Goal: Information Seeking & Learning: Learn about a topic

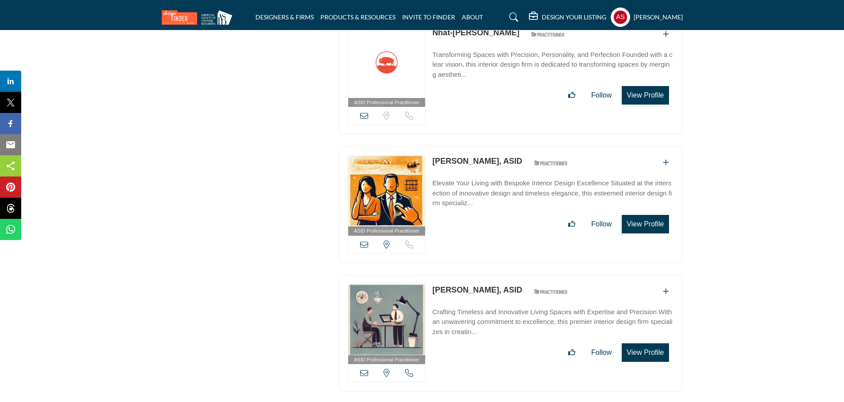
copy link "Jean Giegerich"
drag, startPoint x: 429, startPoint y: 253, endPoint x: 488, endPoint y: 256, distance: 59.2
click at [488, 275] on div "ASID Professional Practitioner ASID Professional Practitioners have successfull…" at bounding box center [510, 333] width 344 height 117
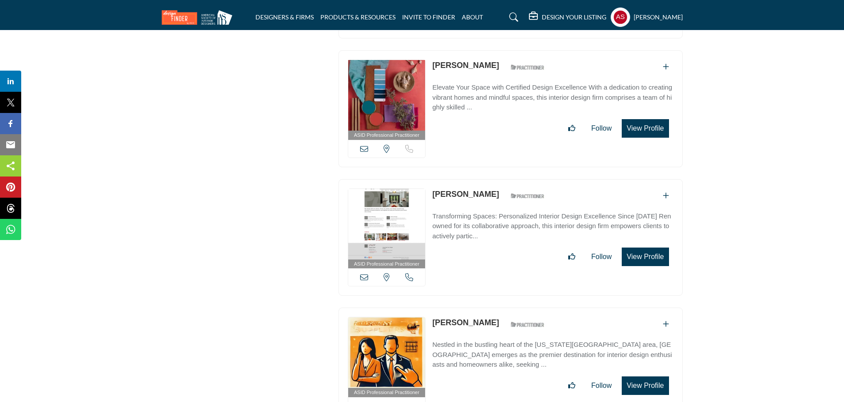
scroll to position [10305, 0]
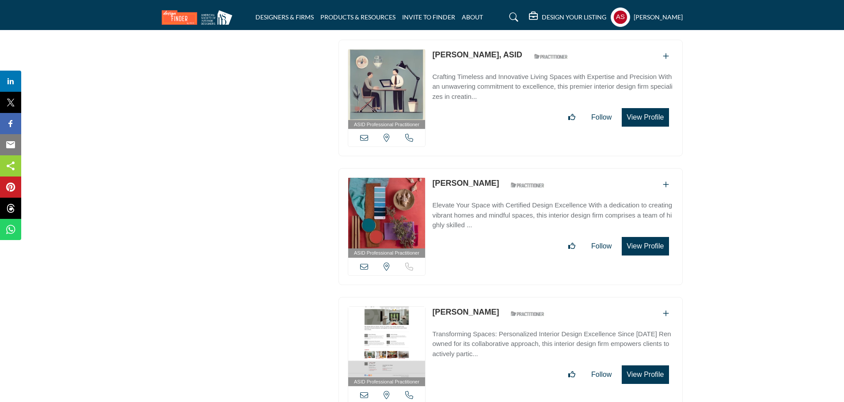
copy div "View email address of this listing View the location of this listing Sorry, but…"
drag, startPoint x: 428, startPoint y: 148, endPoint x: 507, endPoint y: 154, distance: 78.9
click at [507, 168] on div "ASID Professional Practitioner ASID Professional Practitioners have successfull…" at bounding box center [510, 226] width 344 height 117
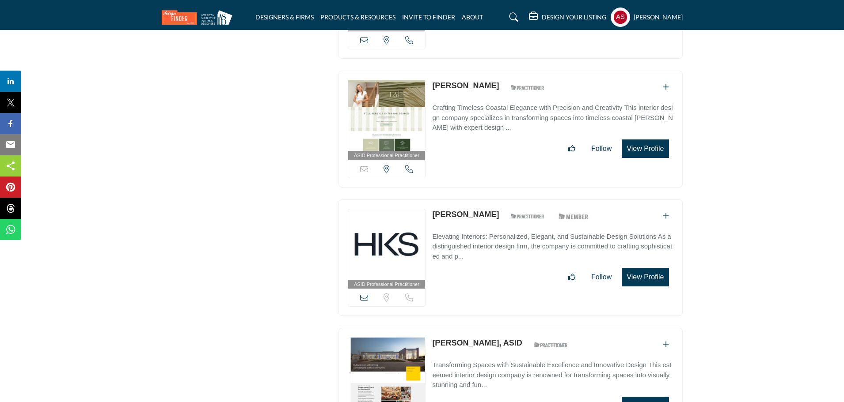
scroll to position [12072, 0]
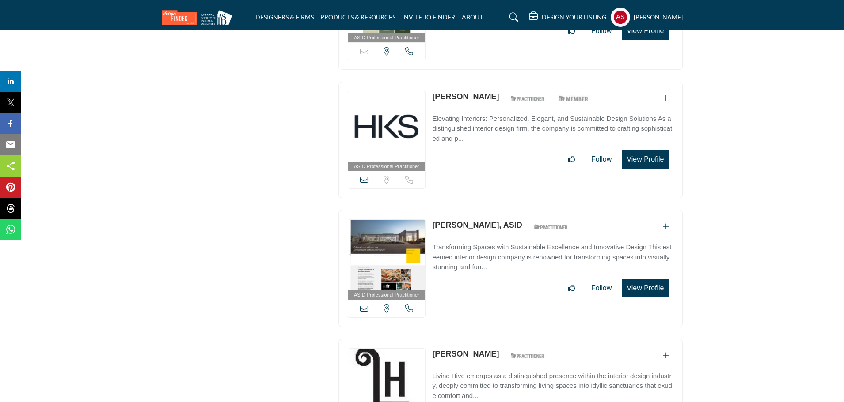
drag, startPoint x: 427, startPoint y: 181, endPoint x: 487, endPoint y: 190, distance: 60.3
click at [487, 210] on div "ASID Professional Practitioner ASID Professional Practitioners have successfull…" at bounding box center [510, 268] width 344 height 117
copy div "View email address of this listing View the location of this listing Call Numbe…"
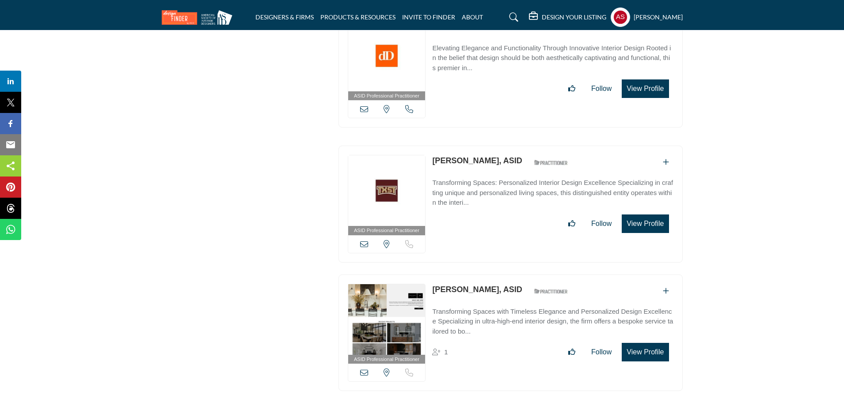
scroll to position [13923, 0]
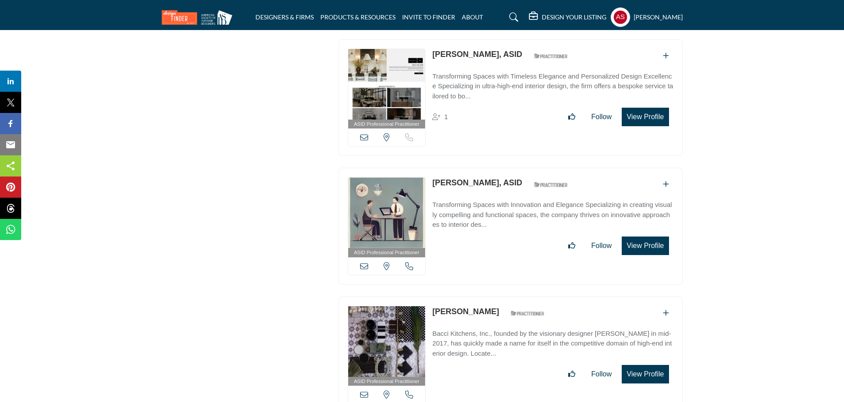
drag, startPoint x: 430, startPoint y: 263, endPoint x: 485, endPoint y: 263, distance: 55.6
click at [485, 297] on div "ASID Professional Practitioner ASID Professional Practitioners have successfull…" at bounding box center [510, 355] width 344 height 117
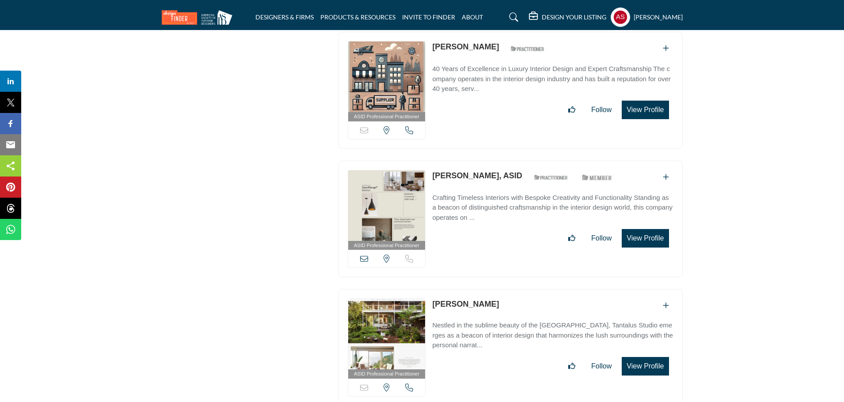
scroll to position [18987, 0]
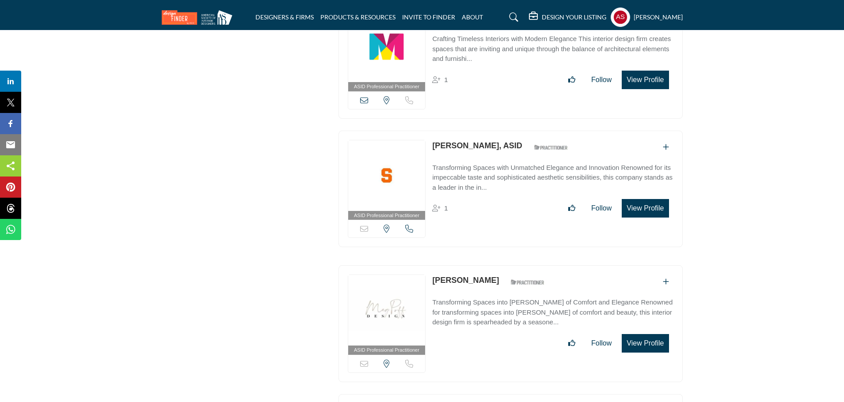
drag, startPoint x: 430, startPoint y: 82, endPoint x: 492, endPoint y: 88, distance: 62.6
click at [492, 131] on div "ASID Professional Practitioner ASID Professional Practitioners have successfull…" at bounding box center [510, 189] width 344 height 117
copy link "Zoriana Dunham"
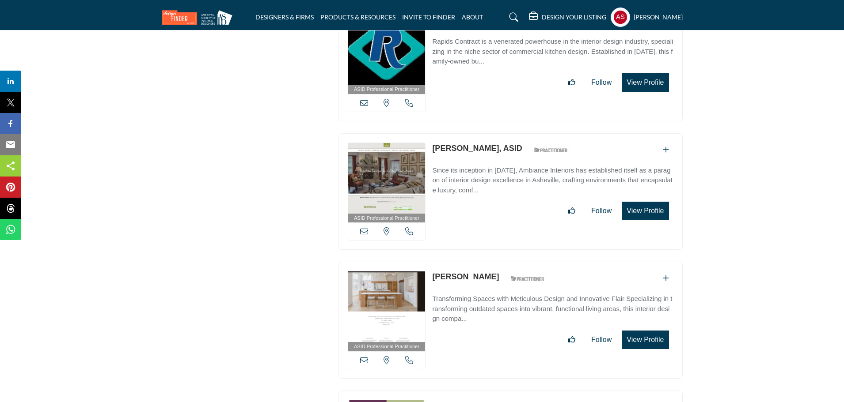
scroll to position [25675, 0]
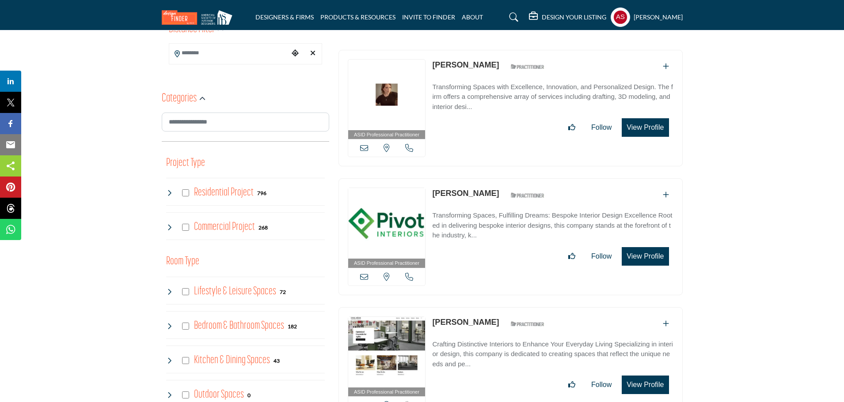
scroll to position [353, 0]
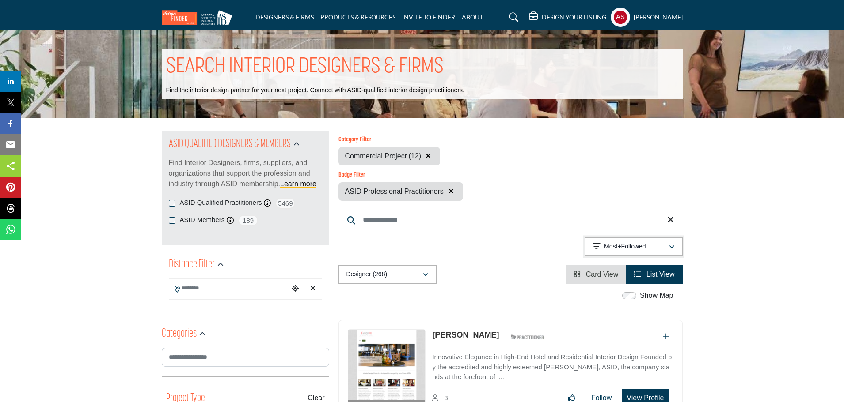
click at [671, 246] on icon "button" at bounding box center [671, 247] width 5 height 6
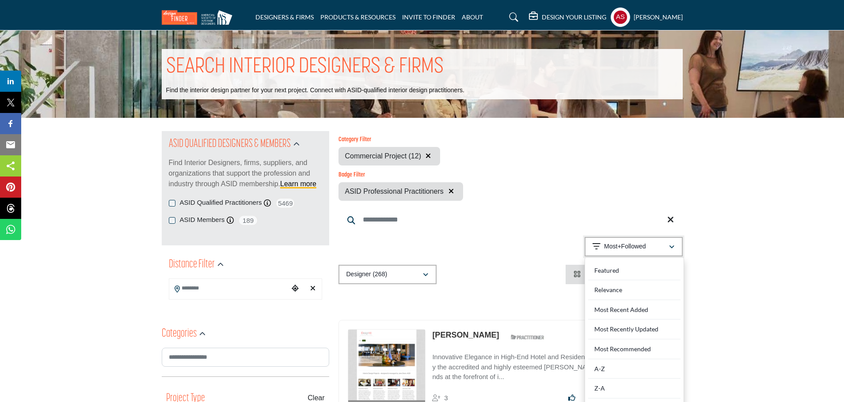
scroll to position [235, 0]
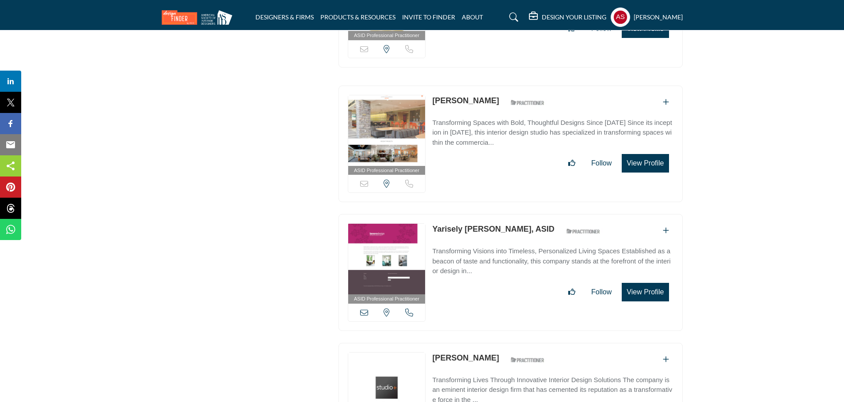
scroll to position [2708, 0]
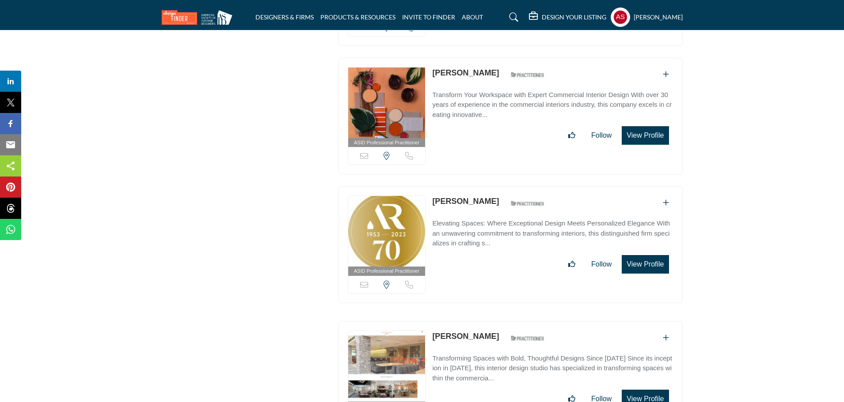
click at [465, 197] on link "[PERSON_NAME]" at bounding box center [465, 201] width 67 height 9
click at [454, 68] on link "Shawn Thompson" at bounding box center [465, 72] width 67 height 9
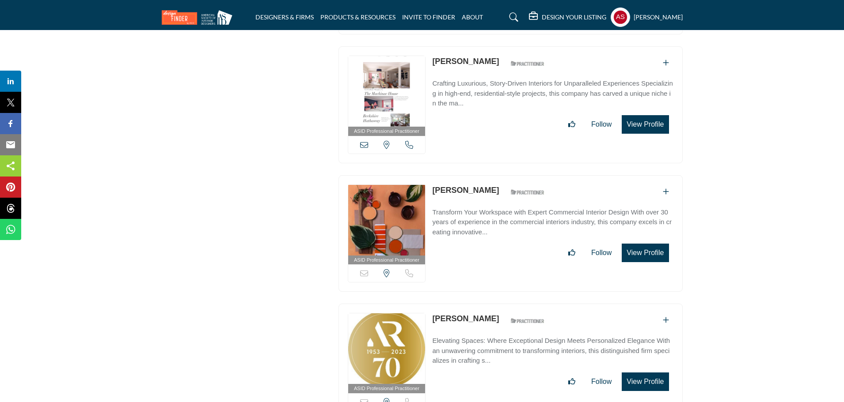
scroll to position [2473, 0]
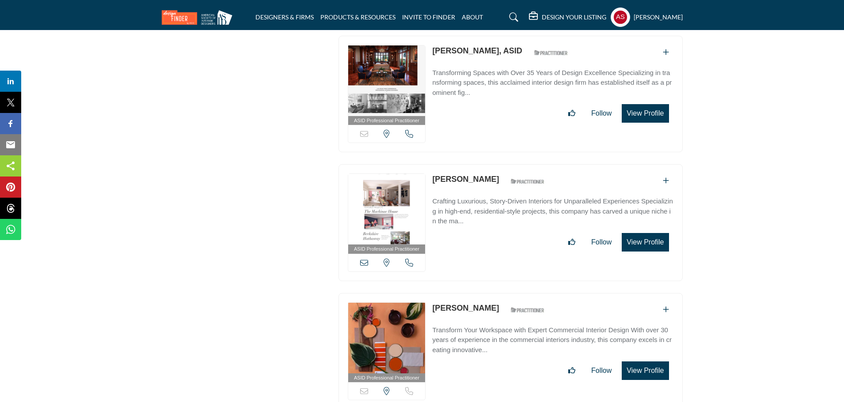
click at [472, 175] on link "Pamela Houtteman" at bounding box center [465, 179] width 67 height 9
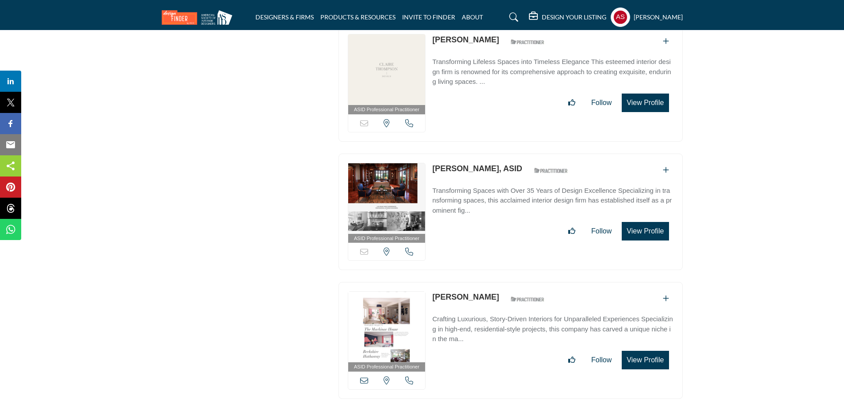
scroll to position [2238, 0]
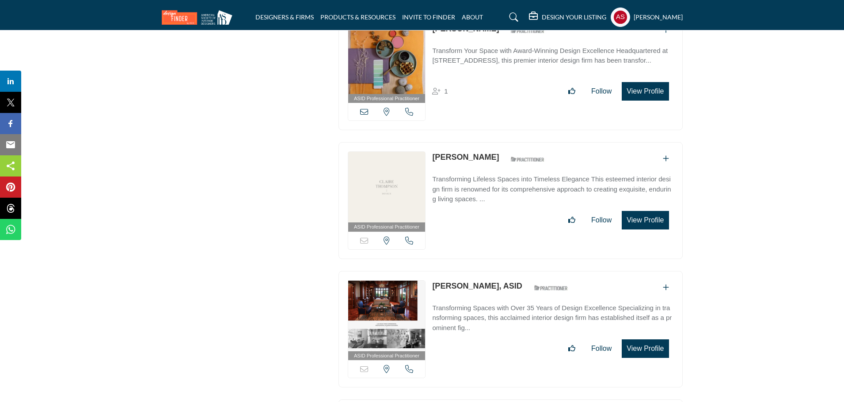
click at [474, 153] on link "Claire Thompson" at bounding box center [465, 157] width 67 height 9
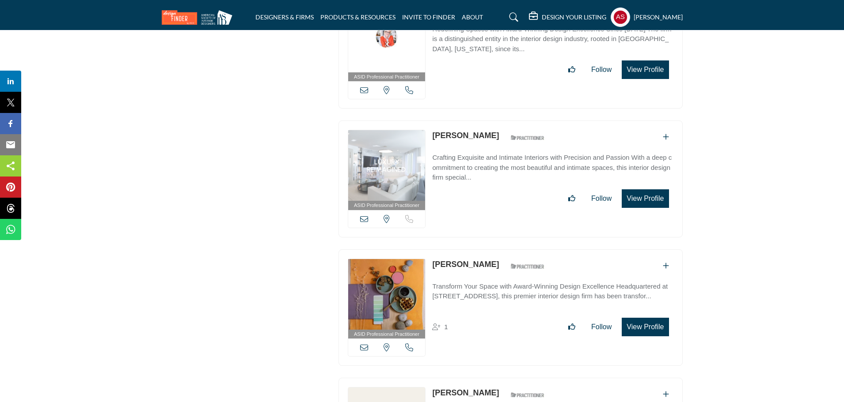
click at [455, 260] on link "Karen Parks" at bounding box center [465, 264] width 67 height 9
click at [455, 131] on link "[PERSON_NAME]" at bounding box center [465, 135] width 67 height 9
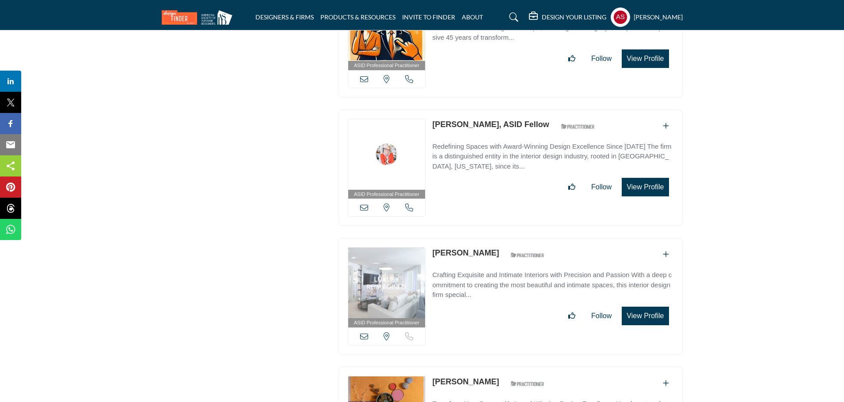
scroll to position [1766, 0]
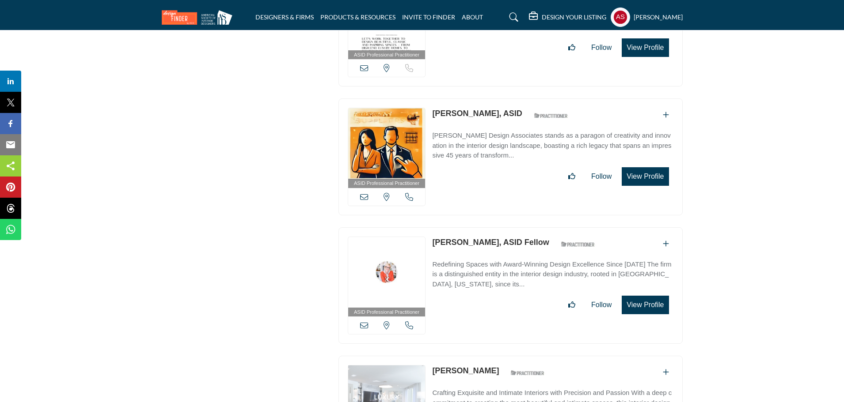
click at [471, 110] on link "Maria Bordelon, ASID" at bounding box center [477, 113] width 90 height 9
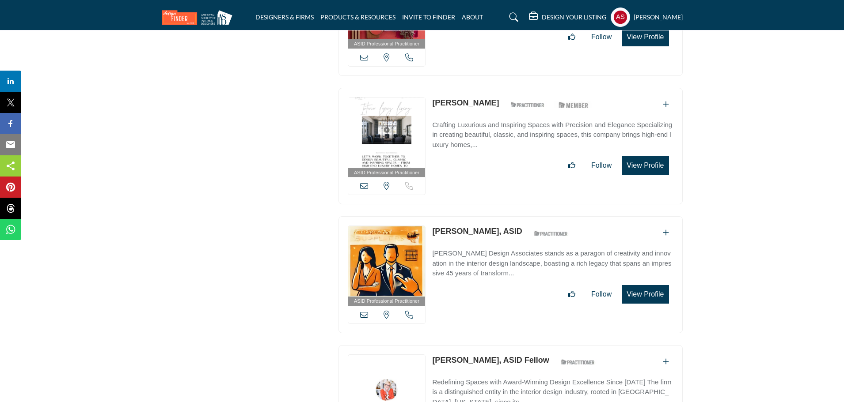
scroll to position [1531, 0]
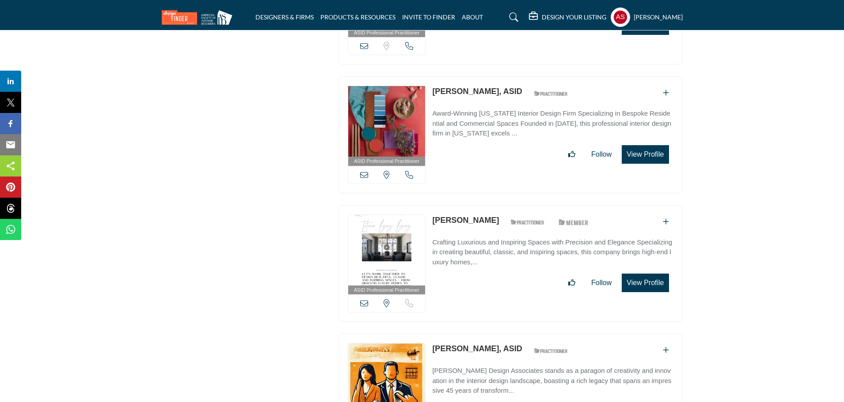
click at [466, 219] on link "[PERSON_NAME]" at bounding box center [465, 220] width 67 height 9
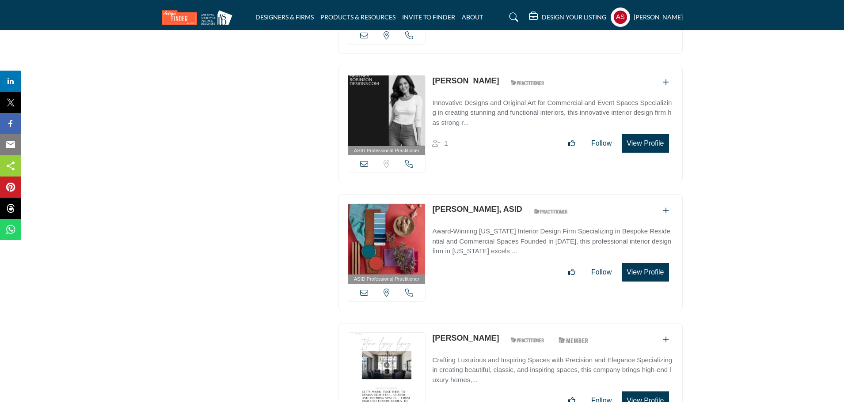
click at [455, 205] on link "Claudia Shannon, ASID" at bounding box center [477, 209] width 90 height 9
click at [469, 79] on link "Heather Robinson" at bounding box center [465, 80] width 67 height 9
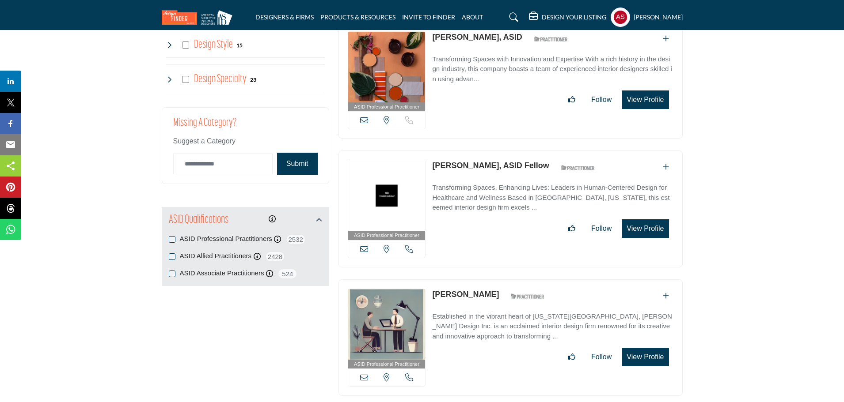
scroll to position [825, 0]
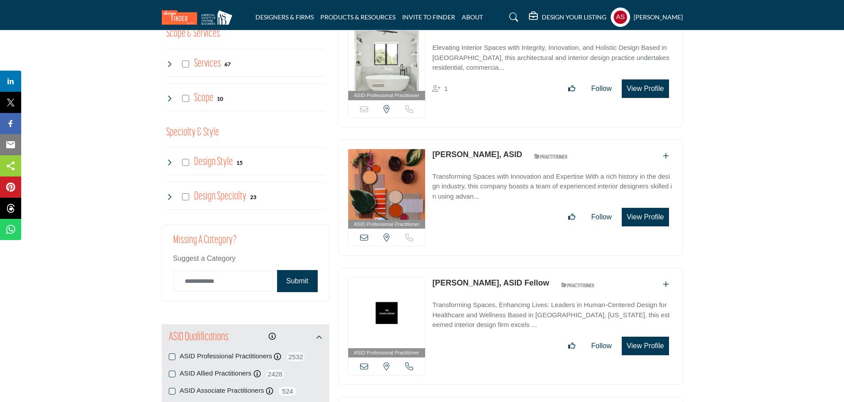
click at [472, 154] on link "Carolyn Nierenberg, ASID" at bounding box center [477, 154] width 90 height 9
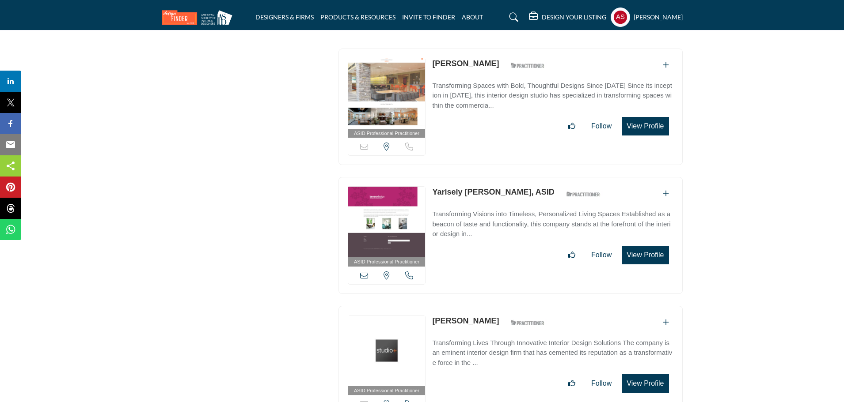
scroll to position [2991, 0]
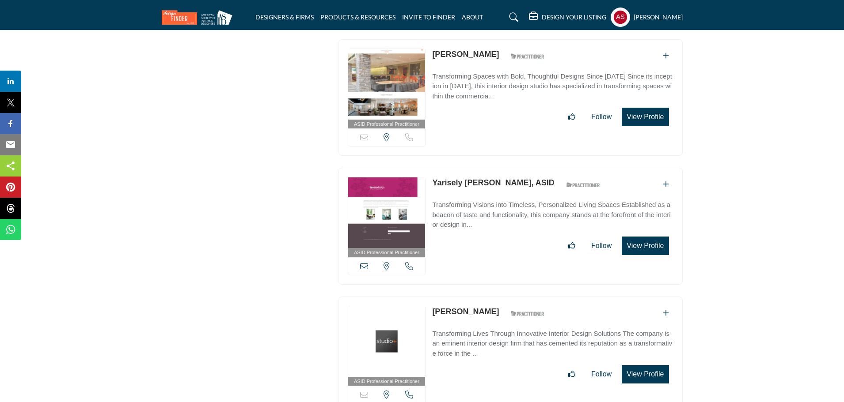
click at [479, 50] on link "Christine Burdick" at bounding box center [465, 54] width 67 height 9
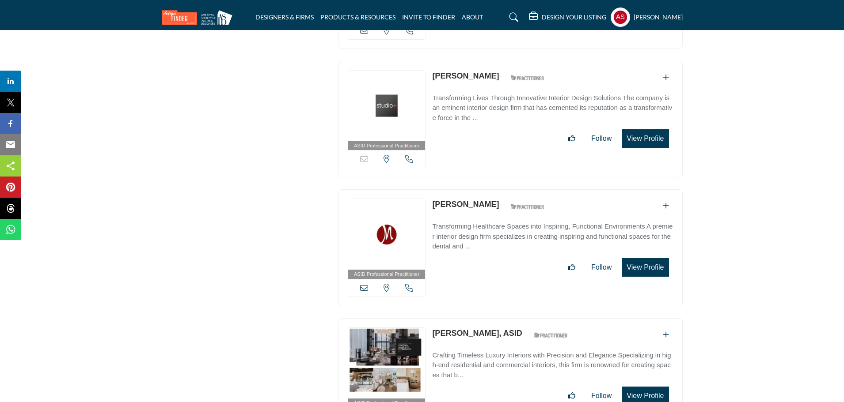
click at [463, 200] on link "Larry Wiese" at bounding box center [465, 204] width 67 height 9
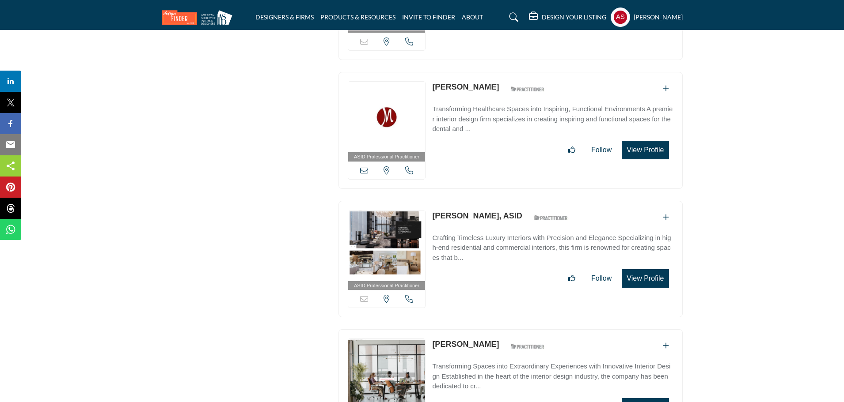
scroll to position [3462, 0]
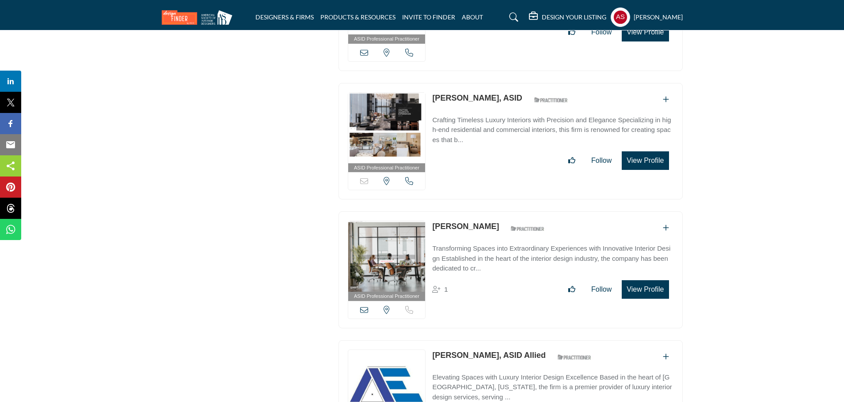
click at [472, 94] on link "Laurie Weston, ASID" at bounding box center [477, 98] width 90 height 9
click at [465, 222] on link "Jamie Brandes" at bounding box center [465, 226] width 67 height 9
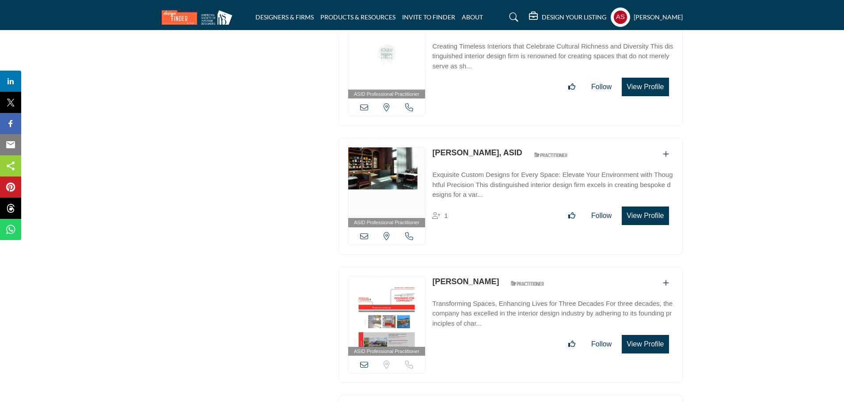
scroll to position [4168, 0]
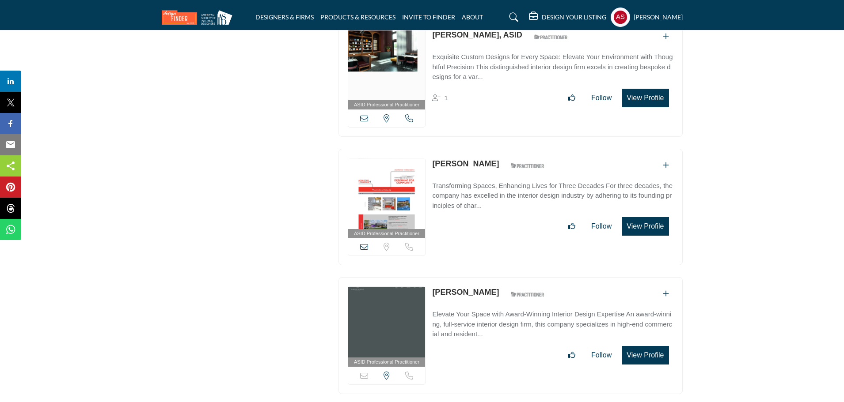
click at [449, 159] on link "Kate Cofer" at bounding box center [465, 163] width 67 height 9
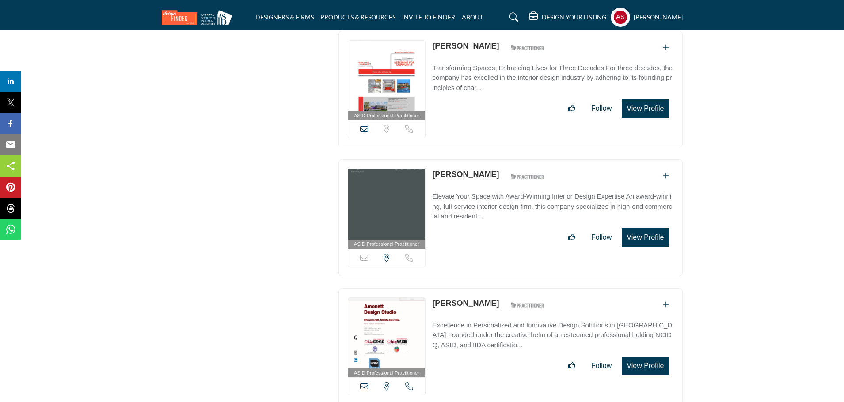
click at [465, 170] on link "Kelli Larson" at bounding box center [465, 174] width 67 height 9
click at [459, 299] on link "Rita Amonett" at bounding box center [465, 303] width 67 height 9
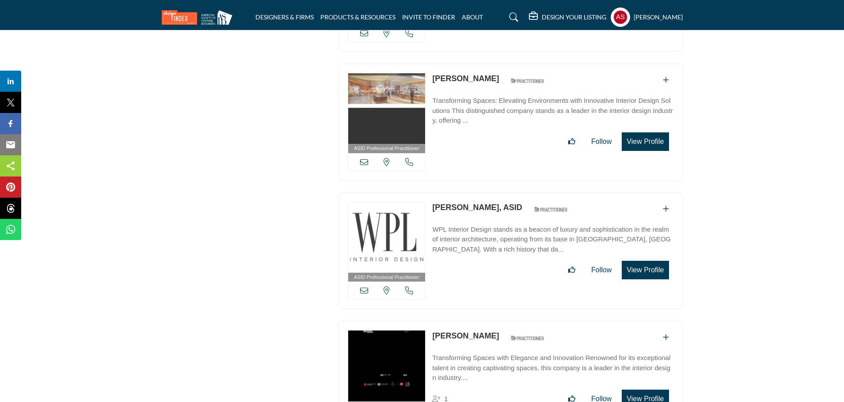
scroll to position [4522, 0]
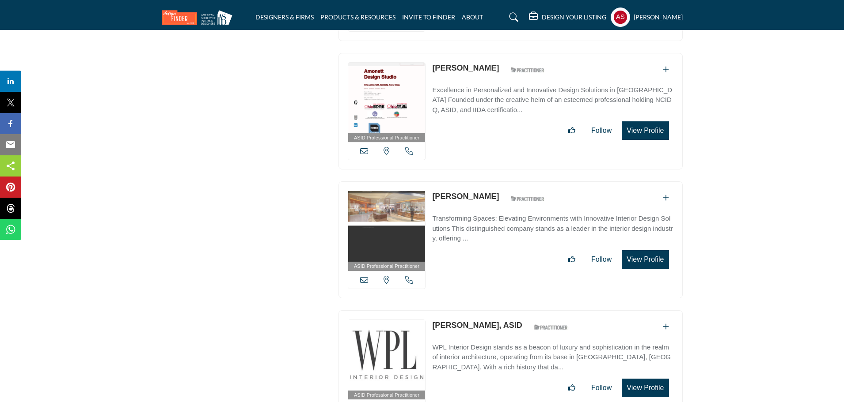
click at [454, 192] on link "Sharon Kuester" at bounding box center [465, 196] width 67 height 9
click at [449, 321] on link "Marcello Luzi, ASID" at bounding box center [477, 325] width 90 height 9
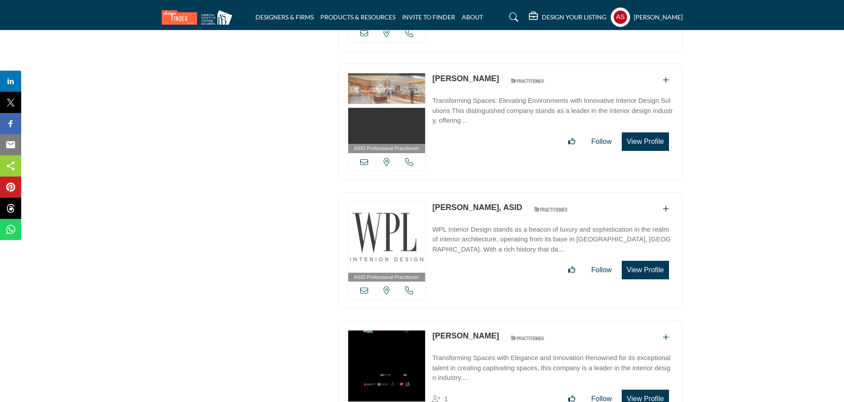
scroll to position [4757, 0]
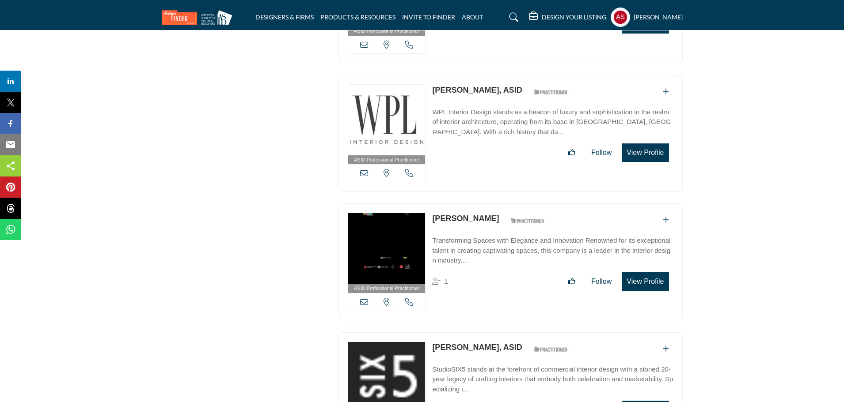
click at [461, 214] on link "Michael Sweeney" at bounding box center [465, 218] width 67 height 9
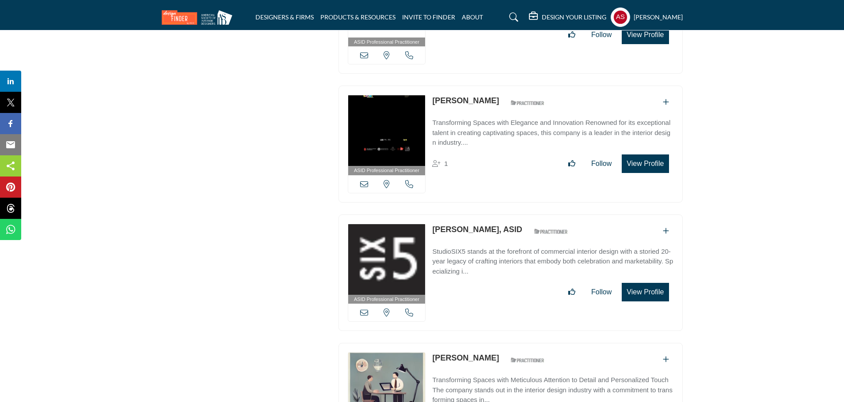
click at [462, 225] on link "Dean Maddalena, ASID" at bounding box center [477, 229] width 90 height 9
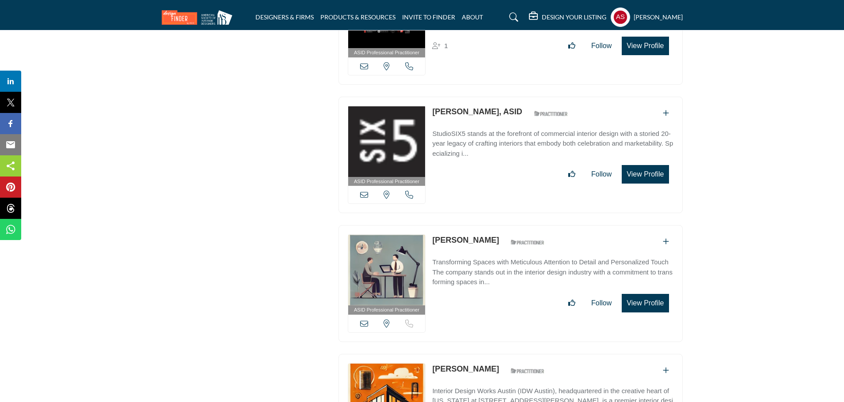
click at [459, 236] on link "Sheila Osler" at bounding box center [465, 240] width 67 height 9
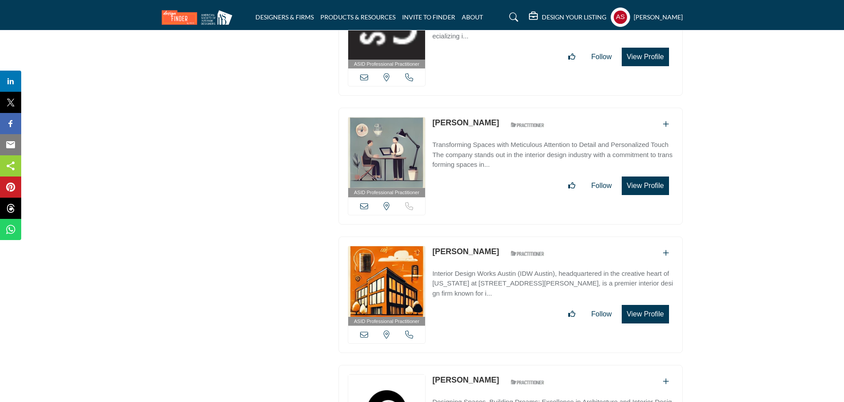
click at [448, 247] on link "Maria Martin" at bounding box center [465, 251] width 67 height 9
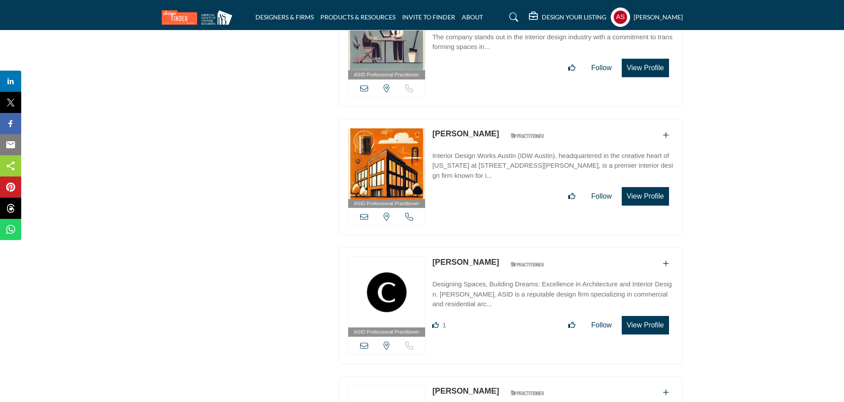
scroll to position [5346, 0]
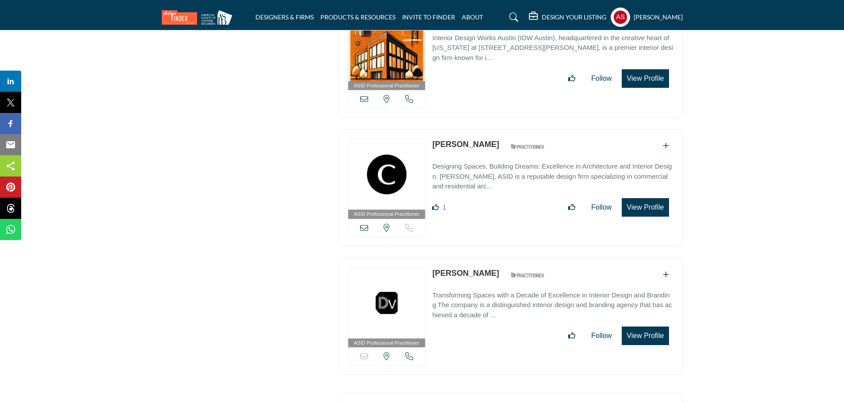
click at [472, 140] on link "Sandra Chancey" at bounding box center [465, 144] width 67 height 9
click at [464, 269] on link "Christopher David" at bounding box center [465, 273] width 67 height 9
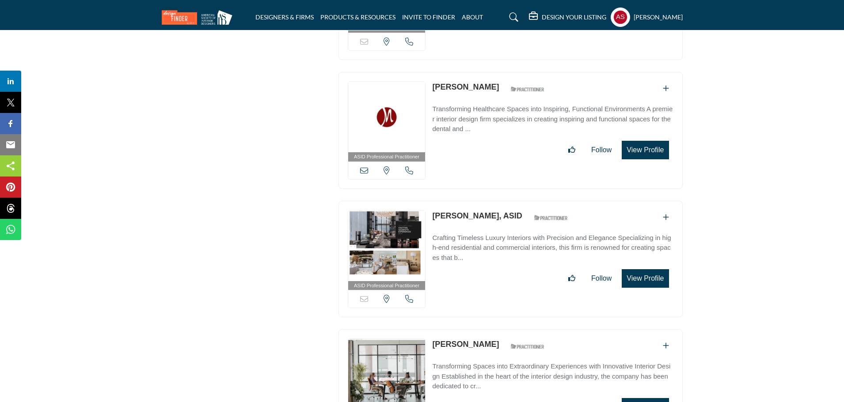
scroll to position [3227, 0]
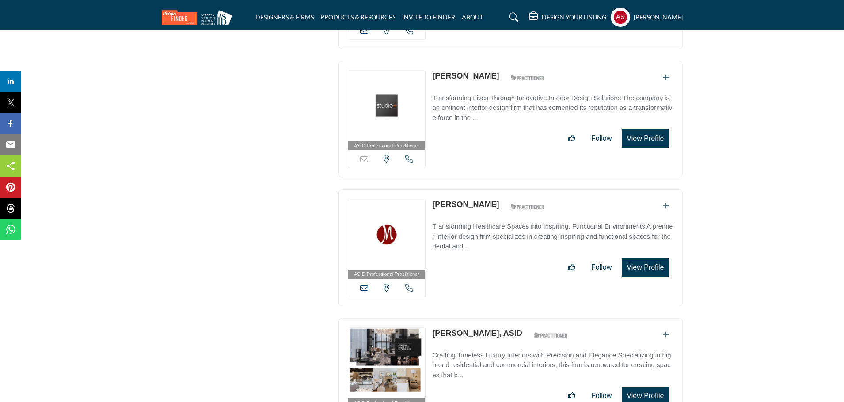
click at [439, 200] on link "Larry Wiese" at bounding box center [465, 204] width 67 height 9
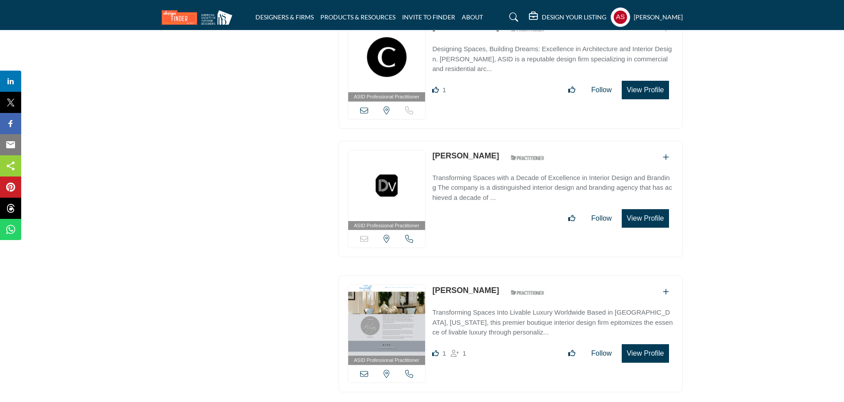
scroll to position [5346, 0]
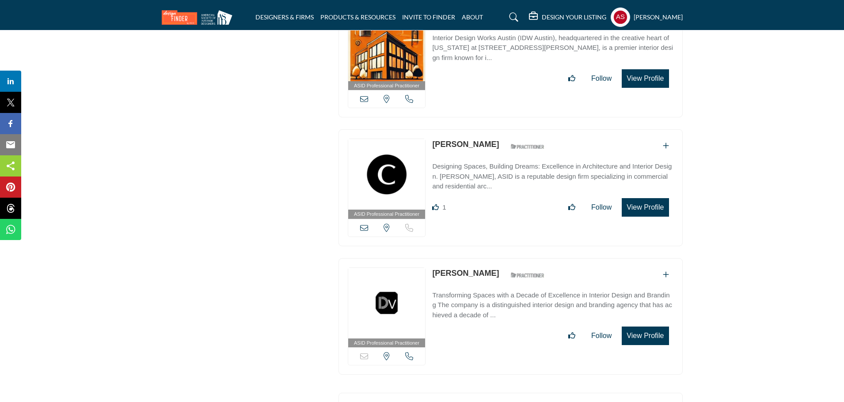
click at [477, 269] on link "Christopher David" at bounding box center [465, 273] width 67 height 9
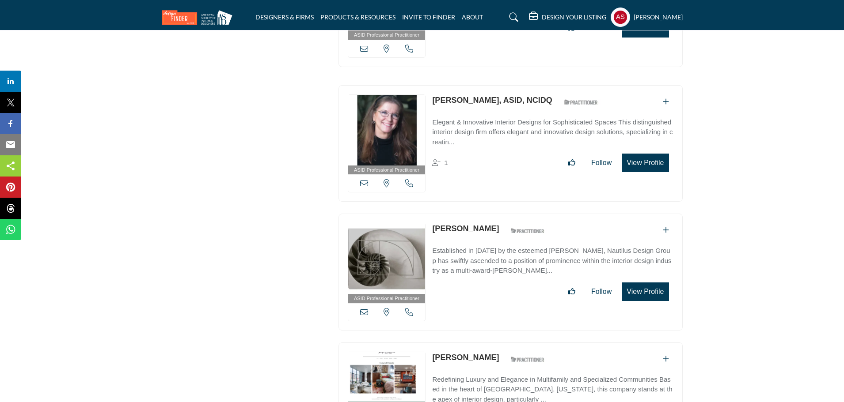
scroll to position [8382, 0]
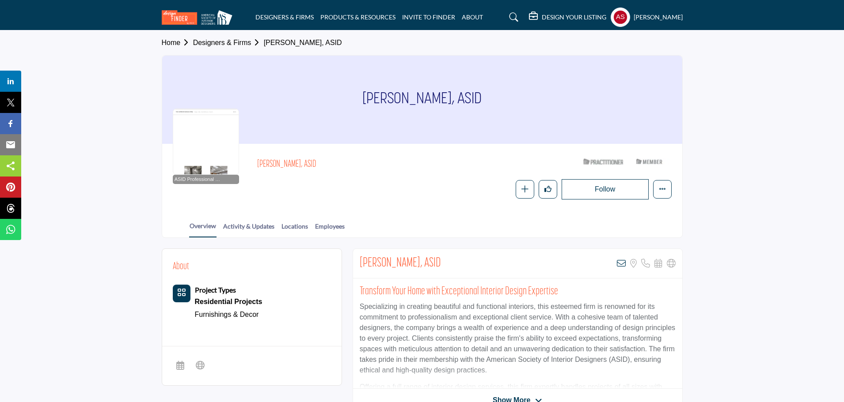
drag, startPoint x: 363, startPoint y: 91, endPoint x: 447, endPoint y: 92, distance: 83.9
click at [447, 92] on div "Mary Carter, ASID" at bounding box center [422, 100] width 520 height 88
copy h1 "Mary Carter, A"
click at [622, 262] on icon at bounding box center [621, 263] width 9 height 9
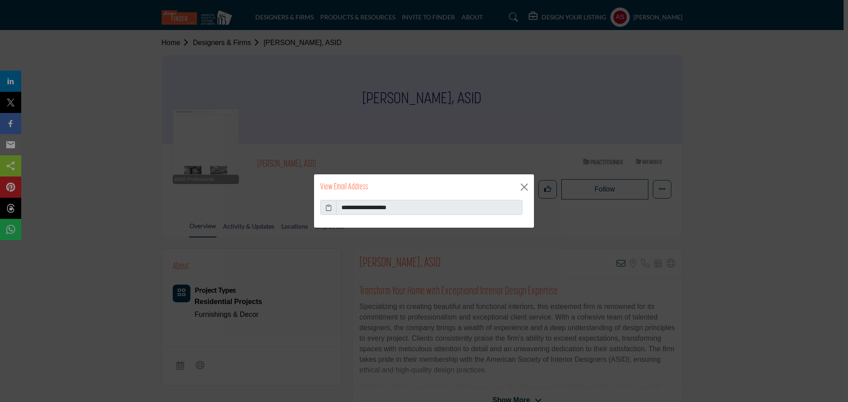
click at [329, 208] on icon at bounding box center [328, 207] width 6 height 9
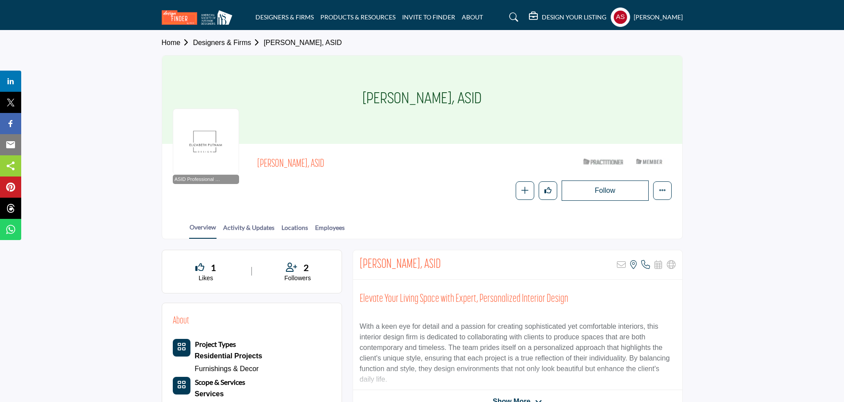
copy h1 "Elizabeth Putnam"
drag, startPoint x: 432, startPoint y: 99, endPoint x: 452, endPoint y: 99, distance: 19.9
click at [452, 99] on div "Elizabeth Putnam, ASID" at bounding box center [422, 100] width 520 height 88
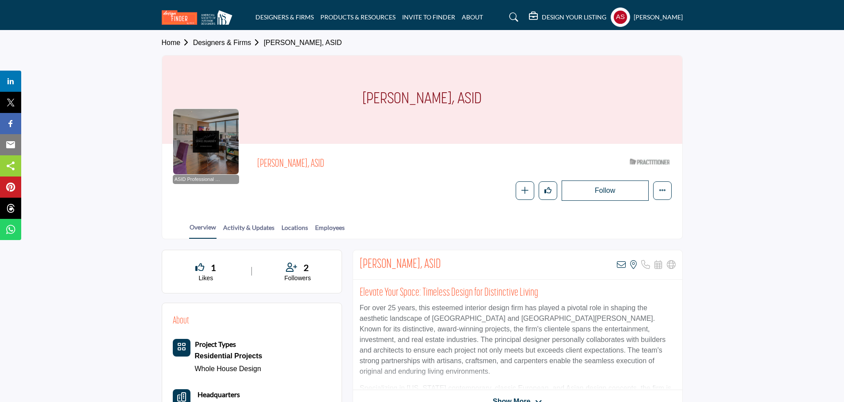
drag, startPoint x: 359, startPoint y: 101, endPoint x: 447, endPoint y: 109, distance: 88.3
click at [447, 109] on div "[PERSON_NAME], ASID" at bounding box center [422, 100] width 520 height 88
copy h1 "[PERSON_NAME]"
click at [620, 264] on icon at bounding box center [621, 265] width 9 height 9
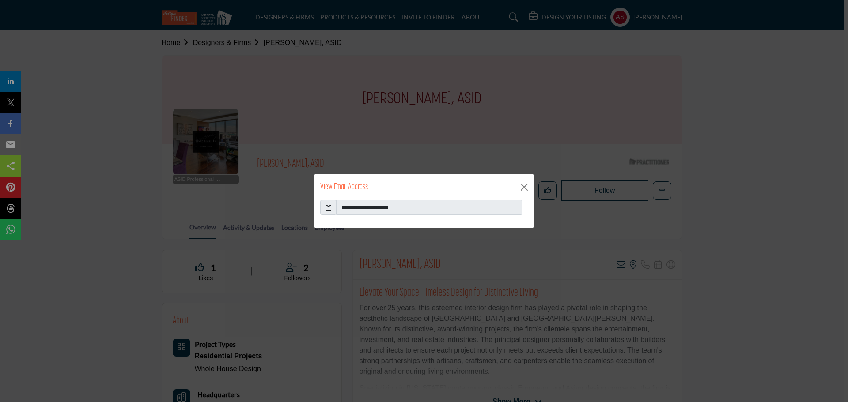
click at [330, 208] on icon at bounding box center [328, 207] width 6 height 9
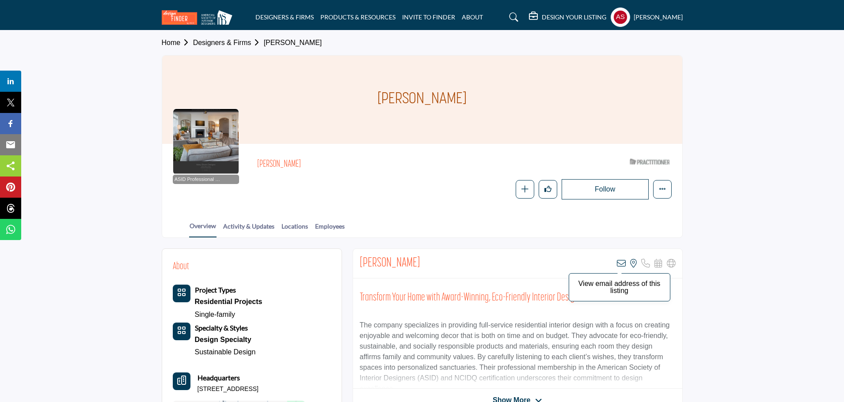
click at [622, 264] on icon at bounding box center [621, 263] width 9 height 9
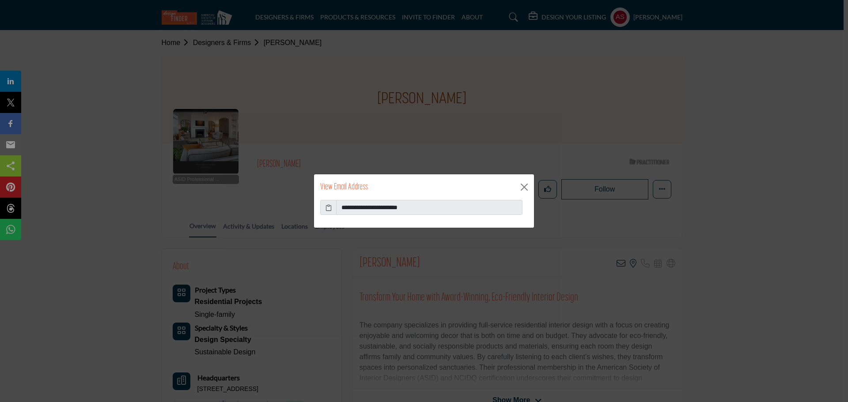
click at [329, 208] on icon at bounding box center [328, 207] width 6 height 9
click at [522, 189] on button "Close" at bounding box center [524, 187] width 13 height 13
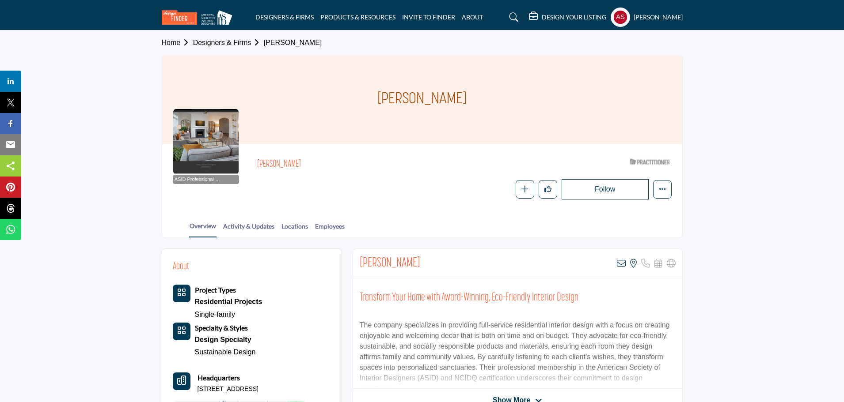
drag, startPoint x: 380, startPoint y: 103, endPoint x: 488, endPoint y: 108, distance: 108.7
click at [488, 108] on div "Mary Dixon" at bounding box center [422, 100] width 520 height 88
copy h1 "Mary Dixon"
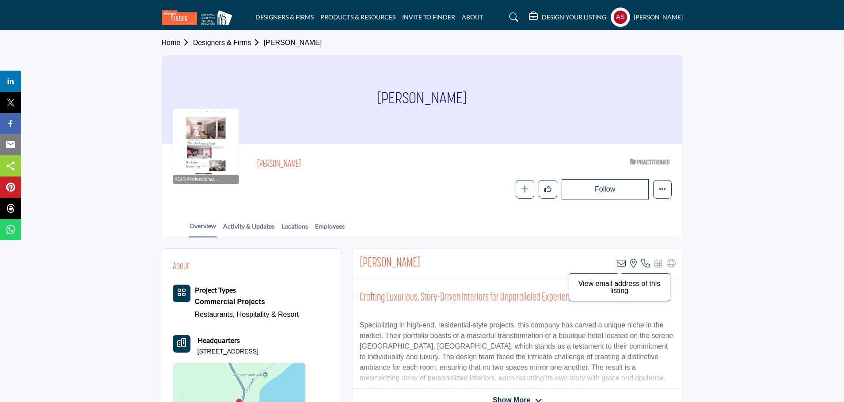
click at [619, 263] on icon at bounding box center [621, 263] width 9 height 9
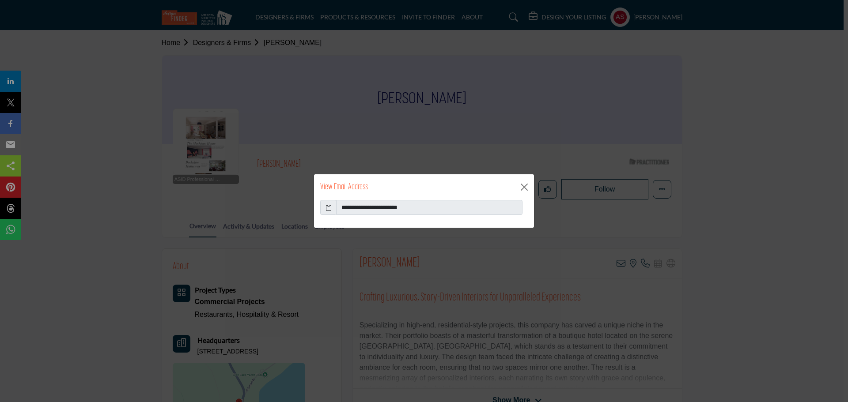
click at [327, 209] on icon at bounding box center [328, 207] width 6 height 9
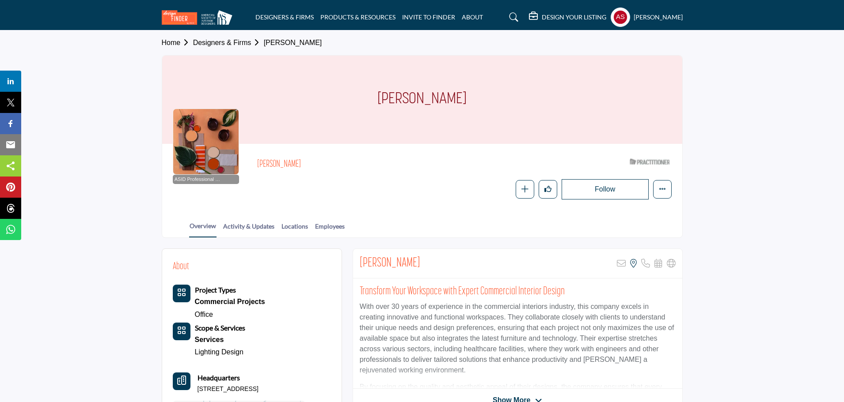
copy h1 "Shawn Thompson"
drag, startPoint x: 333, startPoint y: 102, endPoint x: 560, endPoint y: 102, distance: 227.4
click at [560, 102] on div "Shawn Thompson" at bounding box center [422, 100] width 520 height 88
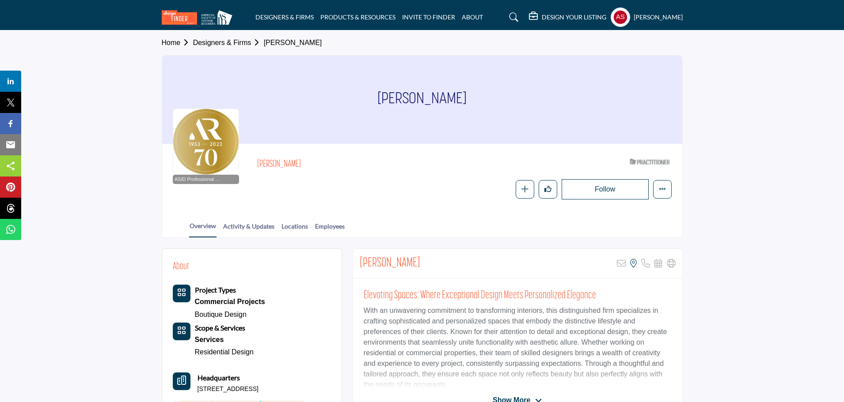
drag, startPoint x: 353, startPoint y: 103, endPoint x: 505, endPoint y: 102, distance: 151.9
click at [505, 102] on div "[PERSON_NAME]" at bounding box center [422, 100] width 520 height 88
copy h1 "[PERSON_NAME]"
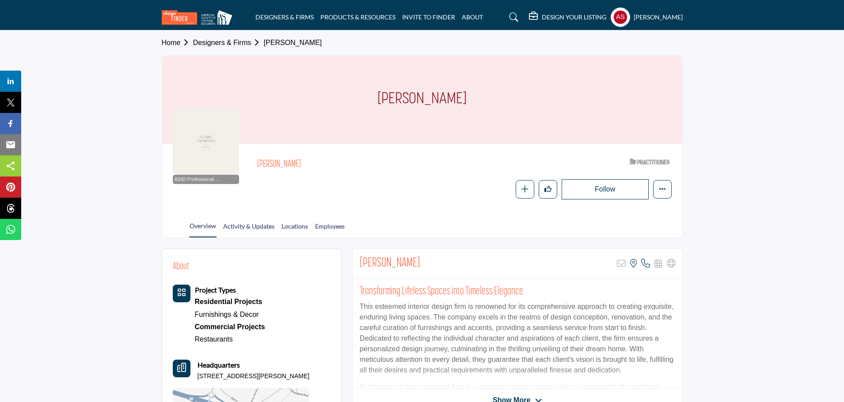
drag, startPoint x: 356, startPoint y: 262, endPoint x: 428, endPoint y: 269, distance: 72.3
click at [428, 269] on div "Claire Thompson Sorry, but this listing is on a subscription plan which does no…" at bounding box center [517, 264] width 329 height 30
copy h2 "Claire Thompson"
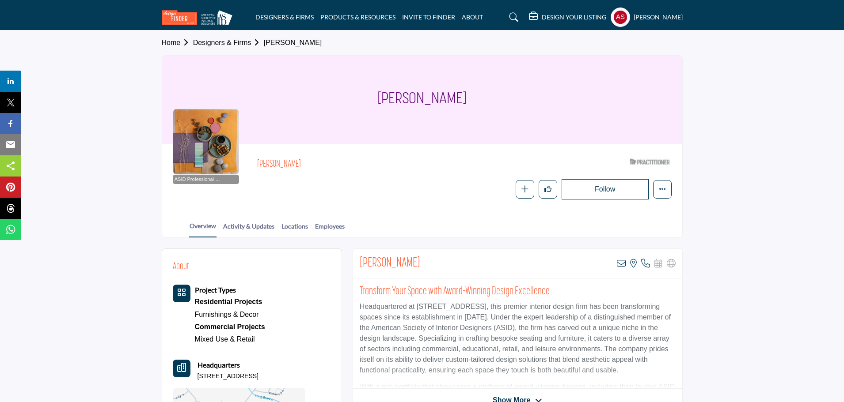
drag, startPoint x: 385, startPoint y: 98, endPoint x: 473, endPoint y: 98, distance: 88.3
click at [473, 98] on div "[PERSON_NAME]" at bounding box center [422, 100] width 520 height 88
copy h1 "[PERSON_NAME]"
click at [621, 262] on icon at bounding box center [621, 263] width 9 height 9
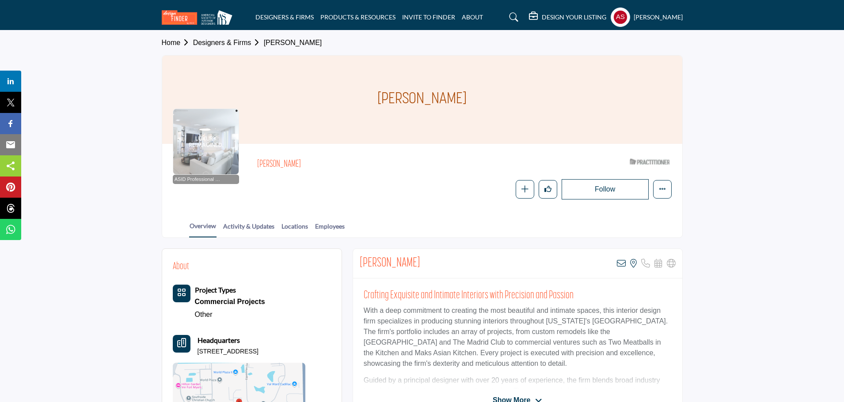
drag, startPoint x: 374, startPoint y: 106, endPoint x: 536, endPoint y: 103, distance: 161.7
click at [536, 103] on div "Kristin Lyons" at bounding box center [422, 100] width 520 height 88
copy h1 "Kristin Lyons"
click at [618, 264] on icon at bounding box center [621, 263] width 9 height 9
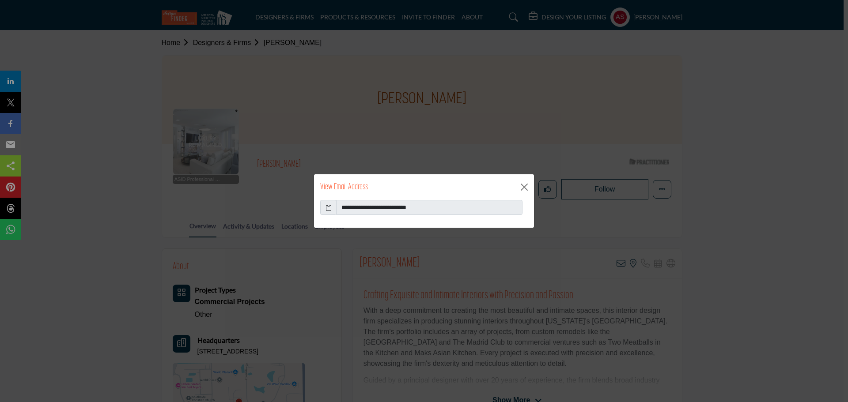
click at [327, 205] on icon at bounding box center [328, 207] width 6 height 9
click at [522, 187] on button "Close" at bounding box center [524, 187] width 13 height 13
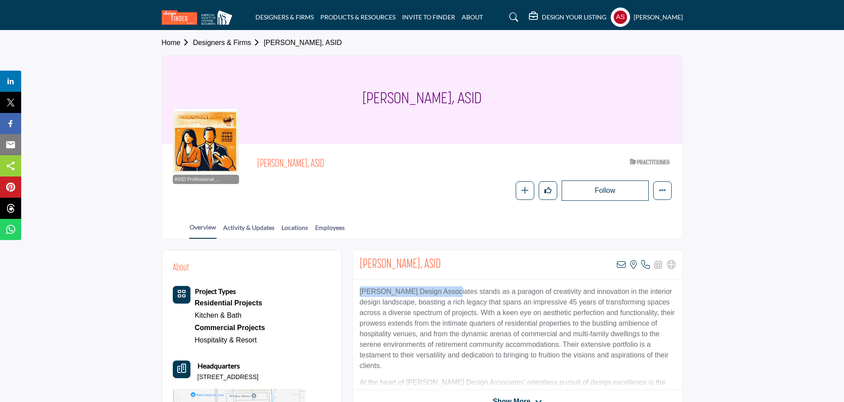
drag, startPoint x: 359, startPoint y: 291, endPoint x: 448, endPoint y: 292, distance: 88.3
click at [448, 292] on p "Bordelon Design Associates stands as a paragon of creativity and innovation in …" at bounding box center [517, 329] width 316 height 85
copy p "Bordelon Design Associates"
click at [621, 265] on icon at bounding box center [621, 265] width 9 height 9
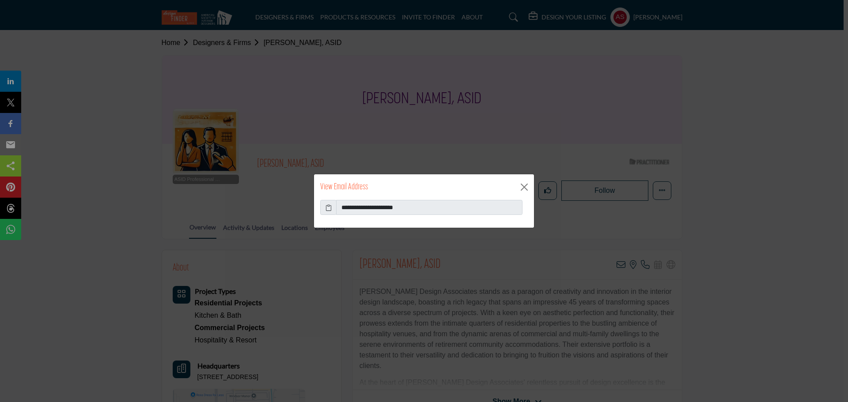
click at [325, 207] on icon at bounding box center [328, 207] width 6 height 9
drag, startPoint x: 526, startPoint y: 186, endPoint x: 496, endPoint y: 210, distance: 39.0
click at [526, 185] on button "Close" at bounding box center [524, 187] width 13 height 13
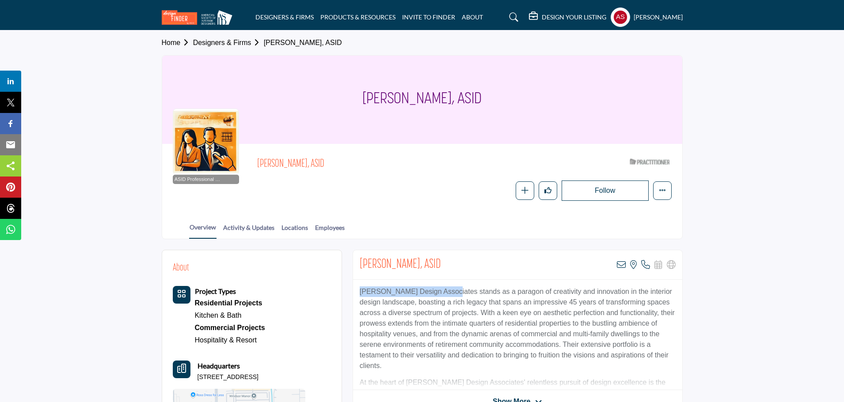
drag, startPoint x: 354, startPoint y: 289, endPoint x: 446, endPoint y: 291, distance: 92.3
click at [446, 291] on div "Bordelon Design Associates stands as a paragon of creativity and innovation in …" at bounding box center [517, 335] width 329 height 110
copy p "Bordelon Design Associates"
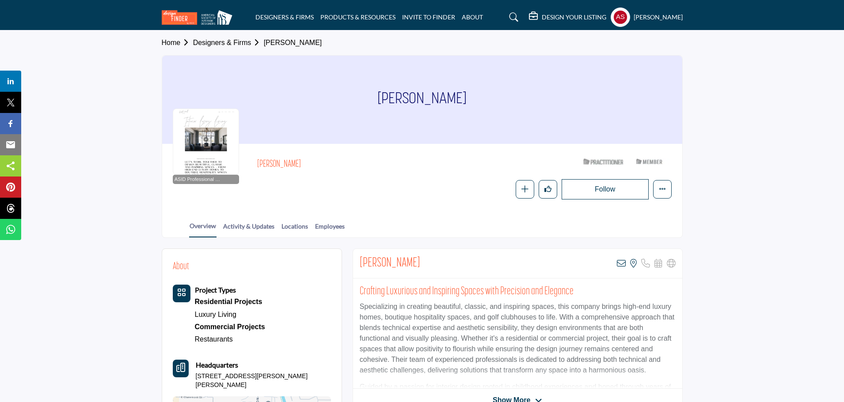
drag, startPoint x: 370, startPoint y: 91, endPoint x: 511, endPoint y: 97, distance: 141.4
click at [511, 97] on div "[PERSON_NAME]" at bounding box center [422, 100] width 520 height 88
copy h1 "[PERSON_NAME]"
click at [622, 262] on icon at bounding box center [621, 263] width 9 height 9
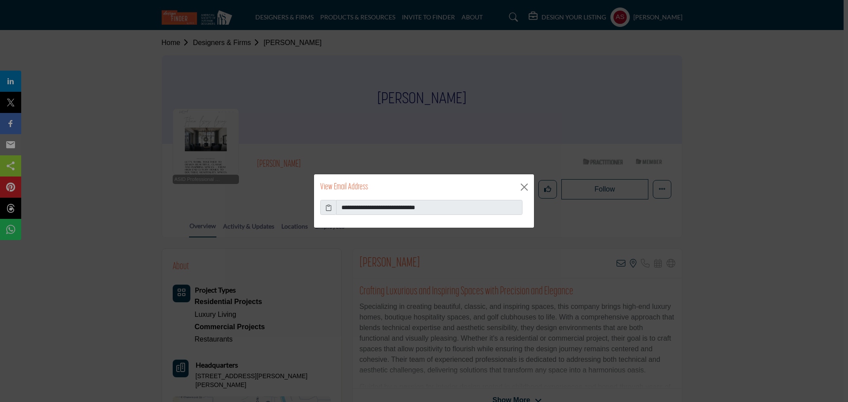
click at [324, 208] on span at bounding box center [328, 207] width 16 height 15
click at [328, 208] on icon at bounding box center [328, 207] width 6 height 9
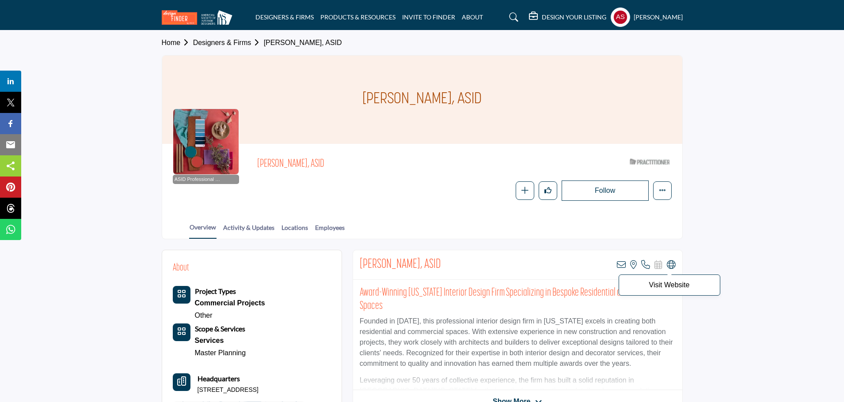
click at [675, 265] on icon at bounding box center [670, 265] width 9 height 9
click at [620, 266] on icon at bounding box center [621, 265] width 9 height 9
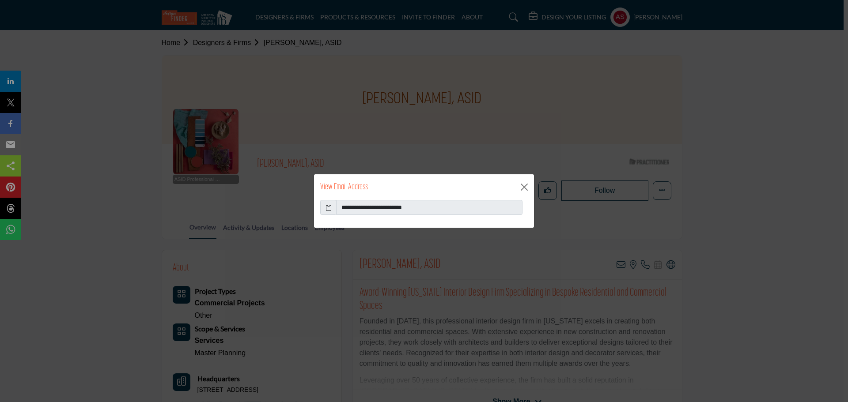
click at [330, 208] on icon at bounding box center [328, 207] width 6 height 9
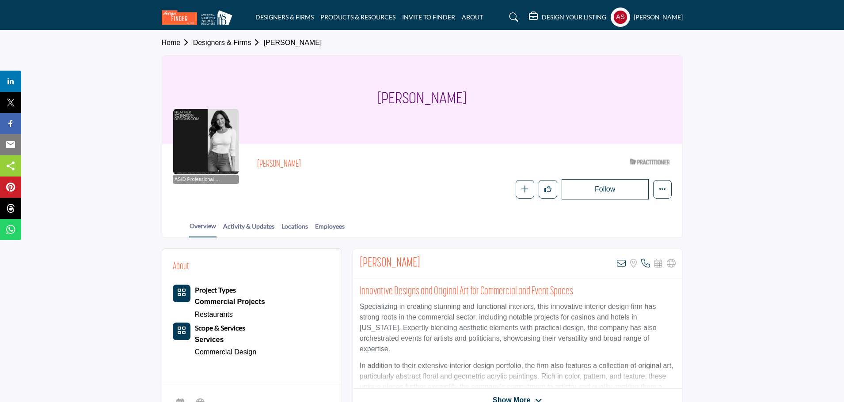
drag, startPoint x: 361, startPoint y: 105, endPoint x: 536, endPoint y: 114, distance: 174.7
click at [536, 114] on div "Heather Robinson" at bounding box center [422, 100] width 520 height 88
copy h1 "Heather Robinson"
click at [622, 260] on icon at bounding box center [621, 263] width 9 height 9
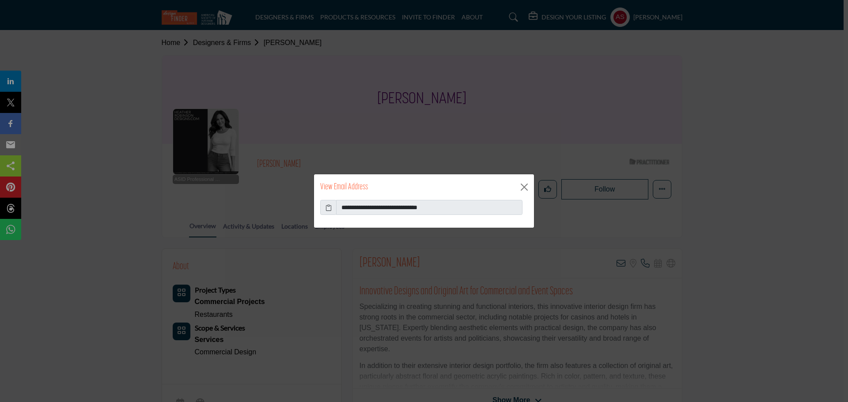
click at [328, 205] on icon at bounding box center [328, 207] width 6 height 9
click at [326, 207] on icon at bounding box center [328, 207] width 6 height 9
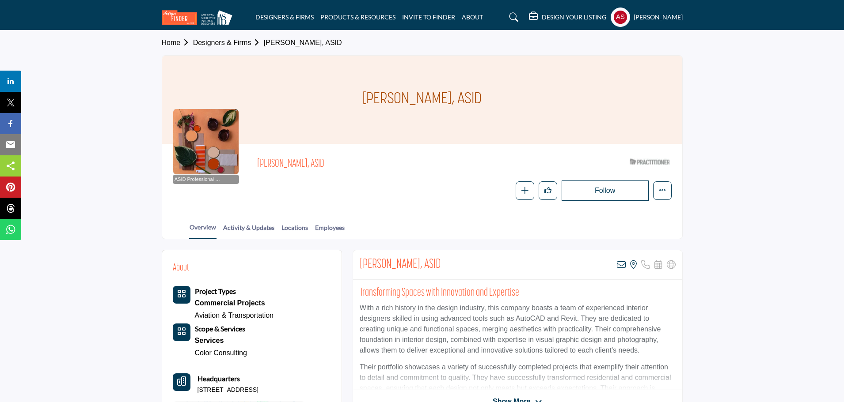
drag, startPoint x: 347, startPoint y: 102, endPoint x: 457, endPoint y: 97, distance: 110.1
click at [457, 97] on div "[PERSON_NAME], ASID" at bounding box center [422, 100] width 520 height 88
copy h1 "[PERSON_NAME]"
click at [620, 266] on icon at bounding box center [621, 265] width 9 height 9
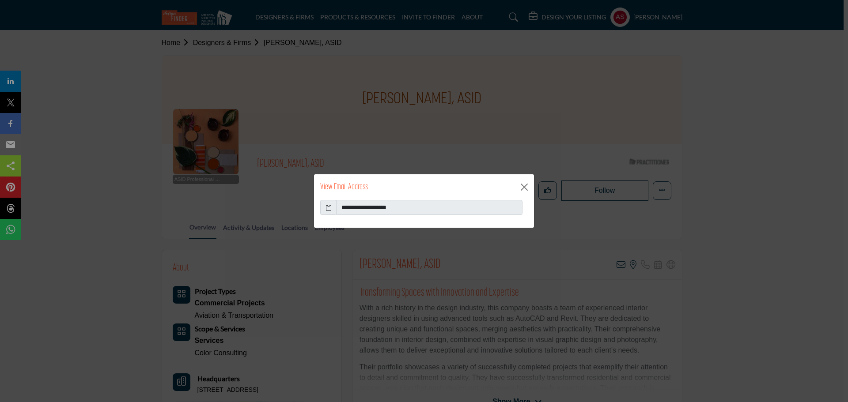
click at [326, 207] on icon at bounding box center [328, 207] width 6 height 9
click at [521, 186] on button "Close" at bounding box center [524, 187] width 13 height 13
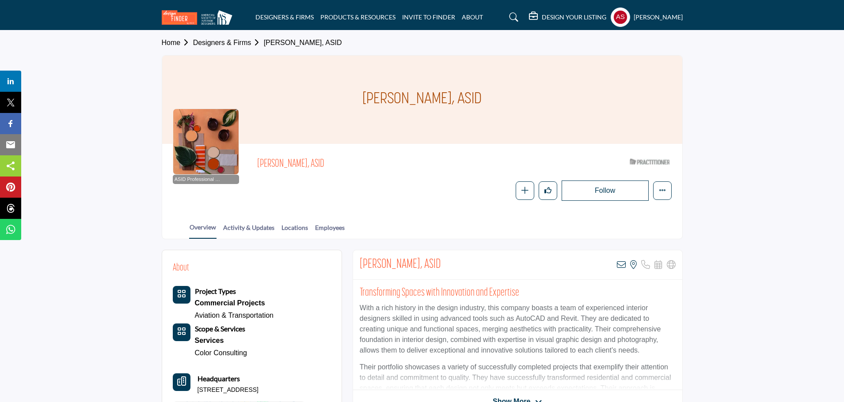
copy h1 "Carolyn Nierenberg,"
drag, startPoint x: 330, startPoint y: 106, endPoint x: 461, endPoint y: 102, distance: 131.2
click at [461, 103] on div "Carolyn Nierenberg, ASID" at bounding box center [422, 100] width 520 height 88
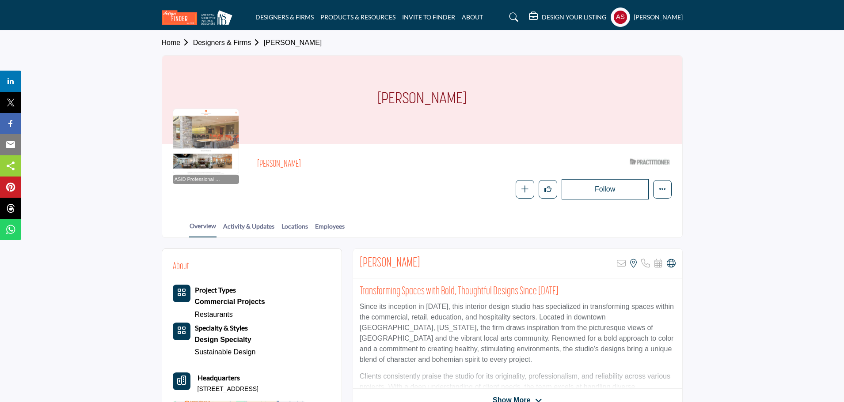
drag, startPoint x: 367, startPoint y: 98, endPoint x: 472, endPoint y: 101, distance: 105.1
click at [472, 101] on div "Christine Burdick" at bounding box center [422, 100] width 520 height 88
copy h1 "Christine Burdick"
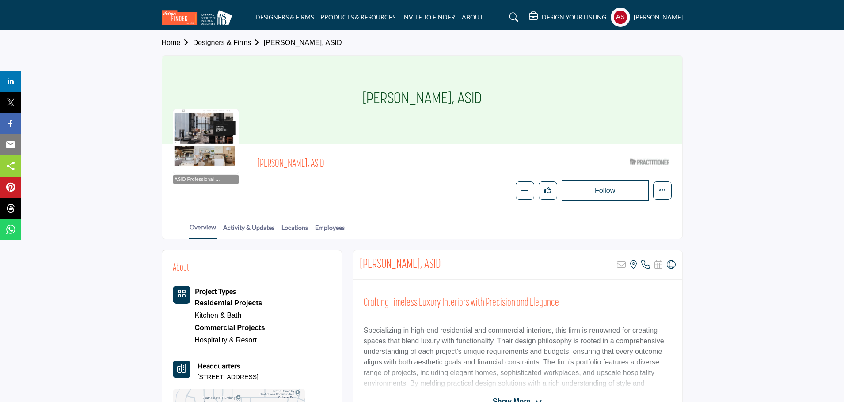
drag, startPoint x: 367, startPoint y: 98, endPoint x: 446, endPoint y: 98, distance: 79.5
click at [446, 98] on div "[PERSON_NAME], ASID" at bounding box center [422, 100] width 520 height 88
click at [673, 267] on icon at bounding box center [670, 265] width 9 height 9
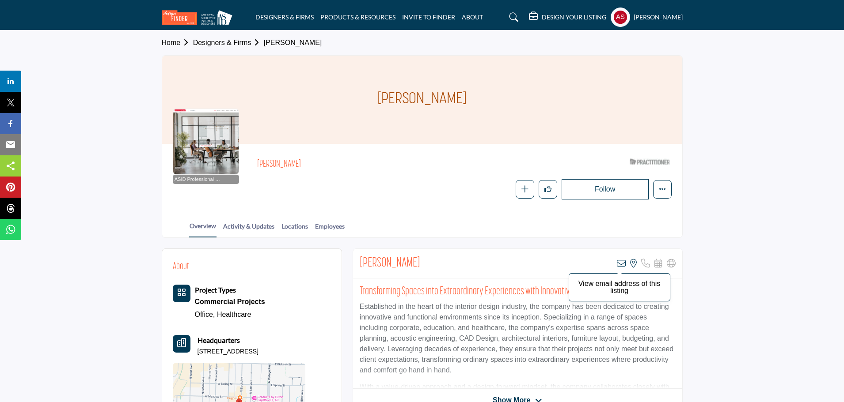
click at [621, 265] on icon at bounding box center [621, 263] width 9 height 9
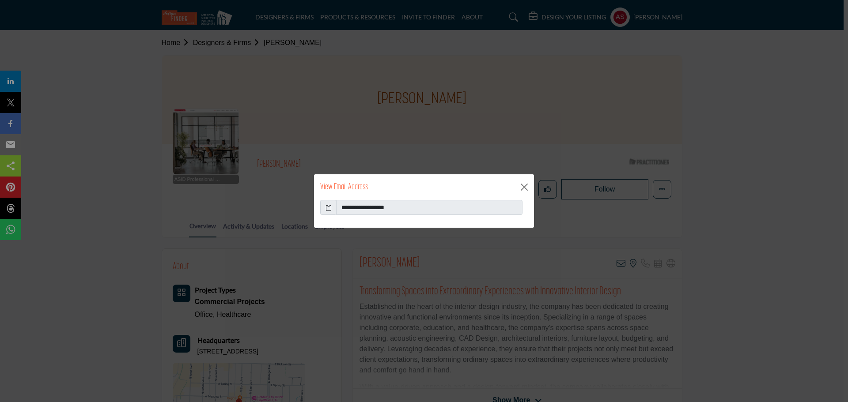
click at [327, 206] on icon at bounding box center [328, 207] width 6 height 9
click at [328, 208] on icon at bounding box center [328, 207] width 6 height 9
click at [524, 186] on button "Close" at bounding box center [524, 187] width 13 height 13
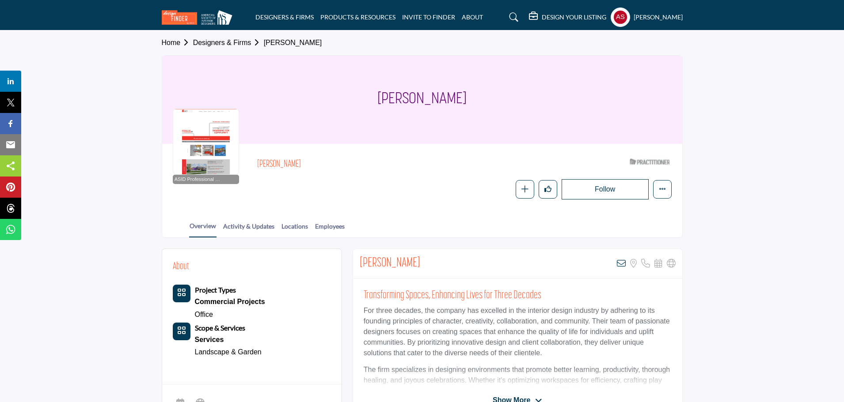
drag, startPoint x: 386, startPoint y: 94, endPoint x: 468, endPoint y: 100, distance: 82.4
click at [468, 100] on div "Kate Cofer" at bounding box center [422, 100] width 520 height 88
copy h1 "Kate Cofer"
click at [619, 261] on icon at bounding box center [621, 263] width 9 height 9
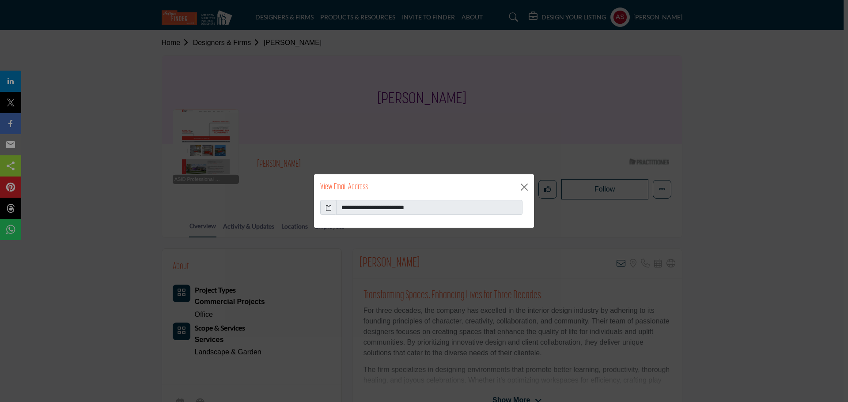
click at [329, 208] on icon at bounding box center [328, 207] width 6 height 9
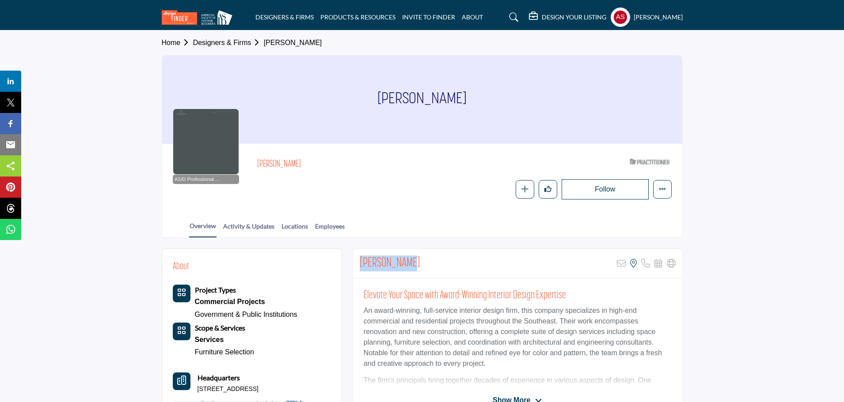
drag, startPoint x: 355, startPoint y: 259, endPoint x: 429, endPoint y: 260, distance: 74.2
click at [429, 260] on div "[PERSON_NAME] Sorry, but this listing is on a subscription plan which does not …" at bounding box center [517, 264] width 329 height 30
copy h2 "[PERSON_NAME]"
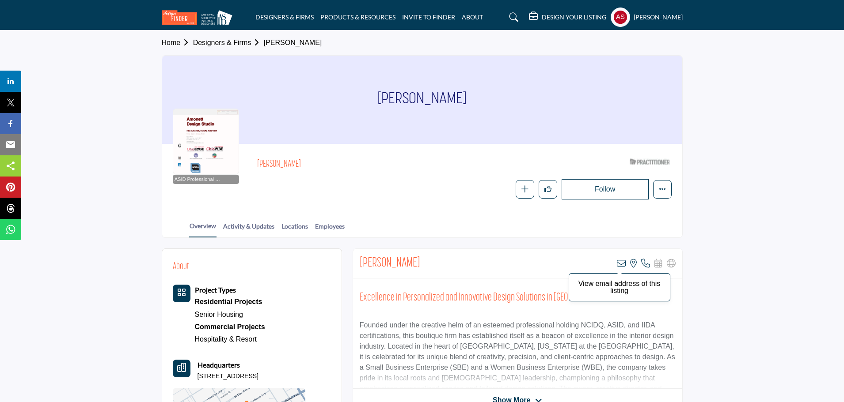
click at [619, 265] on icon at bounding box center [621, 263] width 9 height 9
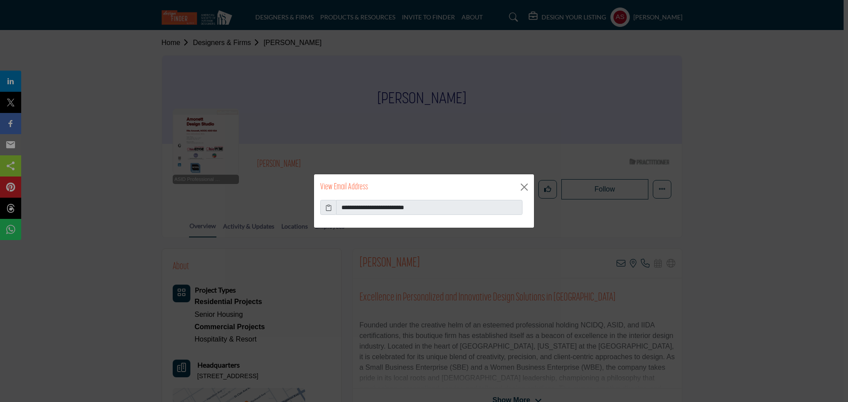
click at [328, 208] on icon at bounding box center [328, 207] width 6 height 9
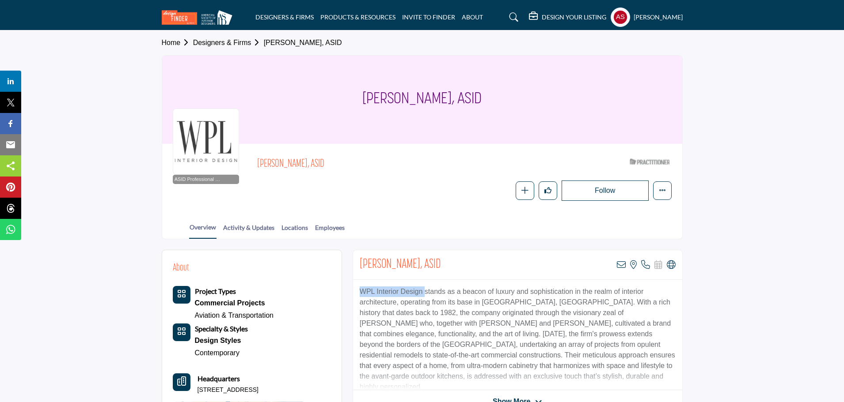
copy p "WPL Interior Design"
drag, startPoint x: 358, startPoint y: 289, endPoint x: 424, endPoint y: 294, distance: 66.9
click at [424, 294] on div "WPL Interior Design stands as a beacon of luxury and sophistication in the real…" at bounding box center [517, 335] width 329 height 110
click at [670, 263] on icon at bounding box center [670, 265] width 9 height 9
copy p "WPL Interior Design"
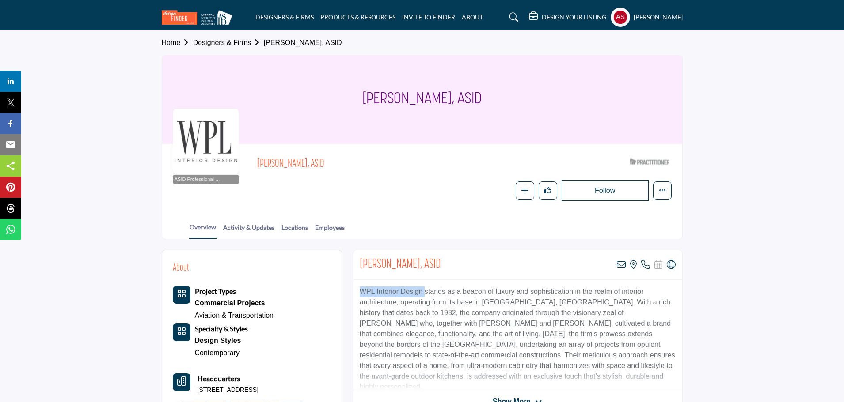
drag, startPoint x: 356, startPoint y: 291, endPoint x: 424, endPoint y: 294, distance: 67.6
click at [424, 294] on div "WPL Interior Design stands as a beacon of luxury and sophistication in the real…" at bounding box center [517, 335] width 329 height 110
click at [620, 265] on icon at bounding box center [621, 265] width 9 height 9
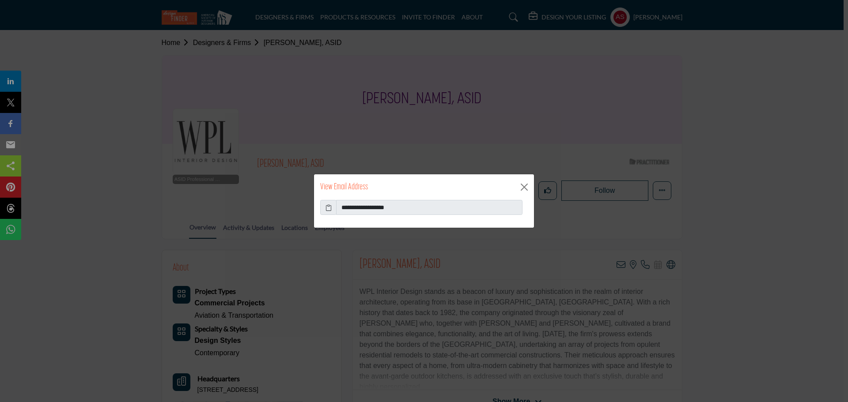
click at [324, 208] on span at bounding box center [328, 207] width 16 height 15
click at [328, 208] on icon at bounding box center [328, 207] width 6 height 9
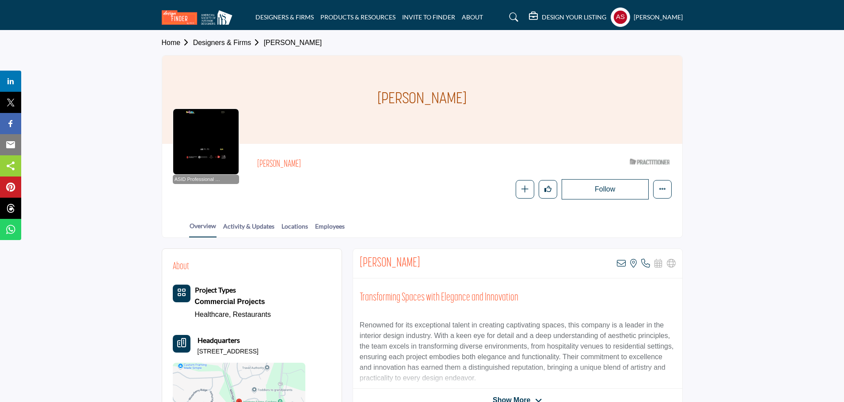
drag, startPoint x: 352, startPoint y: 99, endPoint x: 579, endPoint y: 111, distance: 226.9
click at [579, 111] on div "[PERSON_NAME]" at bounding box center [422, 100] width 520 height 88
copy h1 "[PERSON_NAME]"
click at [624, 264] on icon at bounding box center [621, 263] width 9 height 9
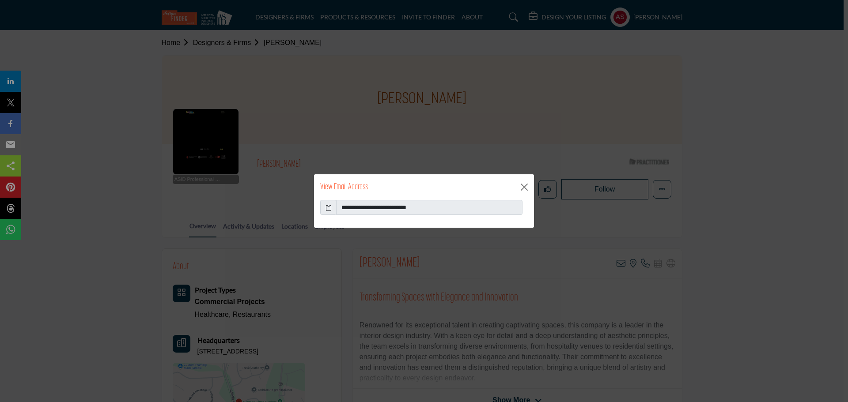
click at [330, 206] on icon at bounding box center [328, 207] width 6 height 9
click at [525, 188] on button "Close" at bounding box center [524, 187] width 13 height 13
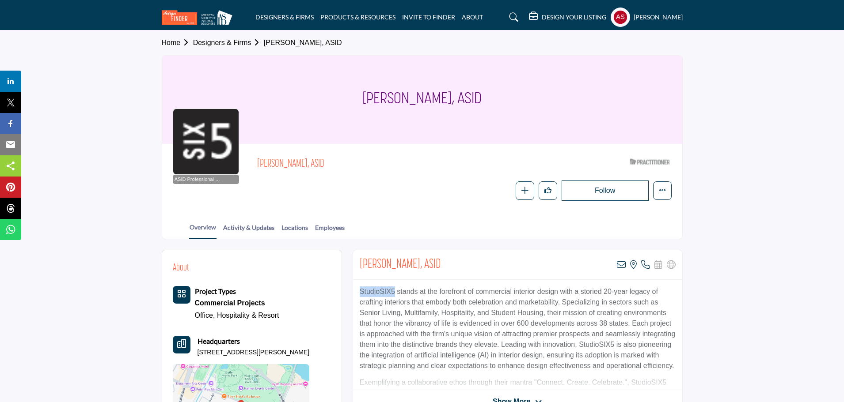
drag, startPoint x: 356, startPoint y: 293, endPoint x: 395, endPoint y: 296, distance: 39.4
click at [395, 296] on div "StudioSIX5 stands at the forefront of commercial interior design with a storied…" at bounding box center [517, 335] width 329 height 110
copy p "StudioSIX5"
click at [622, 267] on icon at bounding box center [621, 265] width 9 height 9
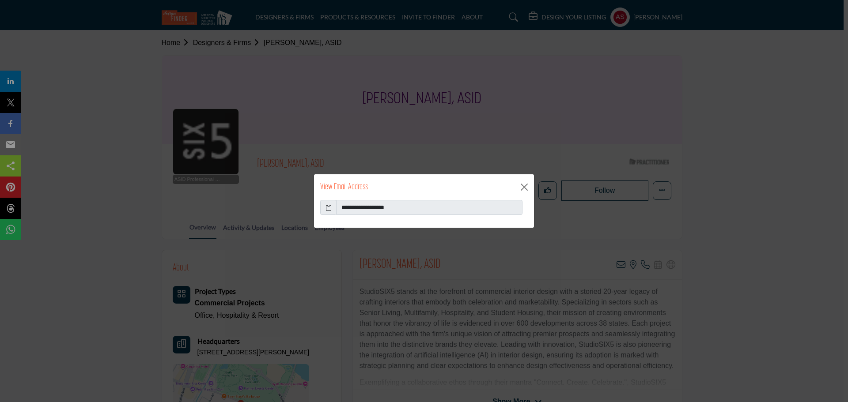
click at [325, 211] on icon at bounding box center [328, 207] width 6 height 9
click at [330, 208] on icon at bounding box center [328, 207] width 6 height 9
click at [329, 210] on icon at bounding box center [328, 207] width 6 height 9
click at [526, 185] on button "Close" at bounding box center [524, 187] width 13 height 13
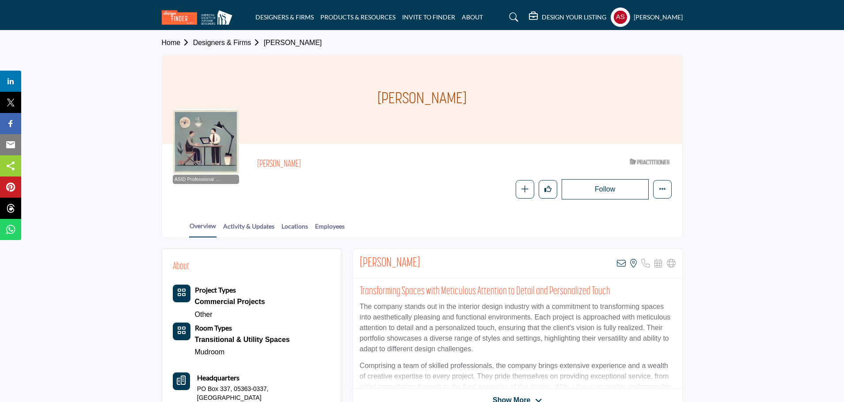
drag, startPoint x: 382, startPoint y: 106, endPoint x: 520, endPoint y: 100, distance: 138.3
click at [520, 100] on div "Sheila Osler" at bounding box center [422, 100] width 520 height 88
copy h1 "Sheila Osler"
click at [620, 265] on icon at bounding box center [621, 263] width 9 height 9
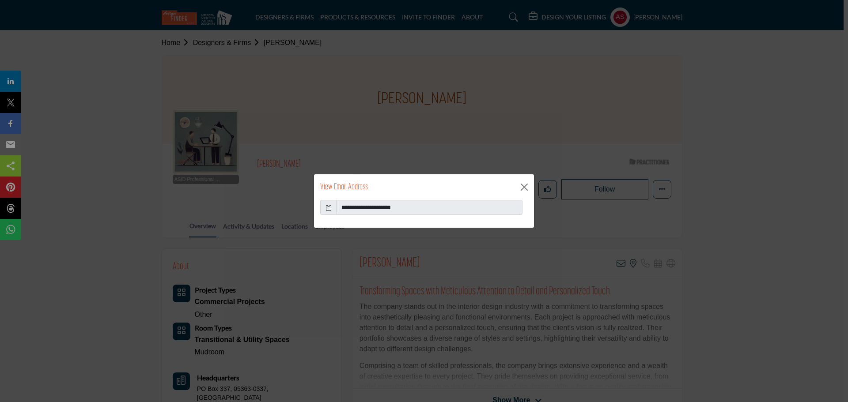
click at [330, 207] on icon at bounding box center [328, 207] width 6 height 9
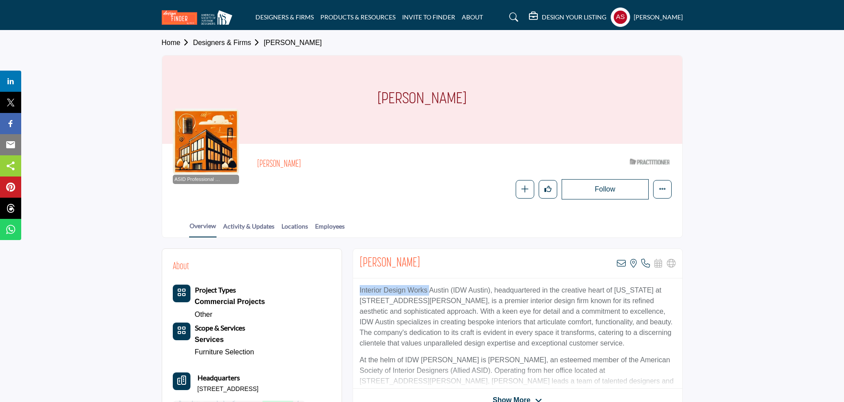
drag, startPoint x: 372, startPoint y: 291, endPoint x: 429, endPoint y: 291, distance: 57.0
click at [429, 291] on div "Interior Design Works Austin (IDW Austin), headquartered in the creative heart …" at bounding box center [517, 334] width 329 height 110
copy p "Interior Design Works"
click at [619, 262] on icon at bounding box center [621, 263] width 9 height 9
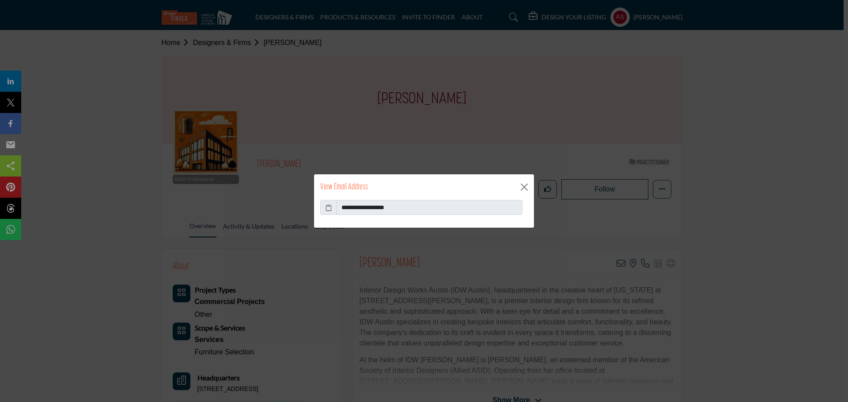
click at [328, 208] on icon at bounding box center [328, 207] width 6 height 9
click at [518, 185] on button "Close" at bounding box center [524, 187] width 13 height 13
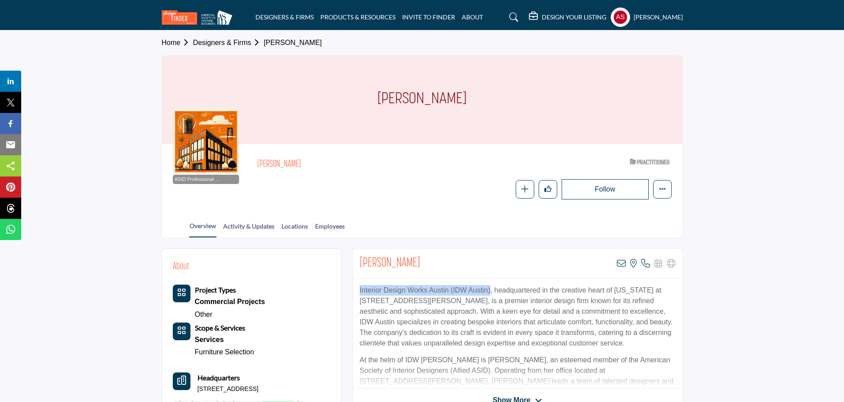
copy p "Interior Design Works Austin (IDW Austin)"
drag, startPoint x: 356, startPoint y: 287, endPoint x: 489, endPoint y: 292, distance: 133.5
click at [489, 292] on div "Interior Design Works Austin (IDW Austin), headquartered in the creative heart …" at bounding box center [517, 334] width 329 height 110
drag, startPoint x: 380, startPoint y: 96, endPoint x: 537, endPoint y: 95, distance: 157.2
click at [537, 95] on div "[PERSON_NAME]" at bounding box center [422, 100] width 520 height 88
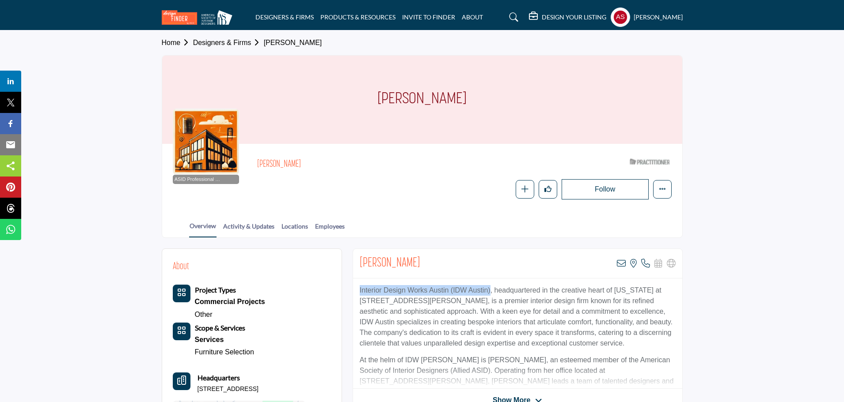
copy h1 "[PERSON_NAME]"
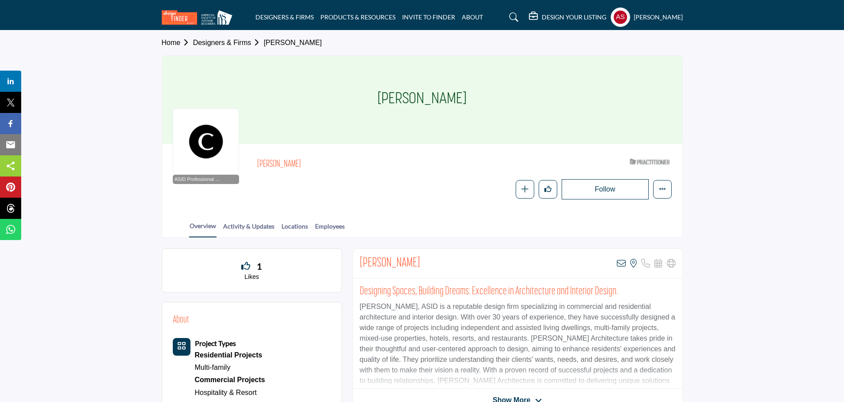
drag, startPoint x: 371, startPoint y: 98, endPoint x: 465, endPoint y: 93, distance: 94.6
click at [465, 93] on div "[PERSON_NAME]" at bounding box center [422, 100] width 520 height 88
copy h1 "[PERSON_NAME]"
click at [623, 263] on icon at bounding box center [621, 263] width 9 height 9
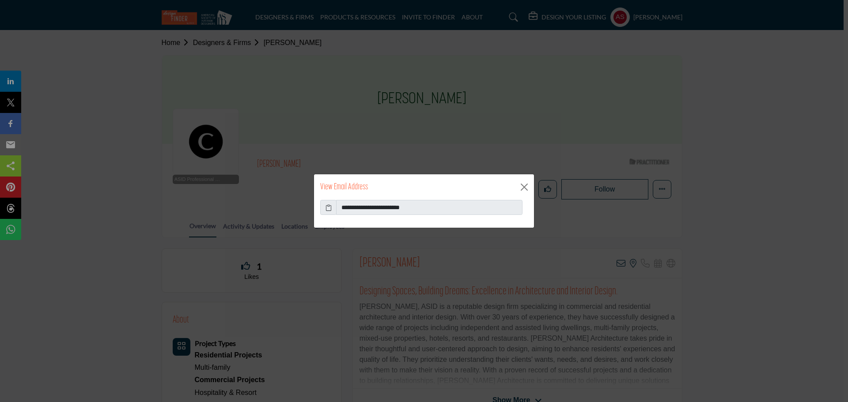
click at [330, 205] on icon at bounding box center [328, 207] width 6 height 9
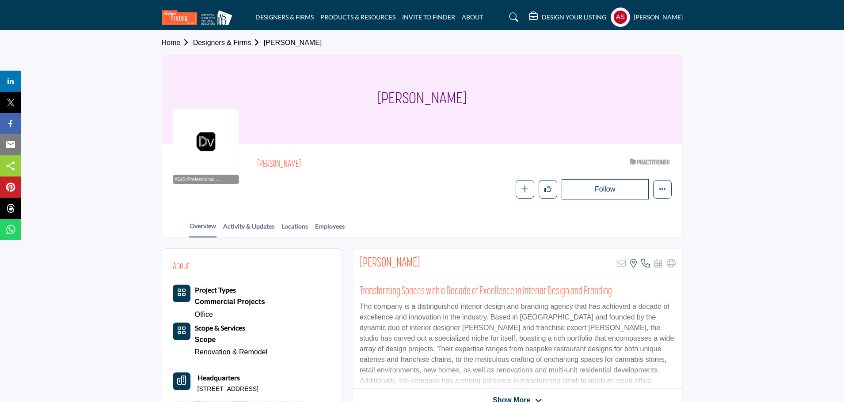
copy h2 "[PERSON_NAME]"
drag, startPoint x: 348, startPoint y: 260, endPoint x: 472, endPoint y: 272, distance: 125.1
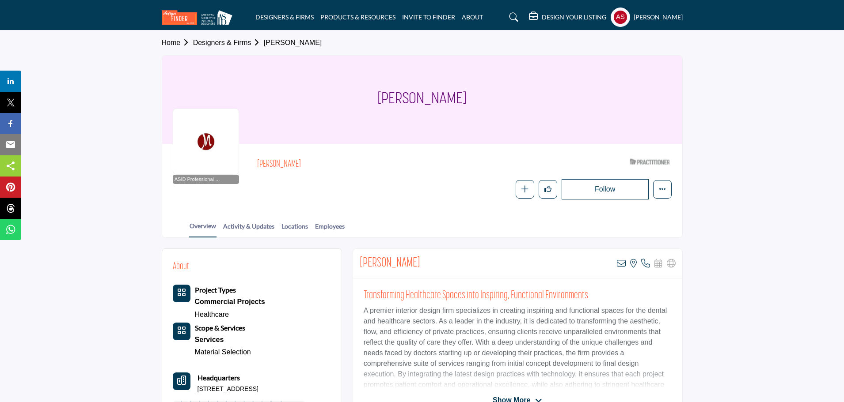
click at [392, 129] on h1 "[PERSON_NAME]" at bounding box center [421, 100] width 89 height 88
drag, startPoint x: 382, startPoint y: 106, endPoint x: 516, endPoint y: 102, distance: 134.3
click at [516, 102] on div "[PERSON_NAME]" at bounding box center [422, 100] width 520 height 88
copy h1 "[PERSON_NAME]"
click at [618, 261] on icon at bounding box center [621, 263] width 9 height 9
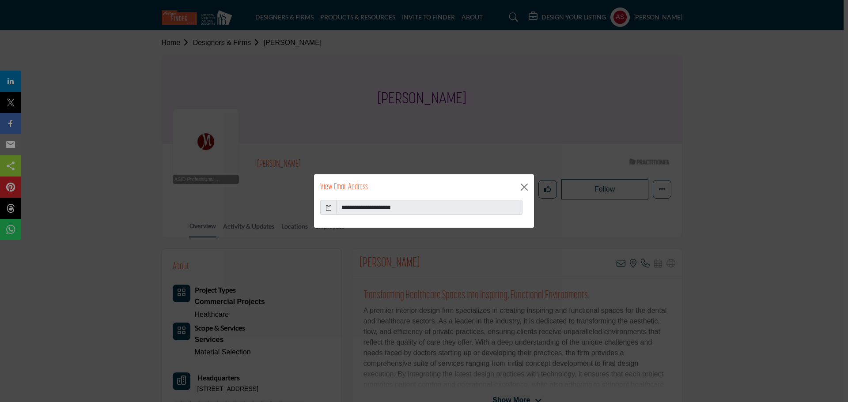
click at [329, 208] on icon at bounding box center [328, 207] width 6 height 9
click at [522, 188] on button "Close" at bounding box center [524, 187] width 13 height 13
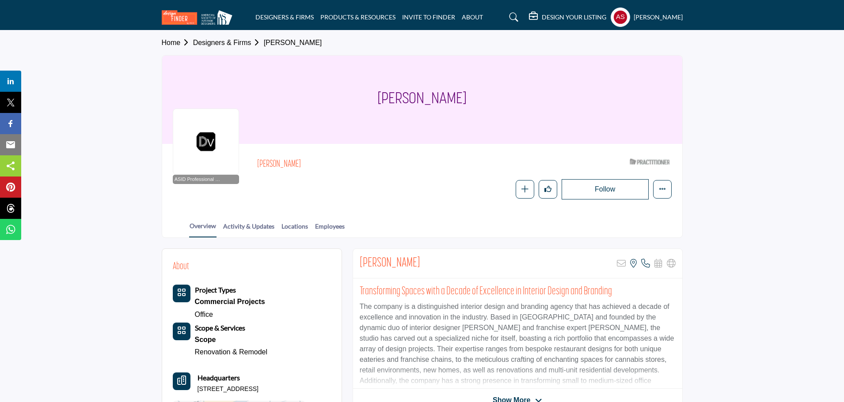
drag, startPoint x: 354, startPoint y: 96, endPoint x: 480, endPoint y: 95, distance: 126.7
click at [480, 95] on div "Christopher David" at bounding box center [422, 100] width 520 height 88
copy h1 "Christopher David"
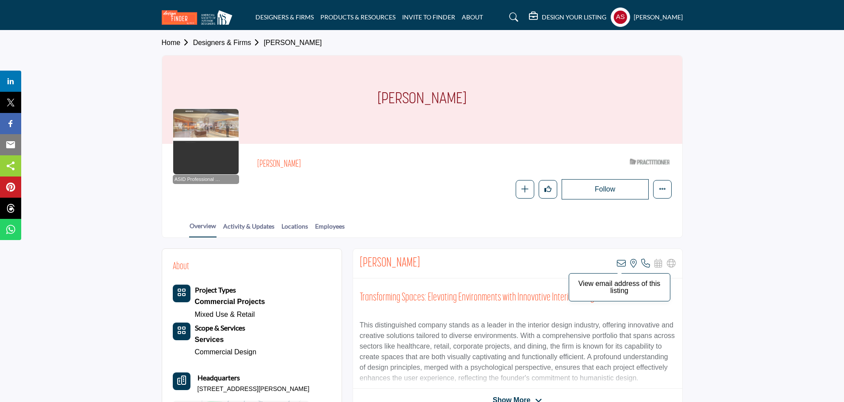
click at [620, 265] on icon at bounding box center [621, 263] width 9 height 9
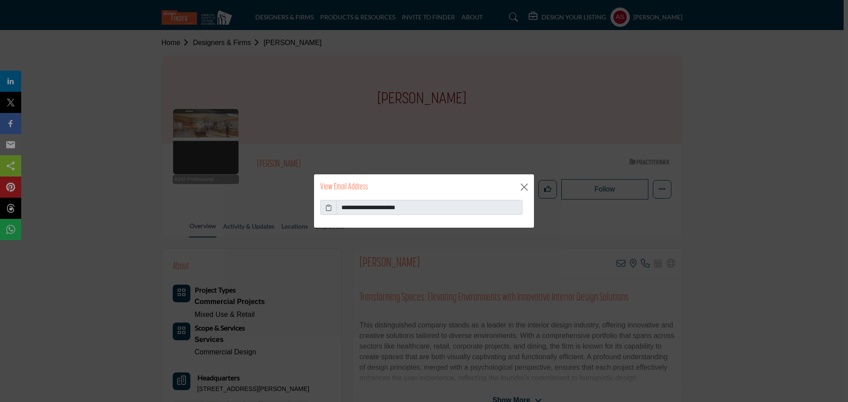
click at [329, 208] on icon at bounding box center [328, 207] width 6 height 9
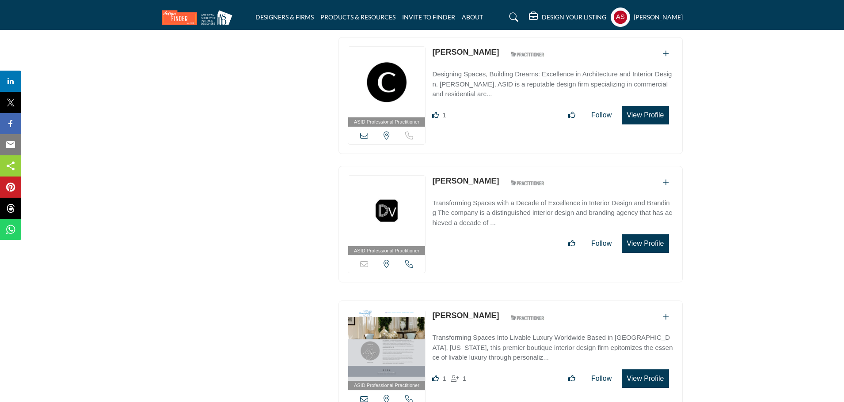
scroll to position [5556, 0]
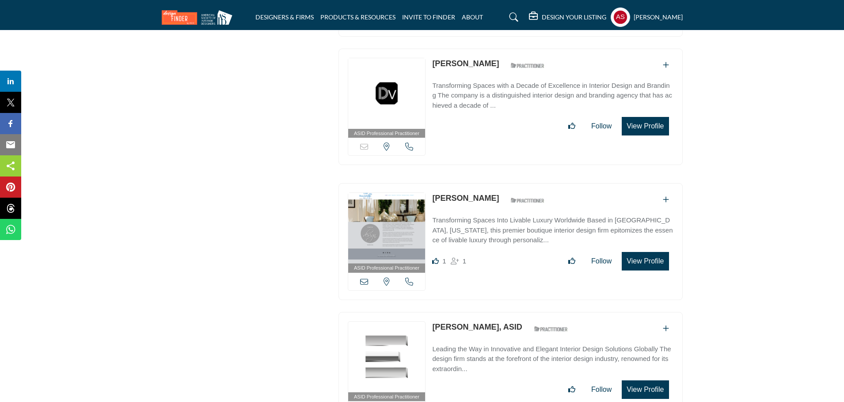
click at [447, 194] on link "Mary Wilson" at bounding box center [465, 198] width 67 height 9
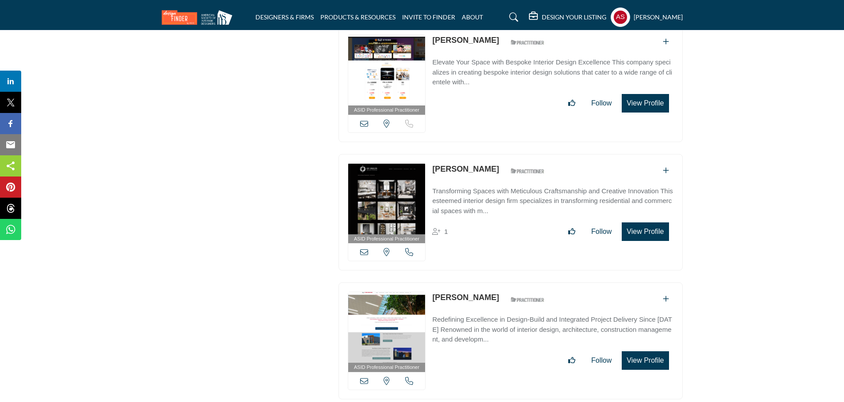
scroll to position [9442, 0]
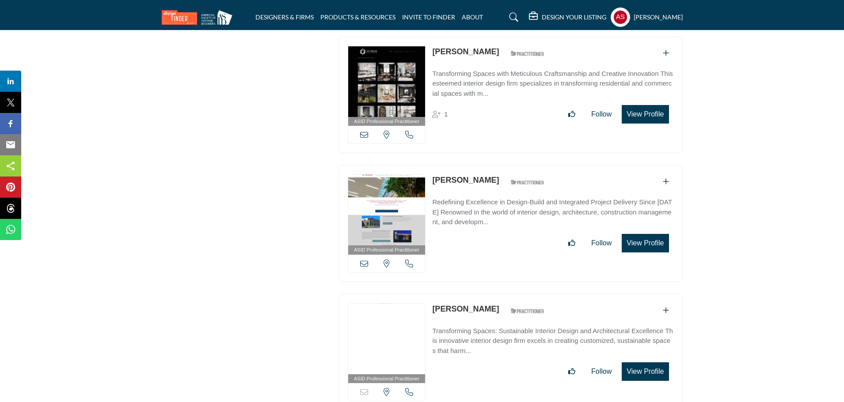
click at [449, 305] on link "Lisa Foster" at bounding box center [465, 309] width 67 height 9
click at [458, 305] on link "Lisa Foster" at bounding box center [465, 309] width 67 height 9
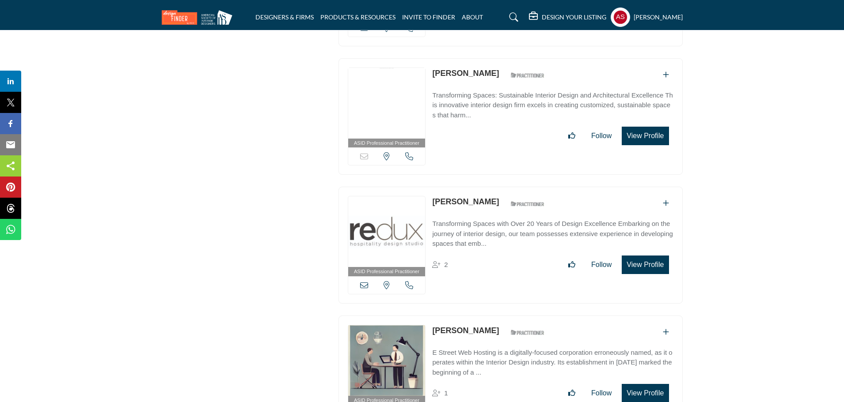
click at [474, 326] on link "Cynthia Johnson" at bounding box center [465, 330] width 67 height 9
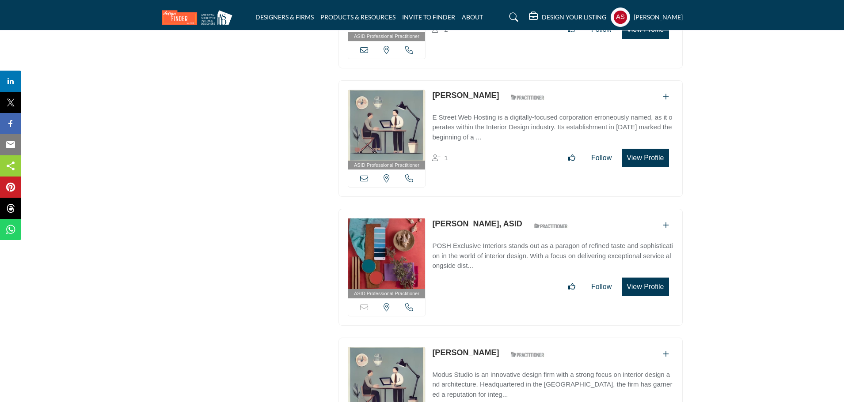
click at [494, 219] on link "Marisol Jimenez-Aranda, ASID" at bounding box center [477, 223] width 90 height 9
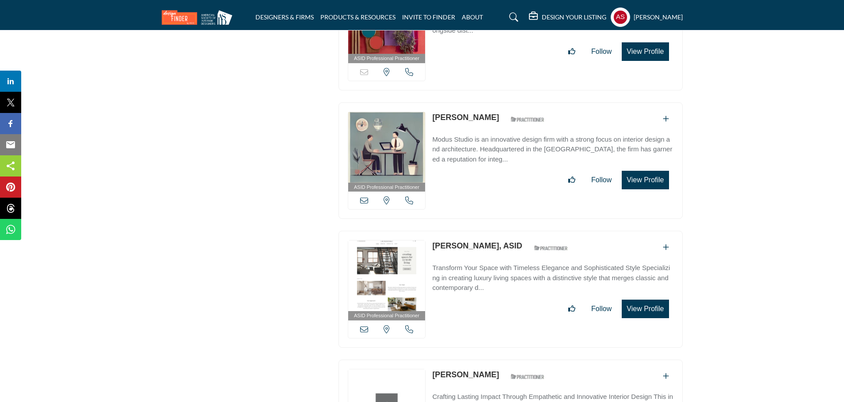
click at [455, 113] on link "Jamie Gottlieb" at bounding box center [465, 117] width 67 height 9
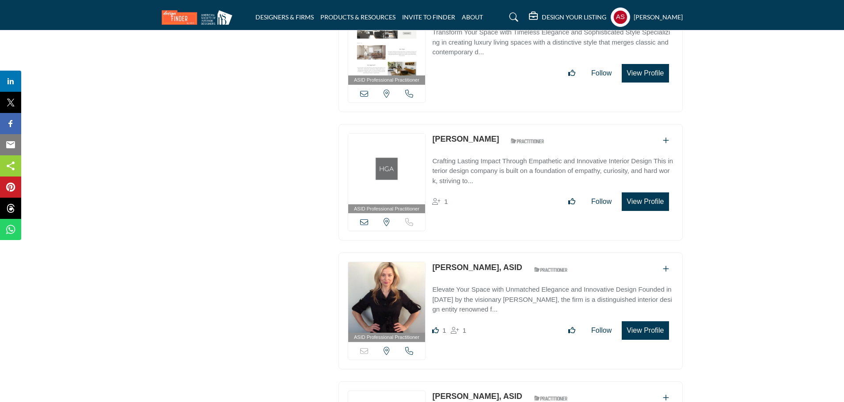
click at [463, 135] on link "Erica Frederiksen" at bounding box center [465, 139] width 67 height 9
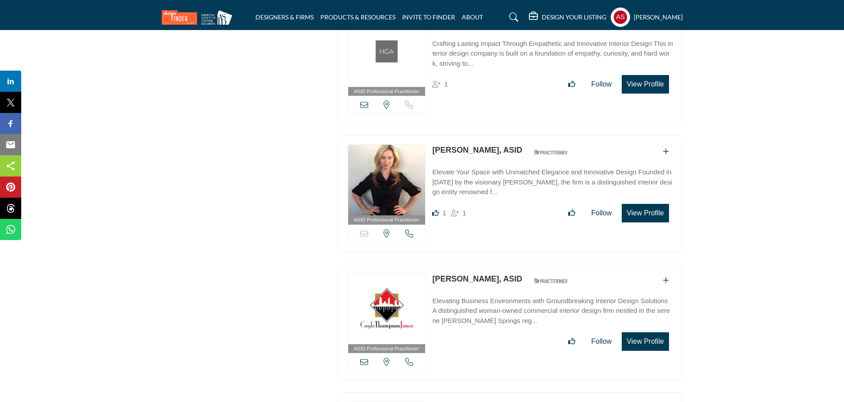
scroll to position [10620, 0]
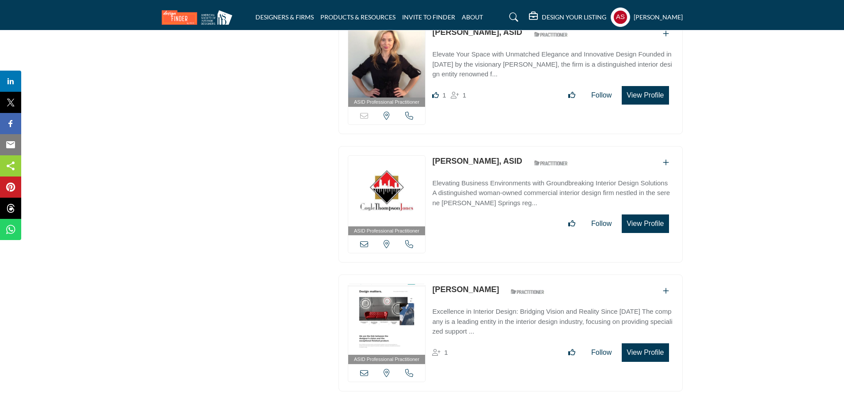
click at [474, 285] on link "Pamela Burgess" at bounding box center [465, 289] width 67 height 9
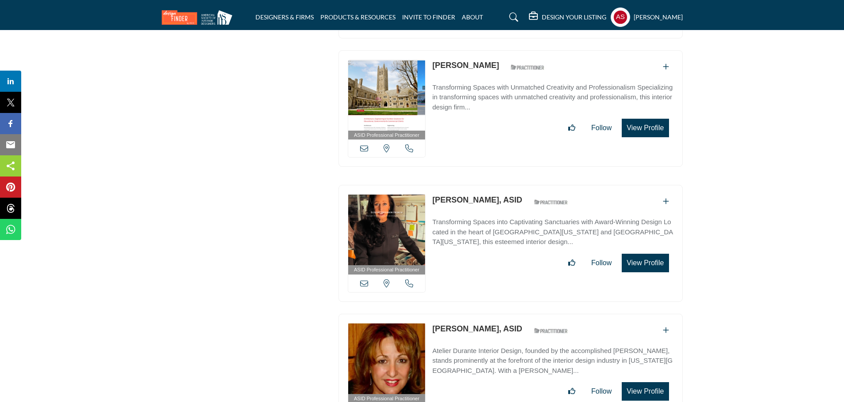
scroll to position [11091, 0]
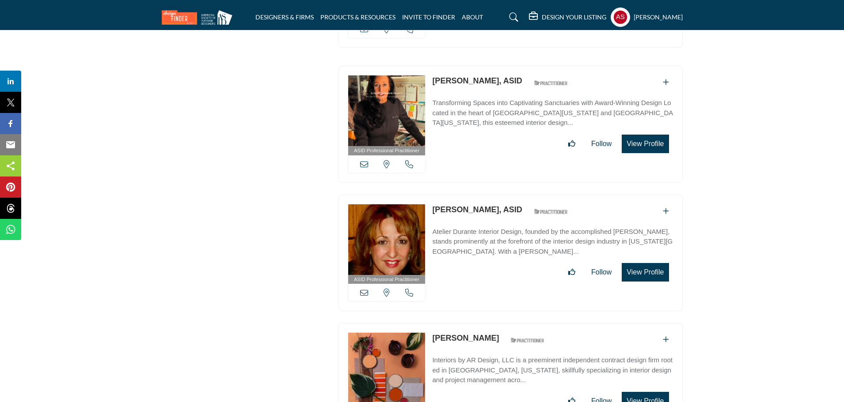
drag, startPoint x: 750, startPoint y: 162, endPoint x: 741, endPoint y: 95, distance: 67.8
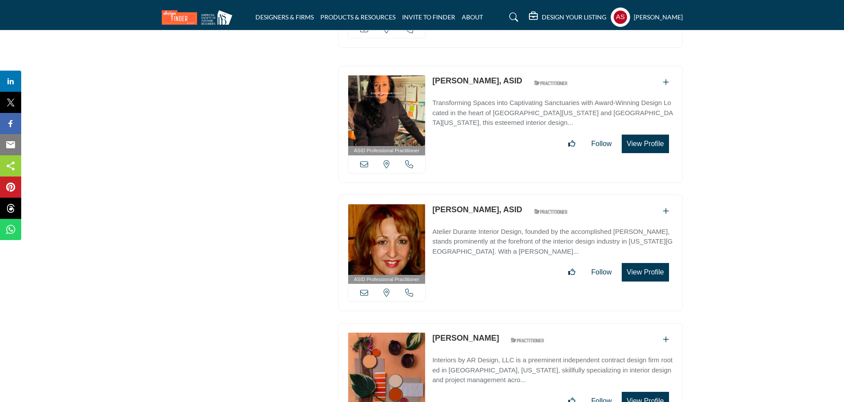
drag, startPoint x: 185, startPoint y: 283, endPoint x: 220, endPoint y: 286, distance: 35.5
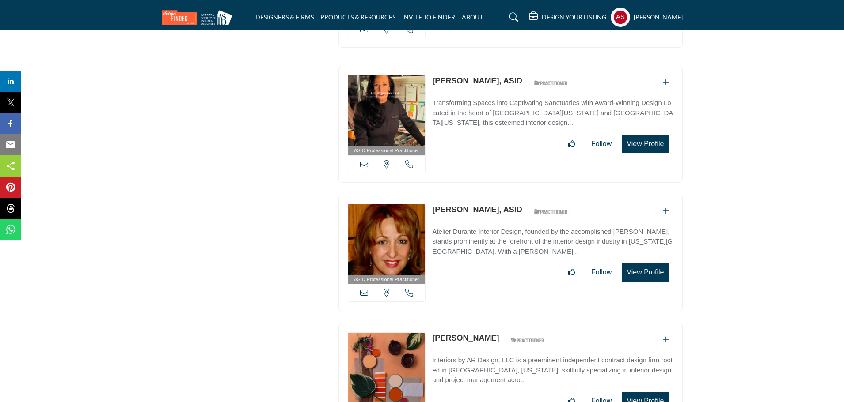
click at [552, 266] on div "ASID Professional Practitioner ASID Professional Practitioners have successfull…" at bounding box center [510, 253] width 344 height 117
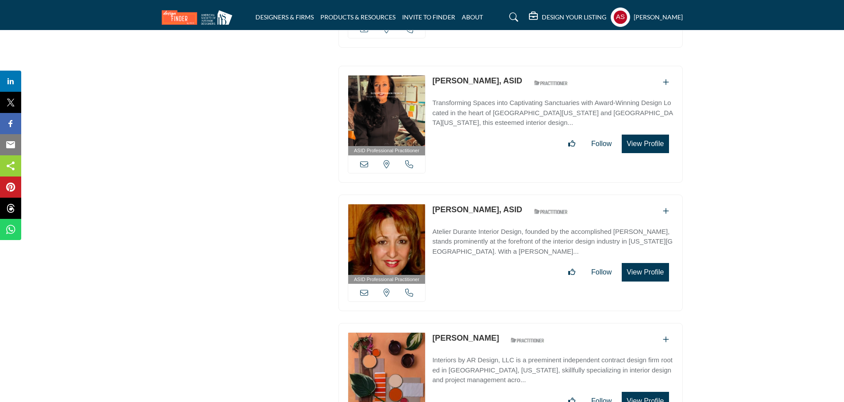
click at [522, 392] on div "Follow Following" at bounding box center [552, 401] width 241 height 19
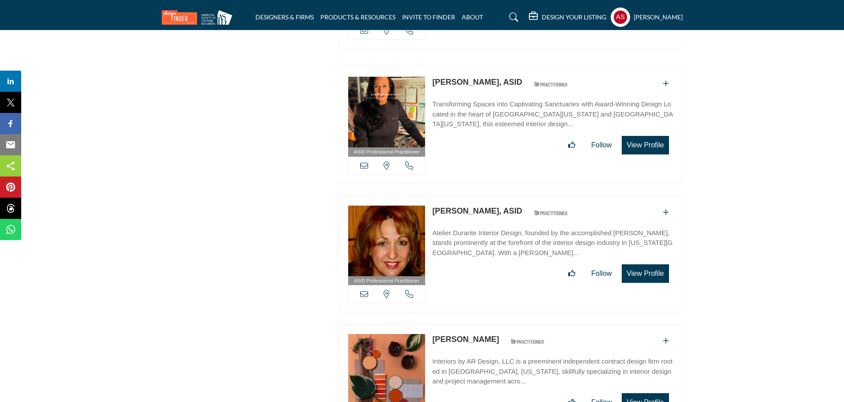
click at [486, 262] on div "ASID Professional Practitioner ASID Professional Practitioners have successfull…" at bounding box center [510, 254] width 344 height 117
click at [473, 393] on div "Follow Following" at bounding box center [552, 402] width 241 height 19
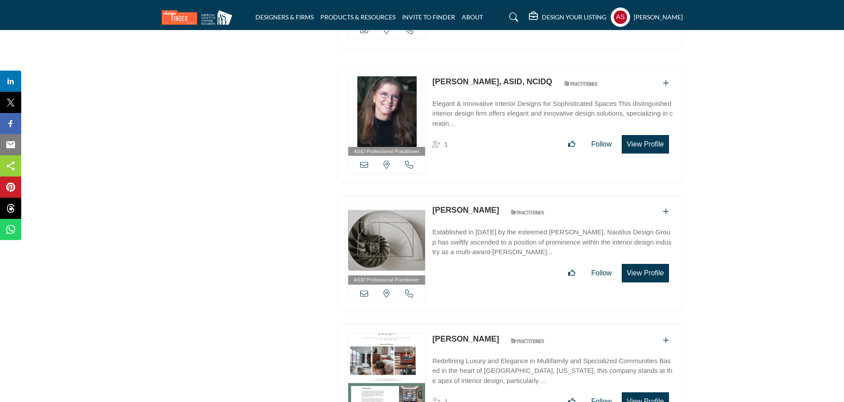
scroll to position [7794, 0]
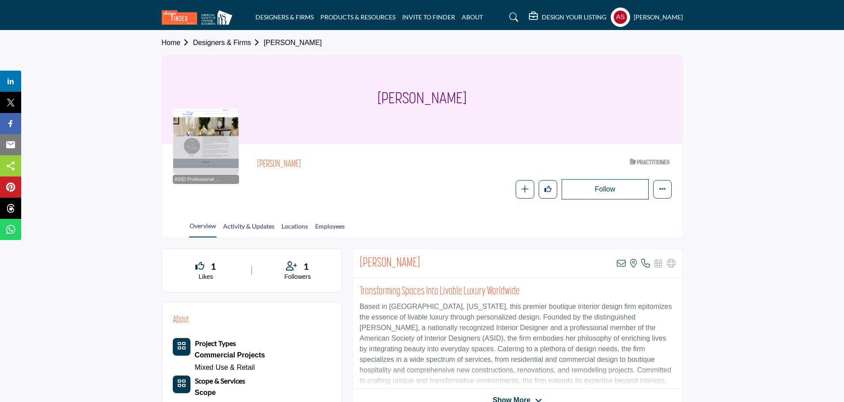
drag, startPoint x: 378, startPoint y: 92, endPoint x: 518, endPoint y: 93, distance: 140.4
click at [518, 93] on div "Mary Wilson" at bounding box center [422, 100] width 520 height 88
copy h1 "Mary Wilson"
click at [620, 265] on icon at bounding box center [621, 263] width 9 height 9
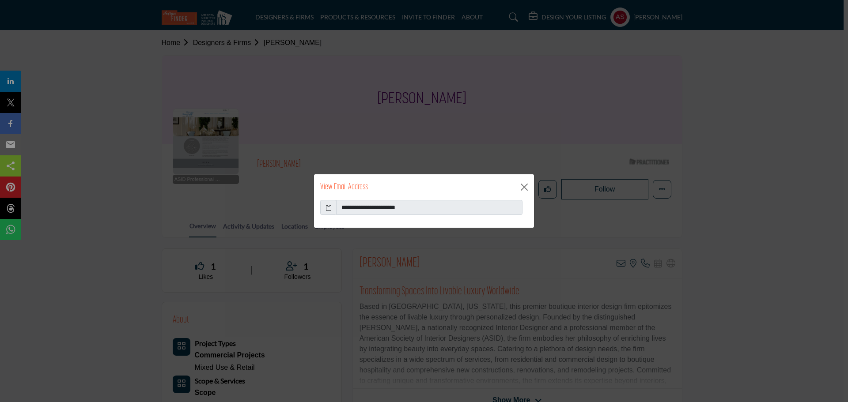
click at [328, 209] on icon at bounding box center [328, 207] width 6 height 9
click at [523, 189] on button "Close" at bounding box center [524, 187] width 13 height 13
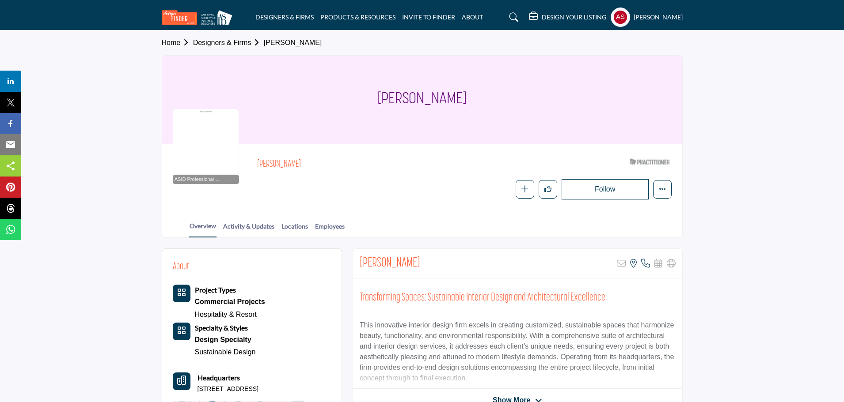
copy h1 "[PERSON_NAME]"
drag, startPoint x: 393, startPoint y: 93, endPoint x: 493, endPoint y: 93, distance: 100.7
click at [493, 93] on div "[PERSON_NAME]" at bounding box center [422, 100] width 520 height 88
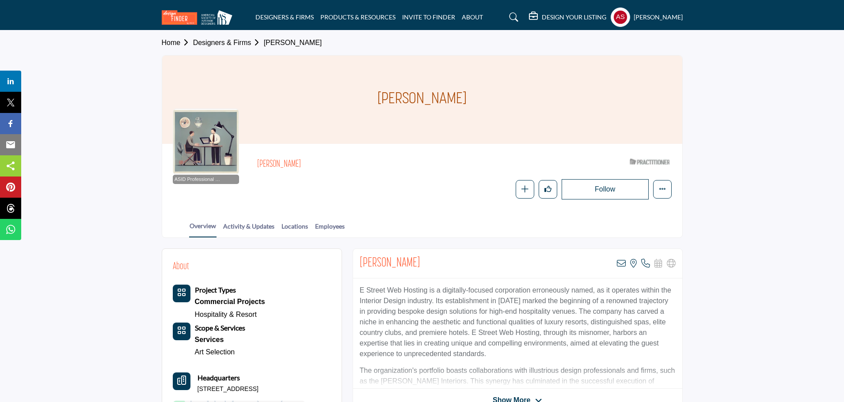
drag, startPoint x: 365, startPoint y: 95, endPoint x: 513, endPoint y: 94, distance: 148.4
click at [513, 94] on div "[PERSON_NAME]" at bounding box center [422, 100] width 520 height 88
copy h1 "[PERSON_NAME]"
click at [620, 265] on icon at bounding box center [621, 263] width 9 height 9
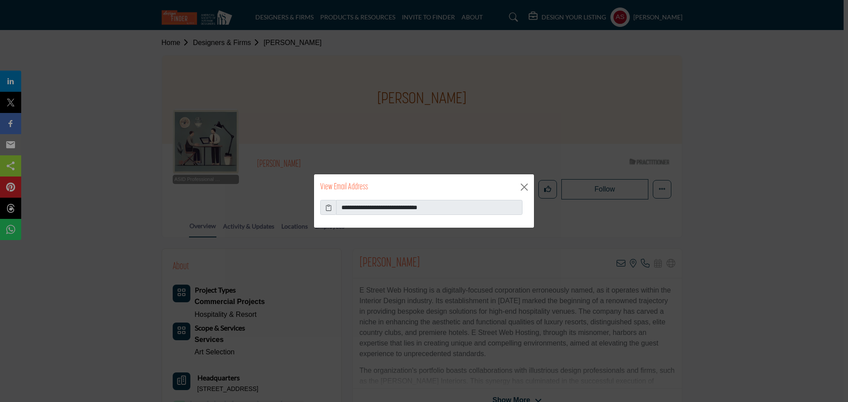
click at [328, 211] on icon at bounding box center [328, 207] width 6 height 9
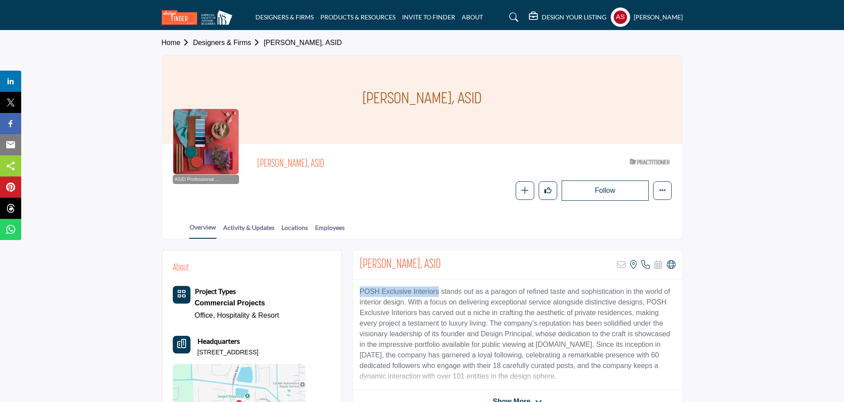
copy p "POSH Exclusive Interiors"
drag, startPoint x: 359, startPoint y: 290, endPoint x: 439, endPoint y: 294, distance: 79.6
click at [439, 294] on p "POSH Exclusive Interiors stands out as a paragon of refined taste and sophistic…" at bounding box center [517, 334] width 316 height 95
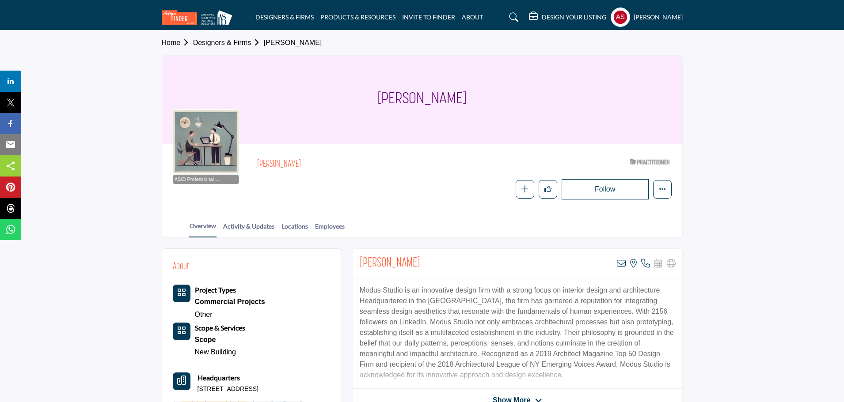
drag, startPoint x: 357, startPoint y: 262, endPoint x: 430, endPoint y: 259, distance: 72.9
click at [430, 259] on div "[PERSON_NAME] View email address of this listing View the location of this list…" at bounding box center [517, 264] width 329 height 30
copy h2 "[PERSON_NAME]"
click at [621, 265] on icon at bounding box center [621, 263] width 9 height 9
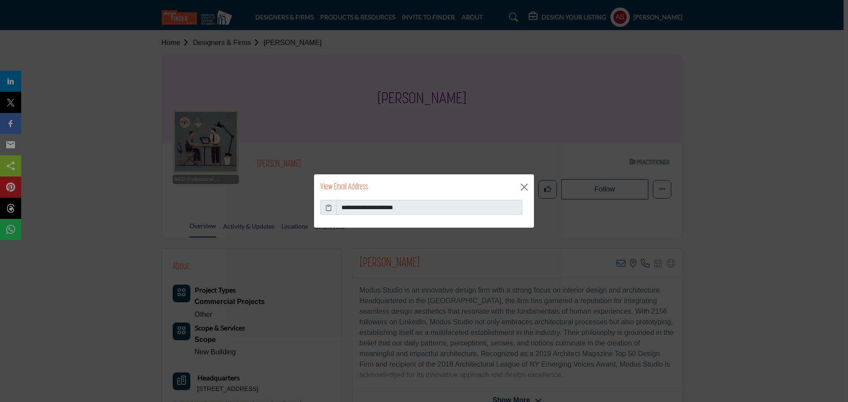
click at [327, 210] on icon at bounding box center [328, 207] width 6 height 9
click at [526, 185] on button "Close" at bounding box center [524, 187] width 13 height 13
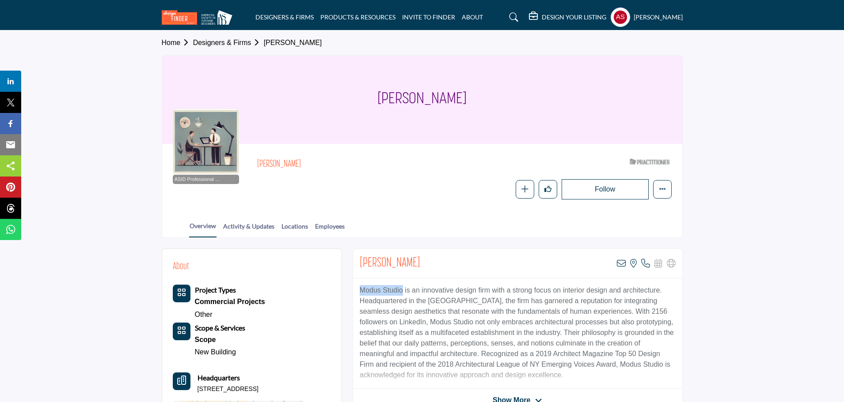
drag, startPoint x: 353, startPoint y: 288, endPoint x: 403, endPoint y: 290, distance: 49.9
click at [403, 290] on div "Modus Studio is an innovative design firm with a strong focus on interior desig…" at bounding box center [517, 334] width 329 height 110
copy p "Modus Studio"
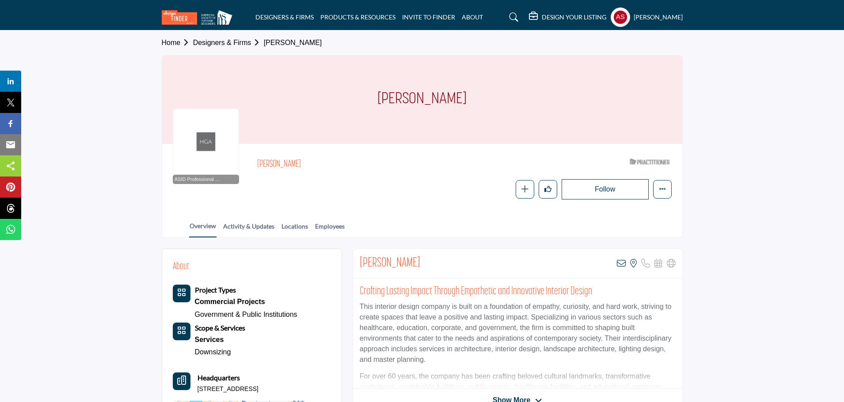
drag, startPoint x: 501, startPoint y: 93, endPoint x: 536, endPoint y: 91, distance: 34.5
click at [536, 91] on div "Erica Frederiksen" at bounding box center [422, 100] width 520 height 88
click at [619, 263] on icon at bounding box center [621, 263] width 9 height 9
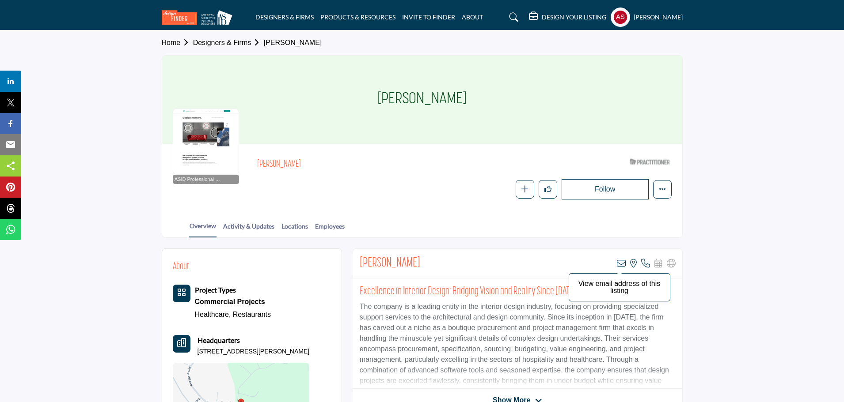
click at [620, 263] on icon at bounding box center [621, 263] width 9 height 9
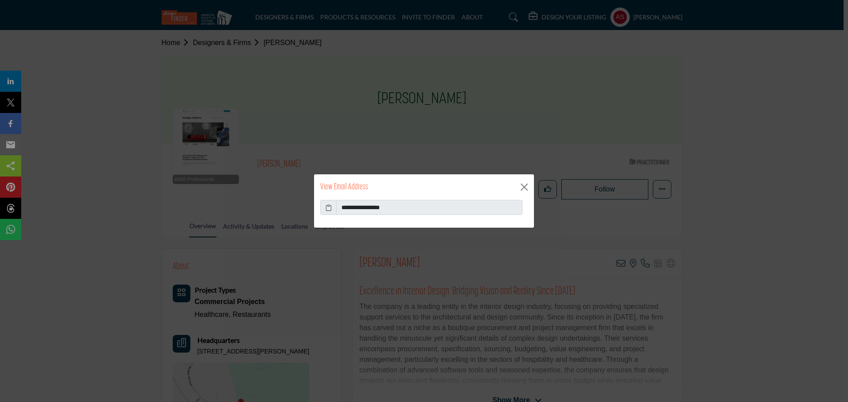
click at [326, 208] on icon at bounding box center [328, 207] width 6 height 9
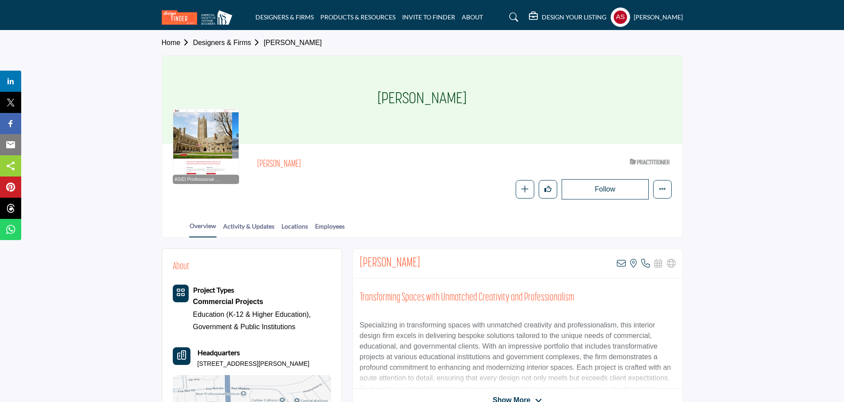
drag, startPoint x: 363, startPoint y: 96, endPoint x: 551, endPoint y: 103, distance: 187.8
click at [551, 103] on div "Pamela Babuca" at bounding box center [422, 100] width 520 height 88
click at [623, 266] on icon at bounding box center [621, 263] width 9 height 9
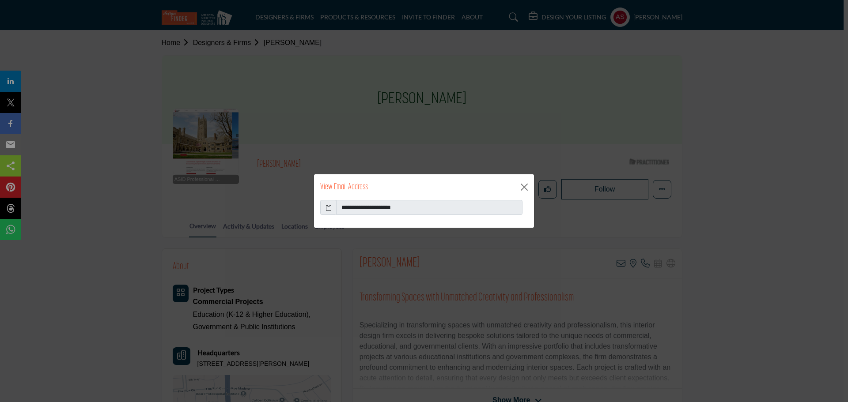
click at [327, 211] on icon at bounding box center [328, 207] width 6 height 9
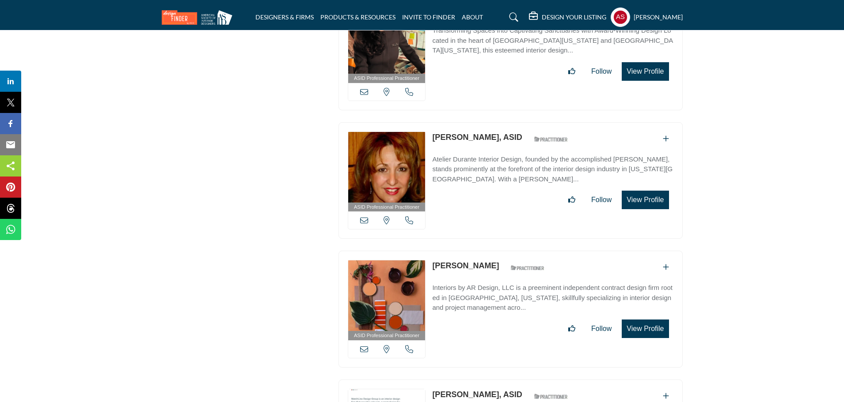
scroll to position [10929, 0]
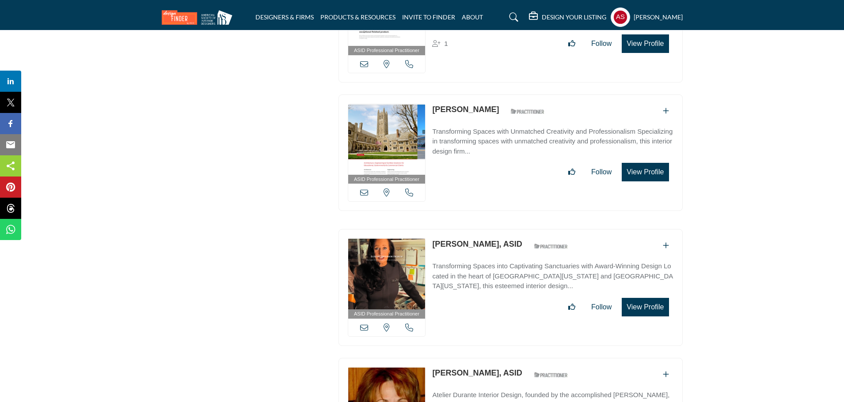
drag, startPoint x: 429, startPoint y: 207, endPoint x: 496, endPoint y: 213, distance: 67.4
click at [496, 229] on div "ASID Professional Practitioner ASID Professional Practitioners have successfull…" at bounding box center [510, 287] width 344 height 117
copy link "Leslie Thompson"
click at [474, 240] on link "Leslie Thompson, ASID" at bounding box center [477, 244] width 90 height 9
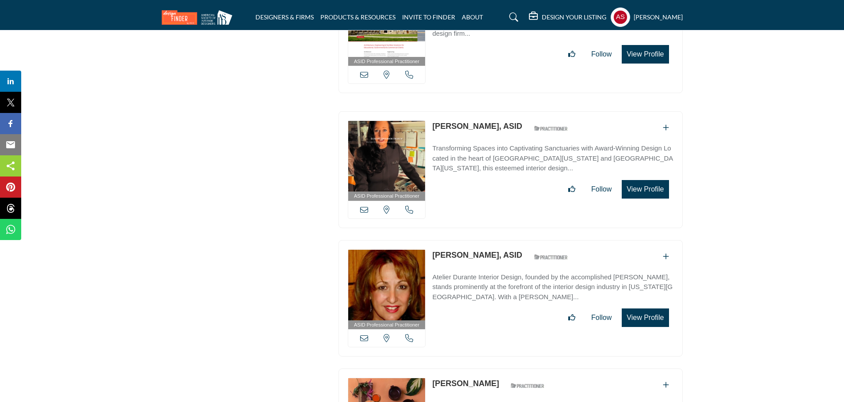
copy div "View email address of this listing View the location of this listing Call Numbe…"
drag, startPoint x: 428, startPoint y: 218, endPoint x: 492, endPoint y: 218, distance: 64.5
click at [492, 240] on div "ASID Professional Practitioner ASID Professional Practitioners have successfull…" at bounding box center [510, 298] width 344 height 117
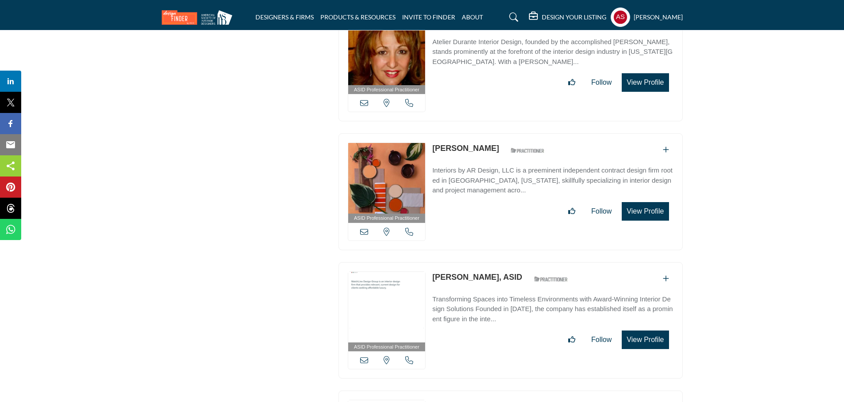
scroll to position [11165, 0]
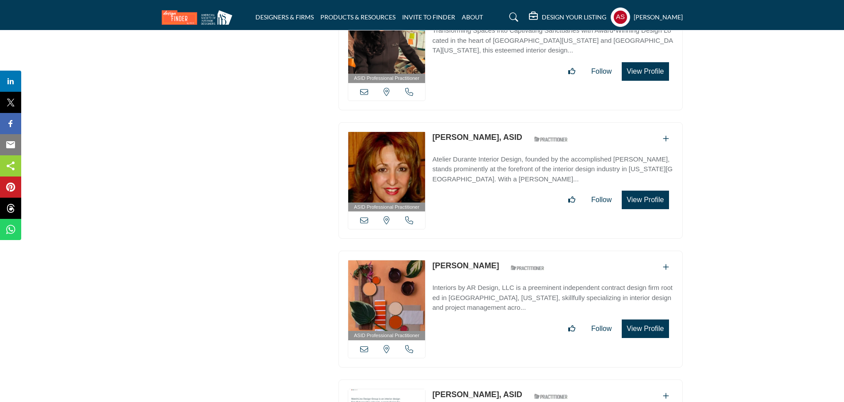
drag, startPoint x: 429, startPoint y: 228, endPoint x: 477, endPoint y: 227, distance: 48.6
click at [477, 251] on div "ASID Professional Practitioner ASID Professional Practitioners have successfull…" at bounding box center [510, 309] width 344 height 117
copy div "Anita Ryan"
copy link "Pamela Durante"
drag, startPoint x: 431, startPoint y: 102, endPoint x: 492, endPoint y: 103, distance: 61.4
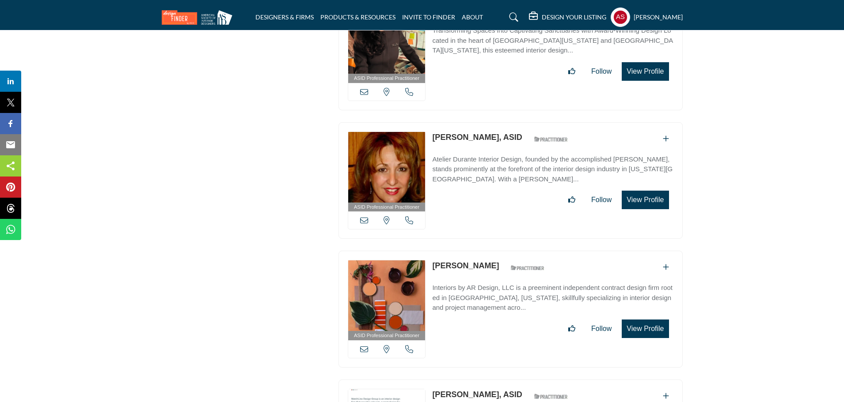
click at [492, 122] on div "ASID Professional Practitioner ASID Professional Practitioners have successfull…" at bounding box center [510, 180] width 344 height 117
copy div "View email address of this listing View the location of this listing Call Numbe…"
drag, startPoint x: 427, startPoint y: 227, endPoint x: 471, endPoint y: 229, distance: 44.2
click at [471, 251] on div "ASID Professional Practitioner ASID Professional Practitioners have successfull…" at bounding box center [510, 309] width 344 height 117
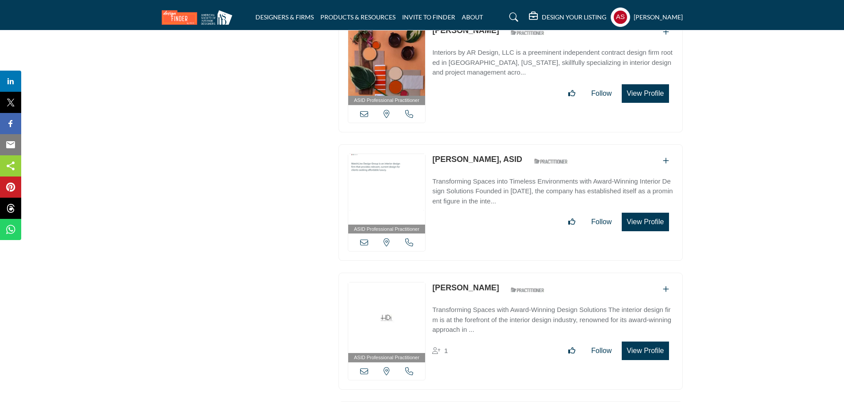
scroll to position [11283, 0]
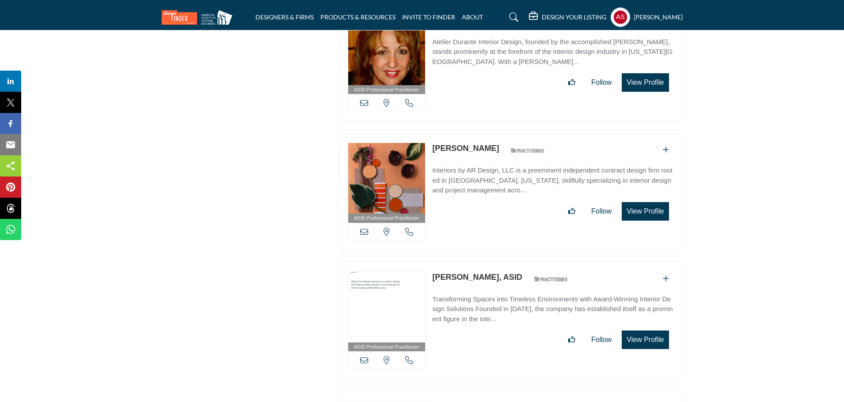
drag, startPoint x: 429, startPoint y: 236, endPoint x: 488, endPoint y: 248, distance: 59.5
click at [488, 262] on div "ASID Professional Practitioner ASID Professional Practitioners have successfull…" at bounding box center [510, 320] width 344 height 117
copy link "Lesley Wyman"
click at [465, 273] on link "Lesley Wyman, ASID" at bounding box center [477, 277] width 90 height 9
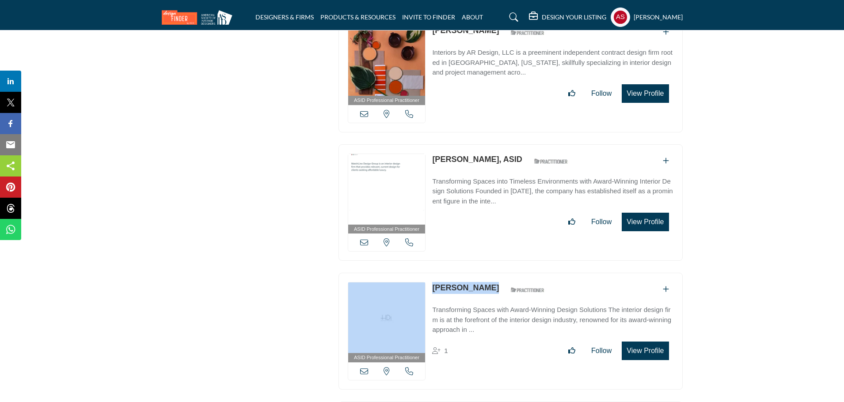
drag, startPoint x: 426, startPoint y: 250, endPoint x: 482, endPoint y: 251, distance: 56.5
click at [482, 273] on div "ASID Professional Practitioner ASID Professional Practitioners have successfull…" at bounding box center [510, 331] width 344 height 117
copy div "View email address of this listing View the location of this listing Call Numbe…"
click at [455, 273] on div "ASID Professional Practitioner ASID Professional Practitioners have successfull…" at bounding box center [510, 331] width 344 height 117
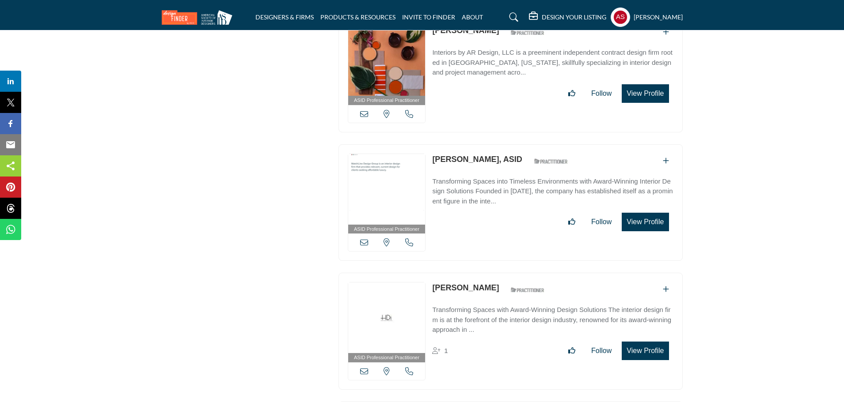
click at [449, 284] on link "Doris Hager" at bounding box center [465, 288] width 67 height 9
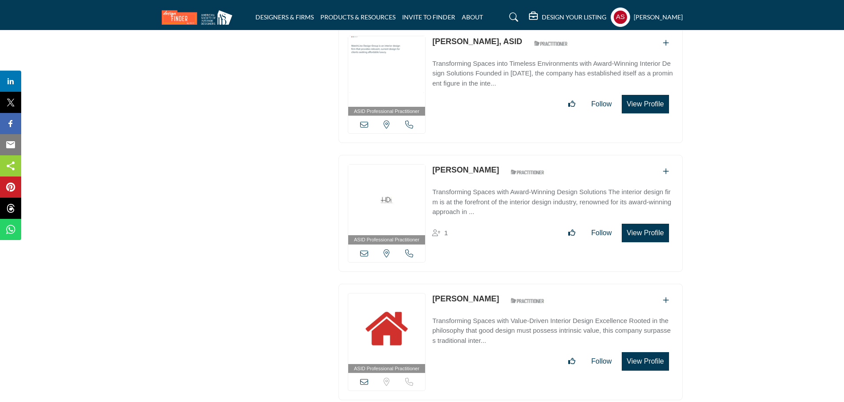
copy link "Rita Carson Guest"
drag, startPoint x: 429, startPoint y: 255, endPoint x: 503, endPoint y: 260, distance: 74.4
click at [503, 284] on div "ASID Professional Practitioner ASID Professional Practitioners have successfull…" at bounding box center [510, 342] width 344 height 117
click at [480, 295] on link "Rita Carson Guest" at bounding box center [465, 299] width 67 height 9
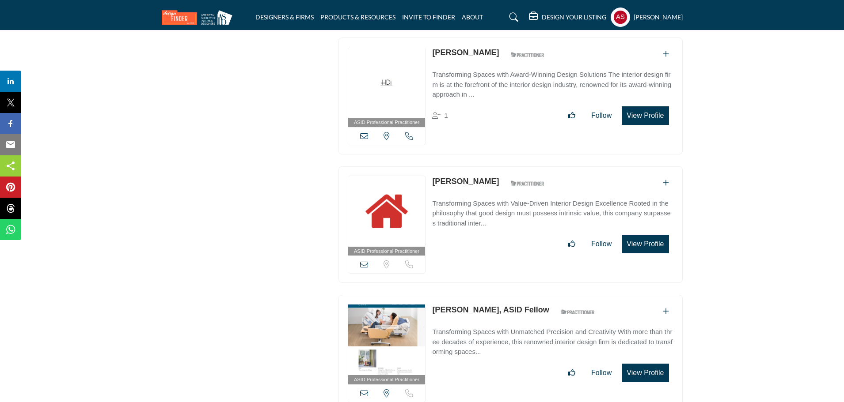
copy div "View email address of this listing View the location of this listing Sorry, but…"
drag, startPoint x: 428, startPoint y: 269, endPoint x: 501, endPoint y: 279, distance: 73.2
click at [501, 295] on div "ASID Professional Practitioner ASID Professional Practitioners have successfull…" at bounding box center [510, 353] width 344 height 117
click at [481, 306] on link "Edward Bottomley, ASID Fellow" at bounding box center [490, 310] width 117 height 9
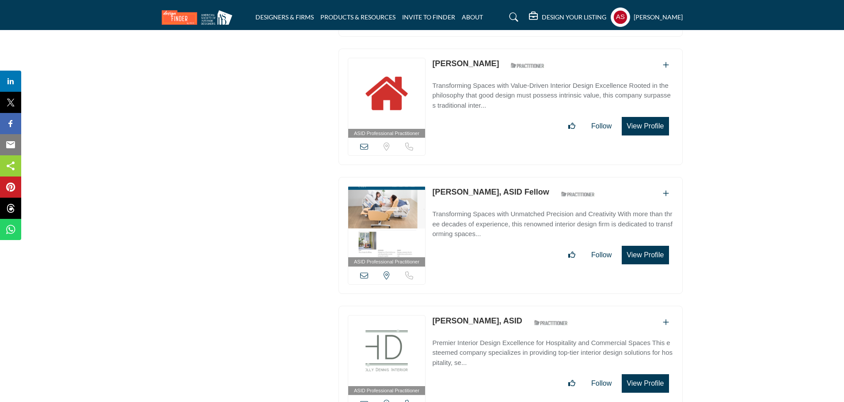
drag, startPoint x: 429, startPoint y: 282, endPoint x: 481, endPoint y: 289, distance: 52.2
click at [481, 306] on div "ASID Professional Practitioner ASID Professional Practitioners have successfull…" at bounding box center [510, 364] width 344 height 117
copy link "Holly Dennis"
click at [461, 317] on link "Holly Dennis, ASID" at bounding box center [477, 321] width 90 height 9
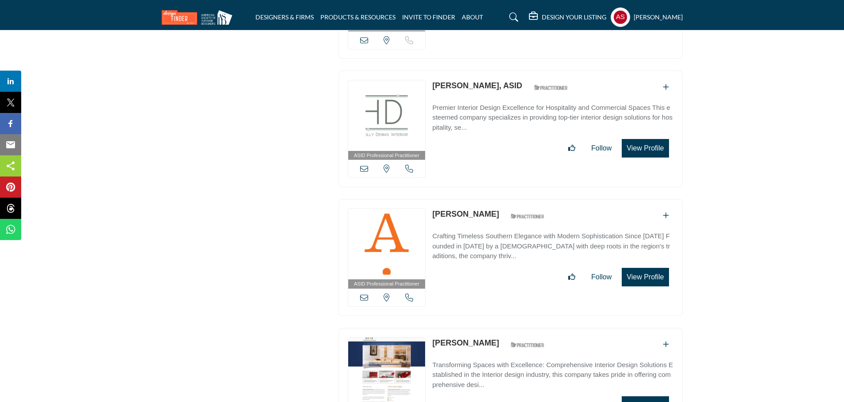
drag, startPoint x: 428, startPoint y: 173, endPoint x: 502, endPoint y: 174, distance: 74.2
click at [502, 199] on div "ASID Professional Practitioner ASID Professional Practitioners have successfull…" at bounding box center [510, 257] width 344 height 117
click at [489, 210] on link "Beverly Farrington" at bounding box center [465, 214] width 67 height 9
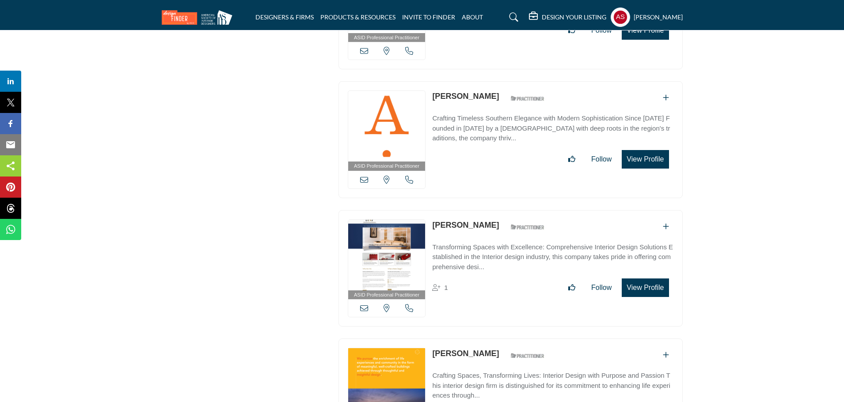
drag, startPoint x: 430, startPoint y: 183, endPoint x: 486, endPoint y: 186, distance: 56.6
click at [486, 210] on div "ASID Professional Practitioner ASID Professional Practitioners have successfull…" at bounding box center [510, 268] width 344 height 117
click at [458, 221] on link "James Dixon" at bounding box center [465, 225] width 67 height 9
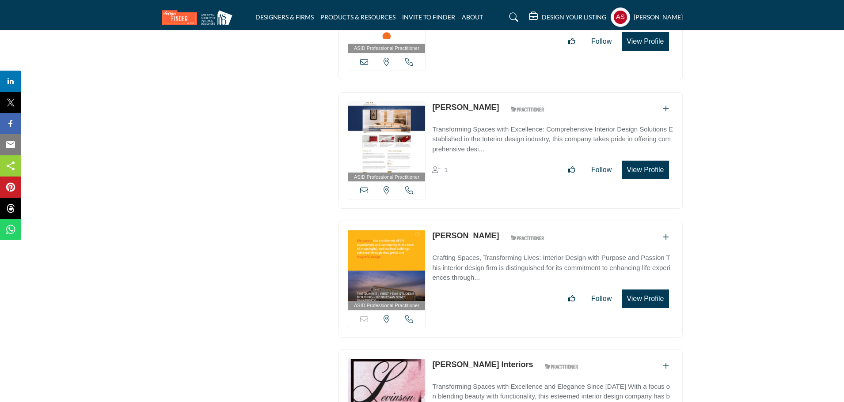
drag, startPoint x: 431, startPoint y: 194, endPoint x: 483, endPoint y: 197, distance: 52.6
click at [483, 221] on div "ASID Professional Practitioner ASID Professional Practitioners have successfull…" at bounding box center [510, 279] width 344 height 117
click at [456, 231] on link "Stacey Lucas" at bounding box center [465, 235] width 67 height 9
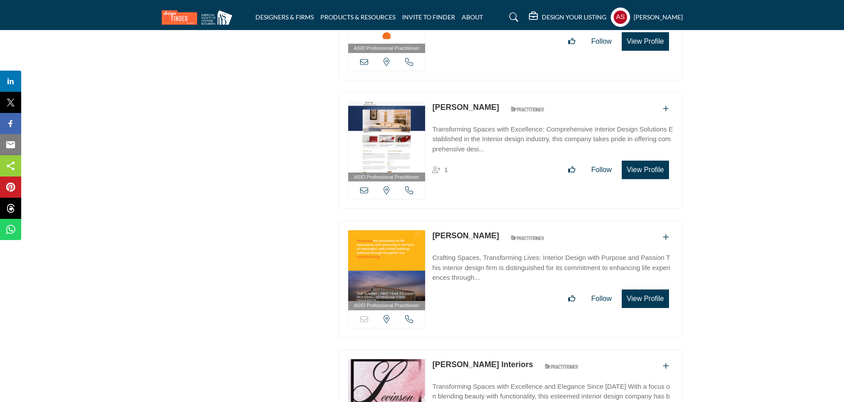
scroll to position [12342, 0]
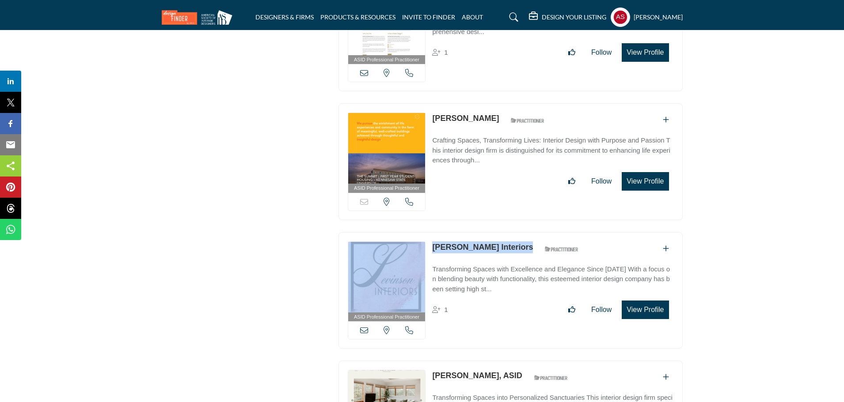
drag, startPoint x: 426, startPoint y: 203, endPoint x: 504, endPoint y: 204, distance: 78.2
click at [504, 232] on div "ASID Professional Practitioner ASID Professional Practitioners have successfull…" at bounding box center [510, 290] width 344 height 117
click at [466, 243] on link "Levinson Interiors" at bounding box center [482, 247] width 101 height 9
drag, startPoint x: 428, startPoint y: 332, endPoint x: 499, endPoint y: 340, distance: 71.6
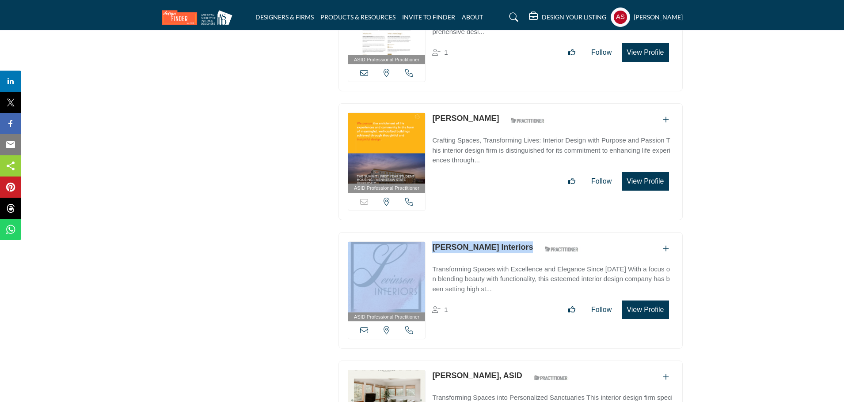
click at [458, 371] on link "Elizabeth Pavisha, ASID" at bounding box center [477, 375] width 90 height 9
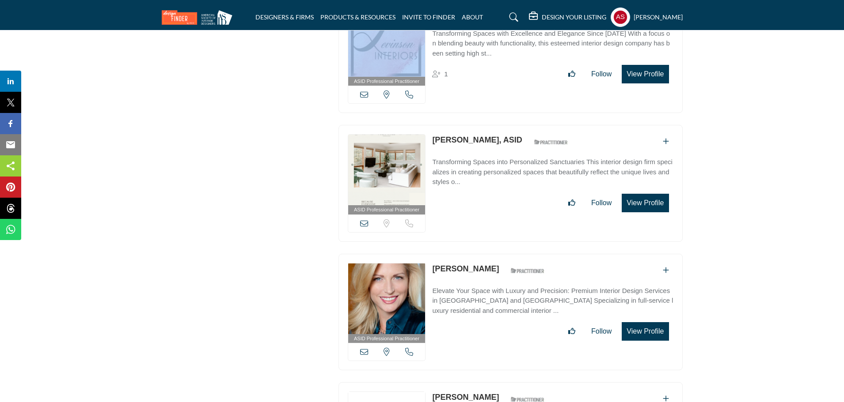
scroll to position [12696, 0]
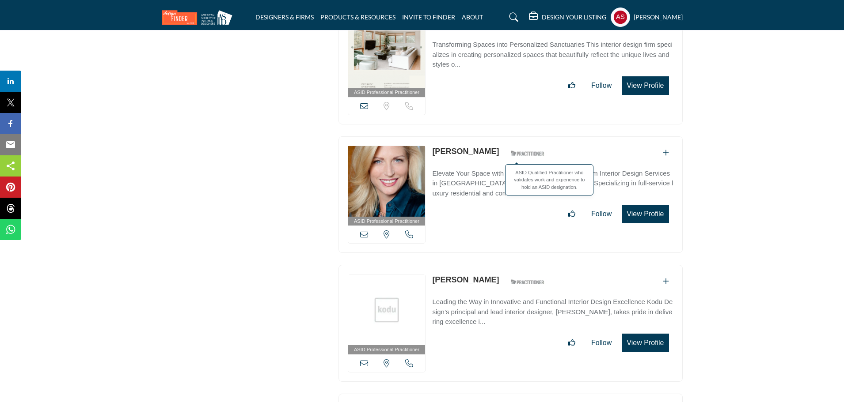
drag, startPoint x: 430, startPoint y: 107, endPoint x: 496, endPoint y: 106, distance: 66.2
click at [496, 136] on div "ASID Professional Practitioner ASID Professional Practitioners have successfull…" at bounding box center [510, 194] width 344 height 117
click at [462, 147] on link "Jennifer Biffer" at bounding box center [465, 151] width 67 height 9
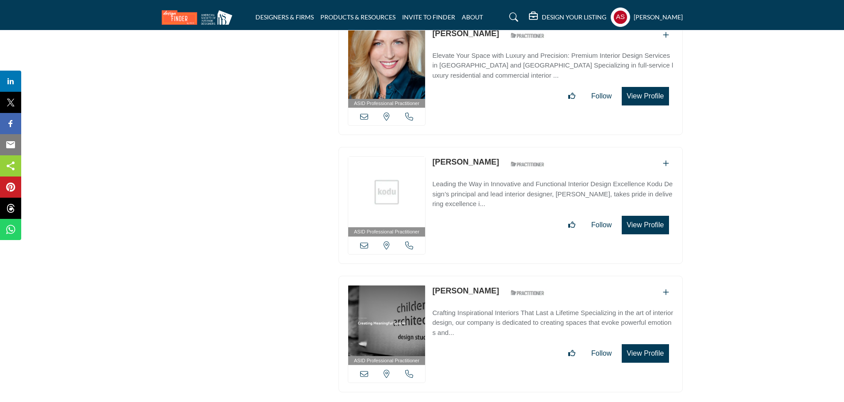
drag, startPoint x: 427, startPoint y: 116, endPoint x: 489, endPoint y: 122, distance: 62.1
click at [489, 147] on div "ASID Professional Practitioner ASID Professional Practitioners have successfull…" at bounding box center [510, 205] width 344 height 117
click at [461, 158] on link "Merike Mighell" at bounding box center [465, 162] width 67 height 9
drag, startPoint x: 429, startPoint y: 241, endPoint x: 499, endPoint y: 244, distance: 69.8
click at [499, 276] on div "ASID Professional Practitioner ASID Professional Practitioners have successfull…" at bounding box center [510, 334] width 344 height 117
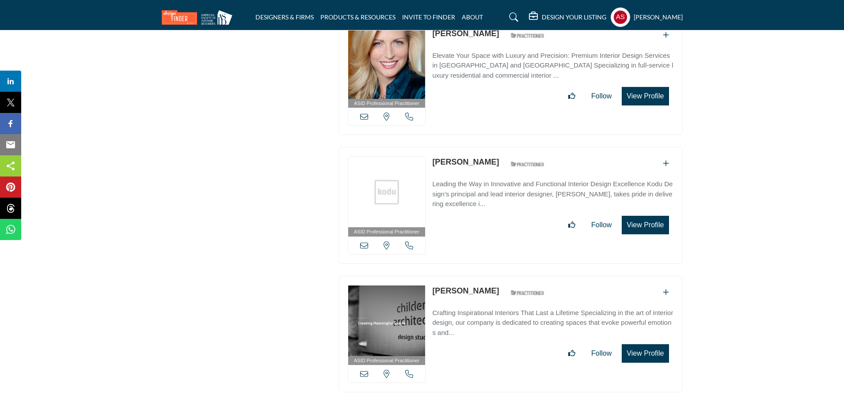
click at [456, 287] on link "Braxton Rutledge" at bounding box center [465, 291] width 67 height 9
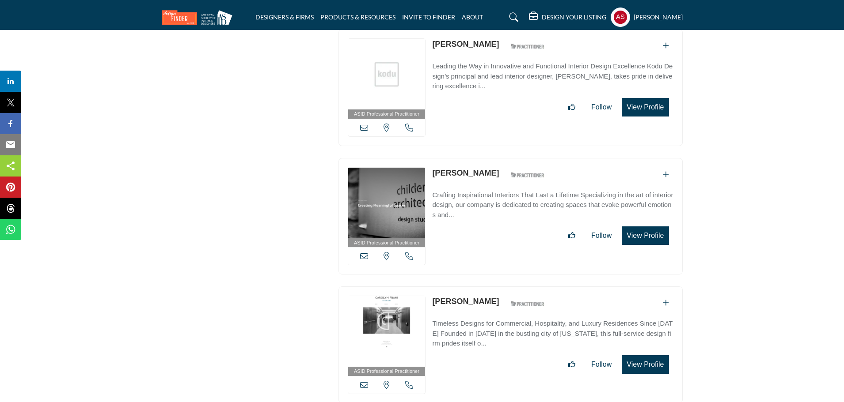
scroll to position [13049, 0]
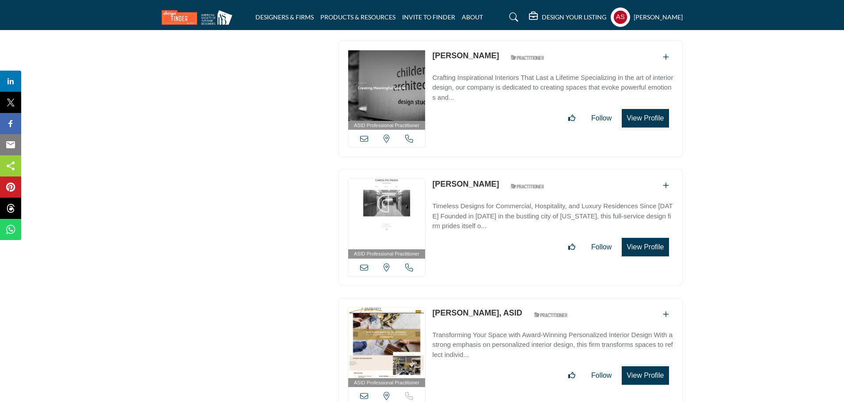
drag, startPoint x: 431, startPoint y: 138, endPoint x: 486, endPoint y: 138, distance: 55.2
click at [486, 169] on div "ASID Professional Practitioner ASID Professional Practitioners have successfull…" at bounding box center [510, 227] width 344 height 117
click at [472, 180] on link "Carolyn Frani" at bounding box center [465, 184] width 67 height 9
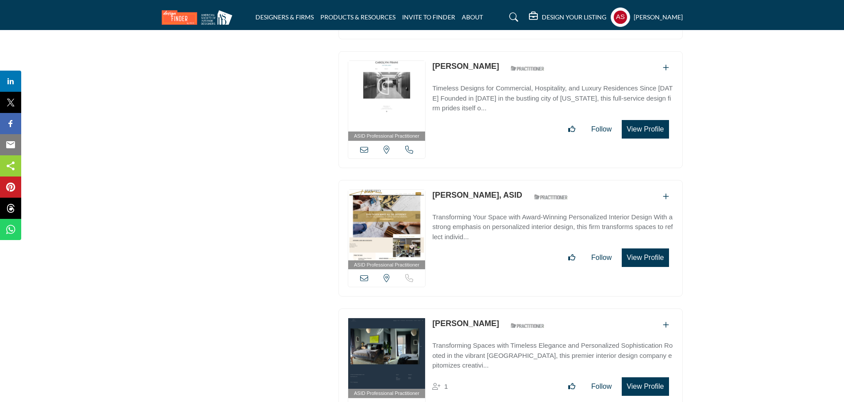
drag, startPoint x: 427, startPoint y: 148, endPoint x: 497, endPoint y: 152, distance: 69.5
click at [497, 180] on div "ASID Professional Practitioner ASID Professional Practitioners have successfull…" at bounding box center [510, 238] width 344 height 117
click at [462, 191] on link "Nancy Pesavento, ASID" at bounding box center [477, 195] width 90 height 9
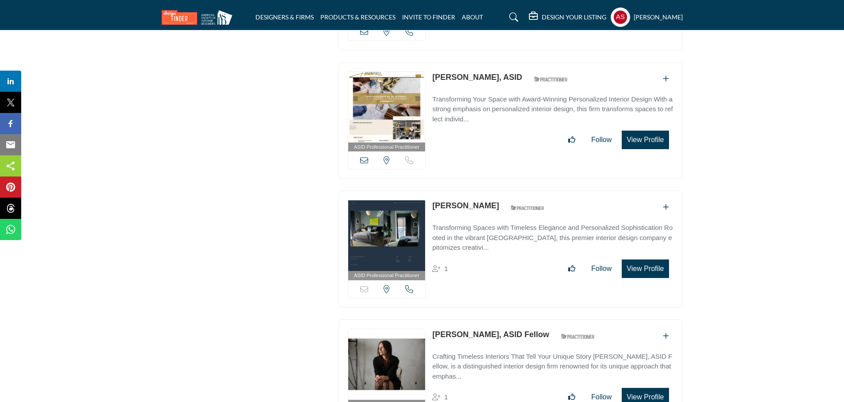
drag, startPoint x: 429, startPoint y: 161, endPoint x: 499, endPoint y: 159, distance: 69.4
click at [499, 191] on div "ASID Professional Practitioner ASID Professional Practitioners have successfull…" at bounding box center [510, 249] width 344 height 117
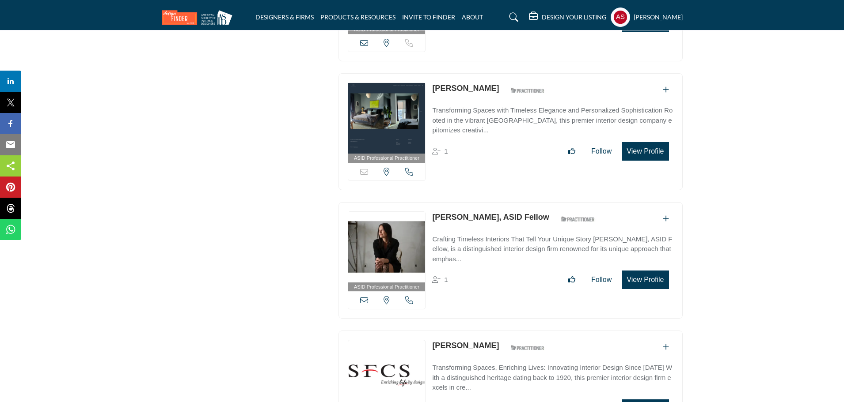
drag, startPoint x: 429, startPoint y: 172, endPoint x: 519, endPoint y: 178, distance: 90.8
click at [519, 202] on div "ASID Professional Practitioner ASID Professional Practitioners have successfull…" at bounding box center [510, 260] width 344 height 117
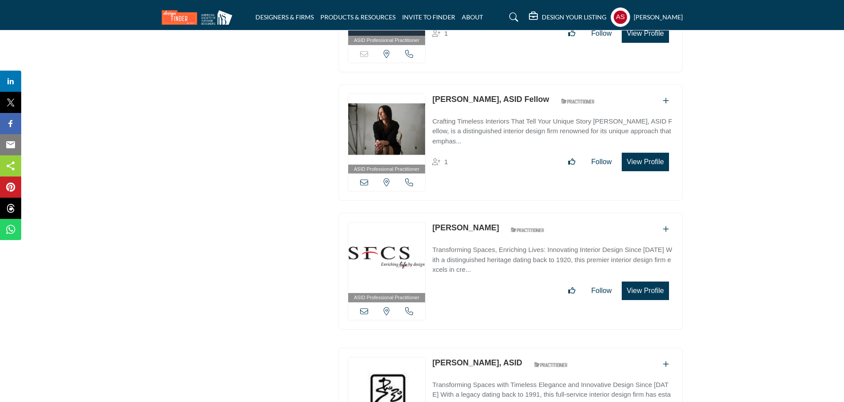
drag, startPoint x: 430, startPoint y: 181, endPoint x: 490, endPoint y: 185, distance: 60.2
click at [490, 213] on div "ASID Professional Practitioner ASID Professional Practitioners have successfull…" at bounding box center [510, 271] width 344 height 117
click at [452, 223] on link "James Landis" at bounding box center [465, 227] width 67 height 9
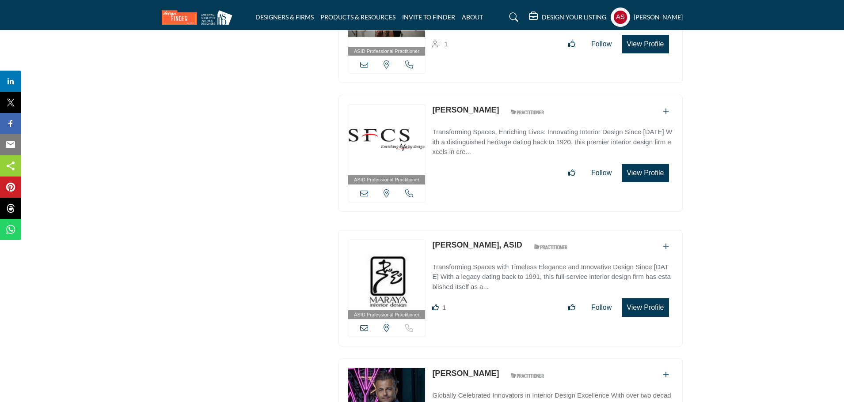
drag, startPoint x: 428, startPoint y: 198, endPoint x: 488, endPoint y: 198, distance: 60.1
click at [488, 230] on div "ASID Professional Practitioner ASID Professional Practitioners have successfull…" at bounding box center [510, 288] width 344 height 117
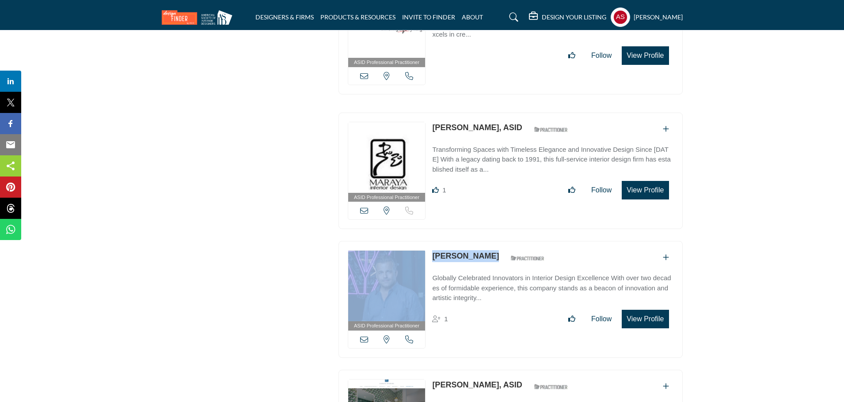
drag, startPoint x: 428, startPoint y: 209, endPoint x: 473, endPoint y: 210, distance: 45.5
click at [473, 241] on div "ASID Professional Practitioner ASID Professional Practitioners have successfull…" at bounding box center [510, 299] width 344 height 117
click at [446, 252] on link "Kobi Karp" at bounding box center [465, 256] width 67 height 9
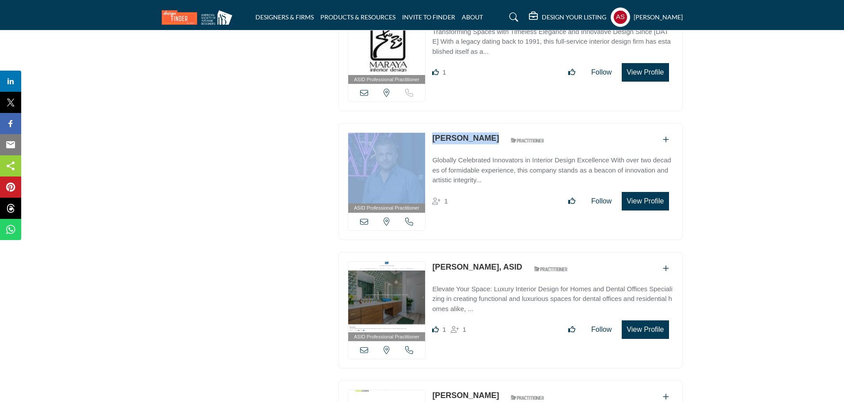
scroll to position [13992, 0]
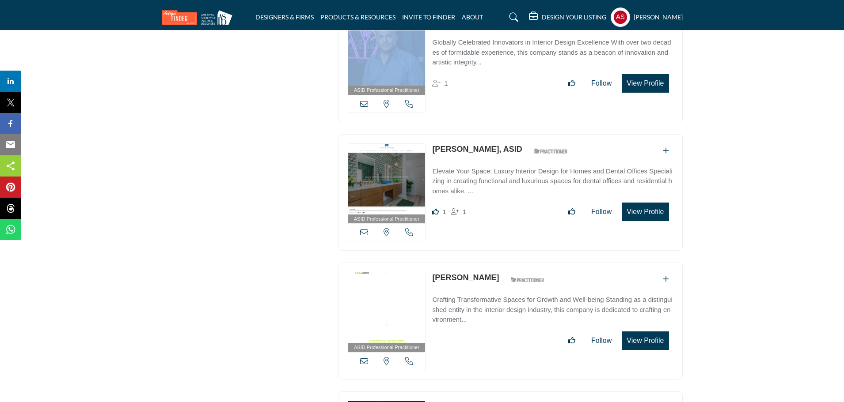
drag, startPoint x: 429, startPoint y: 99, endPoint x: 480, endPoint y: 108, distance: 52.0
click at [480, 134] on div "ASID Professional Practitioner ASID Professional Practitioners have successfull…" at bounding box center [510, 192] width 344 height 117
drag, startPoint x: 431, startPoint y: 228, endPoint x: 478, endPoint y: 231, distance: 46.9
click at [478, 263] on div "ASID Professional Practitioner ASID Professional Practitioners have successfull…" at bounding box center [510, 321] width 344 height 117
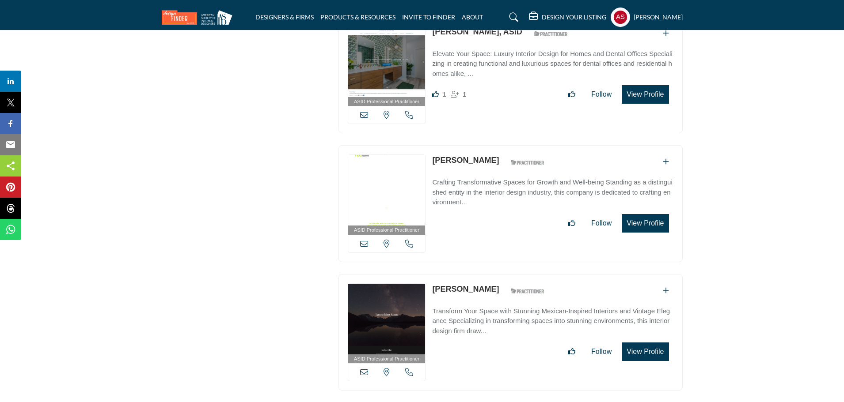
scroll to position [14227, 0]
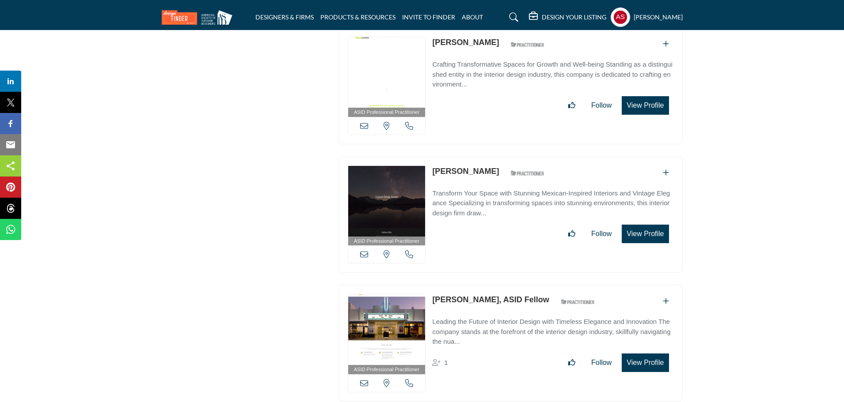
drag, startPoint x: 429, startPoint y: 123, endPoint x: 490, endPoint y: 126, distance: 61.4
click at [490, 156] on div "ASID Professional Practitioner ASID Professional Practitioners have successfull…" at bounding box center [510, 214] width 344 height 117
drag, startPoint x: 431, startPoint y: 246, endPoint x: 500, endPoint y: 253, distance: 70.1
click at [500, 285] on div "ASID Professional Practitioner ASID Professional Practitioners have successfull…" at bounding box center [510, 343] width 344 height 117
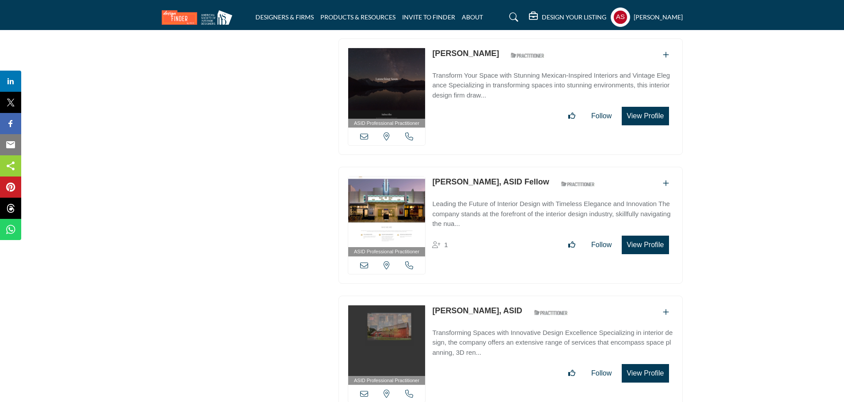
scroll to position [14462, 0]
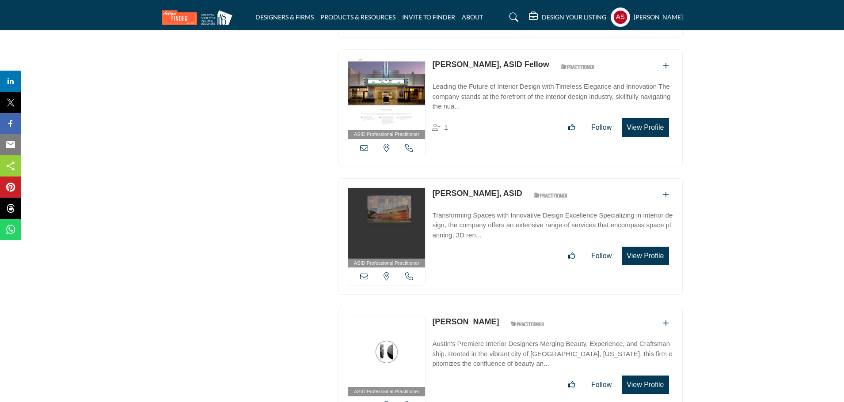
drag, startPoint x: 428, startPoint y: 144, endPoint x: 503, endPoint y: 152, distance: 75.1
click at [503, 178] on div "ASID Professional Practitioner ASID Professional Practitioners have successfull…" at bounding box center [510, 236] width 344 height 117
drag, startPoint x: 428, startPoint y: 272, endPoint x: 473, endPoint y: 276, distance: 44.8
click at [473, 307] on div "ASID Professional Practitioner ASID Professional Practitioners have successfull…" at bounding box center [510, 365] width 344 height 117
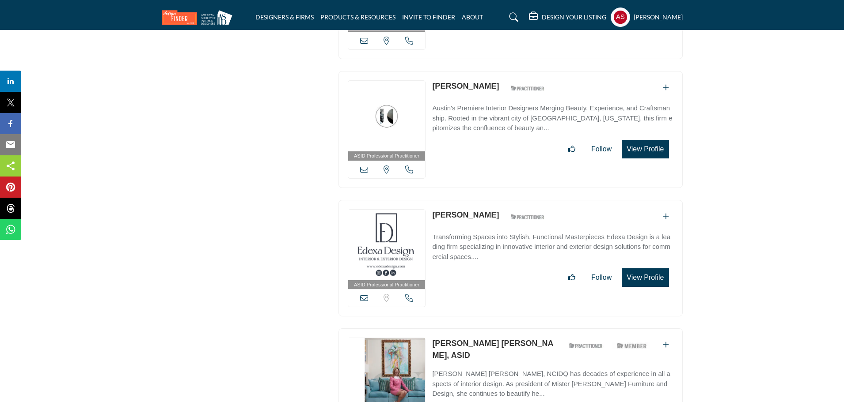
drag, startPoint x: 430, startPoint y: 163, endPoint x: 481, endPoint y: 166, distance: 51.3
click at [481, 200] on div "ASID Professional Practitioner ASID Professional Practitioners have successfull…" at bounding box center [510, 258] width 344 height 117
click at [466, 211] on link "Maria Alonso" at bounding box center [465, 215] width 67 height 9
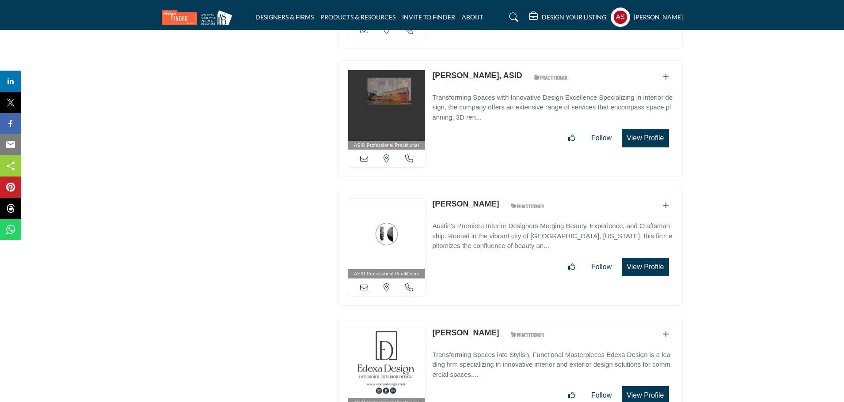
scroll to position [14462, 0]
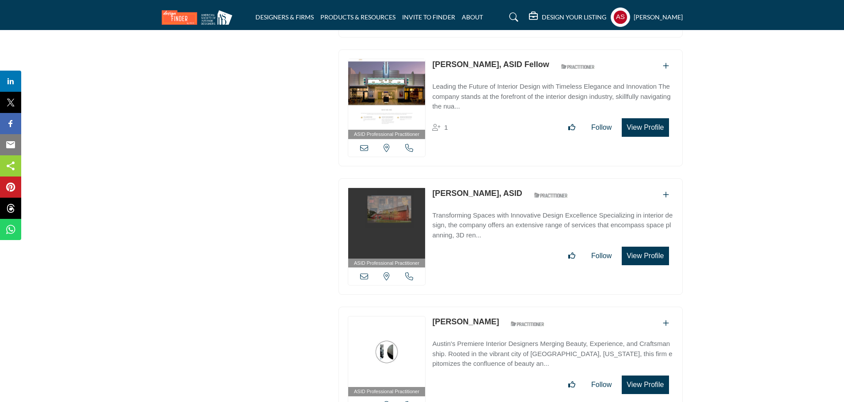
click at [465, 189] on link "Jessica Sansevera, ASID" at bounding box center [477, 193] width 90 height 9
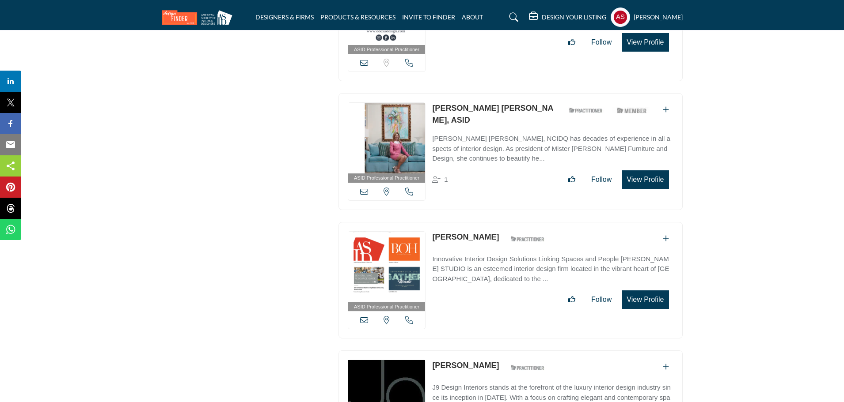
scroll to position [14816, 0]
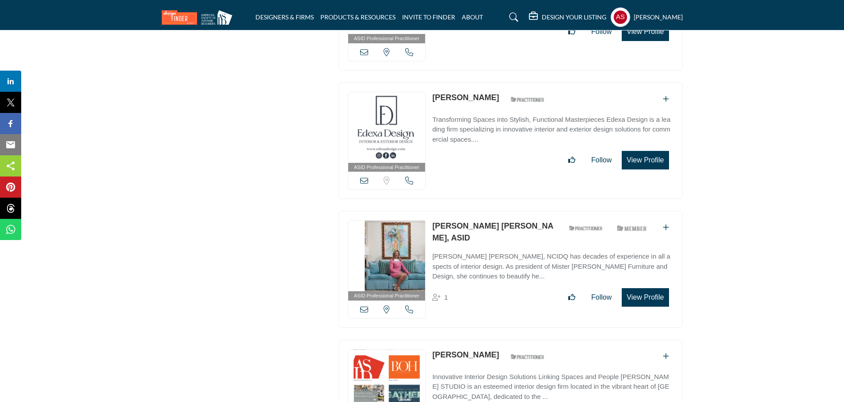
drag, startPoint x: 429, startPoint y: 176, endPoint x: 513, endPoint y: 178, distance: 83.9
click at [513, 211] on div "ASID Professional Practitioner ASID Professional Practitioners have successfull…" at bounding box center [510, 269] width 344 height 117
click at [484, 222] on link "Keven Calonkey Carl, ASID" at bounding box center [492, 232] width 121 height 21
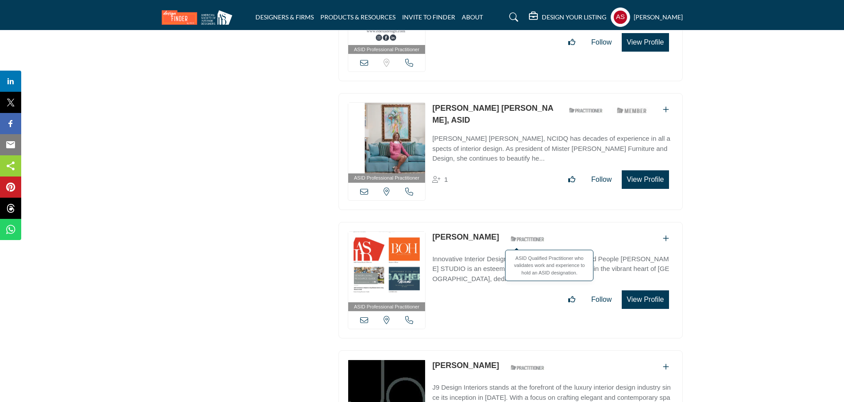
drag, startPoint x: 429, startPoint y: 187, endPoint x: 484, endPoint y: 185, distance: 54.3
click at [484, 222] on div "ASID Professional Practitioner ASID Professional Practitioners have successfull…" at bounding box center [510, 280] width 344 height 117
click at [445, 233] on link "Ruju Jasani" at bounding box center [465, 237] width 67 height 9
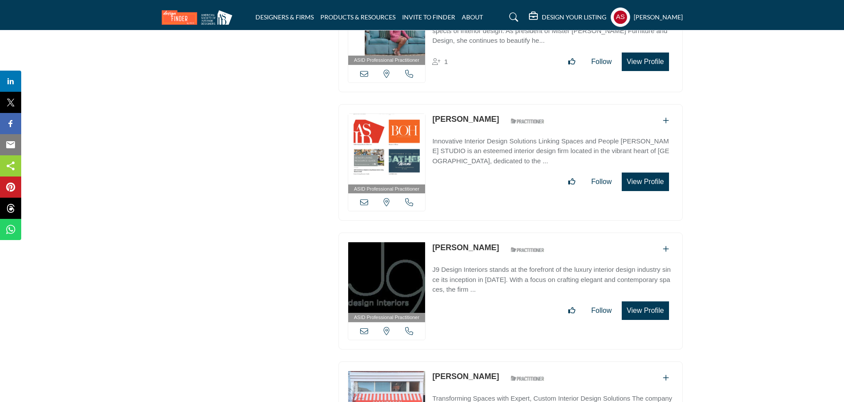
drag, startPoint x: 431, startPoint y: 195, endPoint x: 486, endPoint y: 197, distance: 54.3
click at [486, 233] on div "ASID Professional Practitioner ASID Professional Practitioners have successfull…" at bounding box center [510, 291] width 344 height 117
click at [450, 242] on div "Janine Zozaya ASID Qualified Practitioner who validates work and experience to …" at bounding box center [490, 249] width 117 height 15
click at [464, 243] on link "Janine Zozaya" at bounding box center [465, 247] width 67 height 9
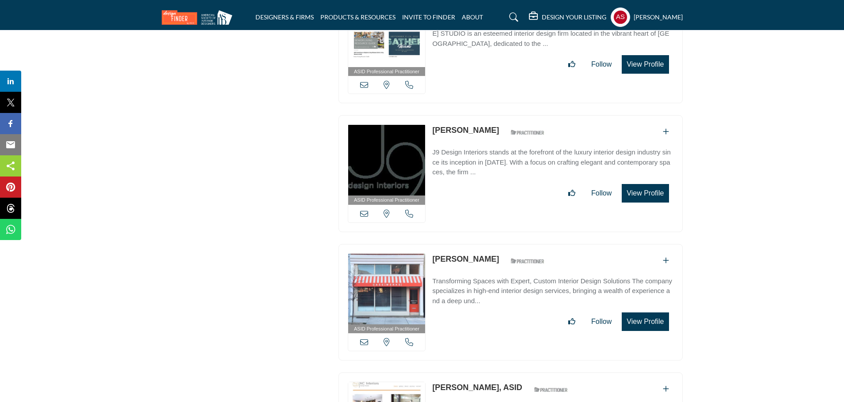
drag, startPoint x: 430, startPoint y: 206, endPoint x: 503, endPoint y: 204, distance: 73.4
click at [503, 244] on div "ASID Professional Practitioner ASID Professional Practitioners have successfull…" at bounding box center [510, 302] width 344 height 117
click at [487, 255] on link "Matthew Malaquias" at bounding box center [465, 259] width 67 height 9
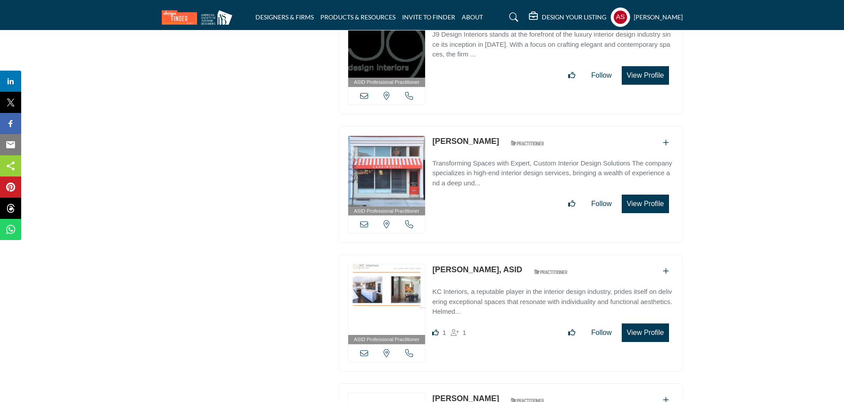
drag, startPoint x: 431, startPoint y: 219, endPoint x: 491, endPoint y: 223, distance: 60.6
click at [491, 255] on div "ASID Professional Practitioner ASID Professional Practitioners have successfull…" at bounding box center [510, 313] width 344 height 117
click at [470, 265] on link "Kimberly Cover, ASID" at bounding box center [477, 269] width 90 height 9
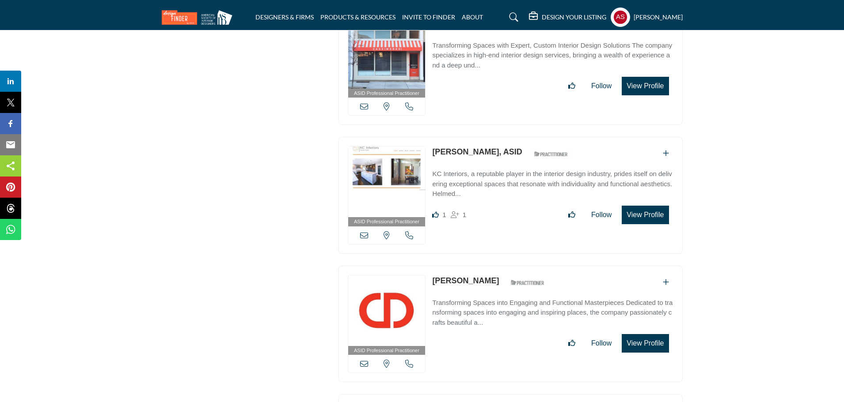
drag, startPoint x: 431, startPoint y: 227, endPoint x: 495, endPoint y: 227, distance: 64.0
click at [495, 266] on div "ASID Professional Practitioner ASID Professional Practitioners have successfull…" at bounding box center [510, 324] width 344 height 117
click at [477, 276] on link "[PERSON_NAME]" at bounding box center [465, 280] width 67 height 9
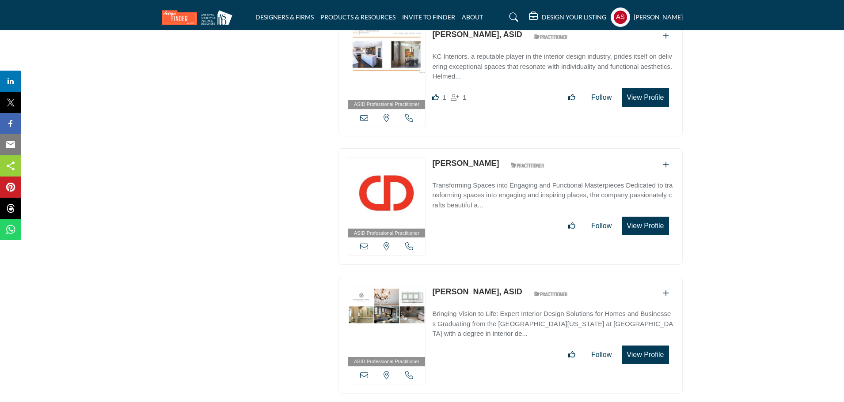
scroll to position [15640, 0]
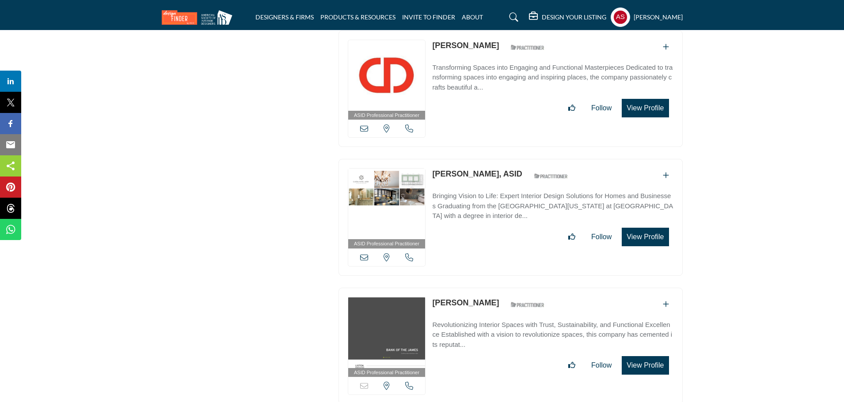
drag, startPoint x: 431, startPoint y: 121, endPoint x: 472, endPoint y: 125, distance: 41.3
click at [472, 159] on div "ASID Professional Practitioner ASID Professional Practitioners have successfull…" at bounding box center [510, 217] width 344 height 117
click at [458, 170] on link "Laura Nine, ASID" at bounding box center [477, 174] width 90 height 9
drag, startPoint x: 431, startPoint y: 247, endPoint x: 475, endPoint y: 248, distance: 44.6
click at [475, 288] on div "ASID Professional Practitioner ASID Professional Practitioners have successfull…" at bounding box center [510, 346] width 344 height 117
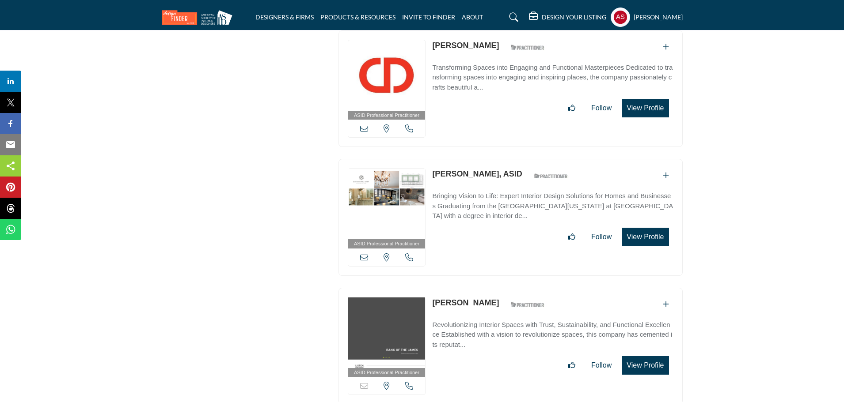
click at [453, 299] on link "Linda Pye" at bounding box center [465, 303] width 67 height 9
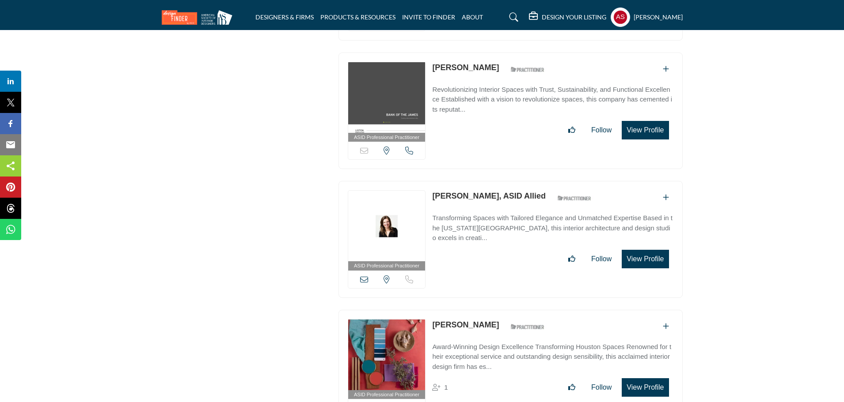
drag, startPoint x: 430, startPoint y: 143, endPoint x: 490, endPoint y: 146, distance: 60.6
click at [490, 181] on div "ASID Professional Practitioner ASID Professional Practitioners have successfull…" at bounding box center [510, 239] width 344 height 117
click at [464, 192] on link "Elizabeth Curry, ASID Allied" at bounding box center [488, 196] width 113 height 9
drag, startPoint x: 428, startPoint y: 269, endPoint x: 503, endPoint y: 267, distance: 75.1
click at [503, 310] on div "ASID Professional Practitioner ASID Professional Practitioners have successfull…" at bounding box center [510, 368] width 344 height 117
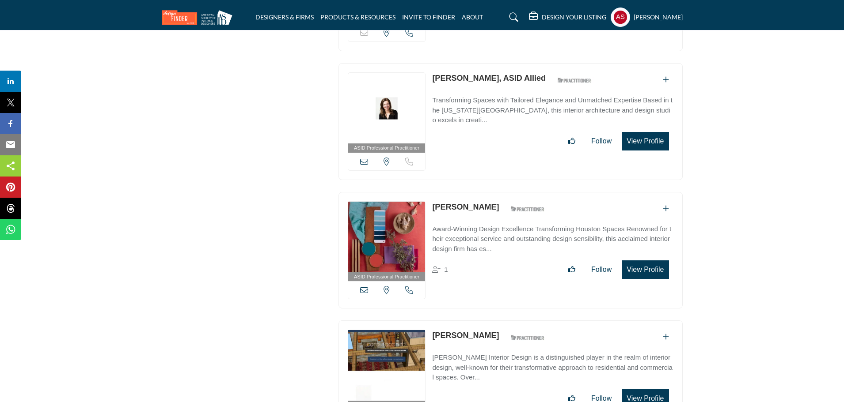
scroll to position [16111, 0]
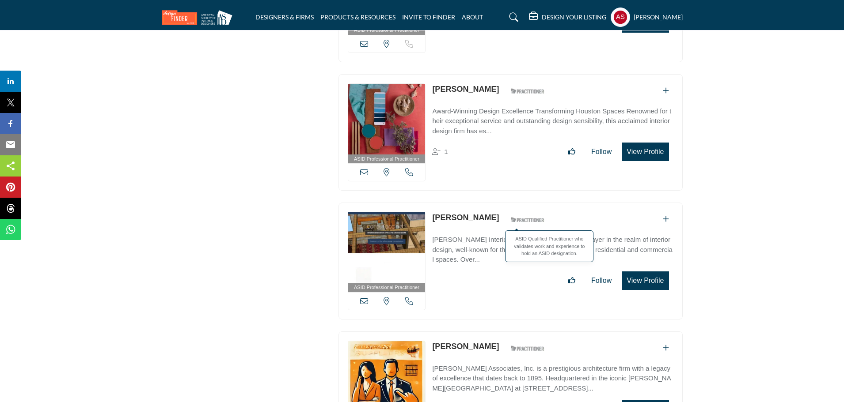
drag, startPoint x: 429, startPoint y: 161, endPoint x: 501, endPoint y: 167, distance: 72.7
click at [501, 203] on div "ASID Professional Practitioner ASID Professional Practitioners have successfull…" at bounding box center [510, 261] width 344 height 117
click at [463, 213] on link "Carol Faccinetti" at bounding box center [465, 217] width 67 height 9
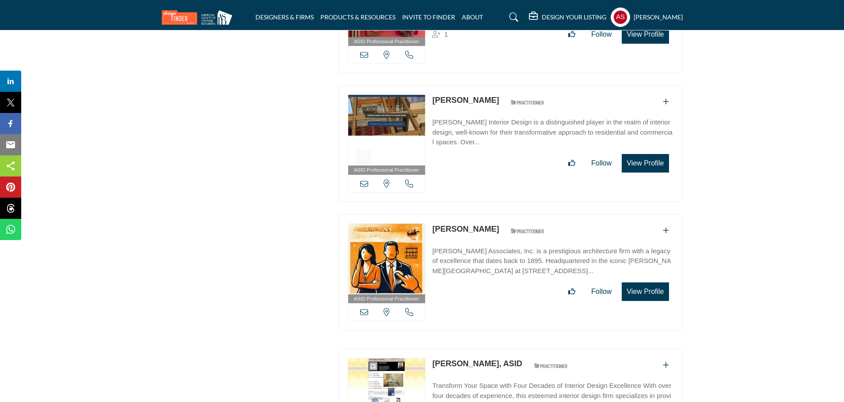
drag, startPoint x: 429, startPoint y: 171, endPoint x: 503, endPoint y: 178, distance: 74.5
click at [503, 214] on div "ASID Professional Practitioner ASID Professional Practitioners have successfull…" at bounding box center [510, 272] width 344 height 117
click at [469, 225] on link "Christine Trupiano" at bounding box center [465, 229] width 67 height 9
drag, startPoint x: 430, startPoint y: 308, endPoint x: 499, endPoint y: 314, distance: 68.7
click at [499, 349] on div "ASID Professional Practitioner ASID Professional Practitioners have successfull…" at bounding box center [510, 407] width 344 height 117
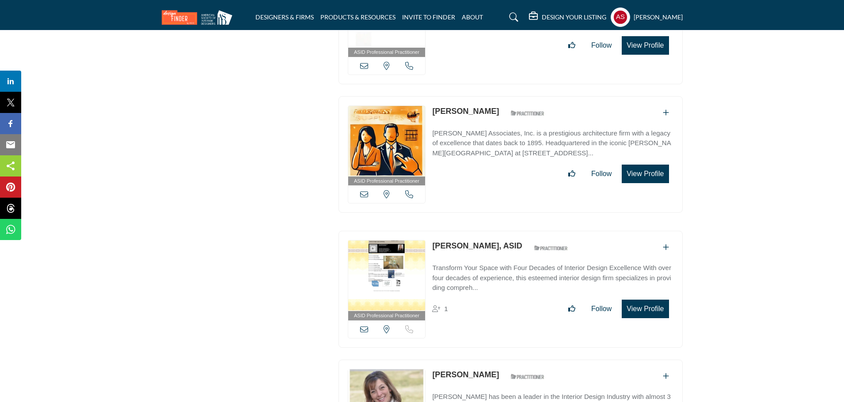
scroll to position [16465, 0]
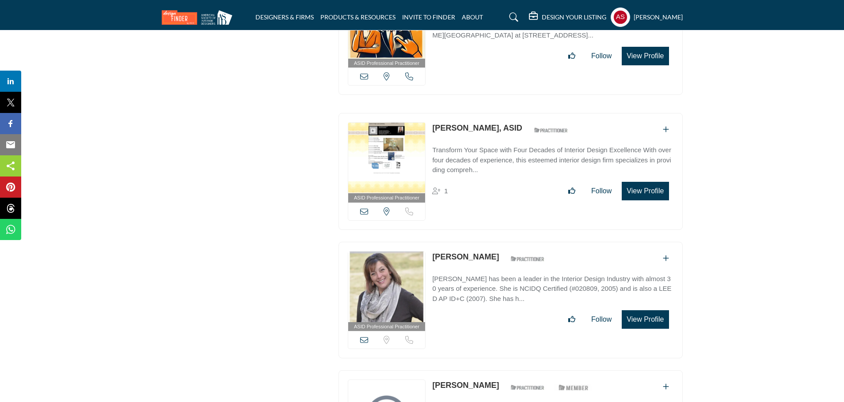
click at [473, 124] on link "MaryLys Jackson, ASID" at bounding box center [477, 128] width 90 height 9
drag, startPoint x: 430, startPoint y: 197, endPoint x: 477, endPoint y: 201, distance: 47.0
click at [477, 242] on div "ASID Professional Practitioner ASID Professional Practitioners have successfull…" at bounding box center [510, 300] width 344 height 117
click at [461, 251] on p "Nicole Cecil" at bounding box center [465, 257] width 67 height 12
click at [461, 253] on link "Nicole Cecil" at bounding box center [465, 257] width 67 height 9
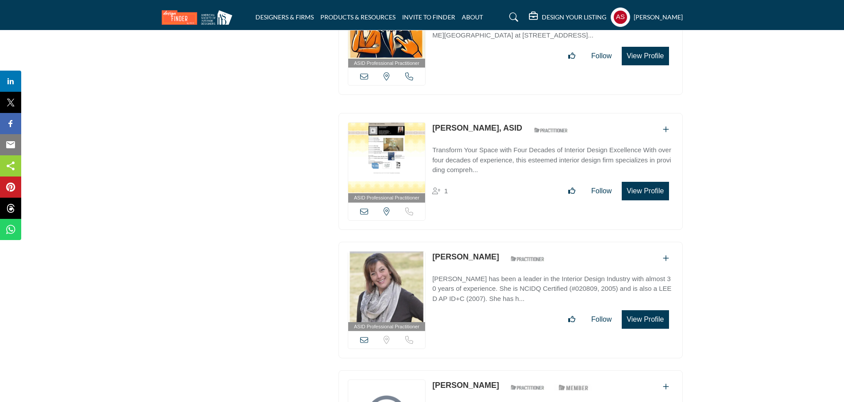
scroll to position [16582, 0]
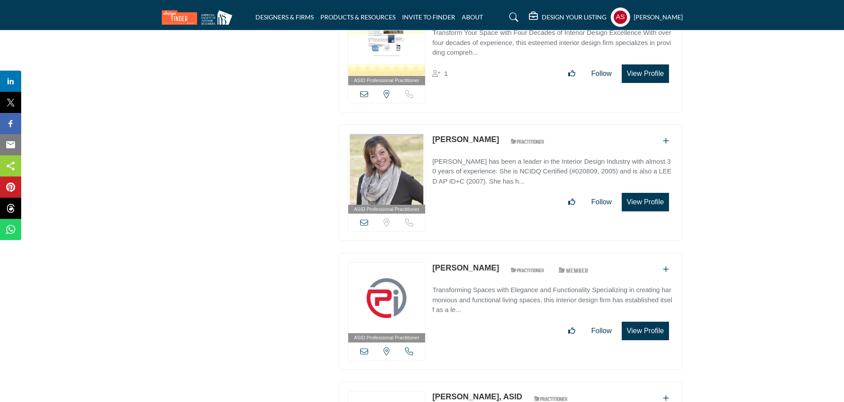
drag, startPoint x: 429, startPoint y: 209, endPoint x: 502, endPoint y: 212, distance: 72.9
click at [502, 253] on div "ASID Professional Practitioner ASID Professional Practitioners have successfull…" at bounding box center [510, 311] width 344 height 117
click at [471, 264] on link "Jill Webster-Smith" at bounding box center [465, 268] width 67 height 9
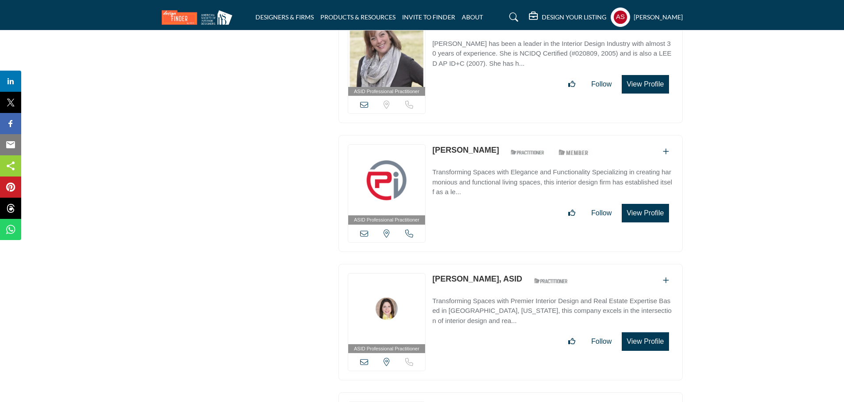
drag, startPoint x: 432, startPoint y: 222, endPoint x: 488, endPoint y: 227, distance: 56.4
click at [488, 264] on div "ASID Professional Practitioner ASID Professional Practitioners have successfull…" at bounding box center [510, 322] width 344 height 117
click at [474, 275] on link "Deborah Kotler, ASID" at bounding box center [477, 279] width 90 height 9
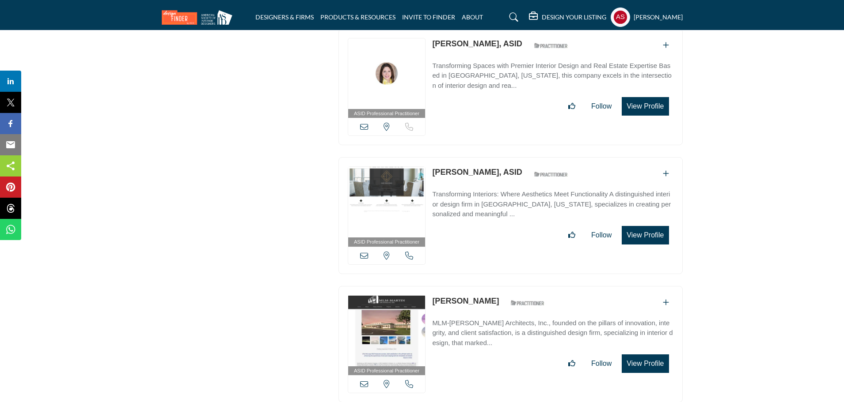
scroll to position [16818, 0]
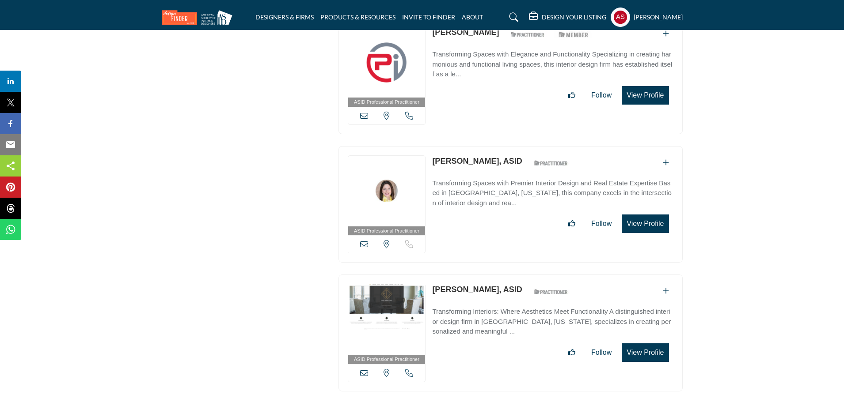
drag, startPoint x: 428, startPoint y: 232, endPoint x: 499, endPoint y: 232, distance: 70.2
click at [499, 275] on div "ASID Professional Practitioner ASID Professional Practitioners have successfull…" at bounding box center [510, 333] width 344 height 117
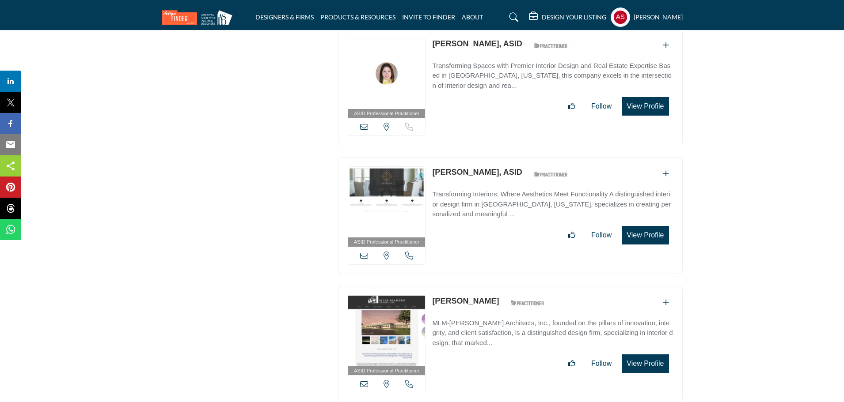
drag, startPoint x: 429, startPoint y: 242, endPoint x: 482, endPoint y: 249, distance: 53.8
click at [482, 286] on div "ASID Professional Practitioner ASID Professional Practitioners have successfull…" at bounding box center [510, 344] width 344 height 117
click at [448, 295] on p "Miguel Martin" at bounding box center [465, 301] width 67 height 12
click at [466, 297] on link "[PERSON_NAME]" at bounding box center [465, 301] width 67 height 9
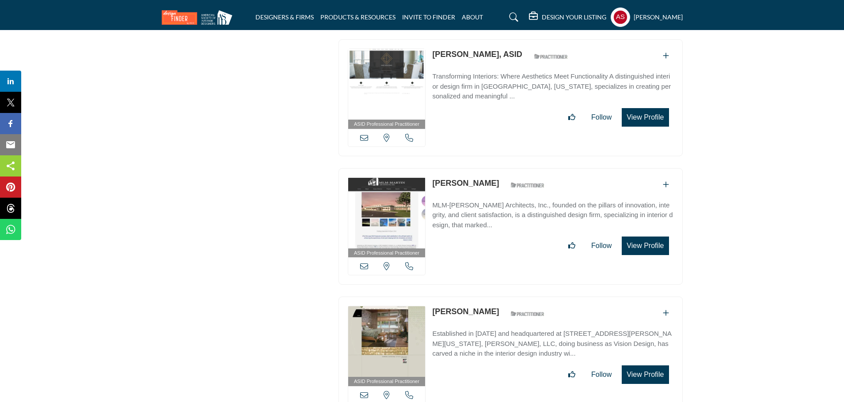
scroll to position [17171, 0]
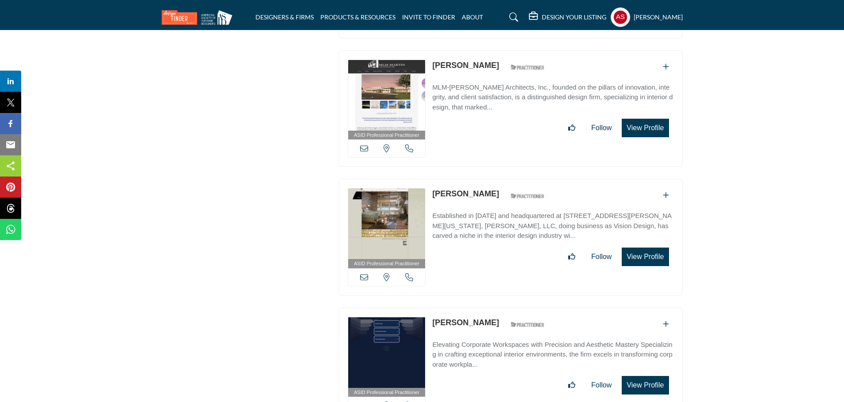
drag, startPoint x: 431, startPoint y: 137, endPoint x: 497, endPoint y: 140, distance: 65.9
click at [497, 179] on div "ASID Professional Practitioner ASID Professional Practitioners have successfull…" at bounding box center [510, 237] width 344 height 117
click at [469, 189] on link "Louis Nelson, Jr." at bounding box center [465, 193] width 67 height 9
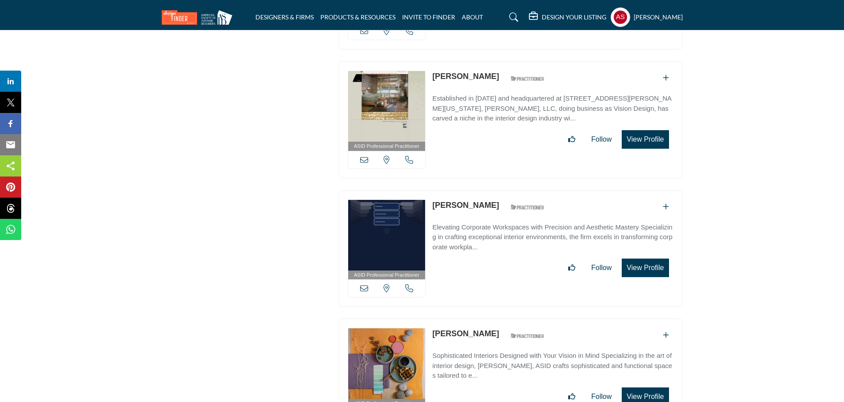
drag, startPoint x: 431, startPoint y: 145, endPoint x: 483, endPoint y: 150, distance: 51.9
click at [483, 190] on div "ASID Professional Practitioner ASID Professional Practitioners have successfull…" at bounding box center [510, 248] width 344 height 117
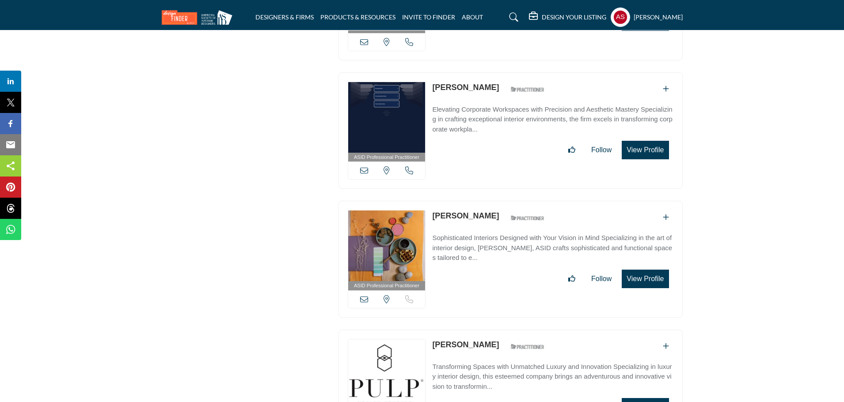
drag, startPoint x: 430, startPoint y: 157, endPoint x: 480, endPoint y: 167, distance: 50.5
click at [480, 201] on div "ASID Professional Practitioner ASID Professional Practitioners have successfull…" at bounding box center [510, 259] width 344 height 117
click at [461, 212] on link "Mary Linhart" at bounding box center [465, 216] width 67 height 9
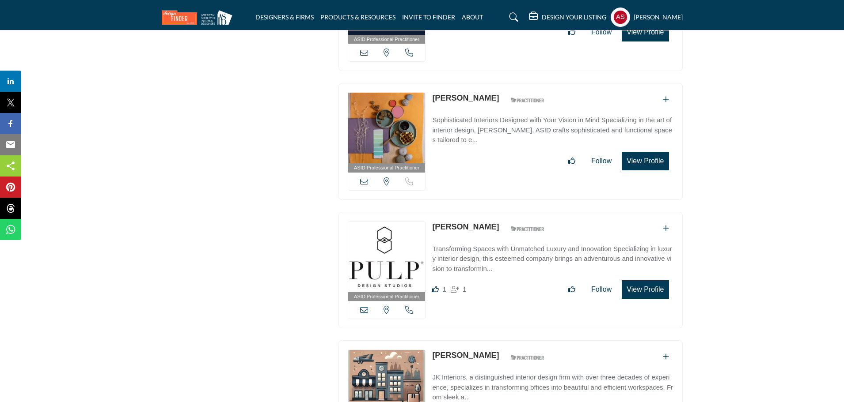
drag, startPoint x: 430, startPoint y: 165, endPoint x: 477, endPoint y: 170, distance: 47.9
click at [477, 212] on div "ASID Professional Practitioner ASID Professional Practitioners have successfull…" at bounding box center [510, 270] width 344 height 117
click at [455, 223] on link "Beth Dotolo" at bounding box center [465, 227] width 67 height 9
click at [428, 340] on div "ASID Professional Practitioner ASID Professional Practitioners have successfull…" at bounding box center [510, 398] width 344 height 117
drag, startPoint x: 430, startPoint y: 293, endPoint x: 500, endPoint y: 296, distance: 69.8
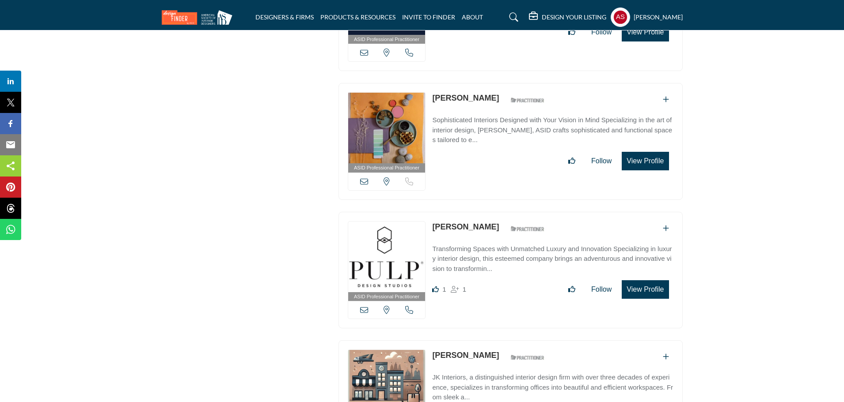
click at [500, 340] on div "ASID Professional Practitioner ASID Professional Practitioners have successfull…" at bounding box center [510, 398] width 344 height 117
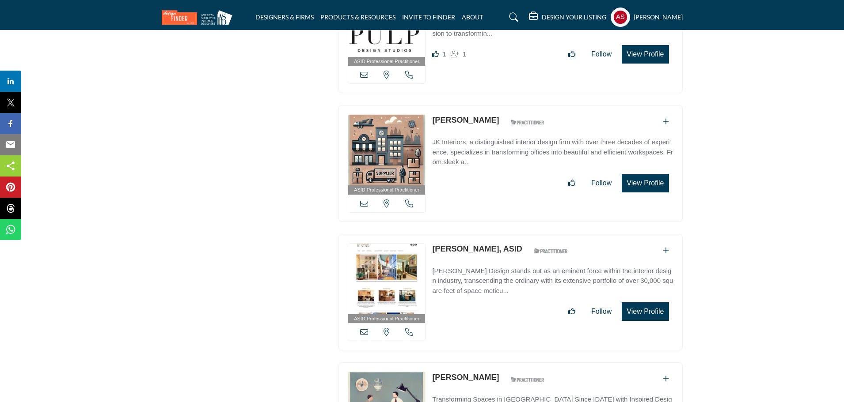
click at [470, 234] on div "ASID Professional Practitioner ASID Professional Practitioners have successfull…" at bounding box center [510, 292] width 344 height 117
drag, startPoint x: 429, startPoint y: 186, endPoint x: 477, endPoint y: 193, distance: 48.7
click at [477, 234] on div "ASID Professional Practitioner ASID Professional Practitioners have successfull…" at bounding box center [510, 292] width 344 height 117
click at [458, 245] on link "Larry Uhrich, ASID" at bounding box center [477, 249] width 90 height 9
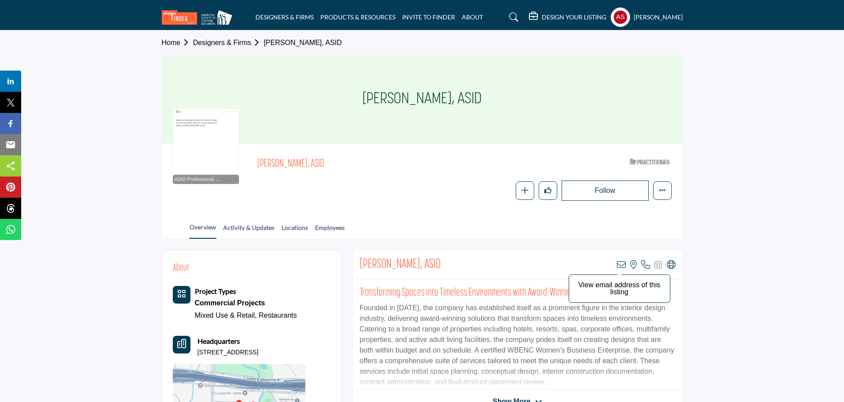
click at [623, 265] on icon at bounding box center [621, 265] width 9 height 9
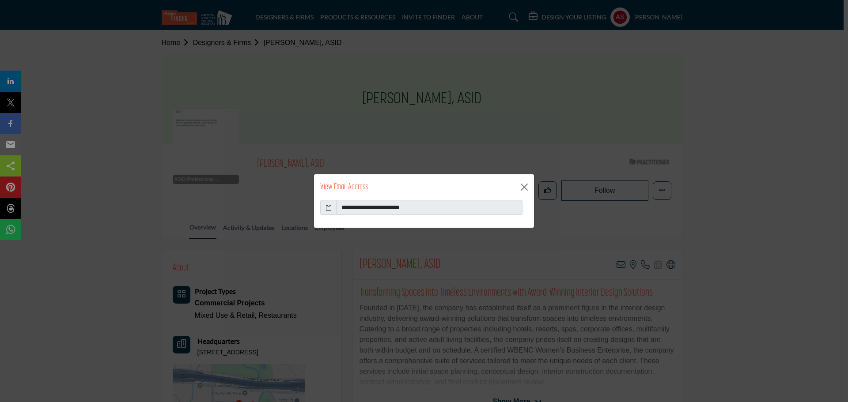
click at [328, 208] on icon at bounding box center [328, 207] width 6 height 9
click at [527, 188] on button "Close" at bounding box center [524, 187] width 13 height 13
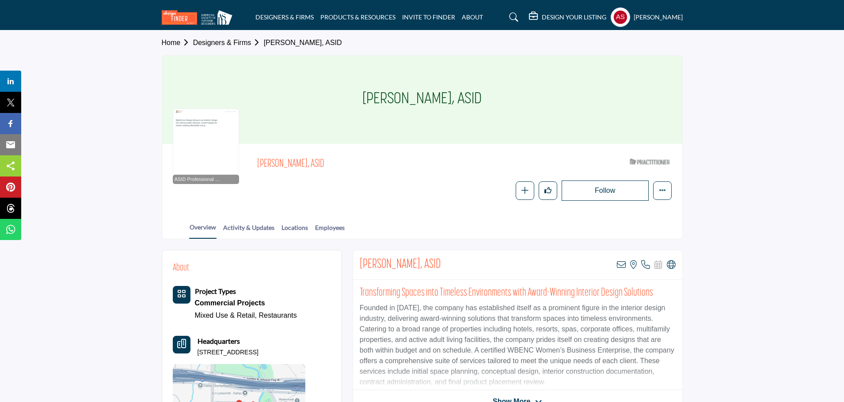
drag, startPoint x: 361, startPoint y: 99, endPoint x: 445, endPoint y: 99, distance: 83.9
click at [445, 99] on div "Lesley Wyman, ASID" at bounding box center [422, 100] width 520 height 88
copy h1 "Lesley Wyman"
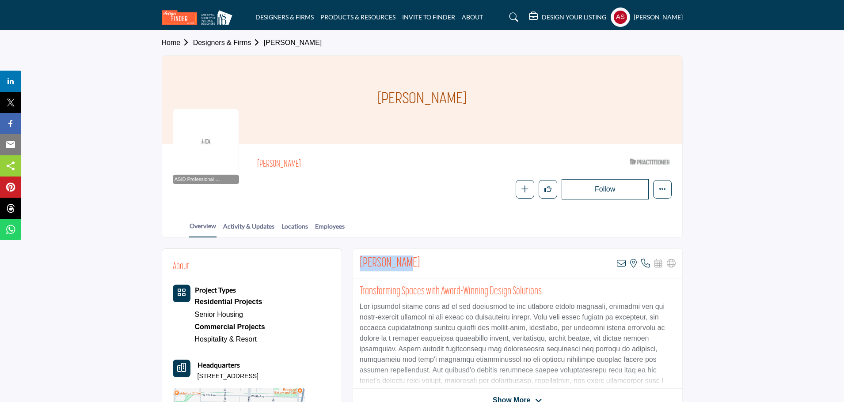
drag, startPoint x: 353, startPoint y: 261, endPoint x: 423, endPoint y: 263, distance: 69.8
click at [423, 263] on div "[PERSON_NAME] View email address of this listing View the location of this list…" at bounding box center [517, 264] width 329 height 30
copy h2 "[PERSON_NAME]"
click at [620, 263] on icon at bounding box center [621, 263] width 9 height 9
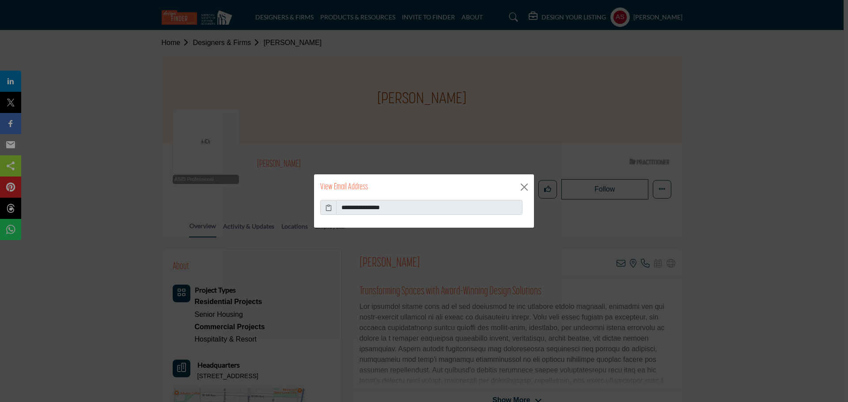
click at [328, 208] on icon at bounding box center [328, 207] width 6 height 9
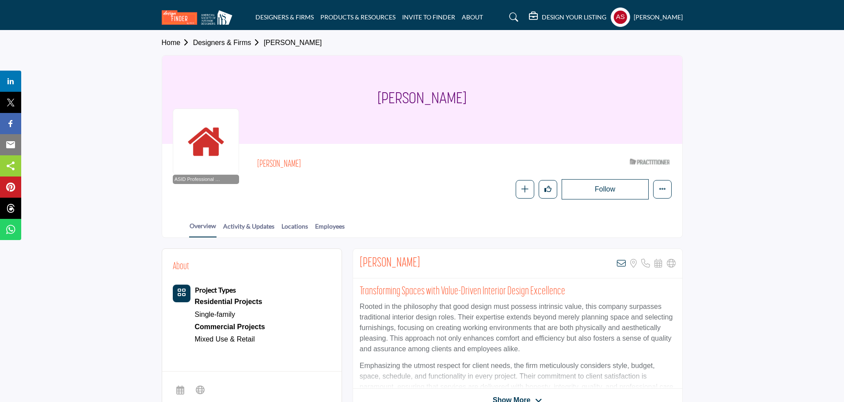
drag, startPoint x: 371, startPoint y: 101, endPoint x: 506, endPoint y: 98, distance: 135.6
click at [506, 98] on div "[PERSON_NAME]" at bounding box center [422, 100] width 520 height 88
copy h1 "[PERSON_NAME]"
click at [619, 265] on icon at bounding box center [621, 263] width 9 height 9
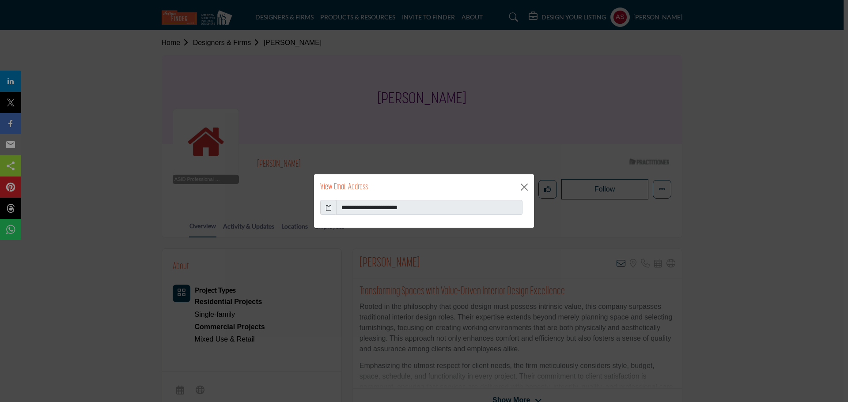
click at [329, 205] on icon at bounding box center [328, 207] width 6 height 9
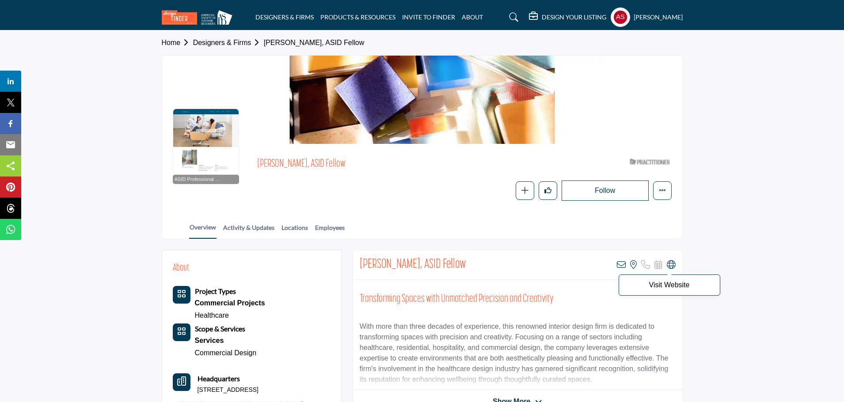
click at [674, 266] on icon at bounding box center [670, 265] width 9 height 9
click at [617, 263] on icon at bounding box center [621, 265] width 9 height 9
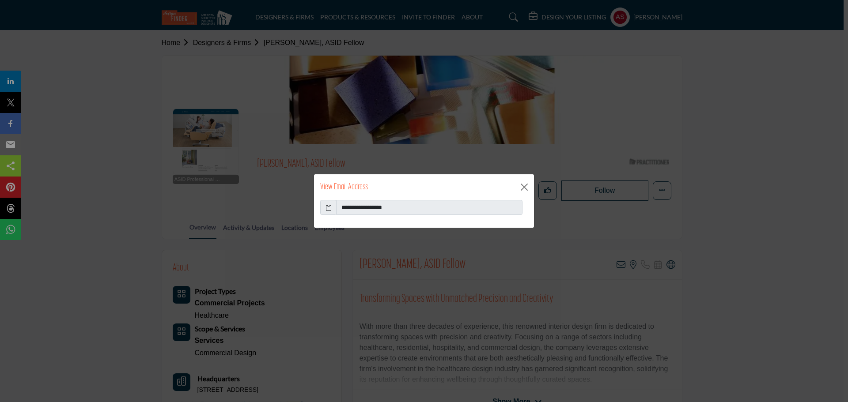
click at [331, 208] on icon at bounding box center [328, 207] width 6 height 9
click at [526, 188] on button "Close" at bounding box center [524, 187] width 13 height 13
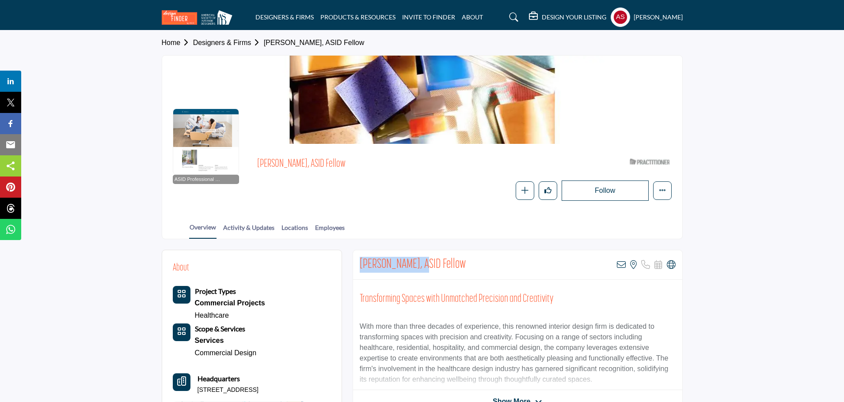
drag, startPoint x: 352, startPoint y: 259, endPoint x: 424, endPoint y: 269, distance: 72.6
copy h2 "Edward Bottomley"
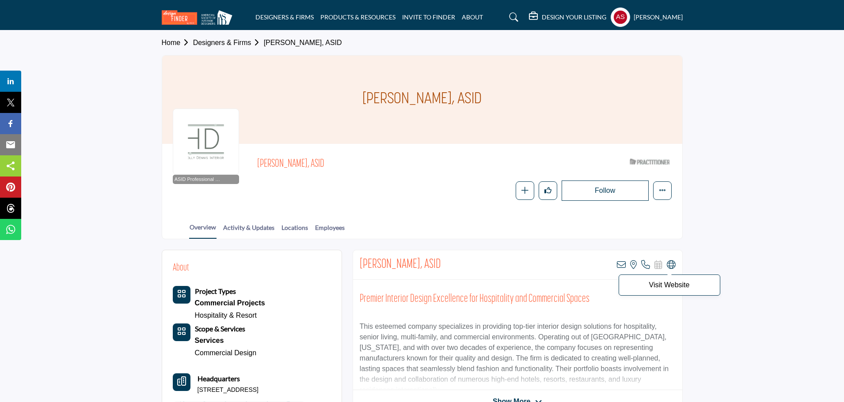
click at [670, 265] on icon at bounding box center [670, 265] width 9 height 9
drag, startPoint x: 369, startPoint y: 96, endPoint x: 443, endPoint y: 106, distance: 74.9
click at [443, 106] on div "[PERSON_NAME], ASID" at bounding box center [422, 100] width 520 height 88
copy h1 "[PERSON_NAME],"
click at [620, 263] on icon at bounding box center [621, 265] width 9 height 9
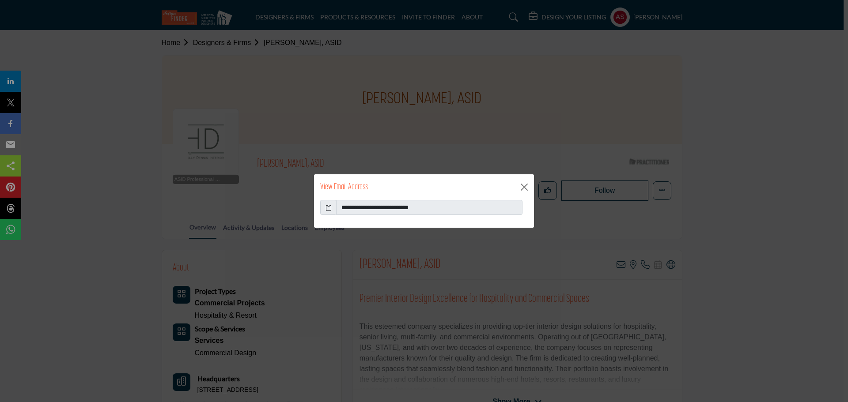
click at [329, 210] on icon at bounding box center [328, 207] width 6 height 9
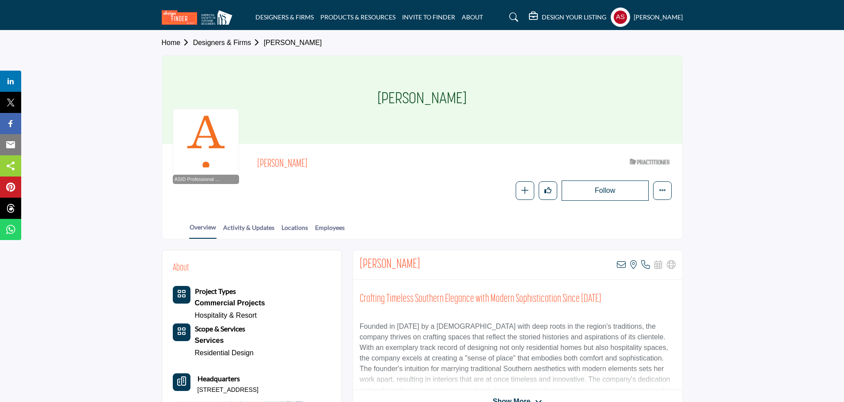
drag, startPoint x: 372, startPoint y: 102, endPoint x: 500, endPoint y: 102, distance: 128.5
click at [500, 102] on div "[PERSON_NAME]" at bounding box center [422, 100] width 520 height 88
copy h1 "[PERSON_NAME]"
click at [622, 265] on icon at bounding box center [621, 265] width 9 height 9
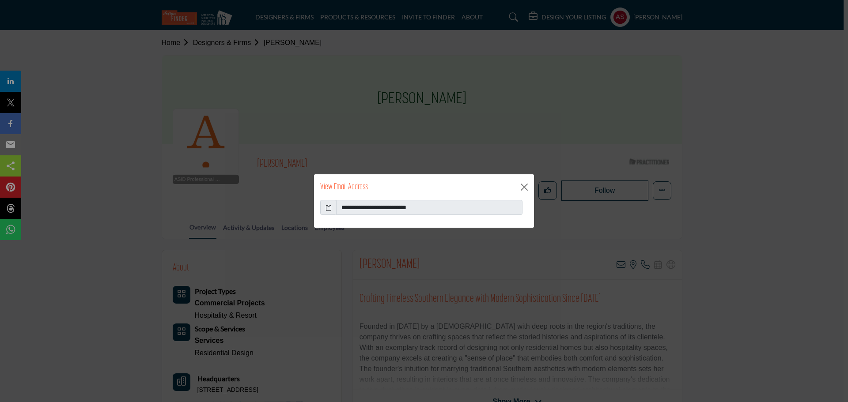
click at [330, 212] on icon at bounding box center [328, 207] width 6 height 9
drag, startPoint x: 523, startPoint y: 186, endPoint x: 539, endPoint y: 108, distance: 79.3
click at [523, 182] on button "Close" at bounding box center [524, 187] width 13 height 13
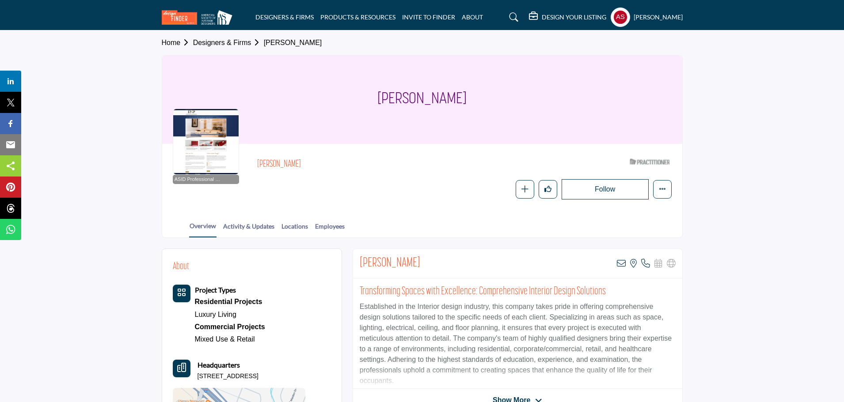
drag, startPoint x: 379, startPoint y: 103, endPoint x: 515, endPoint y: 100, distance: 136.0
click at [515, 100] on div "[PERSON_NAME]" at bounding box center [422, 100] width 520 height 88
copy h1 "[PERSON_NAME]"
click at [617, 265] on icon at bounding box center [621, 263] width 9 height 9
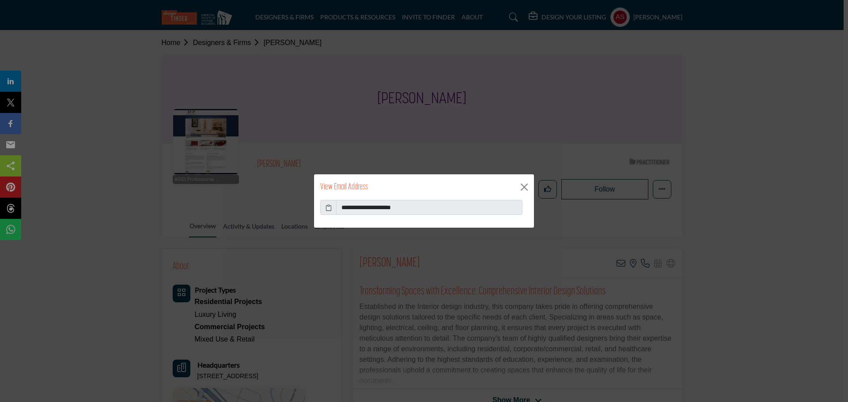
click at [329, 208] on icon at bounding box center [328, 207] width 6 height 9
click at [521, 187] on button "Close" at bounding box center [524, 187] width 13 height 13
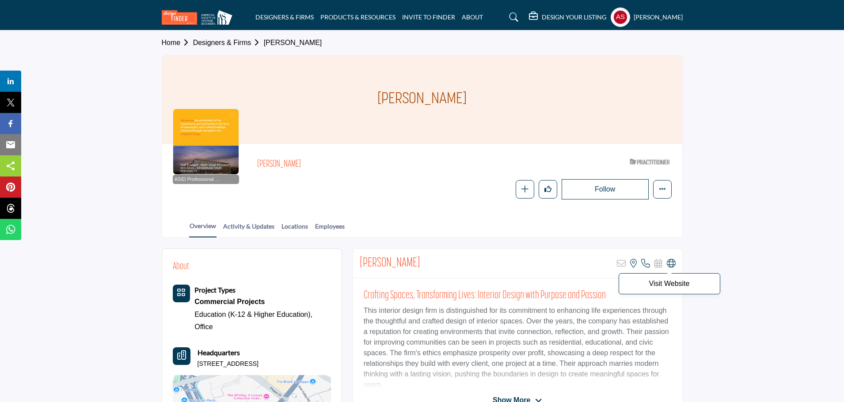
click at [668, 262] on icon at bounding box center [670, 263] width 9 height 9
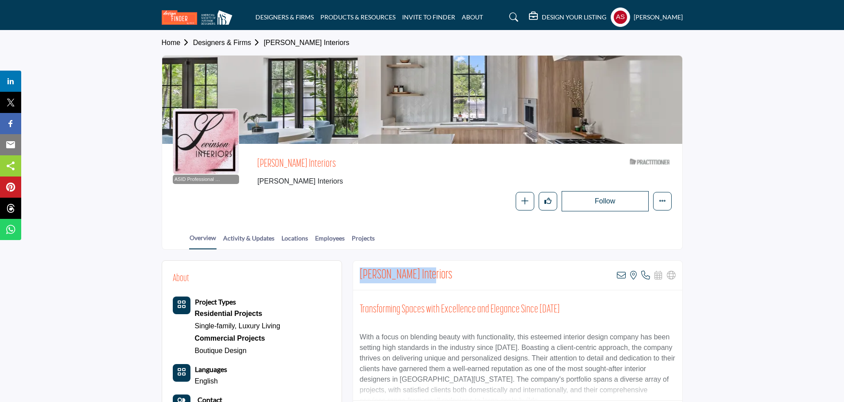
drag, startPoint x: 351, startPoint y: 274, endPoint x: 437, endPoint y: 274, distance: 86.1
copy h2 "[PERSON_NAME] Interiors"
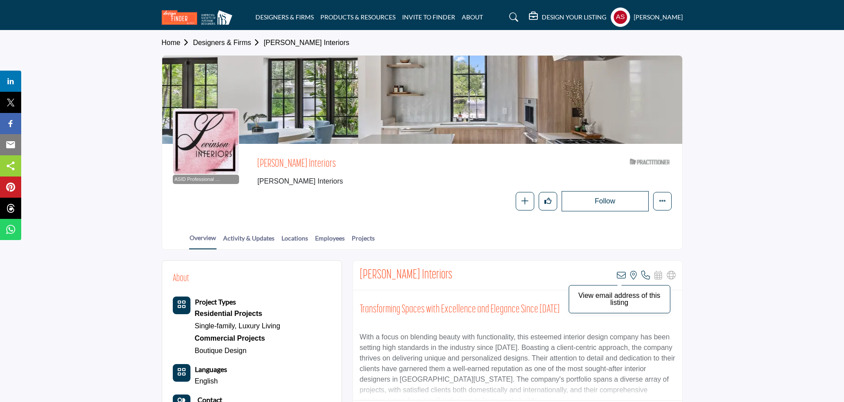
click at [623, 274] on icon at bounding box center [621, 275] width 9 height 9
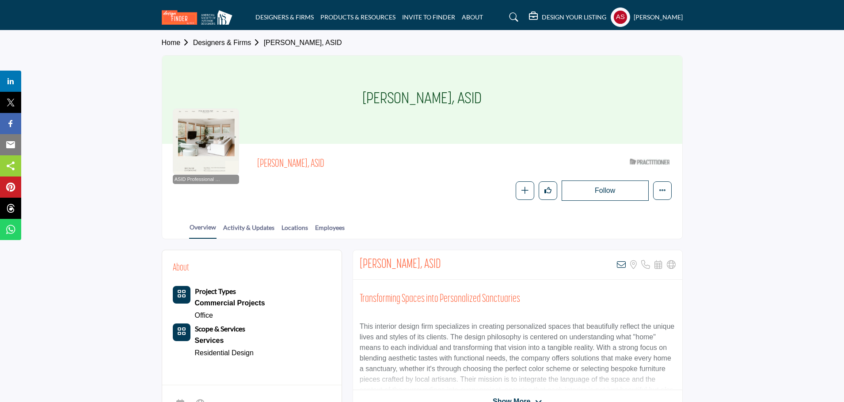
copy h1 "Elizabeth Pavisha,"
drag, startPoint x: 348, startPoint y: 103, endPoint x: 458, endPoint y: 111, distance: 110.2
click at [458, 111] on div "Elizabeth Pavisha, ASID" at bounding box center [422, 100] width 520 height 88
click at [620, 261] on icon at bounding box center [621, 265] width 9 height 9
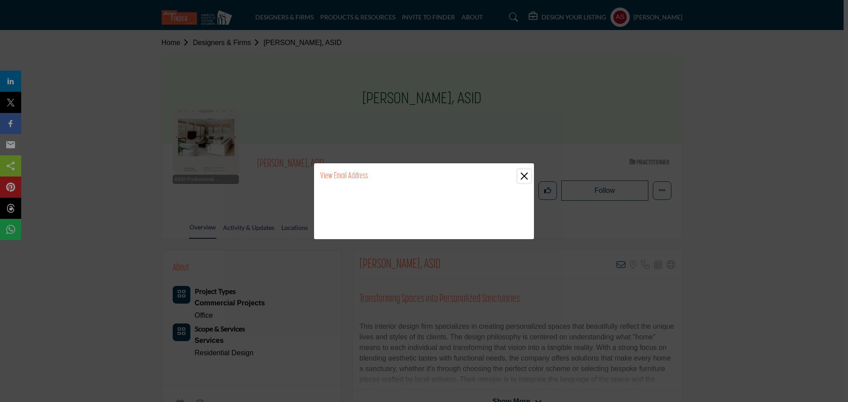
click at [524, 176] on button "Close" at bounding box center [524, 176] width 13 height 13
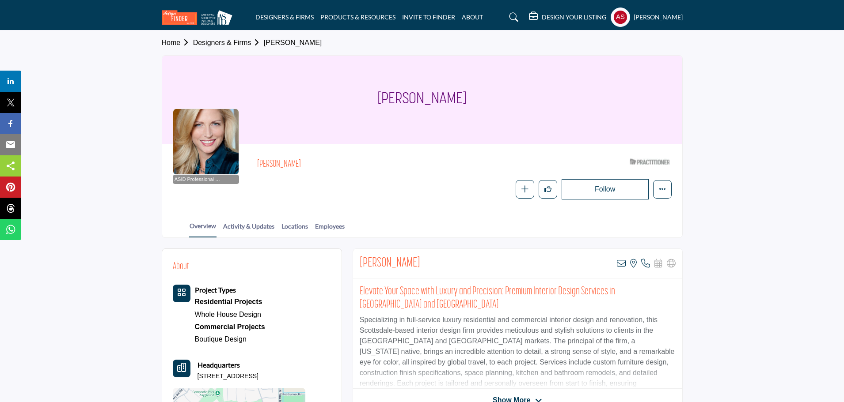
drag, startPoint x: 384, startPoint y: 98, endPoint x: 502, endPoint y: 110, distance: 118.5
click at [502, 110] on div "[PERSON_NAME]" at bounding box center [422, 100] width 520 height 88
copy h1 "[PERSON_NAME]"
click at [619, 266] on icon at bounding box center [621, 263] width 9 height 9
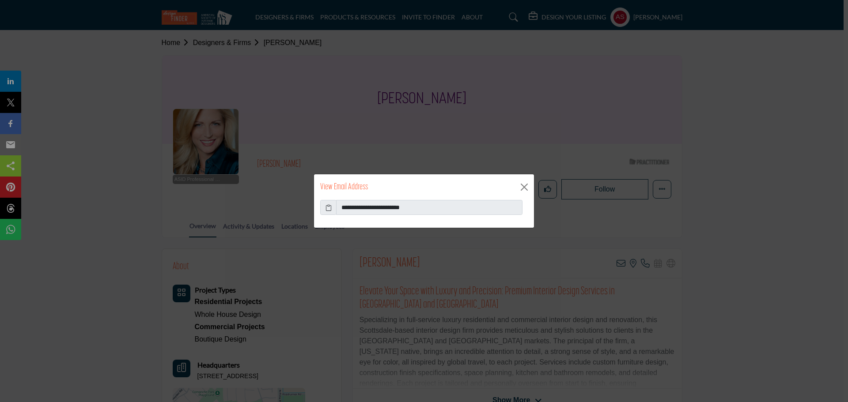
click at [329, 209] on icon at bounding box center [328, 207] width 6 height 9
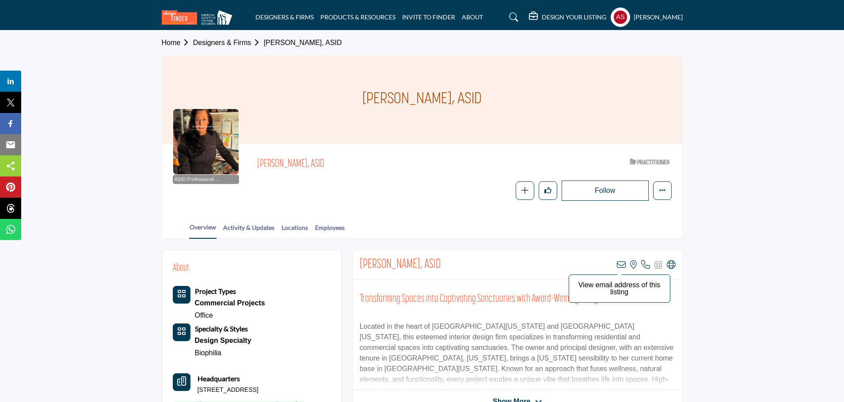
click at [620, 265] on icon at bounding box center [621, 265] width 9 height 9
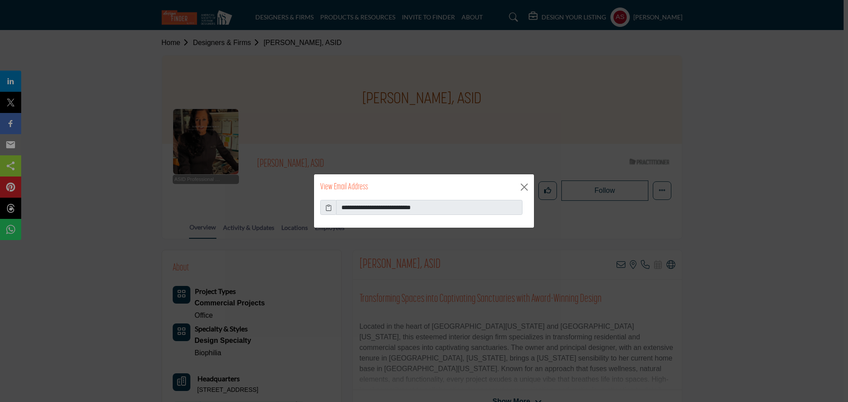
click at [329, 208] on icon at bounding box center [328, 207] width 6 height 9
click at [525, 182] on button "Close" at bounding box center [524, 187] width 13 height 13
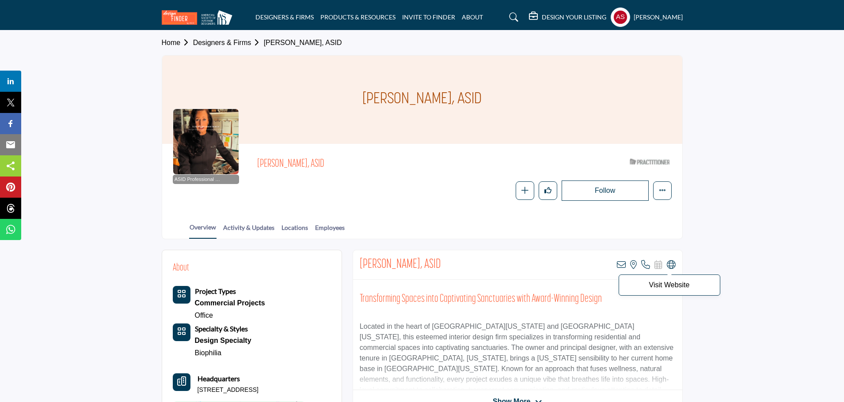
click at [670, 263] on icon at bounding box center [670, 265] width 9 height 9
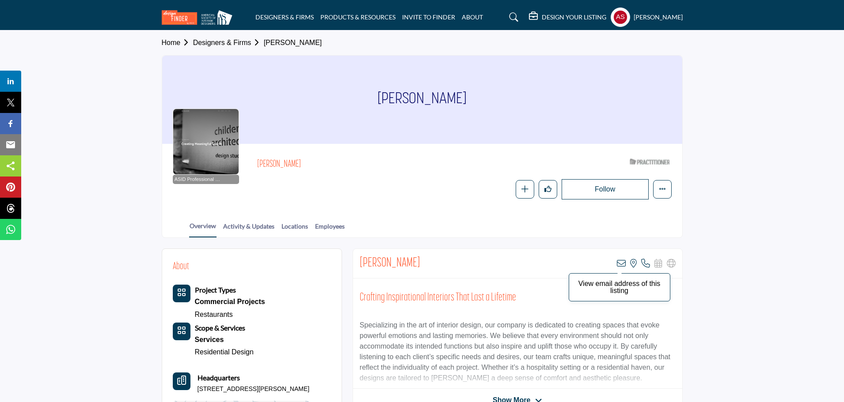
click at [620, 265] on icon at bounding box center [621, 263] width 9 height 9
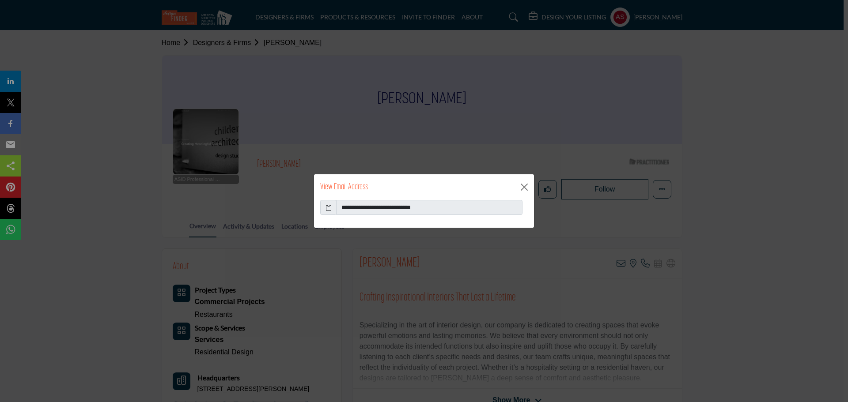
click at [328, 207] on icon at bounding box center [328, 207] width 6 height 9
drag, startPoint x: 523, startPoint y: 188, endPoint x: 479, endPoint y: 145, distance: 61.5
click at [524, 187] on button "Close" at bounding box center [524, 187] width 13 height 13
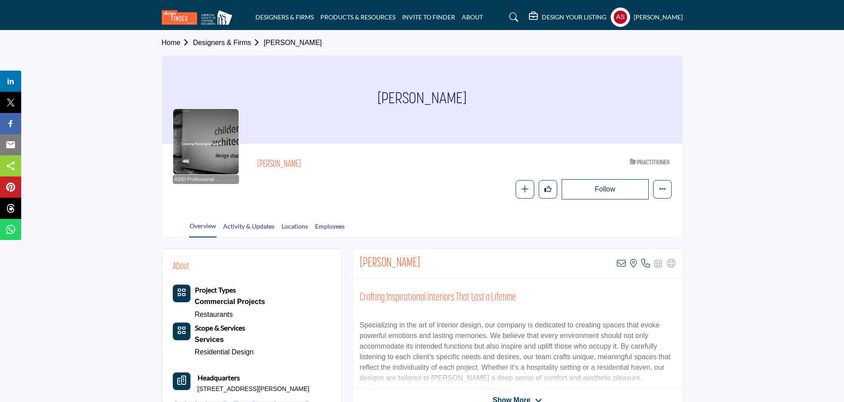
drag, startPoint x: 367, startPoint y: 94, endPoint x: 524, endPoint y: 98, distance: 156.4
click at [524, 98] on div "Braxton Rutledge" at bounding box center [422, 100] width 520 height 88
copy h1 "Braxton Rutledge"
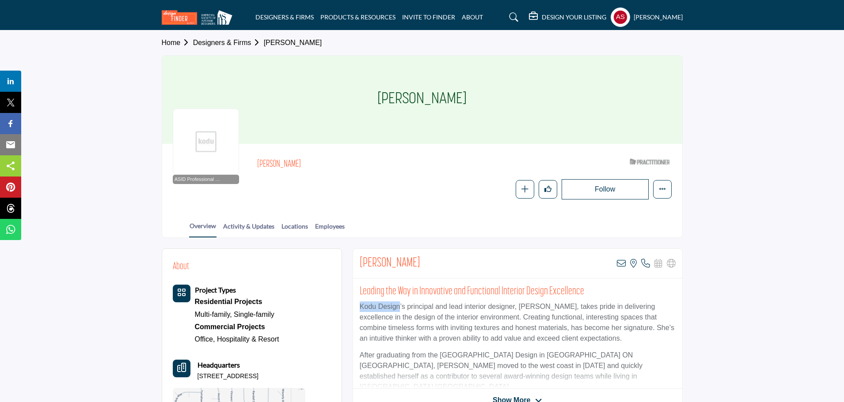
copy p "Kodu Design"
drag, startPoint x: 354, startPoint y: 306, endPoint x: 399, endPoint y: 311, distance: 44.9
click at [399, 311] on div "Leading the Way in Innovative and Functional Interior Design Excellence Kodu De…" at bounding box center [517, 334] width 329 height 110
drag, startPoint x: 366, startPoint y: 98, endPoint x: 556, endPoint y: 90, distance: 191.0
click at [556, 90] on div "[PERSON_NAME]" at bounding box center [422, 100] width 520 height 88
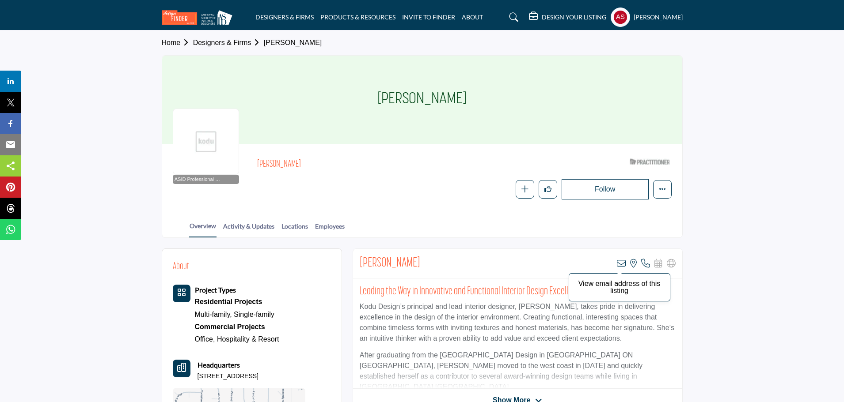
click at [620, 263] on icon at bounding box center [621, 263] width 9 height 9
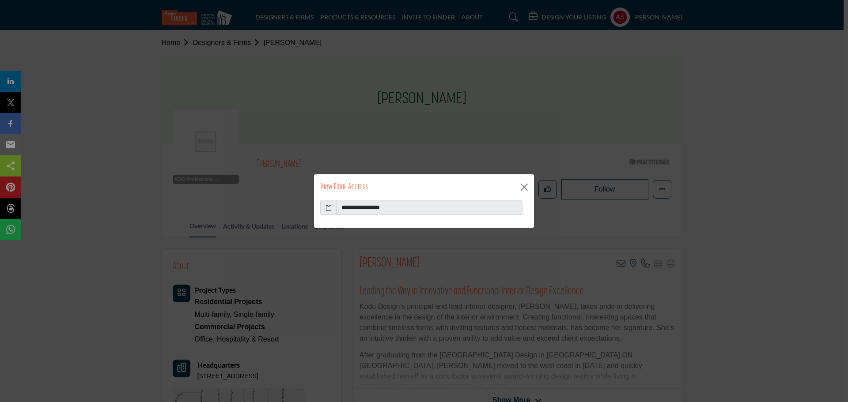
click at [326, 208] on icon at bounding box center [328, 207] width 6 height 9
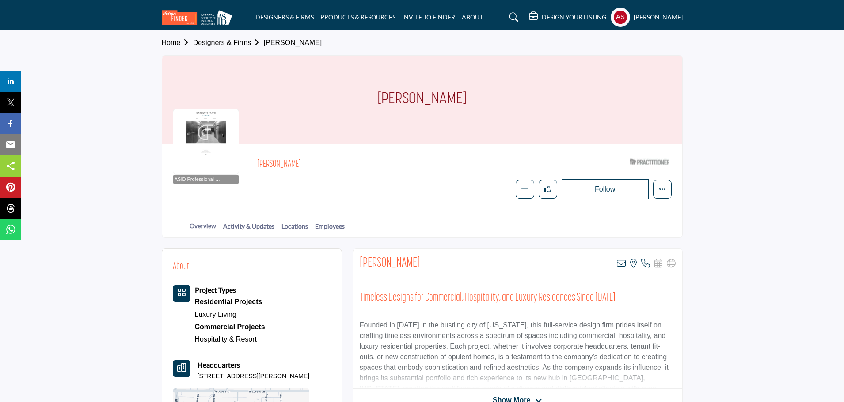
drag, startPoint x: 371, startPoint y: 97, endPoint x: 496, endPoint y: 97, distance: 125.0
click at [496, 97] on div "[PERSON_NAME]" at bounding box center [422, 100] width 520 height 88
copy h1 "[PERSON_NAME]"
click at [622, 265] on icon at bounding box center [621, 263] width 9 height 9
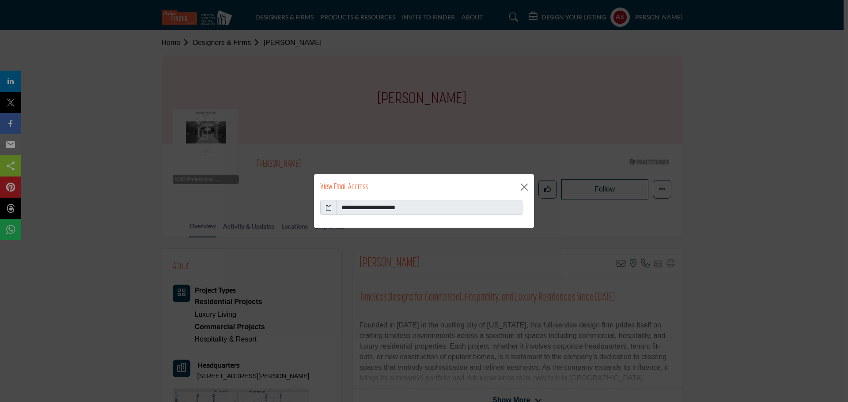
click at [328, 207] on icon at bounding box center [328, 207] width 6 height 9
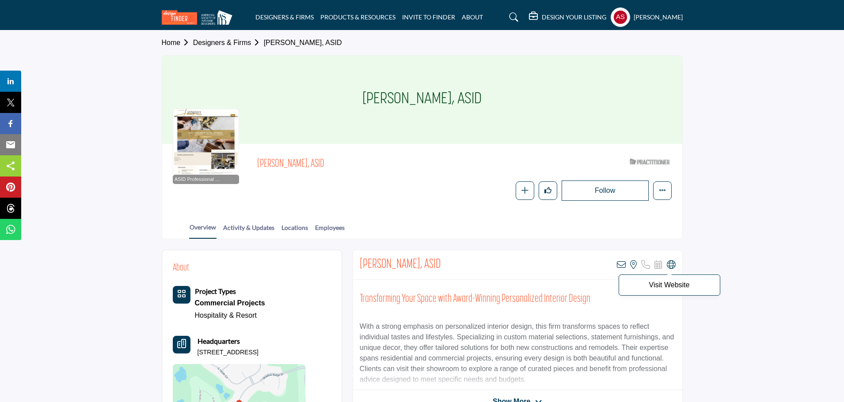
click at [671, 266] on icon at bounding box center [670, 265] width 9 height 9
click at [621, 263] on icon at bounding box center [621, 265] width 9 height 9
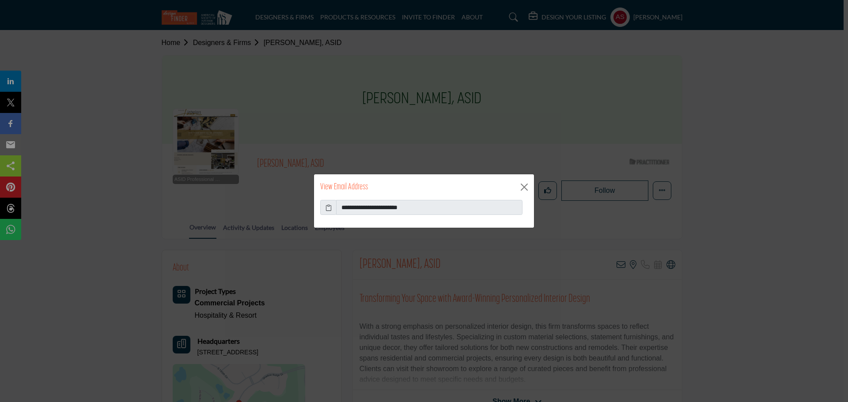
click at [328, 210] on icon at bounding box center [328, 207] width 6 height 9
click at [526, 185] on button "Close" at bounding box center [524, 187] width 13 height 13
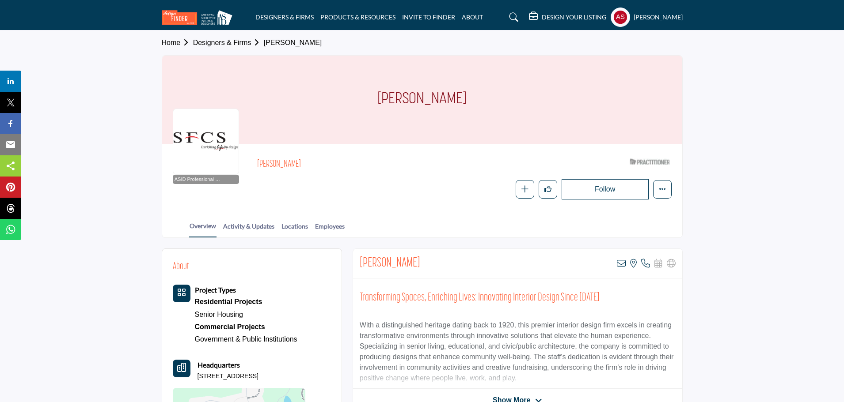
drag, startPoint x: 375, startPoint y: 102, endPoint x: 493, endPoint y: 102, distance: 117.9
click at [493, 102] on div "[PERSON_NAME]" at bounding box center [422, 100] width 520 height 88
copy h1 "[PERSON_NAME]"
click at [624, 261] on icon at bounding box center [621, 263] width 9 height 9
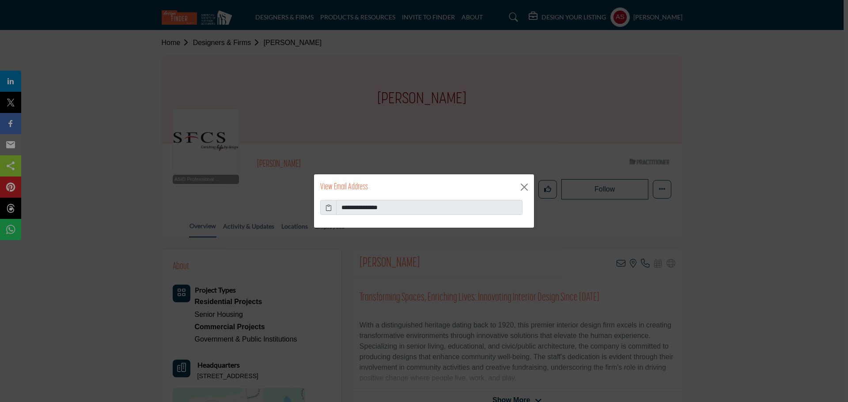
click at [327, 207] on icon at bounding box center [328, 207] width 6 height 9
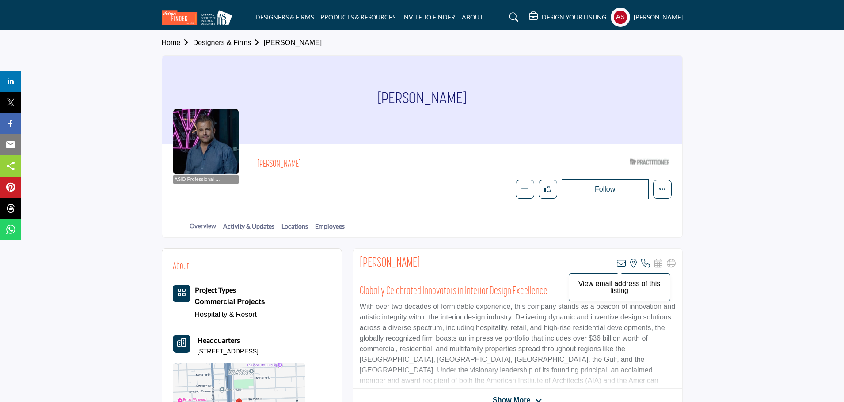
click at [620, 263] on icon at bounding box center [621, 263] width 9 height 9
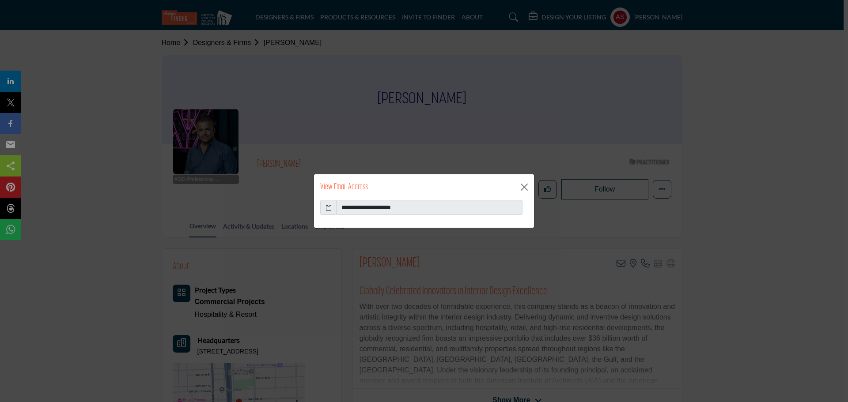
click at [325, 206] on span at bounding box center [328, 207] width 16 height 15
click at [330, 209] on icon at bounding box center [328, 207] width 6 height 9
click at [525, 185] on button "Close" at bounding box center [524, 187] width 13 height 13
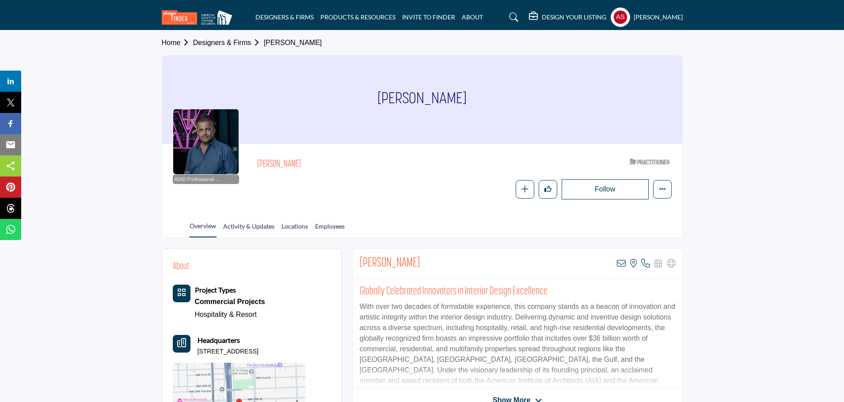
drag, startPoint x: 387, startPoint y: 99, endPoint x: 493, endPoint y: 101, distance: 106.0
click at [493, 101] on div "[PERSON_NAME]" at bounding box center [422, 100] width 520 height 88
copy h1 "[PERSON_NAME]"
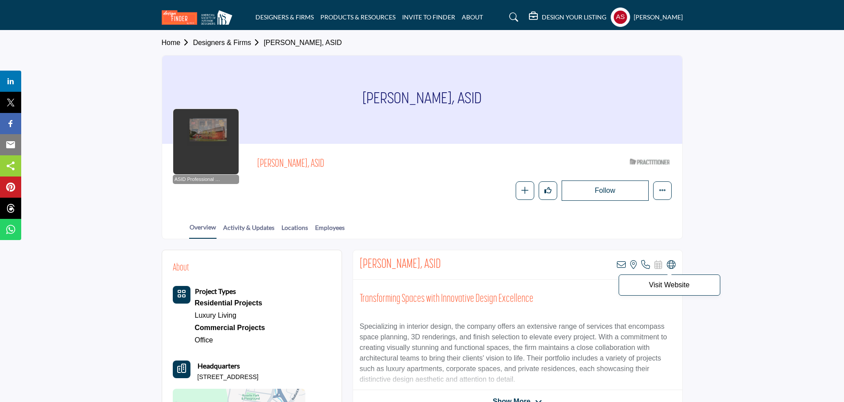
click at [668, 263] on icon at bounding box center [670, 265] width 9 height 9
click at [621, 265] on icon at bounding box center [621, 265] width 9 height 9
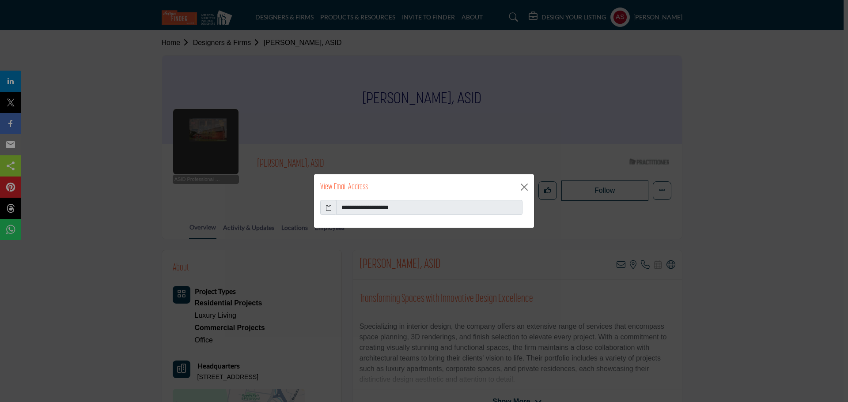
click at [329, 209] on icon at bounding box center [328, 207] width 6 height 9
click at [526, 186] on button "Close" at bounding box center [524, 187] width 13 height 13
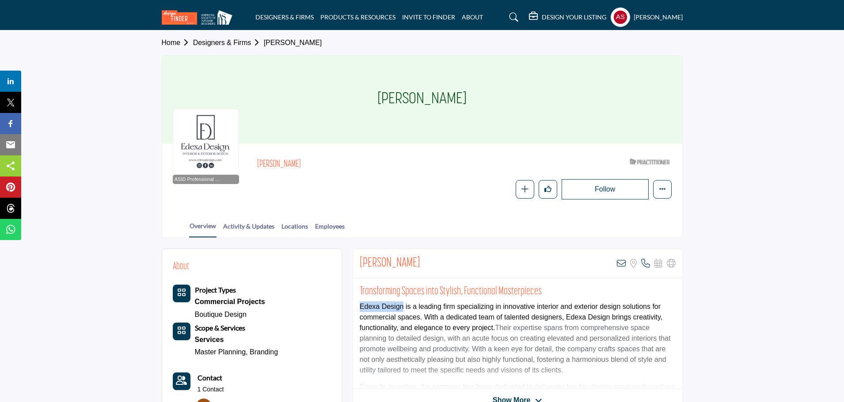
drag, startPoint x: 353, startPoint y: 306, endPoint x: 402, endPoint y: 306, distance: 48.6
click at [402, 306] on div "Transforming Spaces into Stylish, Functional Masterpieces Edexa Design is a lea…" at bounding box center [517, 334] width 329 height 110
copy span "Edexa Design"
click at [622, 265] on icon at bounding box center [621, 263] width 9 height 9
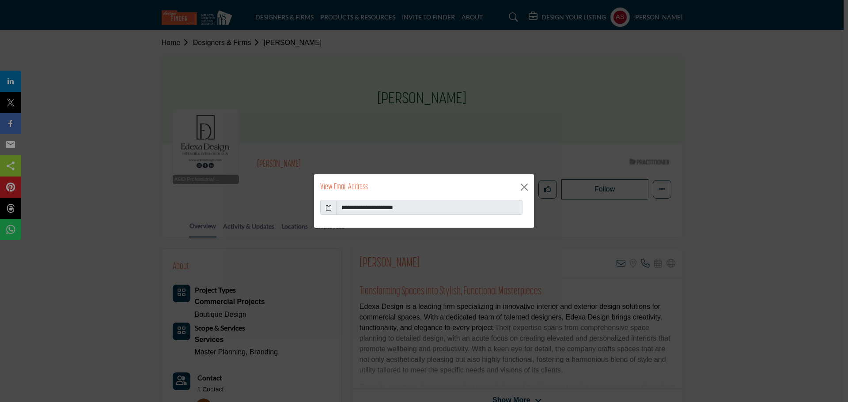
click at [329, 207] on icon at bounding box center [328, 207] width 6 height 9
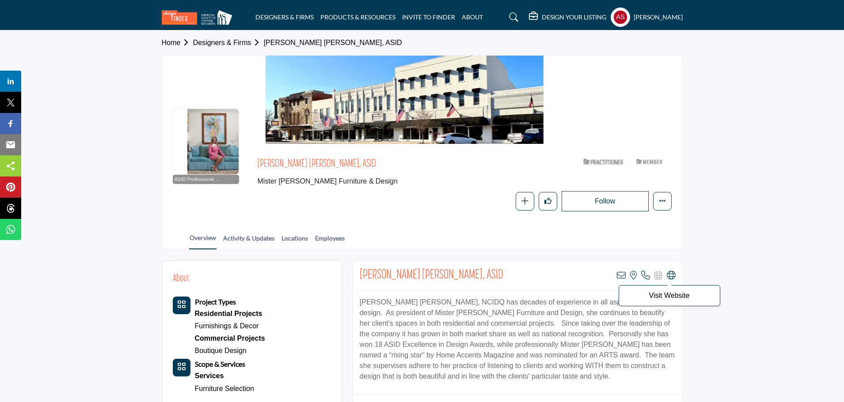
click at [671, 277] on icon at bounding box center [670, 275] width 9 height 9
click at [621, 273] on icon at bounding box center [621, 275] width 9 height 9
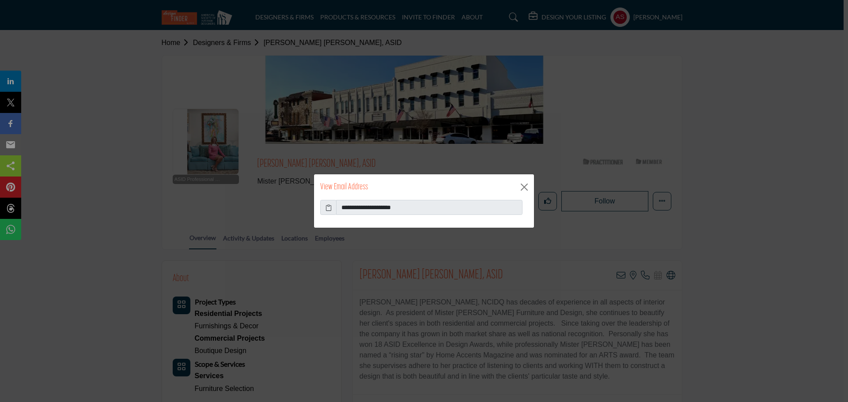
click at [328, 207] on icon at bounding box center [328, 207] width 6 height 9
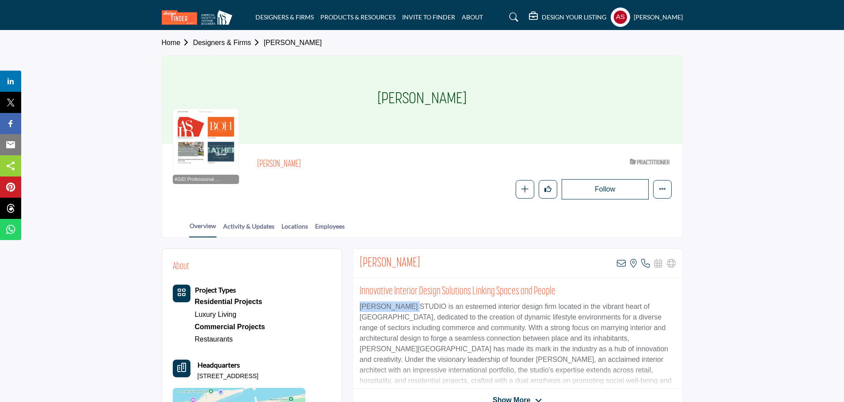
drag, startPoint x: 358, startPoint y: 306, endPoint x: 414, endPoint y: 309, distance: 56.2
click at [414, 309] on div "Innovative Interior Design Solutions Linking Spaces and People [PERSON_NAME] ST…" at bounding box center [517, 334] width 329 height 110
copy p "[PERSON_NAME] STUDIO"
click at [622, 263] on icon at bounding box center [621, 263] width 9 height 9
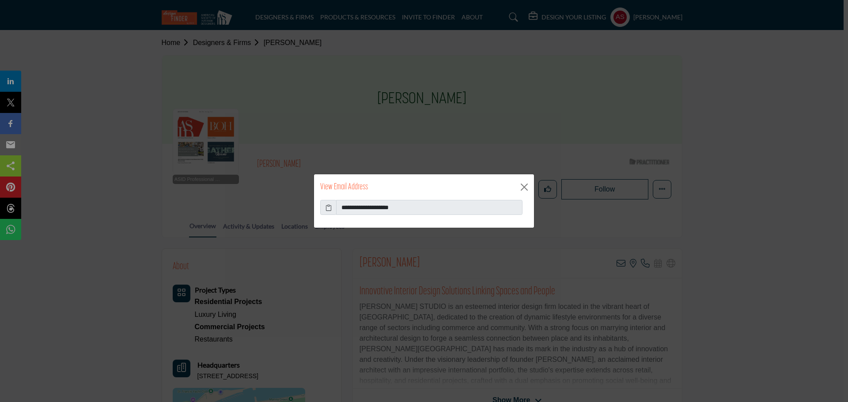
click at [329, 208] on icon at bounding box center [328, 207] width 6 height 9
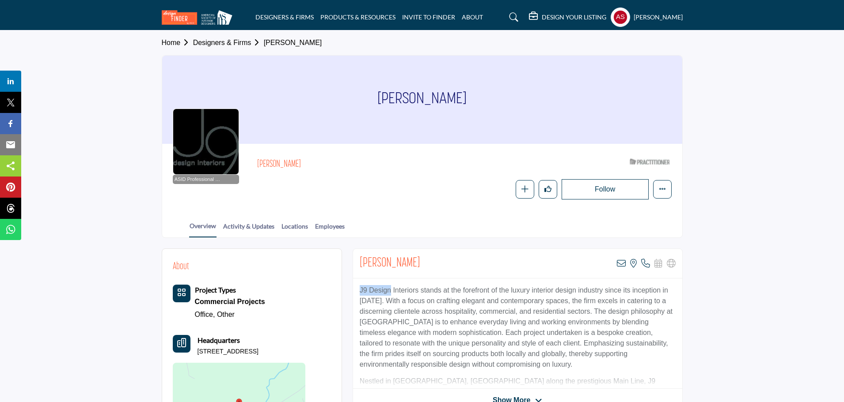
drag, startPoint x: 356, startPoint y: 285, endPoint x: 391, endPoint y: 286, distance: 35.3
click at [391, 286] on div "J9 Design Interiors stands at the forefront of the luxury interior design indus…" at bounding box center [517, 334] width 329 height 110
copy p "J9 Design"
click at [621, 263] on icon at bounding box center [621, 263] width 9 height 9
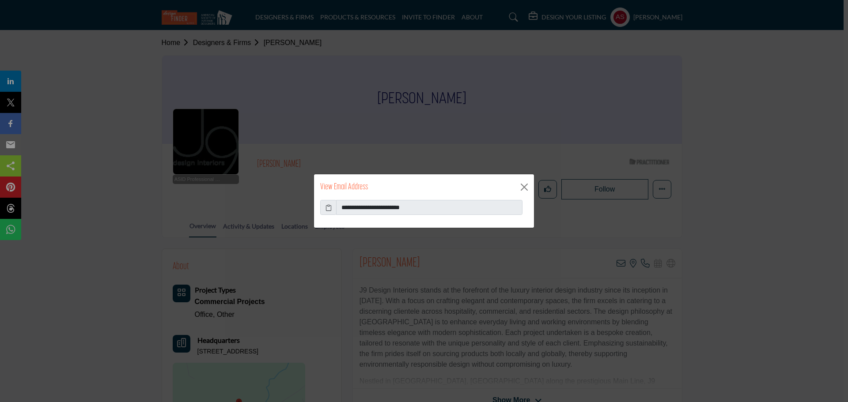
click at [327, 208] on icon at bounding box center [328, 207] width 6 height 9
click at [518, 189] on button "Close" at bounding box center [524, 187] width 13 height 13
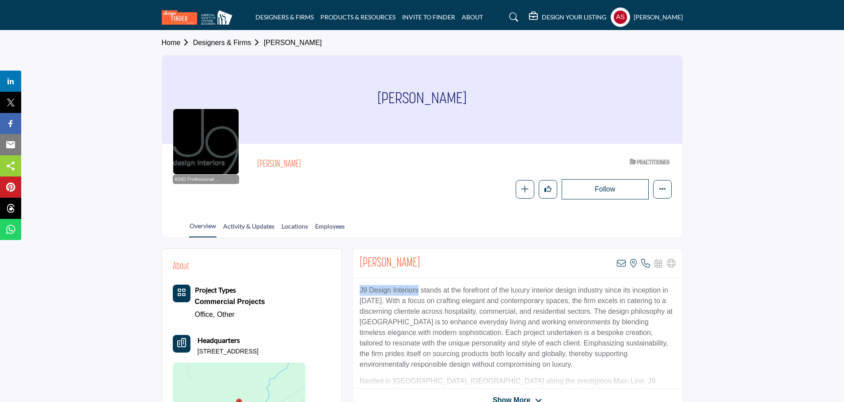
drag, startPoint x: 355, startPoint y: 286, endPoint x: 419, endPoint y: 290, distance: 63.7
click at [419, 290] on div "J9 Design Interiors stands at the forefront of the luxury interior design indus…" at bounding box center [517, 334] width 329 height 110
copy p "J9 Design Interiors"
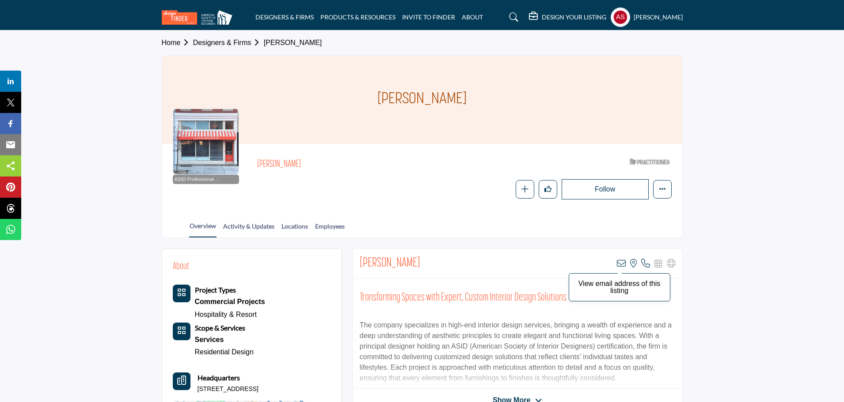
click at [622, 265] on icon at bounding box center [621, 263] width 9 height 9
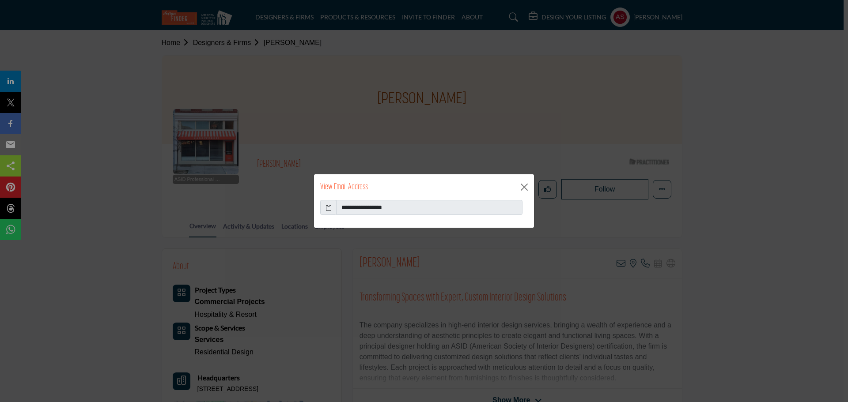
click at [327, 209] on icon at bounding box center [328, 207] width 6 height 9
click at [520, 189] on button "Close" at bounding box center [524, 187] width 13 height 13
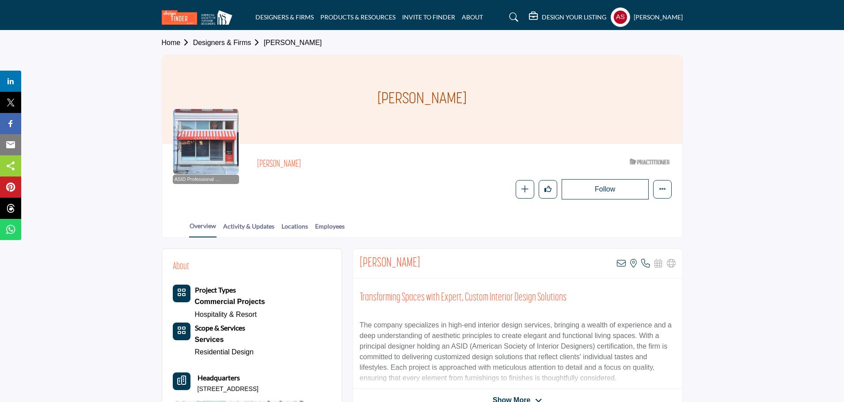
drag, startPoint x: 359, startPoint y: 100, endPoint x: 506, endPoint y: 94, distance: 147.2
click at [506, 94] on div "Matthew Malaquias" at bounding box center [422, 100] width 520 height 88
copy h1 "Matthew Malaquias"
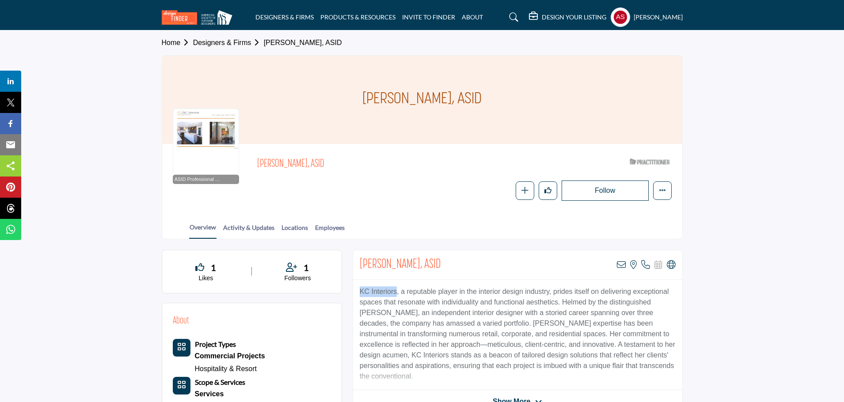
drag, startPoint x: 359, startPoint y: 290, endPoint x: 397, endPoint y: 290, distance: 38.9
click at [397, 290] on div "KC Interiors, a reputable player in the interior design industry, prides itself…" at bounding box center [517, 335] width 329 height 110
copy p "KC Interiors"
click at [671, 266] on icon at bounding box center [670, 265] width 9 height 9
click at [620, 264] on icon at bounding box center [621, 265] width 9 height 9
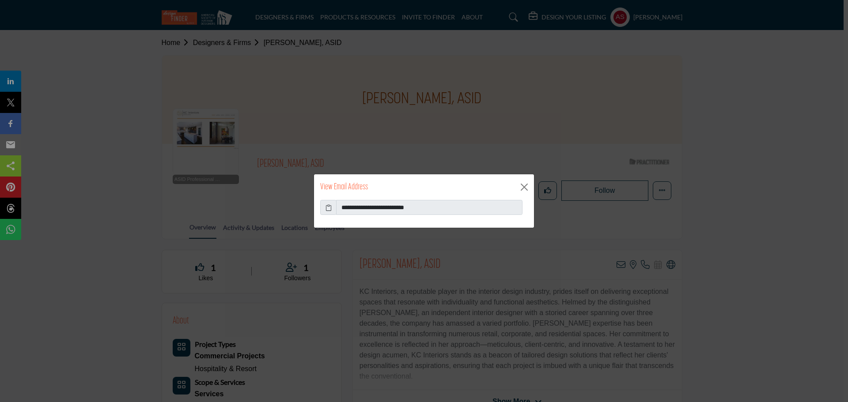
click at [329, 208] on icon at bounding box center [328, 207] width 6 height 9
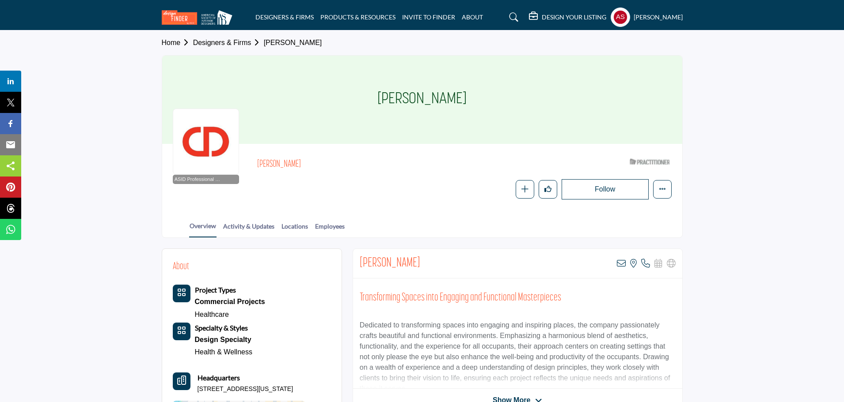
drag, startPoint x: 372, startPoint y: 100, endPoint x: 482, endPoint y: 106, distance: 110.6
click at [482, 106] on div "[PERSON_NAME]" at bounding box center [422, 100] width 520 height 88
copy h1 "[PERSON_NAME]"
click at [621, 262] on icon at bounding box center [621, 263] width 9 height 9
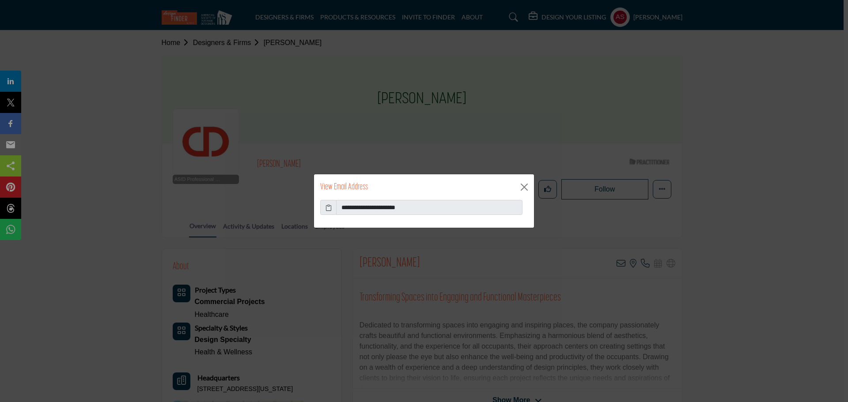
click at [327, 208] on icon at bounding box center [328, 207] width 6 height 9
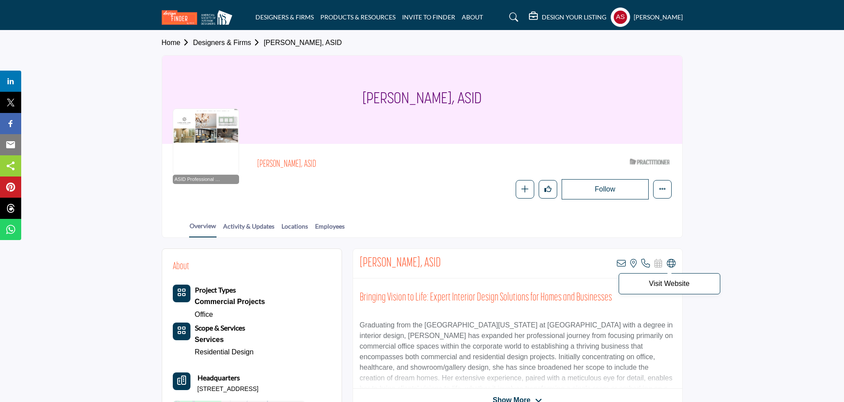
click at [672, 265] on icon at bounding box center [670, 263] width 9 height 9
click at [621, 264] on icon at bounding box center [621, 263] width 9 height 9
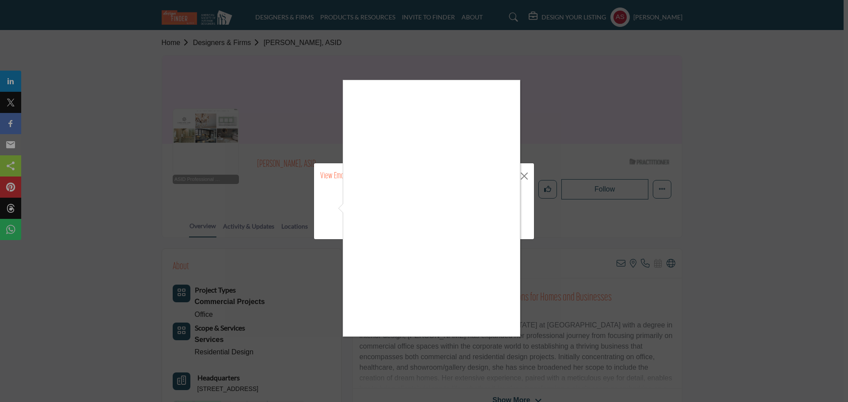
click at [324, 208] on div at bounding box center [424, 201] width 848 height 402
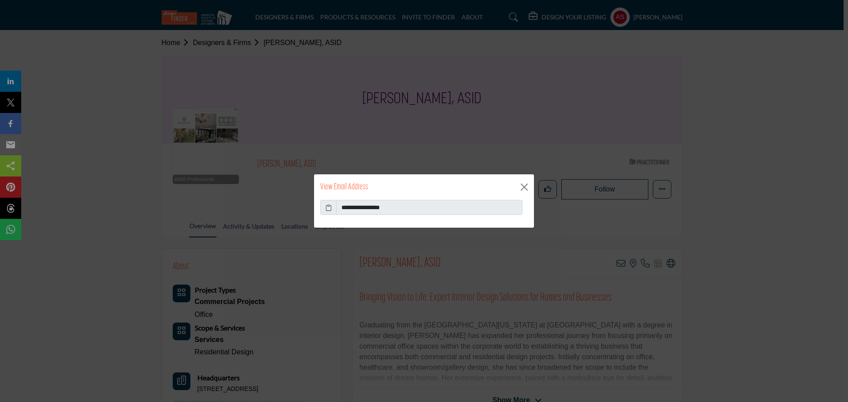
click at [331, 210] on icon at bounding box center [328, 207] width 6 height 9
click at [526, 185] on button "Close" at bounding box center [524, 187] width 13 height 13
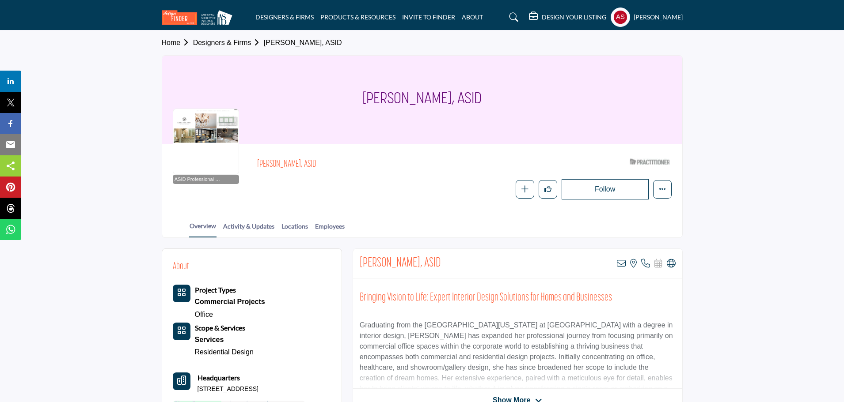
drag, startPoint x: 369, startPoint y: 99, endPoint x: 434, endPoint y: 106, distance: 65.2
click at [434, 106] on div "Laura Nine, ASID" at bounding box center [422, 100] width 520 height 88
copy h1 "Laura Nine"
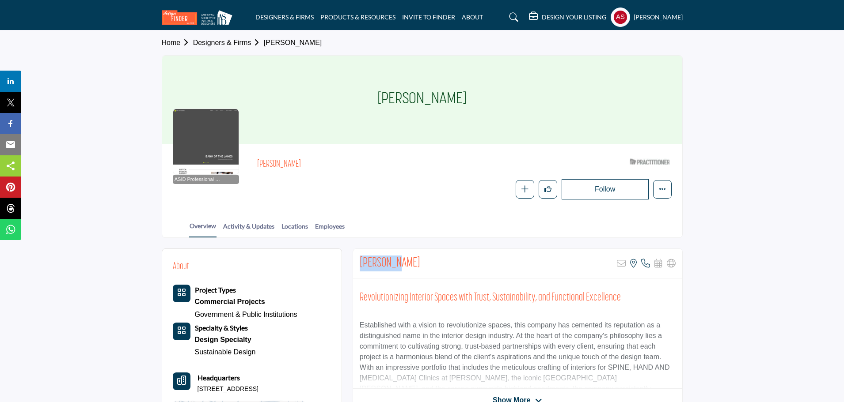
drag, startPoint x: 356, startPoint y: 261, endPoint x: 443, endPoint y: 261, distance: 86.1
click at [443, 261] on div "[PERSON_NAME] Sorry, but this listing is on a subscription plan which does not …" at bounding box center [517, 264] width 329 height 30
copy h2 "[PERSON_NAME]"
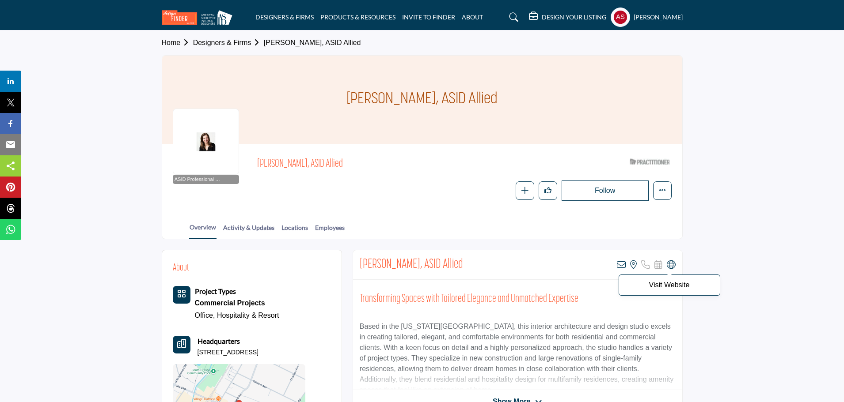
click at [673, 264] on icon at bounding box center [670, 265] width 9 height 9
click at [621, 267] on icon at bounding box center [621, 265] width 9 height 9
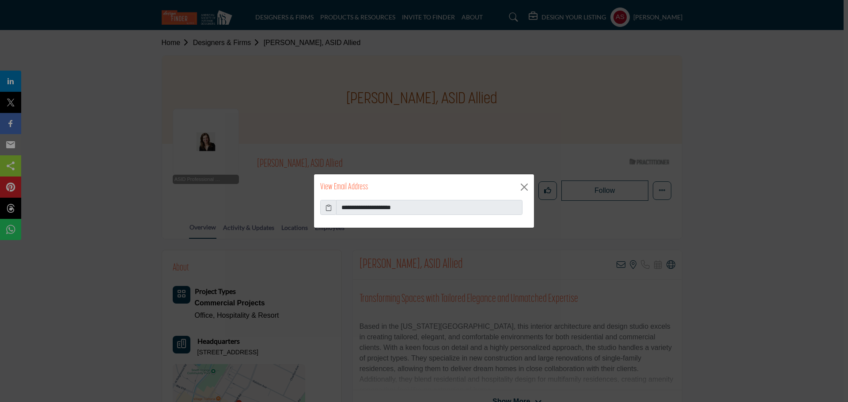
click at [327, 208] on icon at bounding box center [328, 207] width 6 height 9
drag, startPoint x: 522, startPoint y: 190, endPoint x: 542, endPoint y: 165, distance: 32.0
click at [523, 189] on button "Close" at bounding box center [524, 187] width 13 height 13
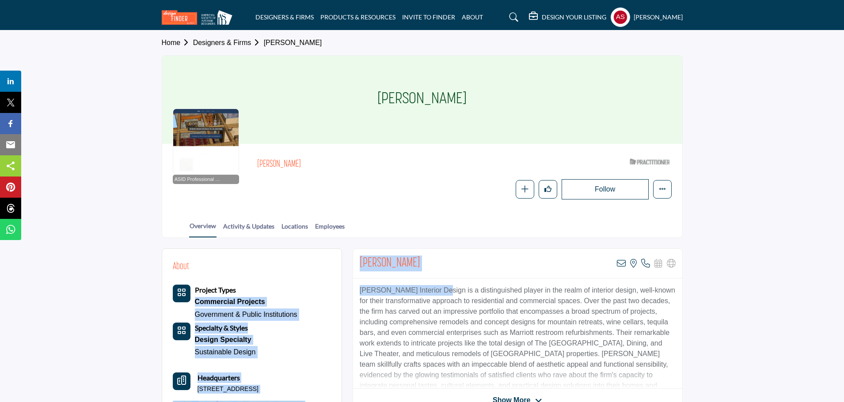
drag, startPoint x: 346, startPoint y: 288, endPoint x: 432, endPoint y: 287, distance: 86.6
click at [446, 266] on div "[PERSON_NAME] View email address of this listing View the location of this list…" at bounding box center [517, 264] width 329 height 30
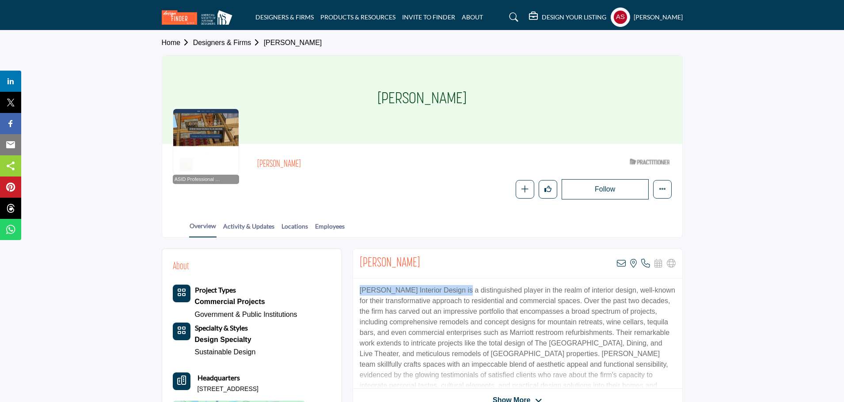
drag, startPoint x: 361, startPoint y: 290, endPoint x: 456, endPoint y: 291, distance: 95.0
click at [456, 291] on p "[PERSON_NAME] Interior Design is a distinguished player in the realm of interio…" at bounding box center [517, 343] width 316 height 117
copy p "[PERSON_NAME] Interior Design"
click at [620, 264] on icon at bounding box center [621, 263] width 9 height 9
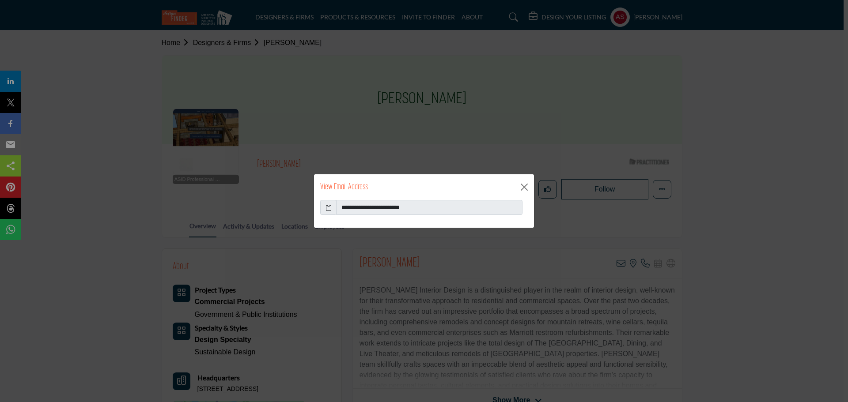
click at [332, 208] on span at bounding box center [328, 207] width 16 height 15
click at [328, 208] on icon at bounding box center [328, 207] width 6 height 9
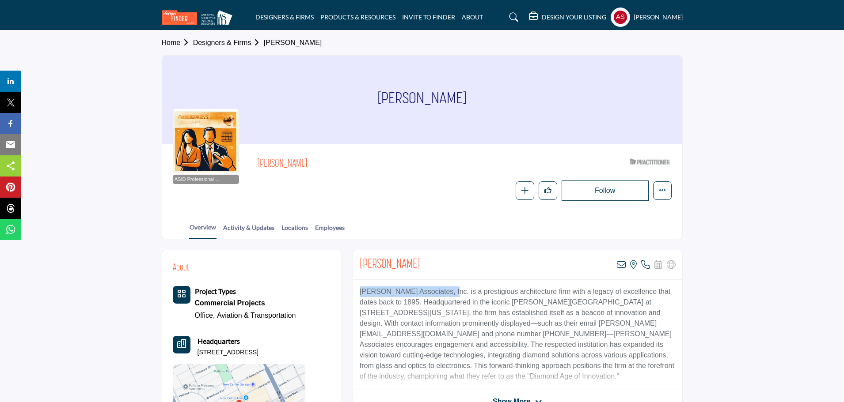
copy p "[PERSON_NAME] Associates, Inc"
drag, startPoint x: 356, startPoint y: 291, endPoint x: 445, endPoint y: 292, distance: 89.2
click at [445, 292] on div "[PERSON_NAME] Associates, Inc. is a prestigious architecture firm with a legacy…" at bounding box center [517, 335] width 329 height 110
click at [620, 265] on icon at bounding box center [621, 265] width 9 height 9
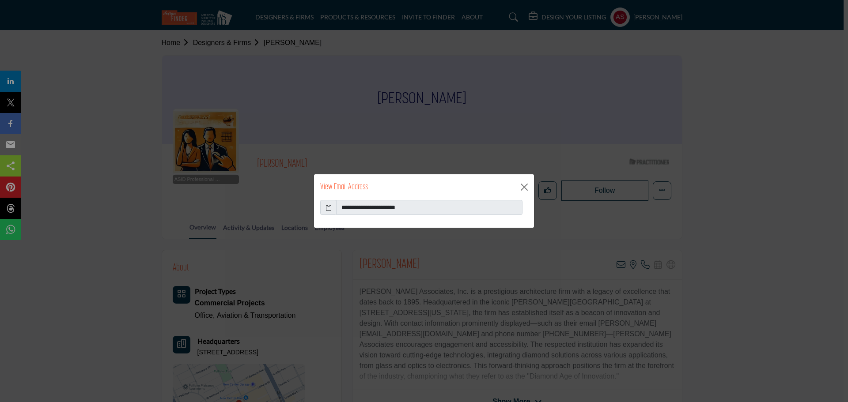
click at [328, 210] on icon at bounding box center [328, 207] width 6 height 9
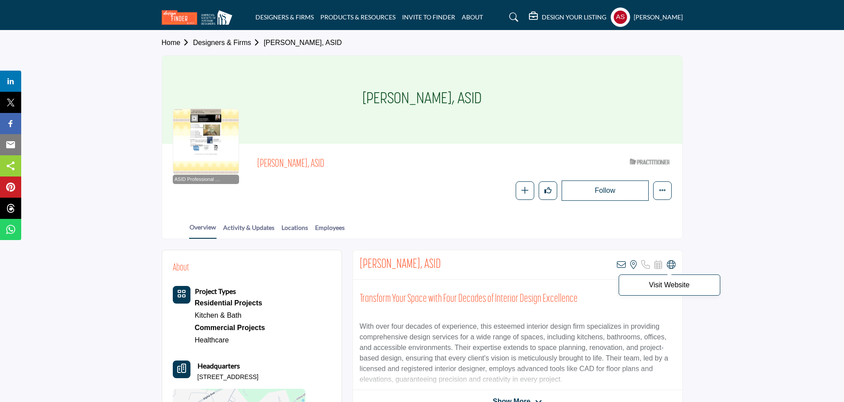
click at [669, 265] on icon at bounding box center [670, 265] width 9 height 9
click at [620, 264] on icon at bounding box center [621, 265] width 9 height 9
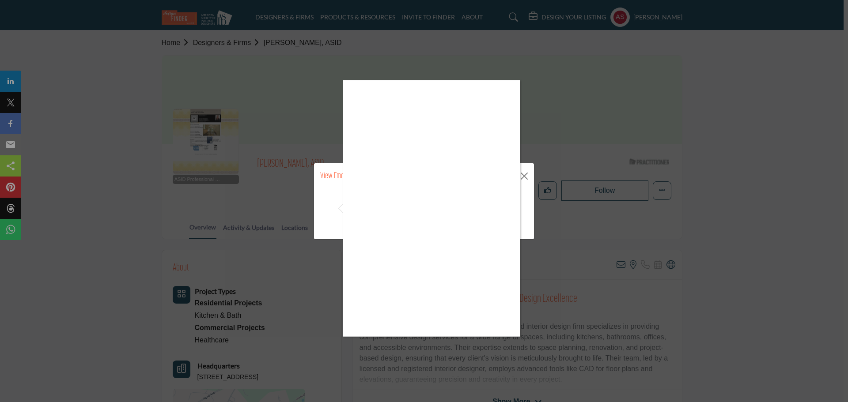
click at [520, 227] on div at bounding box center [424, 201] width 848 height 402
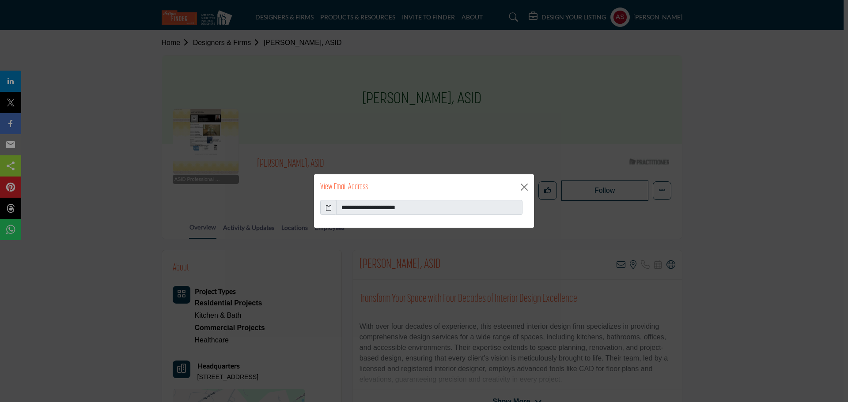
click at [327, 211] on icon at bounding box center [328, 207] width 6 height 9
click at [522, 182] on button "Close" at bounding box center [524, 187] width 13 height 13
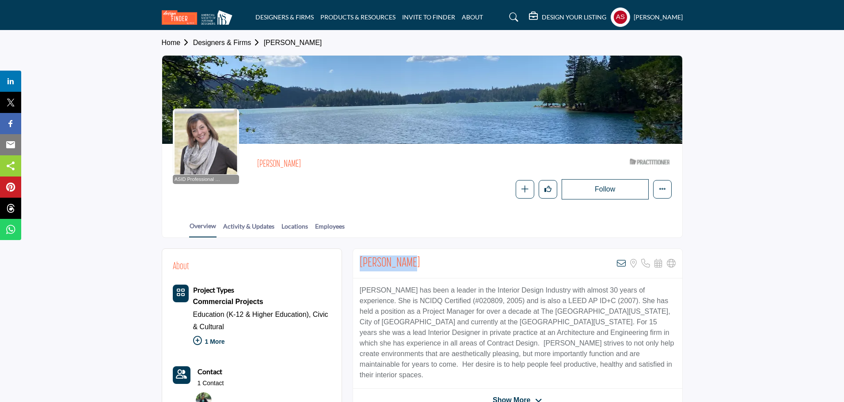
drag, startPoint x: 352, startPoint y: 261, endPoint x: 424, endPoint y: 261, distance: 71.1
click at [424, 261] on div "[PERSON_NAME] View email address of this listing Sorry, but we don't have a loc…" at bounding box center [517, 264] width 329 height 30
copy h2 "[PERSON_NAME]"
click at [619, 263] on icon at bounding box center [621, 263] width 9 height 9
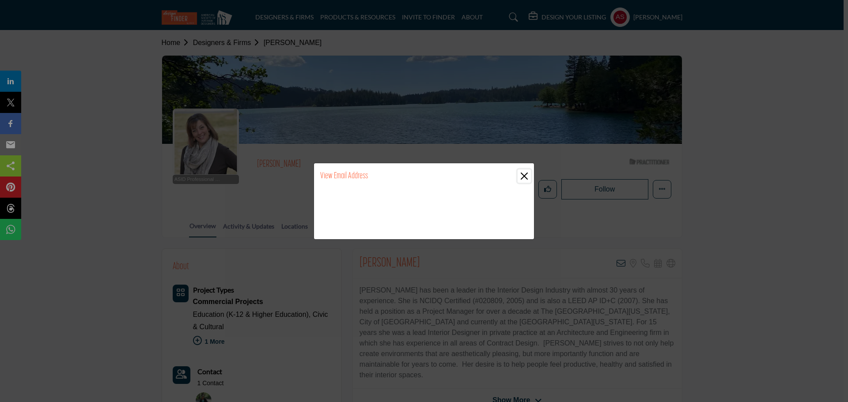
click at [522, 177] on button "Close" at bounding box center [524, 176] width 13 height 13
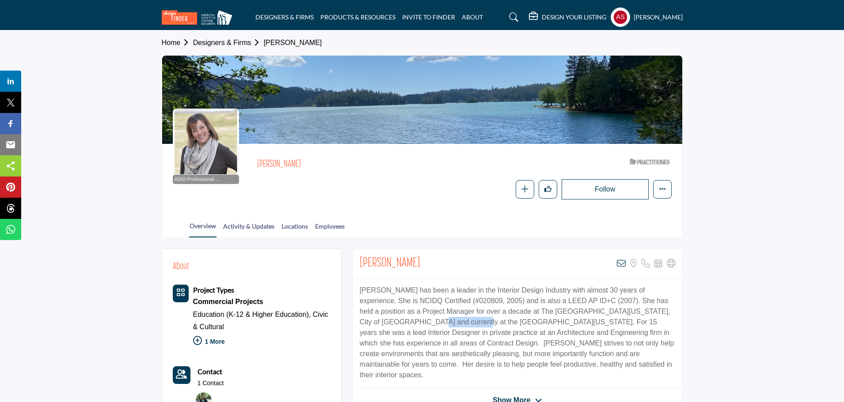
drag, startPoint x: 357, startPoint y: 321, endPoint x: 404, endPoint y: 320, distance: 46.8
click at [404, 320] on div "[PERSON_NAME] has been a leader in the Interior Design Industry with almost 30 …" at bounding box center [517, 334] width 329 height 110
copy p "State of [US_STATE]"
click at [619, 265] on icon at bounding box center [621, 263] width 9 height 9
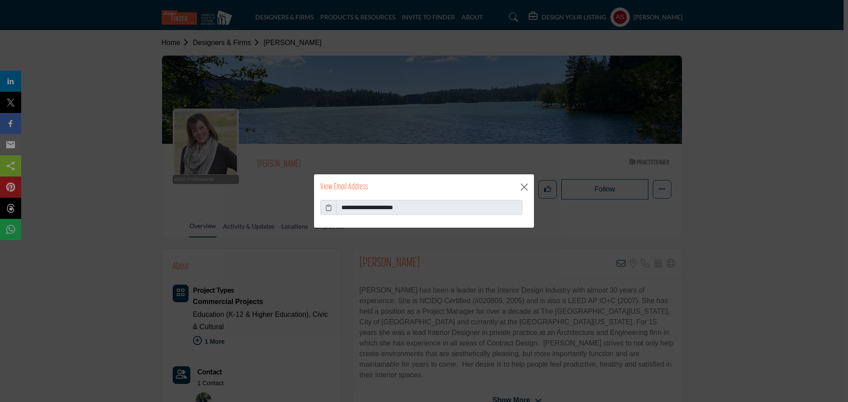
click at [325, 208] on icon at bounding box center [328, 207] width 6 height 9
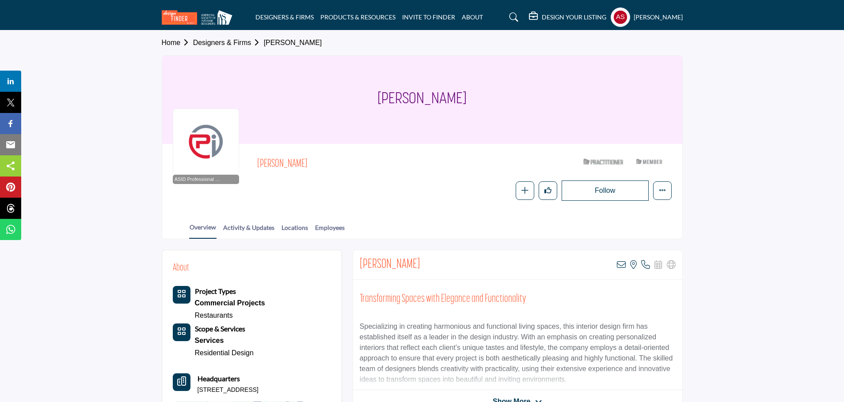
drag, startPoint x: 355, startPoint y: 263, endPoint x: 470, endPoint y: 266, distance: 114.9
click at [470, 266] on div "Jill Webster-Smith View email address of this listing View the location of this…" at bounding box center [517, 265] width 329 height 30
copy h2 "Jill Webster-Smith"
click at [620, 265] on icon at bounding box center [621, 265] width 9 height 9
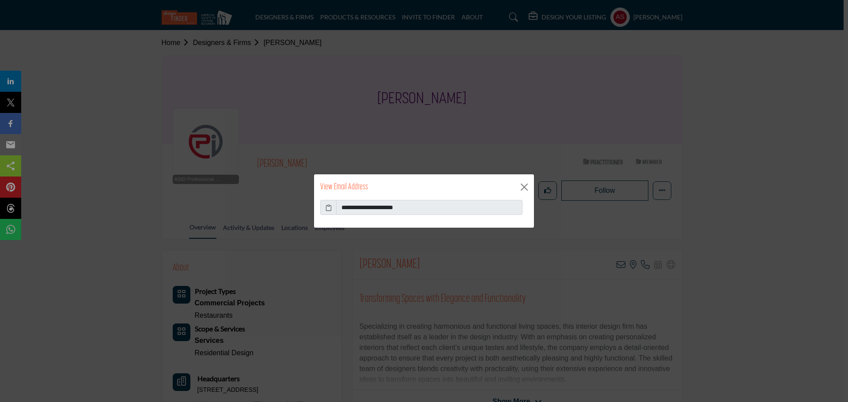
click at [326, 207] on icon at bounding box center [328, 207] width 6 height 9
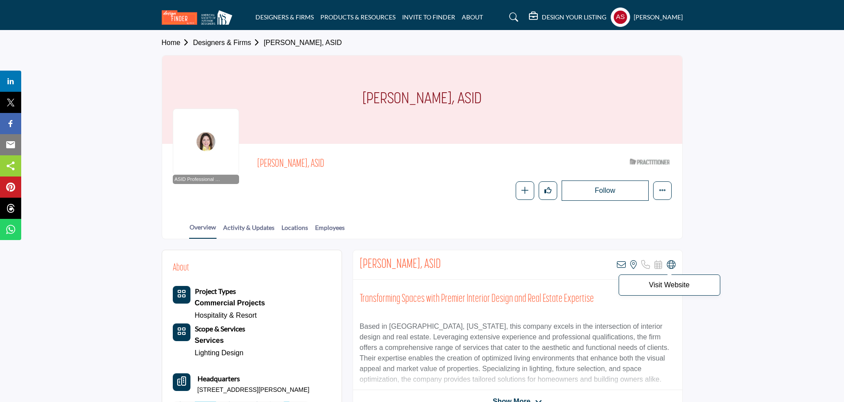
click at [671, 267] on icon at bounding box center [670, 265] width 9 height 9
click at [622, 265] on icon at bounding box center [621, 265] width 9 height 9
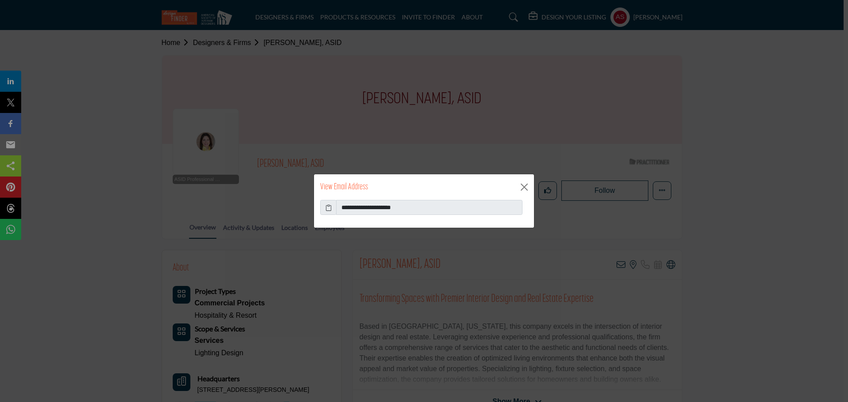
click at [329, 210] on icon at bounding box center [328, 207] width 6 height 9
click at [522, 186] on button "Close" at bounding box center [524, 187] width 13 height 13
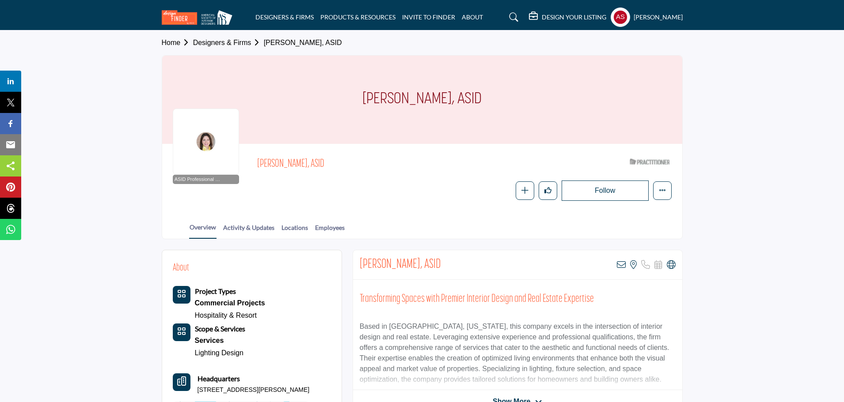
drag, startPoint x: 356, startPoint y: 100, endPoint x: 444, endPoint y: 103, distance: 87.9
click at [444, 103] on div "[PERSON_NAME], ASID" at bounding box center [422, 100] width 520 height 88
copy h1 "[PERSON_NAME]"
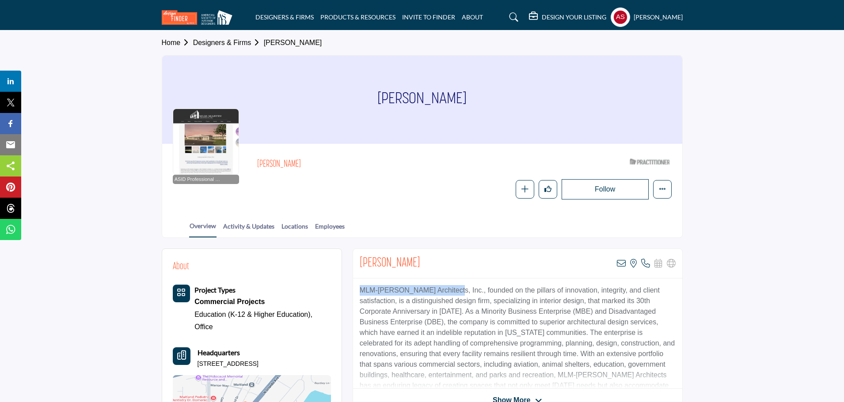
copy p "MLM-[PERSON_NAME] Architects, Inc."
drag, startPoint x: 349, startPoint y: 285, endPoint x: 445, endPoint y: 293, distance: 95.7
click at [620, 263] on icon at bounding box center [621, 263] width 9 height 9
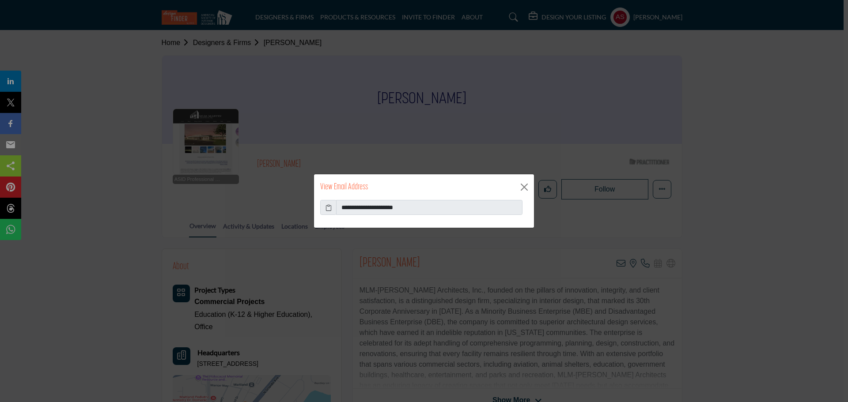
click at [329, 209] on icon at bounding box center [328, 207] width 6 height 9
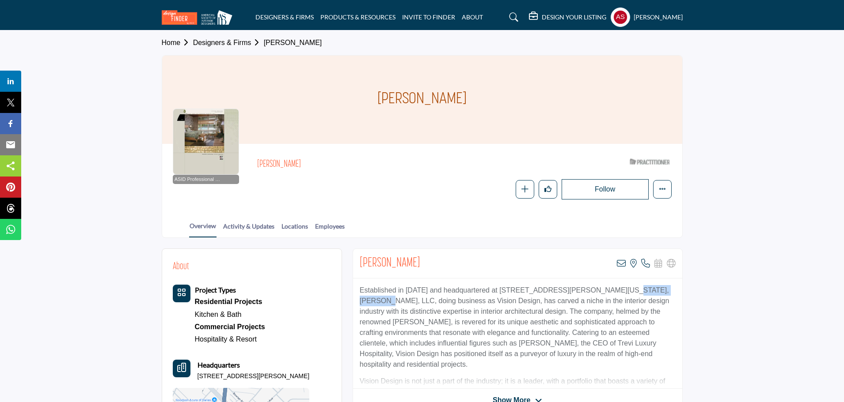
drag, startPoint x: 602, startPoint y: 292, endPoint x: 666, endPoint y: 290, distance: 64.1
click at [666, 290] on p "Established in [DATE] and headquartered at [STREET_ADDRESS][PERSON_NAME][US_STA…" at bounding box center [517, 327] width 316 height 85
copy p "[PERSON_NAME], LLC,"
click at [620, 261] on icon at bounding box center [621, 263] width 9 height 9
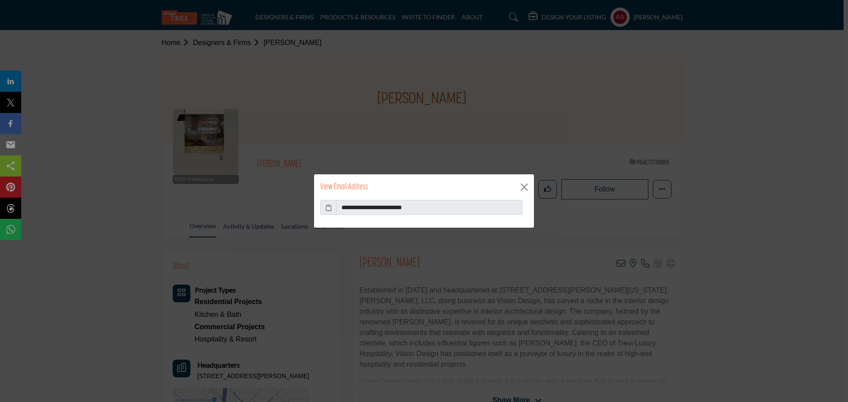
click at [330, 208] on icon at bounding box center [328, 207] width 6 height 9
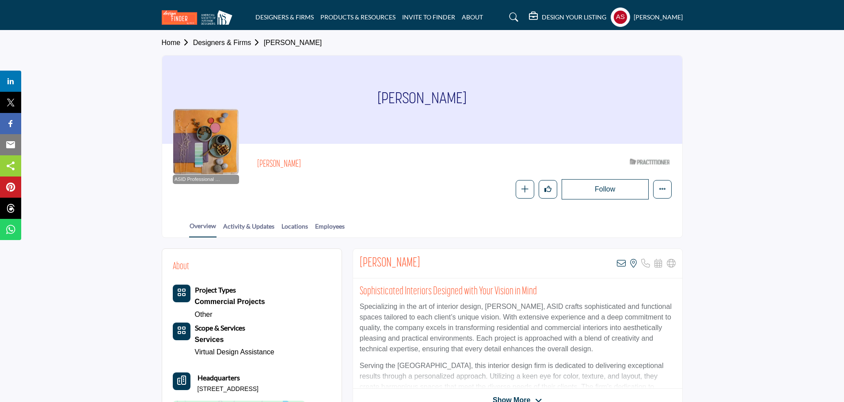
drag, startPoint x: 366, startPoint y: 114, endPoint x: 473, endPoint y: 105, distance: 108.2
click at [473, 105] on div "[PERSON_NAME]" at bounding box center [422, 100] width 520 height 88
copy h1 "Mary Linhart"
click at [620, 265] on icon at bounding box center [621, 263] width 9 height 9
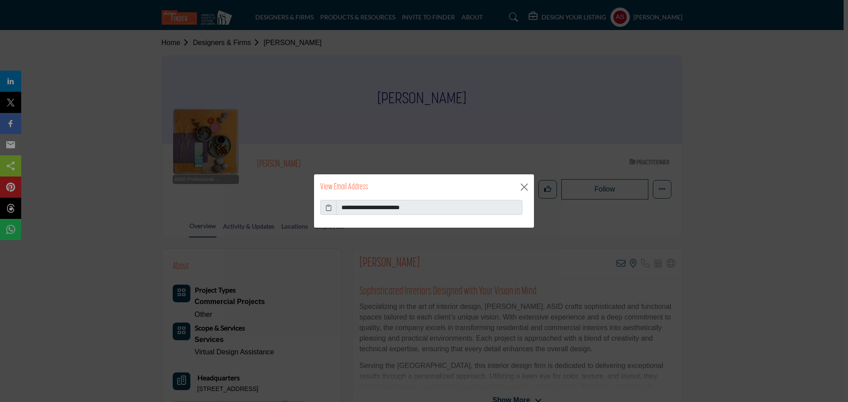
click at [328, 209] on icon at bounding box center [328, 207] width 6 height 9
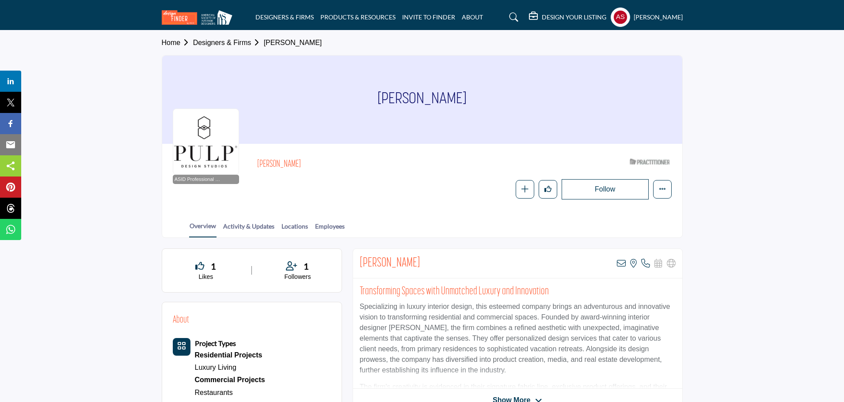
drag, startPoint x: 369, startPoint y: 97, endPoint x: 561, endPoint y: 96, distance: 191.7
click at [561, 96] on div "[PERSON_NAME]" at bounding box center [422, 100] width 520 height 88
copy h1 "[PERSON_NAME]"
click at [620, 261] on icon at bounding box center [621, 263] width 9 height 9
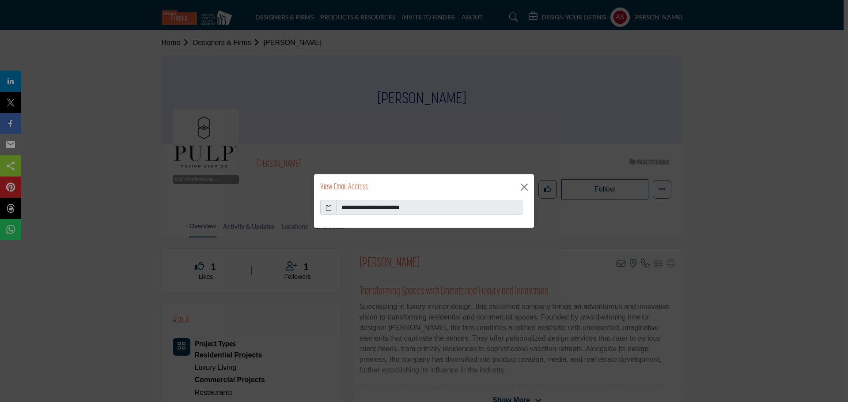
click at [329, 207] on icon at bounding box center [328, 207] width 6 height 9
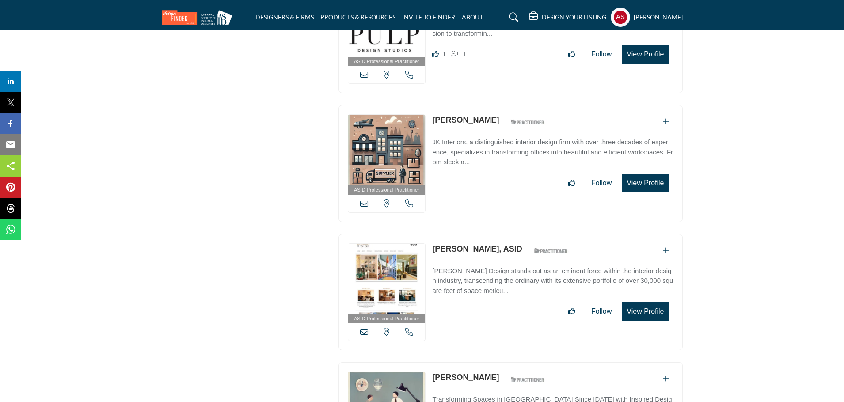
scroll to position [17760, 0]
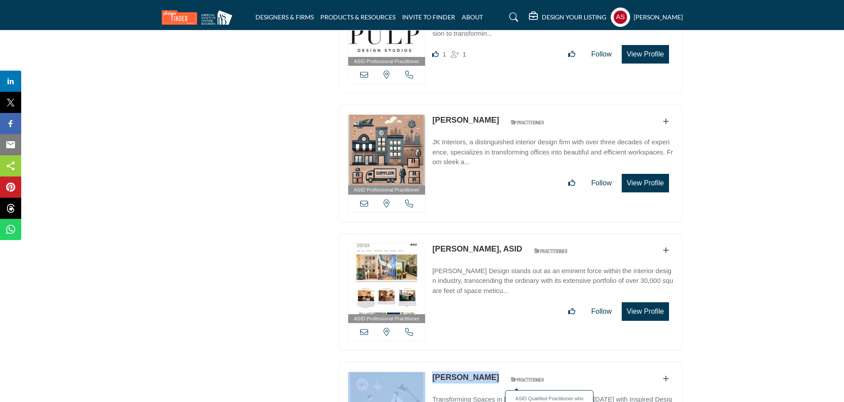
copy div "View email address of this listing View the location of this listing Call Numbe…"
drag, startPoint x: 428, startPoint y: 314, endPoint x: 504, endPoint y: 315, distance: 76.0
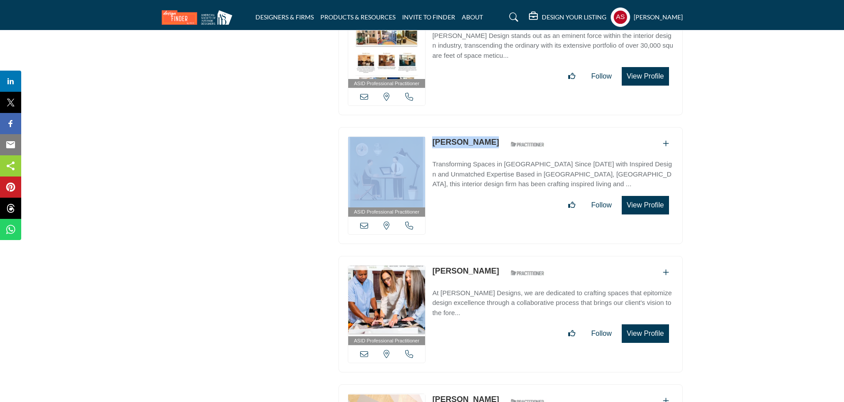
copy link "[PERSON_NAME]"
drag, startPoint x: 431, startPoint y: 204, endPoint x: 533, endPoint y: 214, distance: 102.5
click at [533, 256] on div "ASID Professional Practitioner ASID Professional Practitioners have successfull…" at bounding box center [510, 314] width 344 height 117
click at [485, 267] on link "[PERSON_NAME]" at bounding box center [465, 271] width 67 height 9
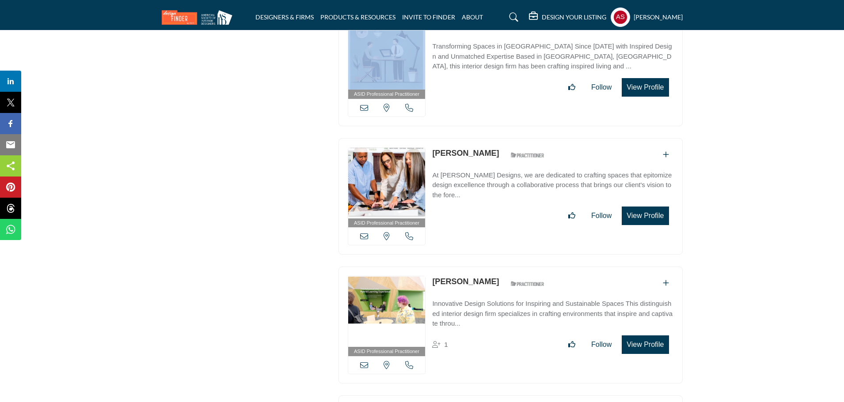
drag, startPoint x: 428, startPoint y: 219, endPoint x: 496, endPoint y: 220, distance: 68.0
click at [496, 267] on div "ASID Professional Practitioner ASID Professional Practitioners have successfull…" at bounding box center [510, 325] width 344 height 117
copy div "View email address of this listing View the location of this listing Call Numbe…"
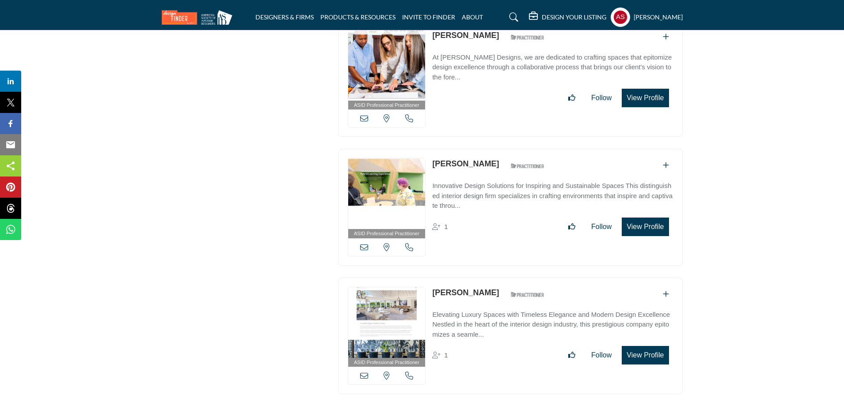
drag, startPoint x: 431, startPoint y: 230, endPoint x: 491, endPoint y: 232, distance: 60.5
click at [491, 278] on div "ASID Professional Practitioner ASID Professional Practitioners have successfull…" at bounding box center [510, 336] width 344 height 117
copy link "Stephanie Tyler"
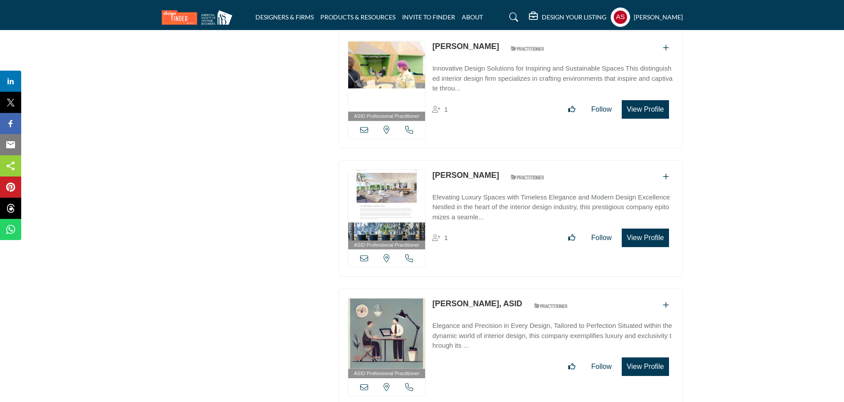
copy link "James Gauthier"
drag, startPoint x: 445, startPoint y: 243, endPoint x: 491, endPoint y: 246, distance: 46.1
click at [491, 289] on div "ASID Professional Practitioner ASID Professional Practitioners have successfull…" at bounding box center [510, 347] width 344 height 117
click at [449, 299] on link "[PERSON_NAME], ASID" at bounding box center [477, 303] width 90 height 9
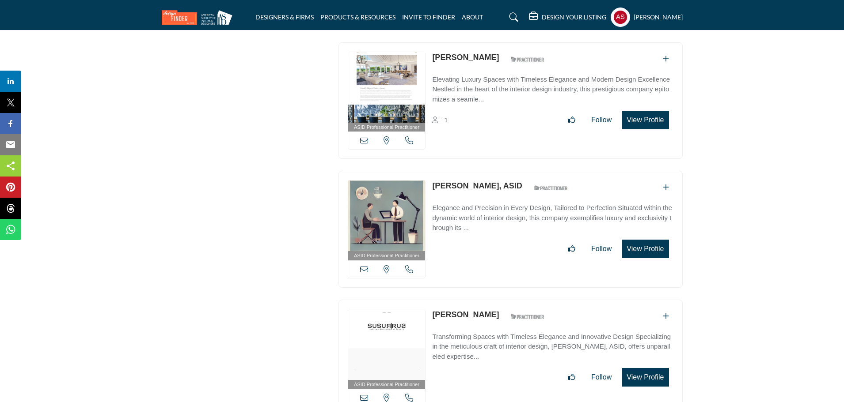
drag, startPoint x: 429, startPoint y: 253, endPoint x: 507, endPoint y: 254, distance: 77.7
click at [507, 300] on div "ASID Professional Practitioner ASID Professional Practitioners have successfull…" at bounding box center [510, 358] width 344 height 117
copy link "Mario Rubio Pinedo"
click at [487, 310] on link "Mario Rubio Pinedo" at bounding box center [465, 314] width 67 height 9
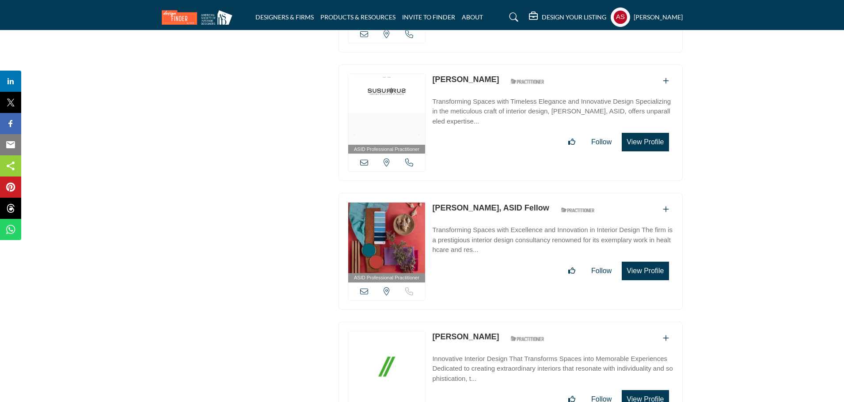
scroll to position [18584, 0]
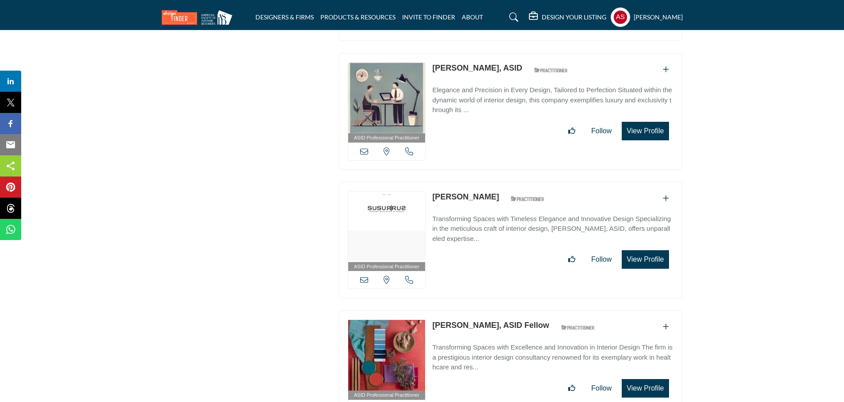
copy link "Sonya Odell"
drag, startPoint x: 429, startPoint y: 263, endPoint x: 479, endPoint y: 265, distance: 49.9
click at [479, 310] on div "ASID Professional Practitioner ASID Professional Practitioners have successfull…" at bounding box center [510, 368] width 344 height 117
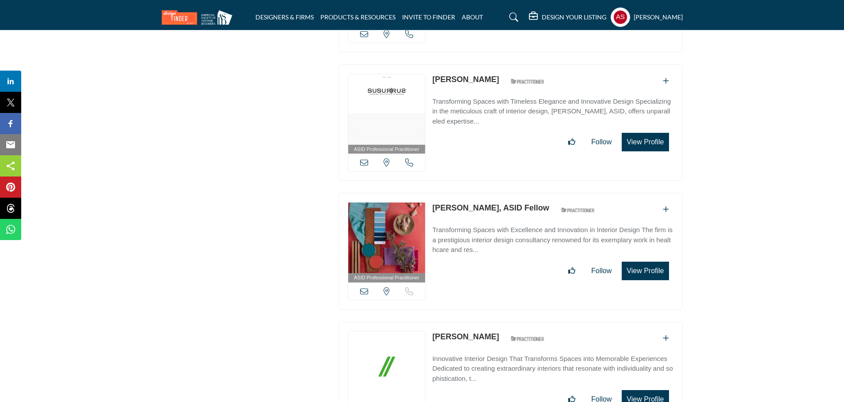
drag, startPoint x: 430, startPoint y: 273, endPoint x: 507, endPoint y: 282, distance: 77.3
click at [507, 322] on div "ASID Professional Practitioner ASID Professional Practitioners have successfull…" at bounding box center [510, 380] width 344 height 117
copy link "Alexandria Seimetz"
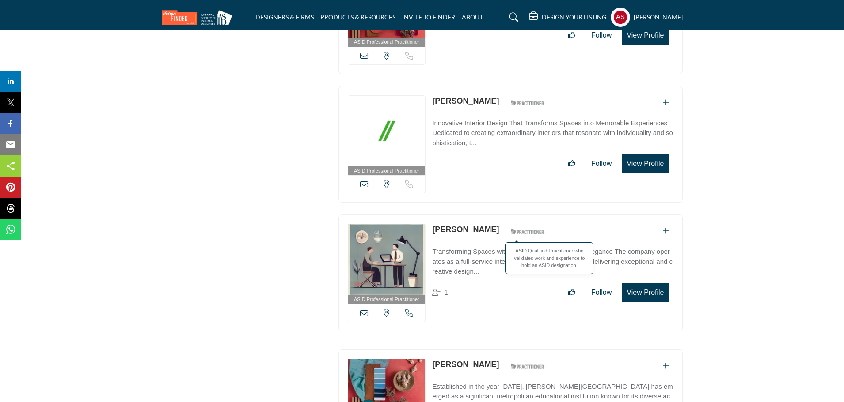
copy div "Sandra Whigham"
drag, startPoint x: 430, startPoint y: 161, endPoint x: 511, endPoint y: 165, distance: 80.5
click at [511, 215] on div "ASID Professional Practitioner ASID Professional Practitioners have successfull…" at bounding box center [510, 273] width 344 height 117
click at [467, 225] on link "Sandra Whigham" at bounding box center [465, 229] width 67 height 9
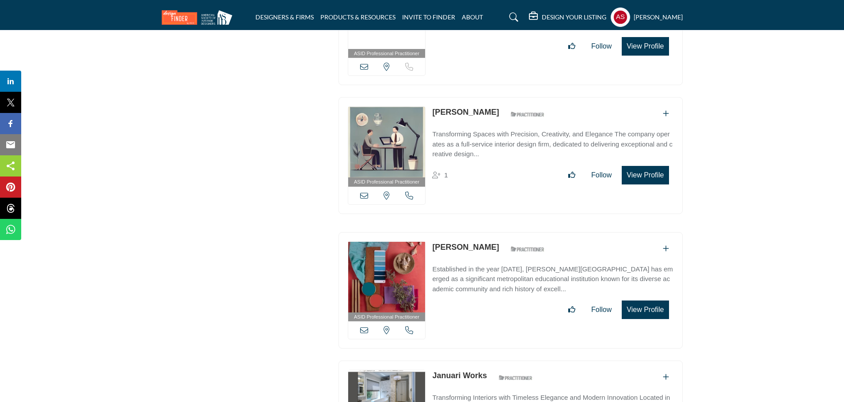
copy div "View email address of this listing View the location of this listing Call Numbe…"
drag, startPoint x: 428, startPoint y: 180, endPoint x: 470, endPoint y: 181, distance: 41.5
click at [470, 232] on div "ASID Professional Practitioner ASID Professional Practitioners have successfull…" at bounding box center [510, 290] width 344 height 117
click at [453, 243] on link "MJ Divino" at bounding box center [465, 247] width 67 height 9
drag, startPoint x: 431, startPoint y: 310, endPoint x: 488, endPoint y: 310, distance: 56.5
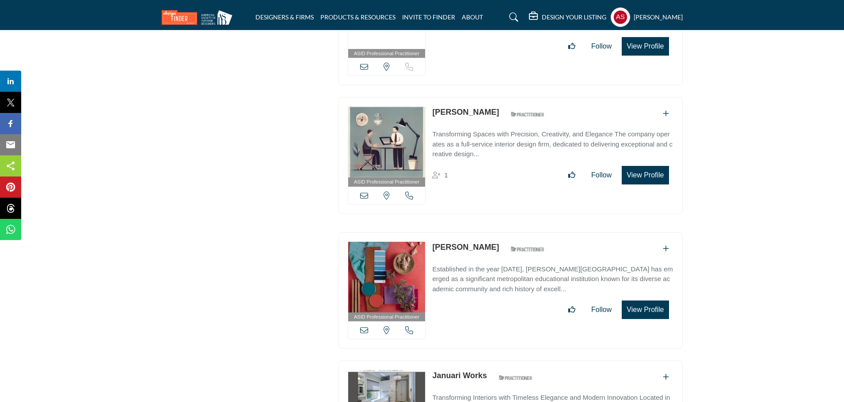
click at [465, 371] on link "Januari Works" at bounding box center [459, 375] width 55 height 9
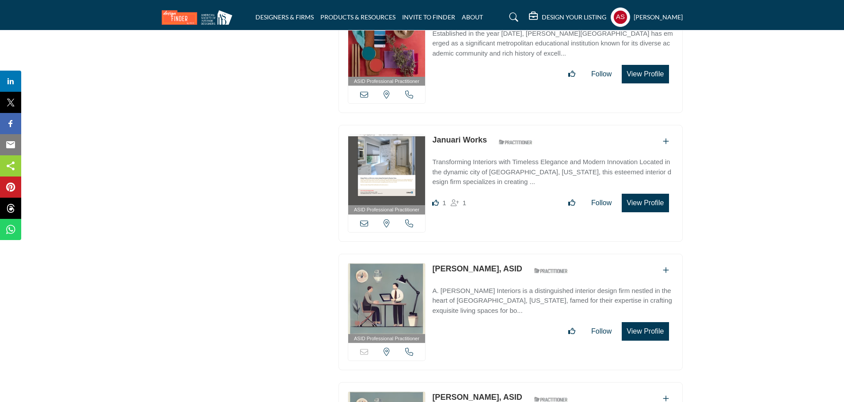
drag, startPoint x: 431, startPoint y: 202, endPoint x: 488, endPoint y: 208, distance: 57.3
click at [488, 254] on div "ASID Professional Practitioner ASID Professional Practitioners have successfull…" at bounding box center [510, 312] width 344 height 117
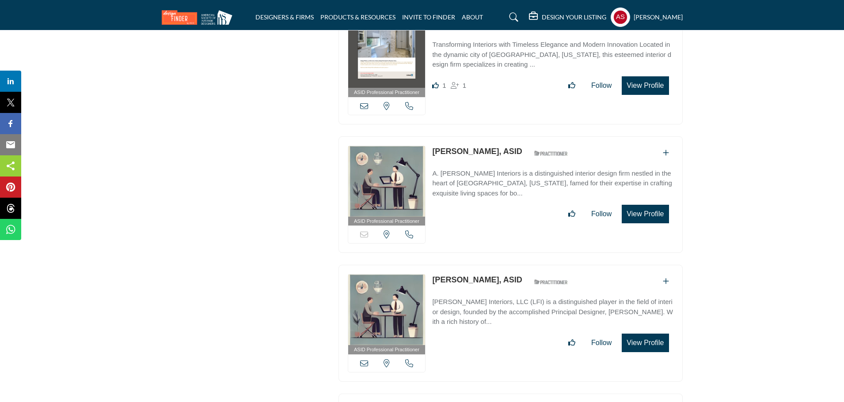
drag, startPoint x: 429, startPoint y: 215, endPoint x: 480, endPoint y: 221, distance: 51.7
click at [480, 265] on div "ASID Professional Practitioner ASID Professional Practitioners have successfull…" at bounding box center [510, 323] width 344 height 117
click at [457, 276] on link "[PERSON_NAME], ASID" at bounding box center [477, 280] width 90 height 9
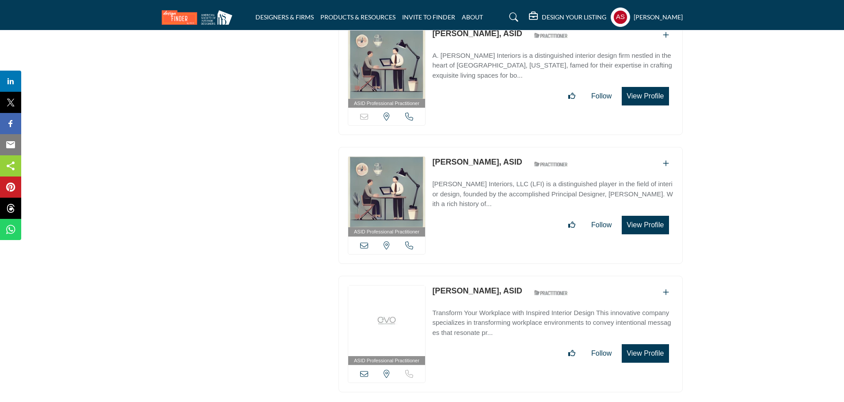
drag, startPoint x: 427, startPoint y: 222, endPoint x: 498, endPoint y: 221, distance: 70.7
click at [498, 276] on div "ASID Professional Practitioner ASID Professional Practitioners have successfull…" at bounding box center [510, 334] width 344 height 117
click at [466, 287] on link "Brittany Hickmon, ASID" at bounding box center [477, 291] width 90 height 9
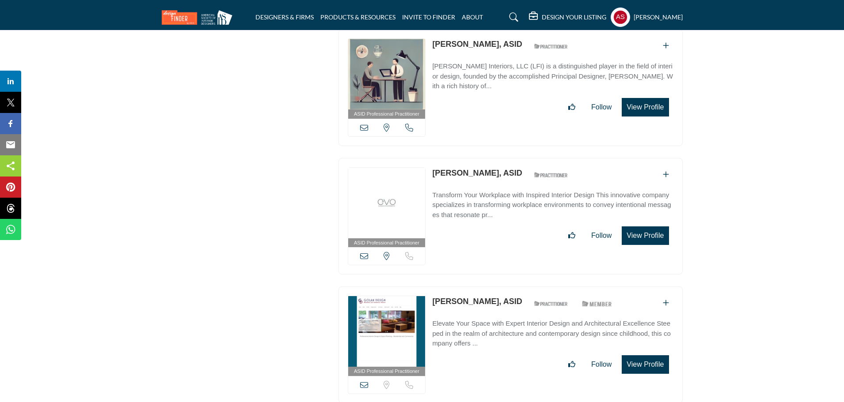
drag, startPoint x: 429, startPoint y: 235, endPoint x: 479, endPoint y: 238, distance: 50.0
click at [479, 287] on div "ASID Professional Practitioner ASID Professional Practitioners have successfull…" at bounding box center [510, 345] width 344 height 117
click at [455, 297] on link "Claire Golan, ASID" at bounding box center [477, 301] width 90 height 9
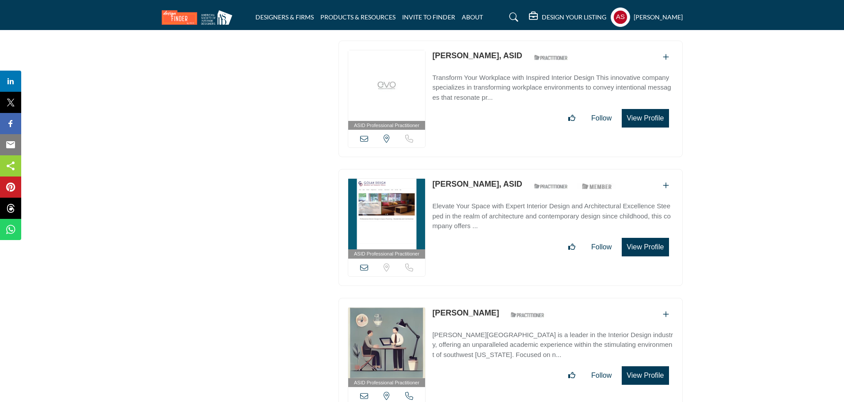
drag, startPoint x: 429, startPoint y: 246, endPoint x: 484, endPoint y: 246, distance: 54.8
click at [484, 298] on div "ASID Professional Practitioner ASID Professional Practitioners have successfull…" at bounding box center [510, 356] width 344 height 117
click at [451, 309] on link "Laura Kimball" at bounding box center [465, 313] width 67 height 9
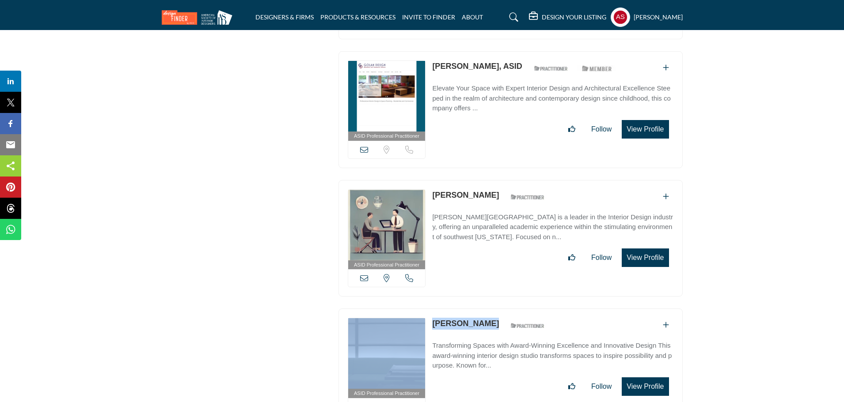
drag, startPoint x: 426, startPoint y: 252, endPoint x: 482, endPoint y: 256, distance: 56.2
click at [482, 309] on div "ASID Professional Practitioner ASID Professional Practitioners have successfull…" at bounding box center [510, 367] width 344 height 117
click at [464, 319] on link "Diego Burdi" at bounding box center [465, 323] width 67 height 9
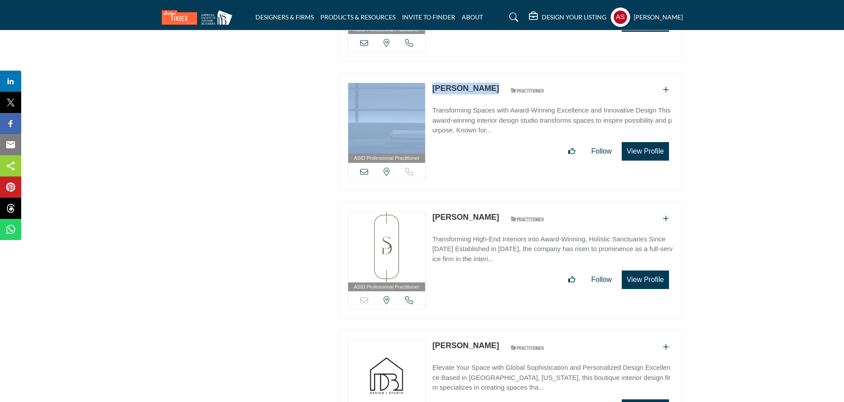
scroll to position [19998, 0]
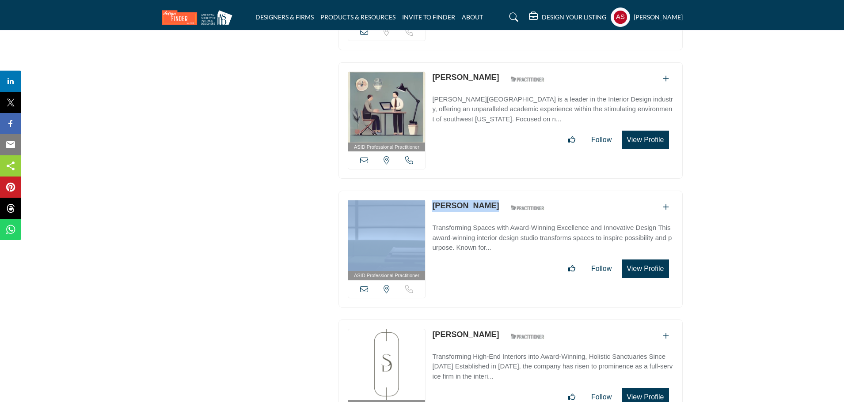
drag, startPoint x: 430, startPoint y: 265, endPoint x: 495, endPoint y: 265, distance: 64.9
click at [495, 320] on div "ASID Professional Practitioner ASID Professional Practitioners have successfull…" at bounding box center [510, 378] width 344 height 117
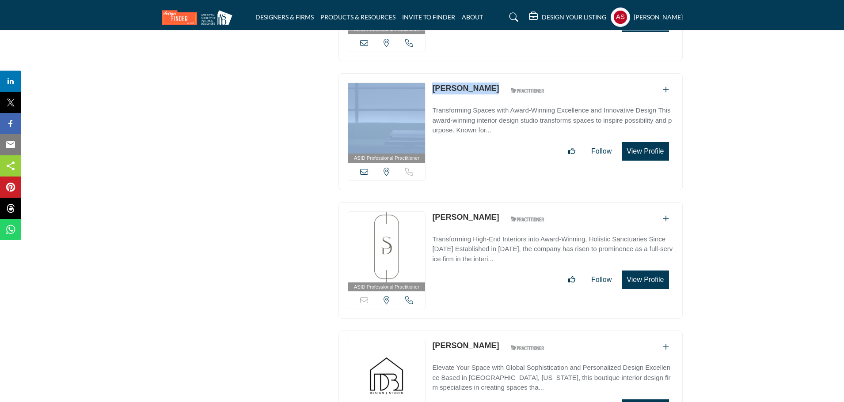
scroll to position [20233, 0]
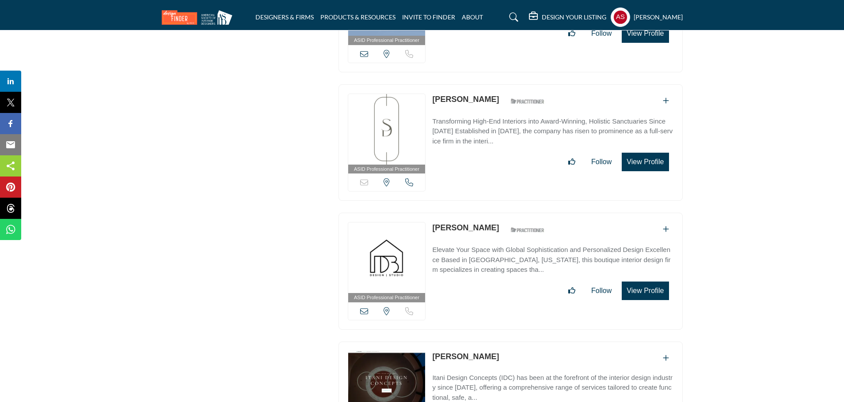
drag, startPoint x: 427, startPoint y: 162, endPoint x: 501, endPoint y: 165, distance: 74.2
click at [501, 213] on div "ASID Professional Practitioner ASID Professional Practitioners have successfull…" at bounding box center [510, 271] width 344 height 117
click at [471, 223] on link "Devon Bieniawski" at bounding box center [465, 227] width 67 height 9
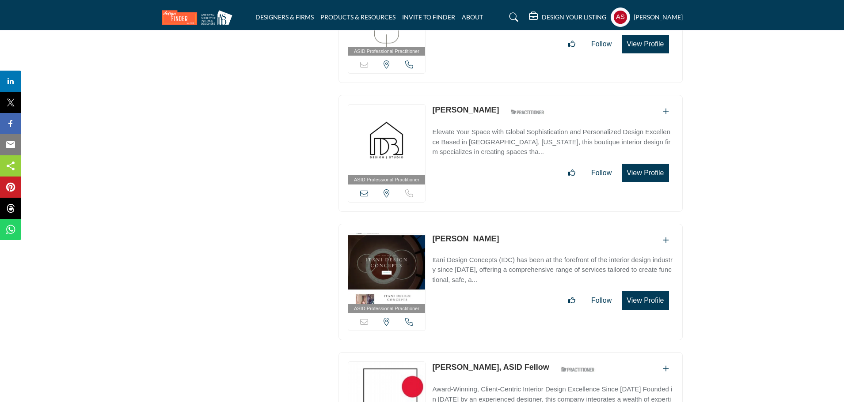
click at [518, 153] on div "ASID Professional Practitioner ASID Professional Practitioners have successfull…" at bounding box center [509, 289] width 353 height 2704
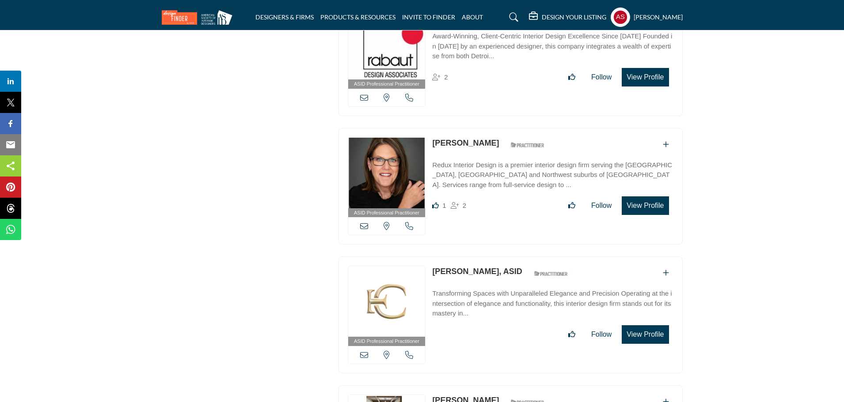
scroll to position [20822, 0]
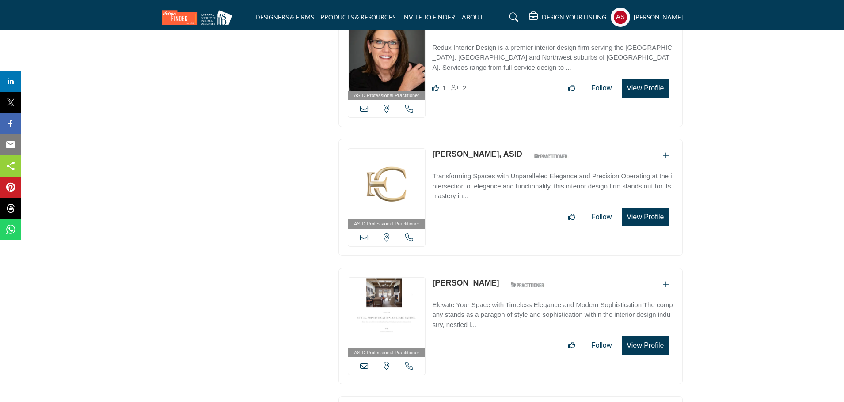
drag, startPoint x: 429, startPoint y: 211, endPoint x: 491, endPoint y: 209, distance: 61.4
click at [491, 268] on div "ASID Professional Practitioner ASID Professional Practitioners have successfull…" at bounding box center [510, 326] width 344 height 117
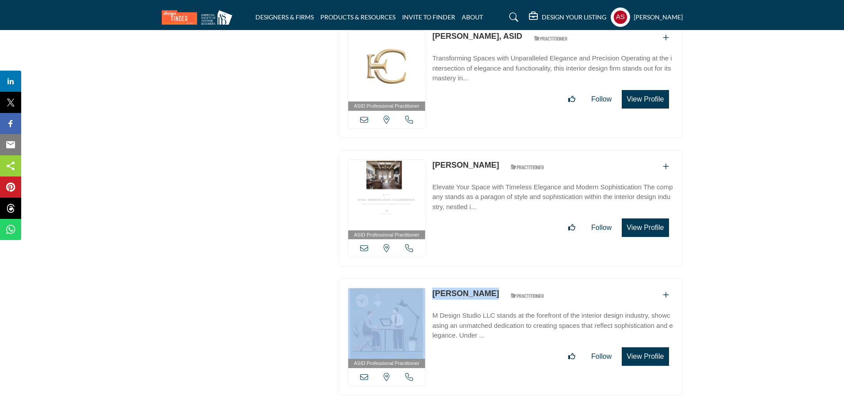
drag, startPoint x: 427, startPoint y: 221, endPoint x: 485, endPoint y: 223, distance: 57.9
click at [485, 279] on div "ASID Professional Practitioner ASID Professional Practitioners have successfull…" at bounding box center [510, 337] width 344 height 117
click at [456, 288] on p "Migena Gace" at bounding box center [465, 294] width 67 height 12
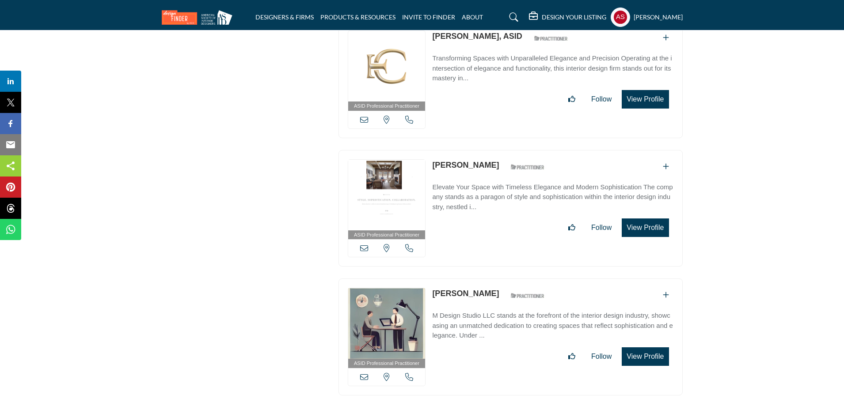
click at [448, 289] on link "Migena Gace" at bounding box center [465, 293] width 67 height 9
click at [459, 289] on link "[PERSON_NAME]" at bounding box center [465, 293] width 67 height 9
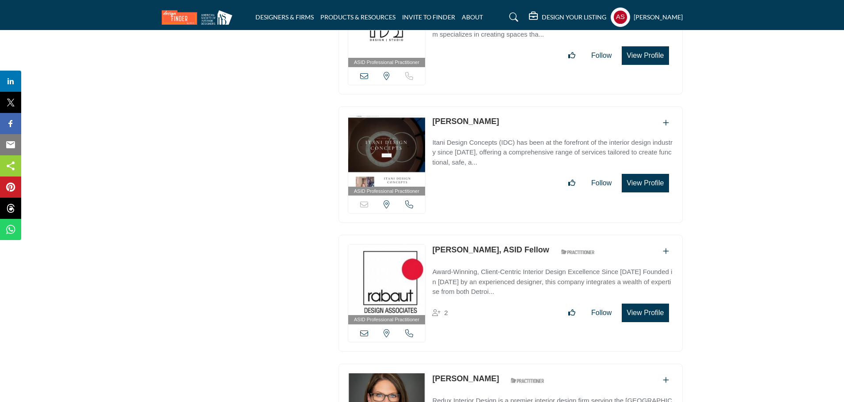
scroll to position [20351, 0]
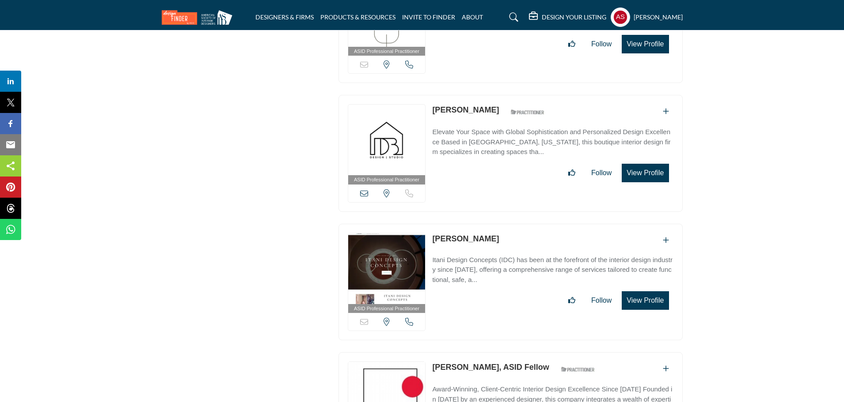
click at [454, 235] on link "[PERSON_NAME]" at bounding box center [465, 239] width 67 height 9
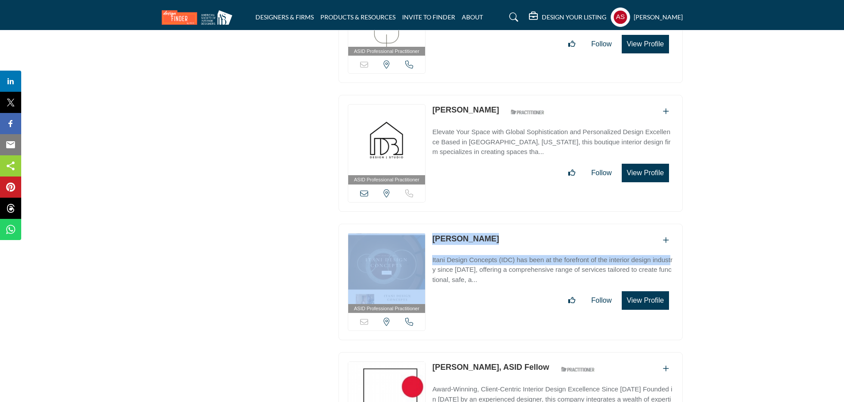
drag, startPoint x: 426, startPoint y: 191, endPoint x: 472, endPoint y: 147, distance: 63.1
click at [506, 224] on div "ASID Professional Practitioner ASID Professional Practitioners have successfull…" at bounding box center [510, 282] width 344 height 117
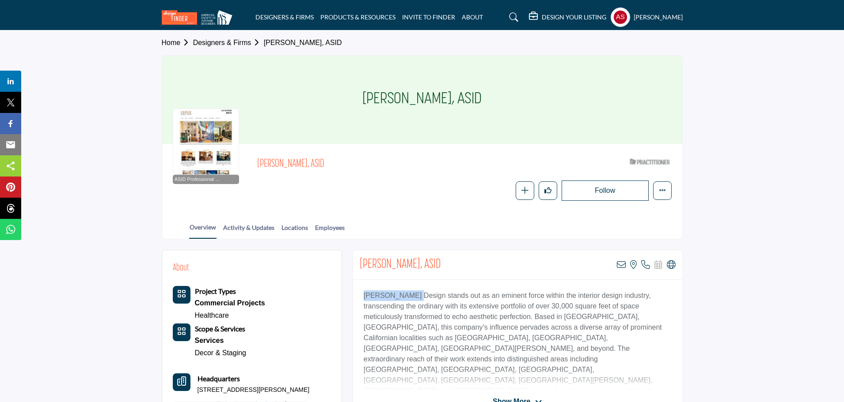
copy p "[PERSON_NAME] Design"
drag, startPoint x: 354, startPoint y: 295, endPoint x: 410, endPoint y: 297, distance: 56.1
click at [410, 297] on div "[PERSON_NAME] Design stands out as an eminent force within the interior design …" at bounding box center [517, 335] width 329 height 110
click at [619, 264] on icon at bounding box center [621, 265] width 9 height 9
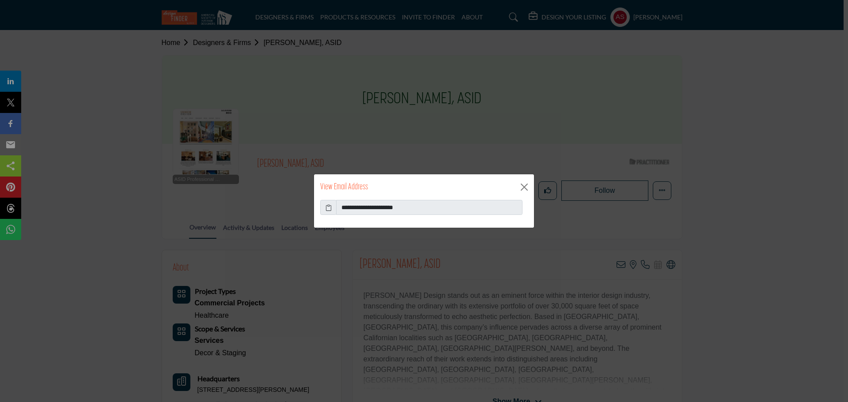
click at [329, 209] on icon at bounding box center [328, 207] width 6 height 9
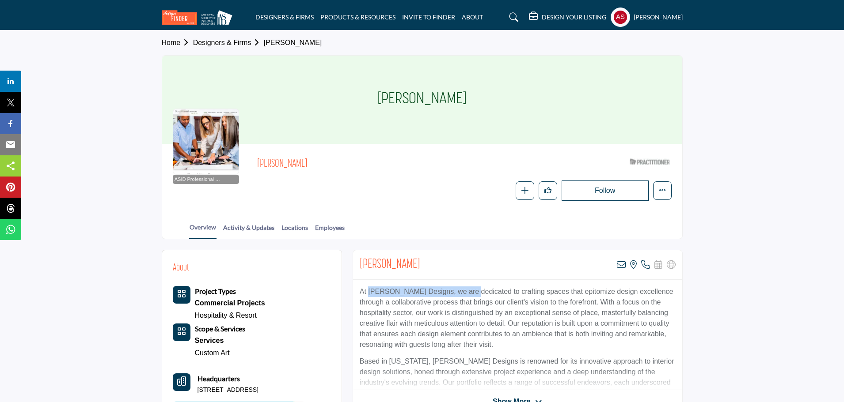
drag, startPoint x: 368, startPoint y: 292, endPoint x: 480, endPoint y: 296, distance: 111.8
click at [480, 296] on p "At Donna Watson-Rossmoore Designs, we are dedicated to crafting spaces that epi…" at bounding box center [517, 319] width 316 height 64
copy p "Donna Watson-Rossmoore Designs"
click at [618, 267] on icon at bounding box center [621, 265] width 9 height 9
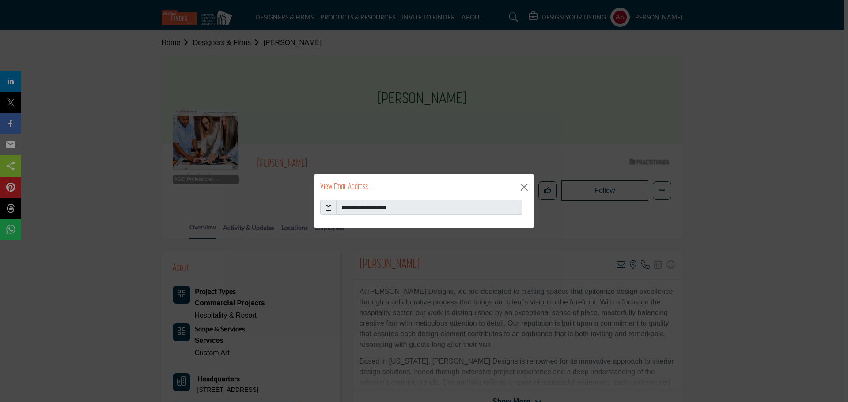
click at [329, 205] on icon at bounding box center [328, 207] width 6 height 9
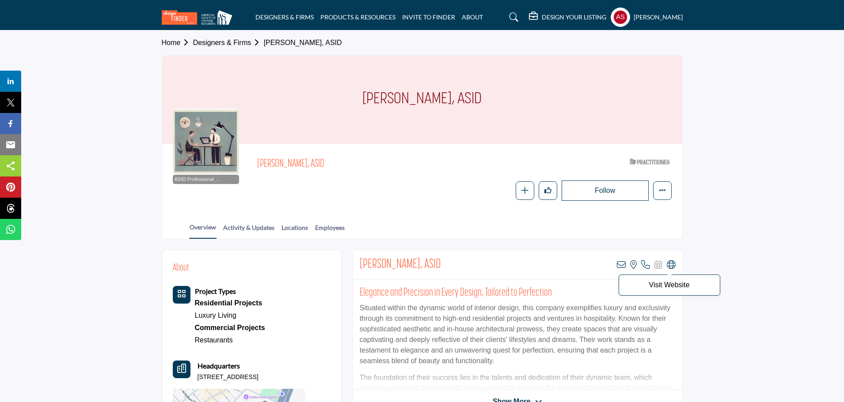
click at [673, 263] on icon at bounding box center [670, 265] width 9 height 9
click at [620, 266] on icon at bounding box center [621, 265] width 9 height 9
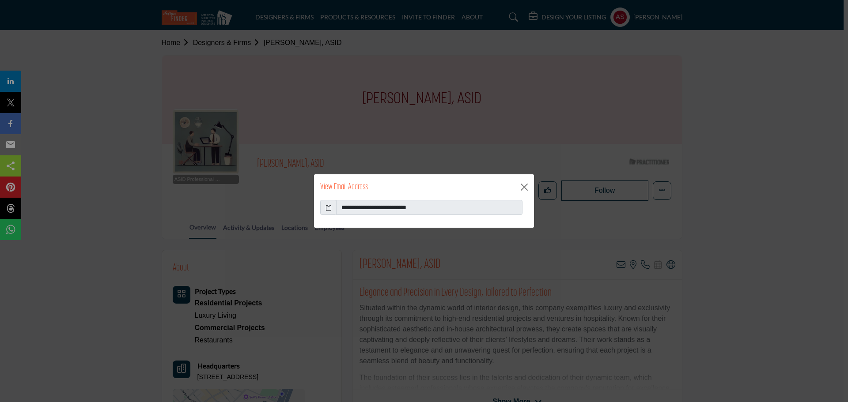
click at [328, 207] on icon at bounding box center [328, 207] width 6 height 9
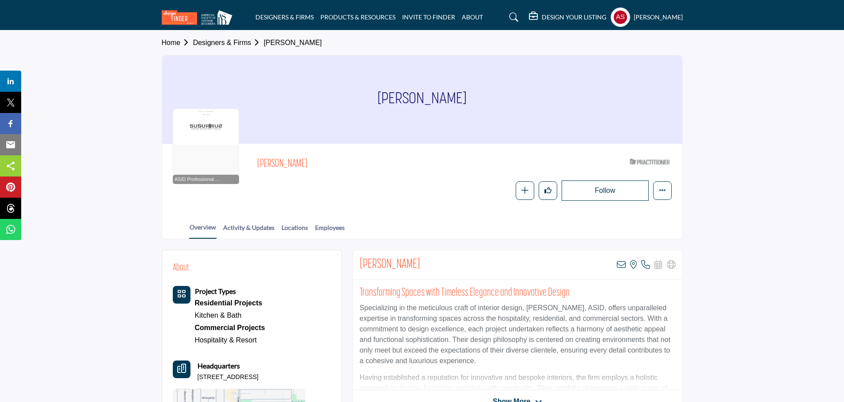
drag, startPoint x: 355, startPoint y: 101, endPoint x: 501, endPoint y: 115, distance: 146.9
click at [501, 115] on div "Mario Rubio Pinedo" at bounding box center [422, 100] width 520 height 88
copy h1 "Mario Rubio Pinedo"
click at [623, 267] on icon at bounding box center [621, 265] width 9 height 9
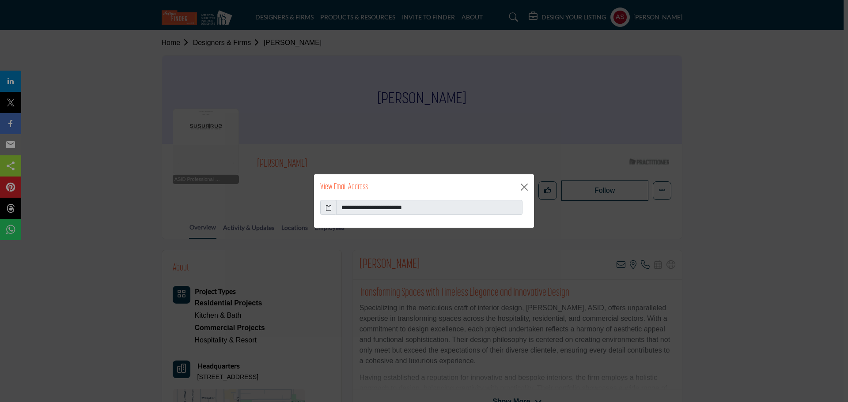
click at [329, 208] on icon at bounding box center [328, 207] width 6 height 9
click at [523, 185] on button "Close" at bounding box center [524, 187] width 13 height 13
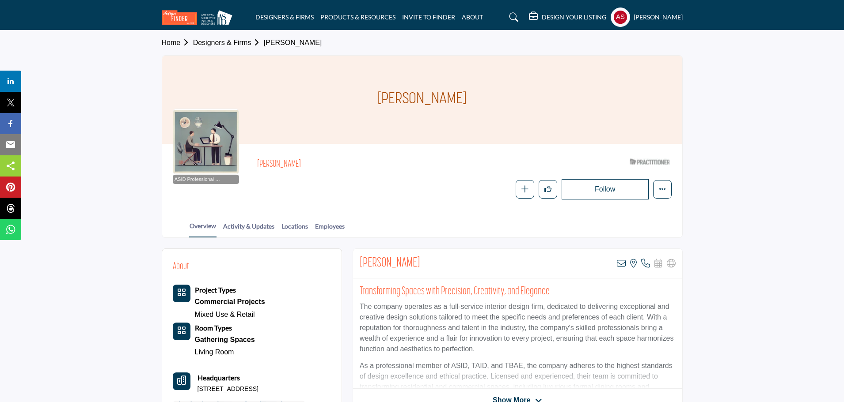
drag, startPoint x: 370, startPoint y: 105, endPoint x: 521, endPoint y: 102, distance: 151.5
click at [521, 102] on div "[PERSON_NAME]" at bounding box center [422, 100] width 520 height 88
copy h1 "[PERSON_NAME]"
click at [621, 265] on icon at bounding box center [621, 263] width 9 height 9
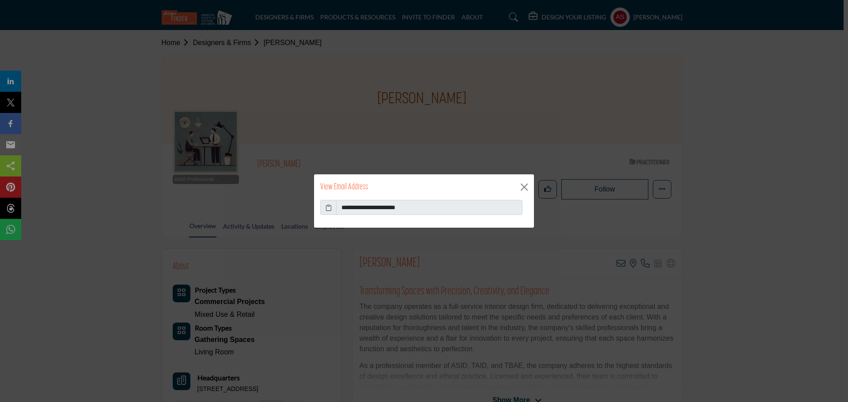
click at [328, 209] on icon at bounding box center [328, 207] width 6 height 9
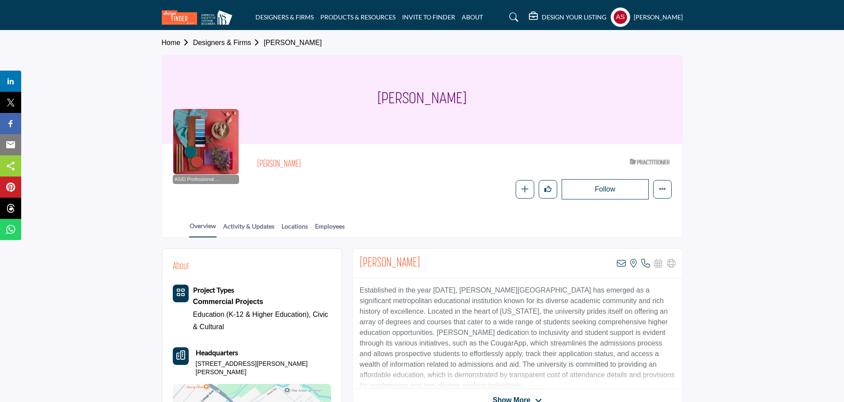
drag, startPoint x: 395, startPoint y: 97, endPoint x: 523, endPoint y: 96, distance: 128.1
click at [523, 96] on div "[PERSON_NAME]" at bounding box center [422, 100] width 520 height 88
copy h1 "[PERSON_NAME]"
click at [623, 264] on icon at bounding box center [621, 263] width 9 height 9
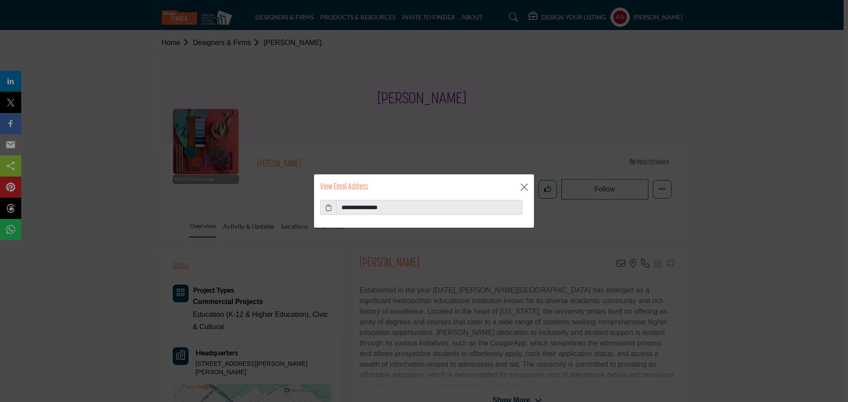
click at [328, 209] on icon at bounding box center [328, 207] width 6 height 9
click at [525, 189] on button "Close" at bounding box center [524, 187] width 13 height 13
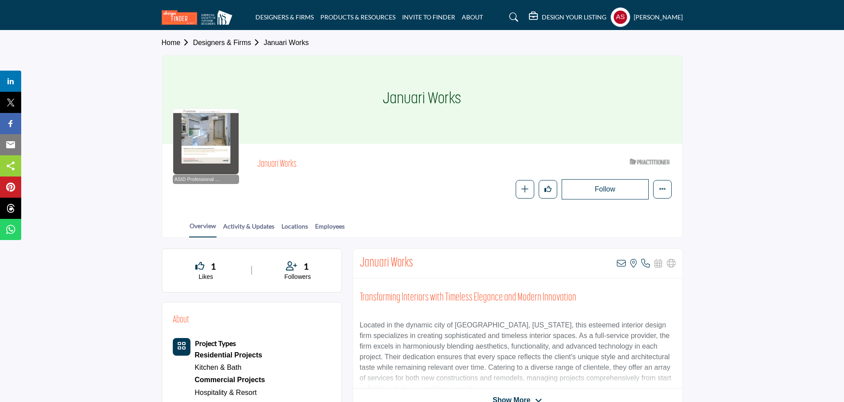
drag, startPoint x: 377, startPoint y: 99, endPoint x: 484, endPoint y: 98, distance: 107.3
click at [484, 98] on div "Januari Works" at bounding box center [422, 100] width 520 height 88
copy h1 "Januari Works"
click at [621, 261] on icon at bounding box center [621, 263] width 9 height 9
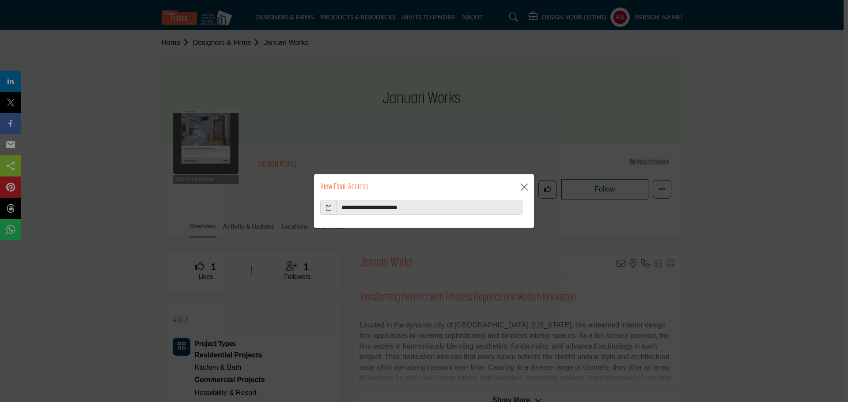
click at [328, 208] on icon at bounding box center [328, 207] width 6 height 9
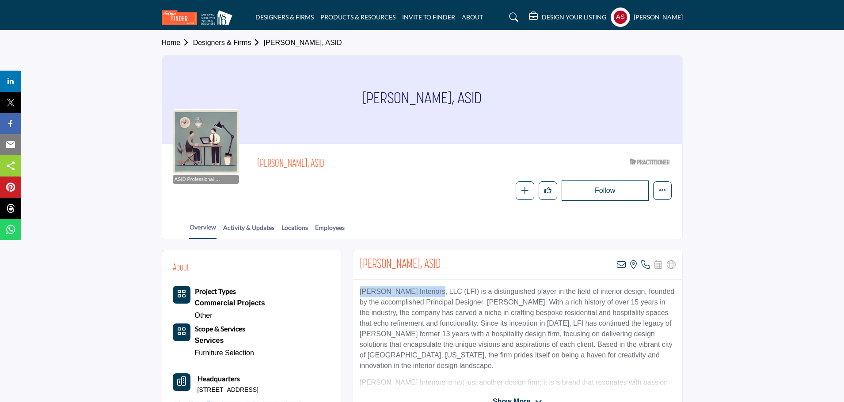
drag, startPoint x: 356, startPoint y: 295, endPoint x: 426, endPoint y: 295, distance: 69.8
click at [426, 295] on div "[PERSON_NAME] Interiors, LLC (LFI) is a distinguished player in the field of in…" at bounding box center [517, 335] width 329 height 110
copy p "[PERSON_NAME] Interiors"
click at [620, 263] on icon at bounding box center [621, 265] width 9 height 9
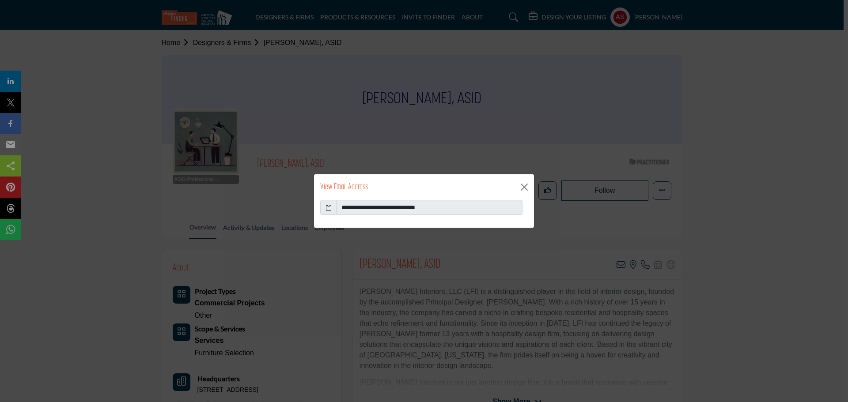
click at [328, 207] on icon at bounding box center [328, 207] width 6 height 9
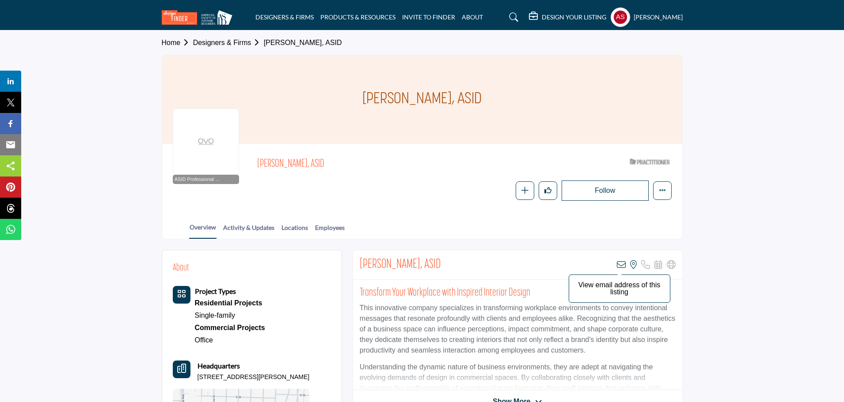
click at [620, 268] on icon at bounding box center [621, 265] width 9 height 9
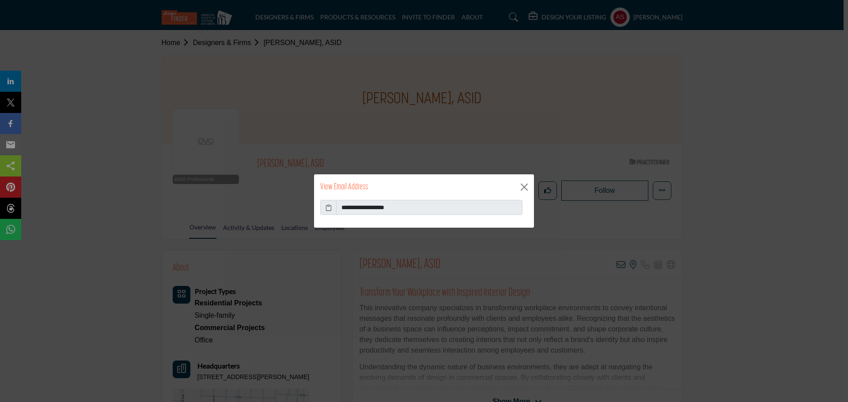
click at [329, 208] on icon at bounding box center [328, 207] width 6 height 9
click at [327, 210] on icon at bounding box center [328, 207] width 6 height 9
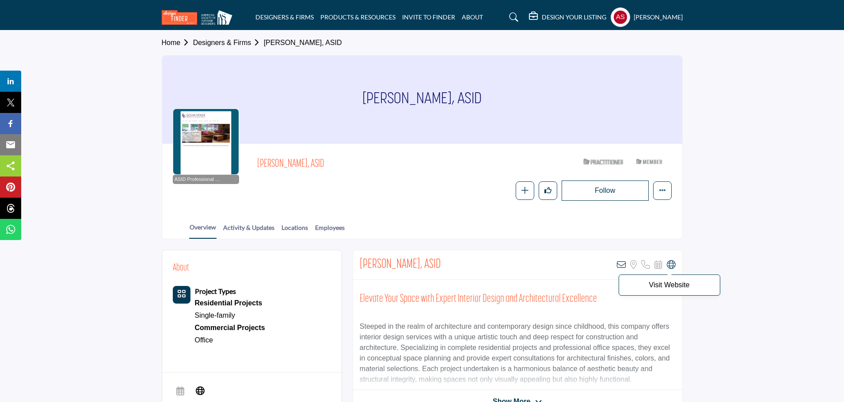
click at [671, 268] on icon at bounding box center [670, 265] width 9 height 9
click at [667, 266] on icon at bounding box center [670, 265] width 9 height 9
click at [621, 266] on icon at bounding box center [621, 265] width 9 height 9
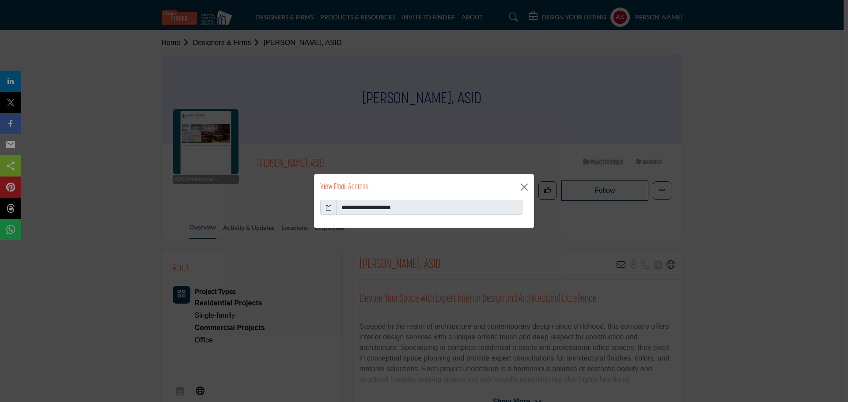
click at [329, 206] on icon at bounding box center [328, 207] width 6 height 9
click at [527, 185] on button "Close" at bounding box center [524, 187] width 13 height 13
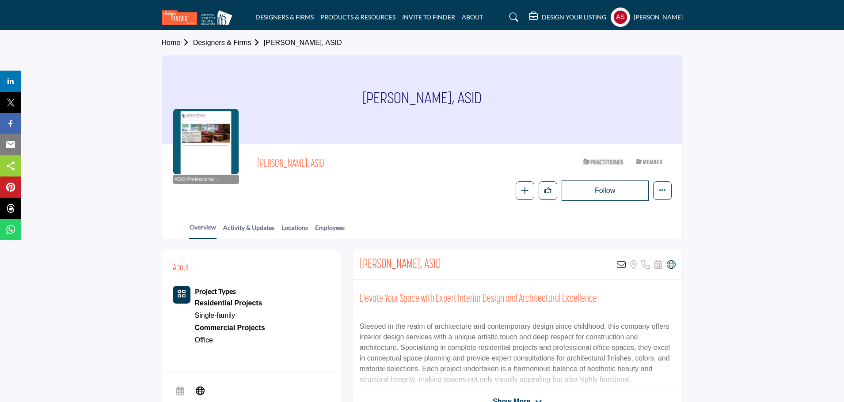
copy h1 "Claire Golan"
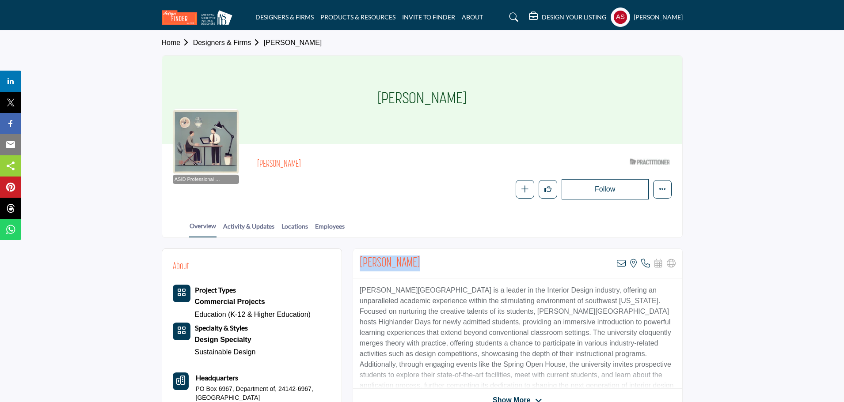
drag, startPoint x: 356, startPoint y: 264, endPoint x: 428, endPoint y: 263, distance: 72.0
click at [428, 263] on div "Laura Kimball View email address of this listing View the location of this list…" at bounding box center [517, 264] width 329 height 30
copy h2 "Laura Kimball"
click at [619, 263] on icon at bounding box center [621, 263] width 9 height 9
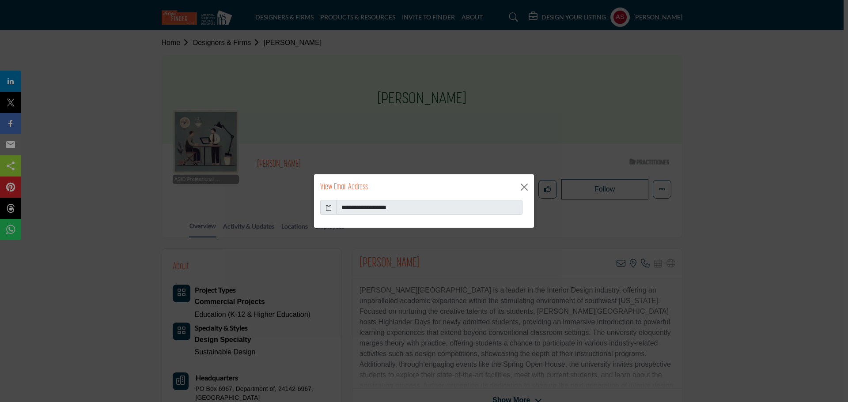
click at [328, 212] on icon at bounding box center [328, 207] width 6 height 9
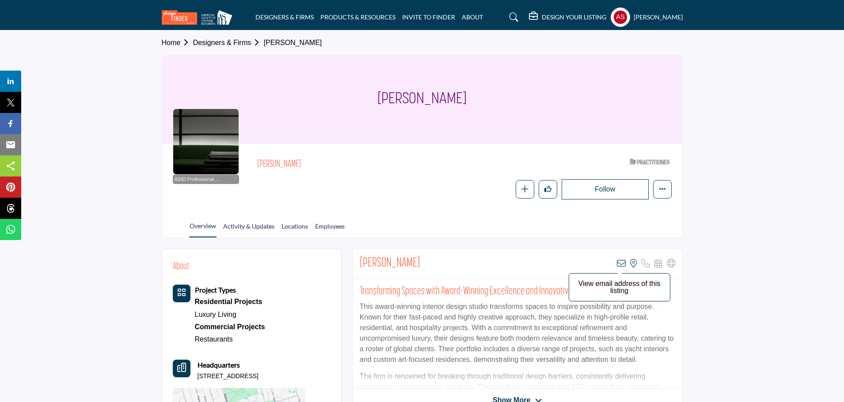
click at [620, 264] on icon at bounding box center [621, 263] width 9 height 9
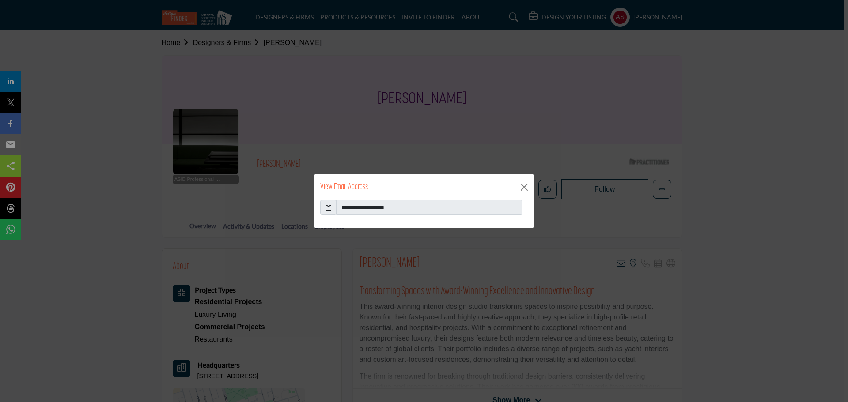
click at [325, 206] on icon at bounding box center [328, 207] width 6 height 9
click at [524, 191] on button "Close" at bounding box center [524, 187] width 13 height 13
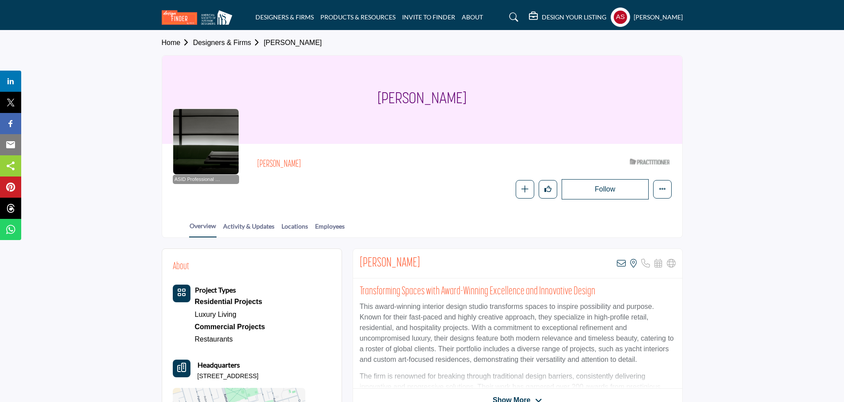
drag, startPoint x: 378, startPoint y: 98, endPoint x: 502, endPoint y: 97, distance: 124.1
click at [502, 97] on div "Diego Burdi" at bounding box center [422, 100] width 520 height 88
copy h1 "Diego Burdi"
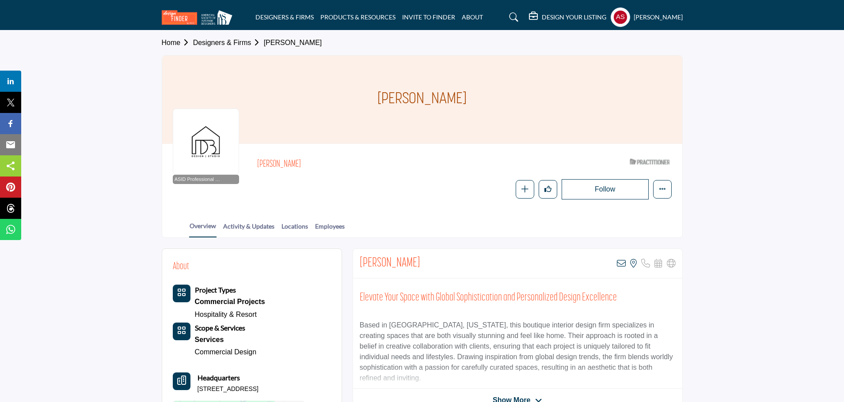
drag, startPoint x: 362, startPoint y: 100, endPoint x: 477, endPoint y: 99, distance: 114.4
click at [477, 99] on div "[PERSON_NAME]" at bounding box center [422, 100] width 520 height 88
copy h1 "[PERSON_NAME]"
click at [619, 264] on icon at bounding box center [621, 263] width 9 height 9
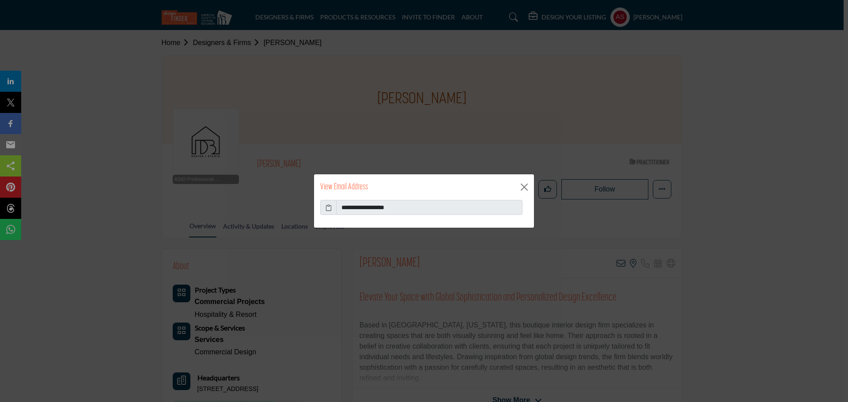
click at [328, 206] on icon at bounding box center [328, 207] width 6 height 9
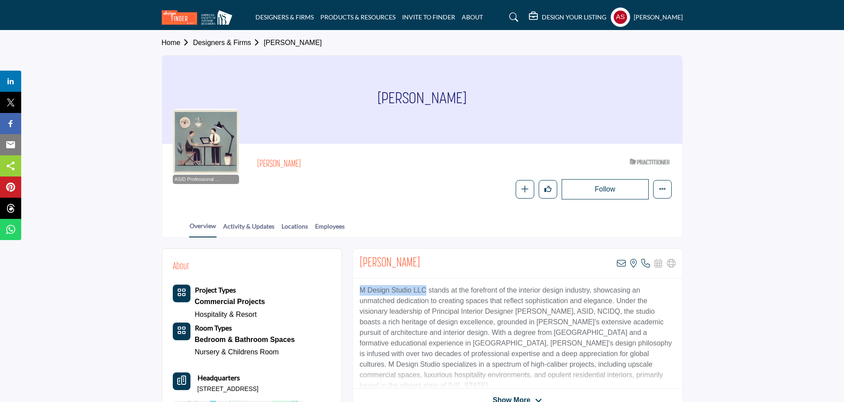
drag, startPoint x: 356, startPoint y: 288, endPoint x: 427, endPoint y: 291, distance: 70.3
click at [427, 291] on div "M Design Studio LLC stands at the forefront of the interior design industry, sh…" at bounding box center [517, 334] width 329 height 110
copy p "M Design Studio LLC"
click at [622, 266] on icon at bounding box center [621, 263] width 9 height 9
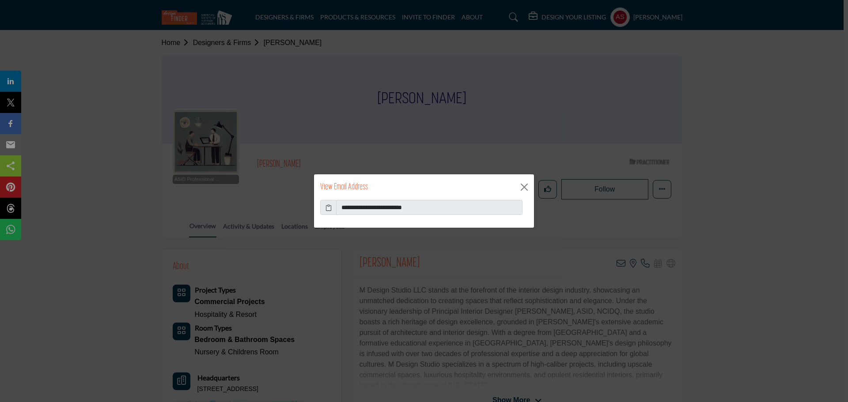
click at [328, 209] on icon at bounding box center [328, 207] width 6 height 9
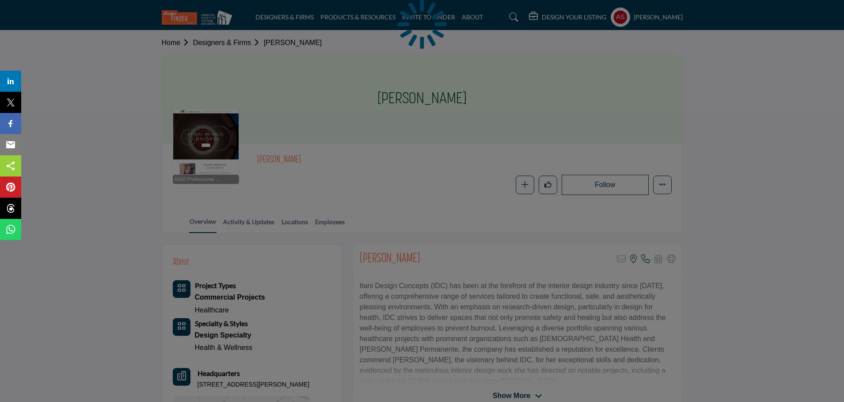
drag, startPoint x: 355, startPoint y: 284, endPoint x: 428, endPoint y: 284, distance: 73.3
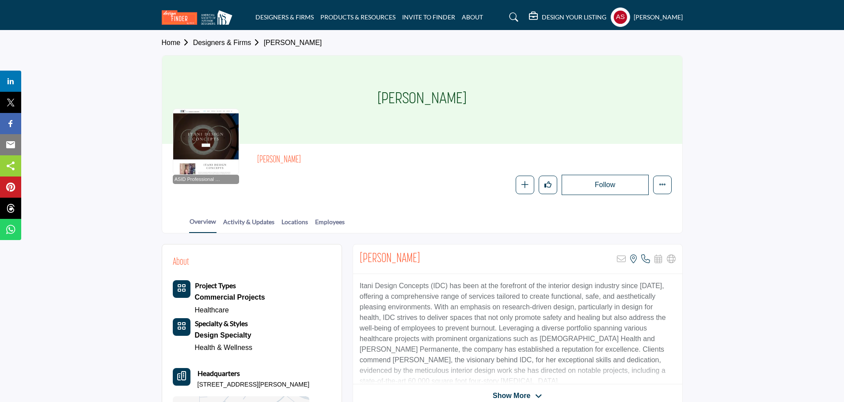
click at [420, 257] on div "[PERSON_NAME] Sorry, but this listing is on a subscription plan which does not …" at bounding box center [517, 260] width 329 height 30
drag, startPoint x: 349, startPoint y: 288, endPoint x: 429, endPoint y: 287, distance: 79.5
copy p "Itani Design Concepts"
